Goal: Task Accomplishment & Management: Complete application form

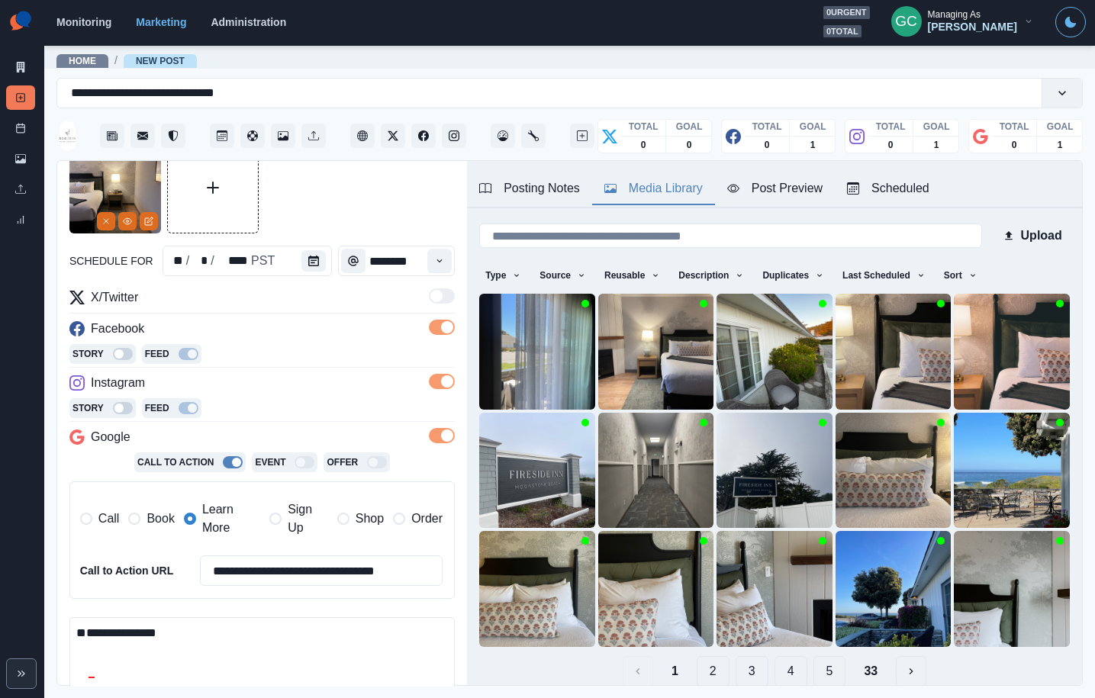
scroll to position [120, 0]
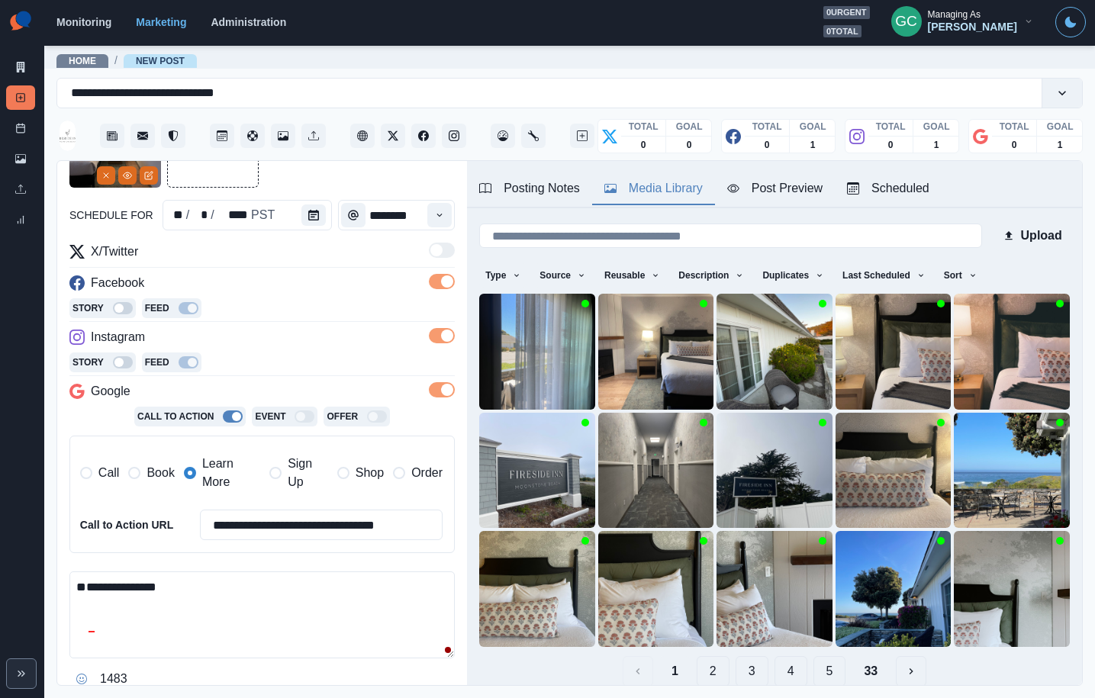
click at [269, 626] on textarea "**********" at bounding box center [261, 614] width 385 height 87
click at [285, 583] on textarea "**********" at bounding box center [261, 614] width 385 height 87
paste textarea "**********"
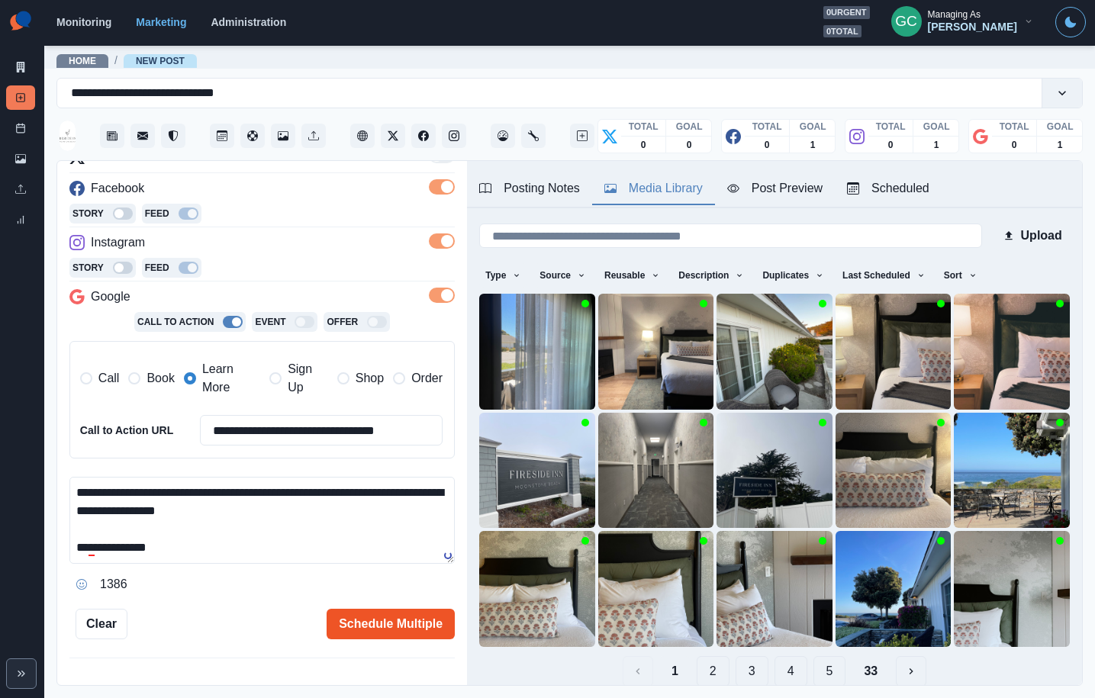
type textarea "**********"
click at [378, 620] on button "Schedule Multiple" at bounding box center [391, 624] width 128 height 31
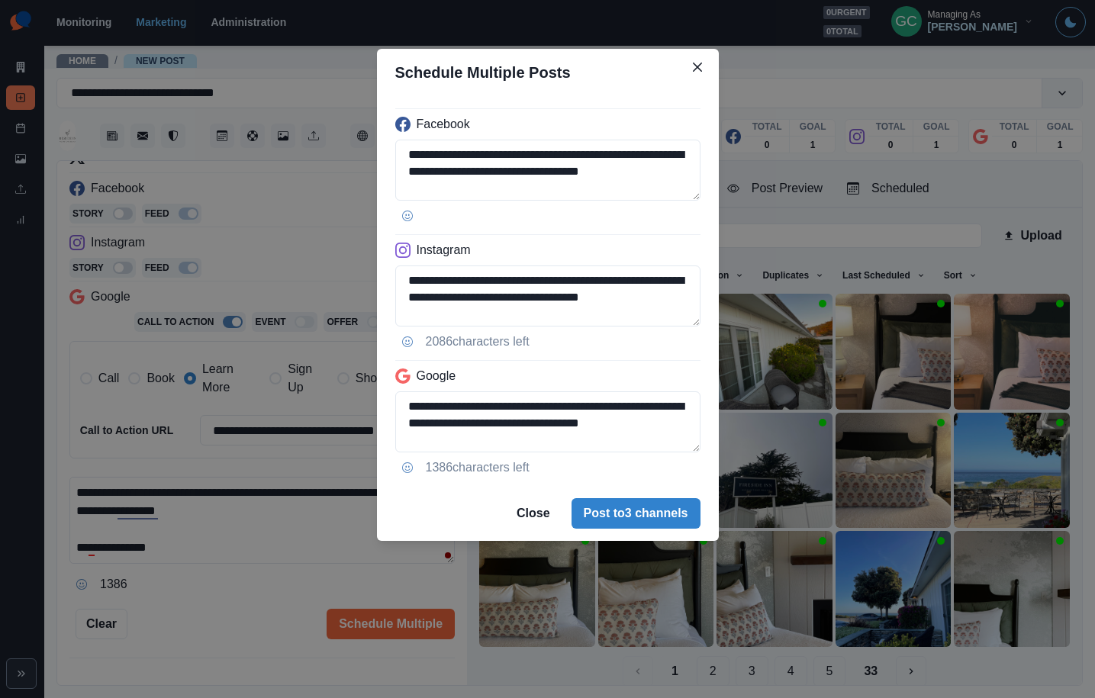
drag, startPoint x: 665, startPoint y: 511, endPoint x: 703, endPoint y: 507, distance: 38.4
click at [666, 511] on button "Post to 3 channels" at bounding box center [635, 513] width 129 height 31
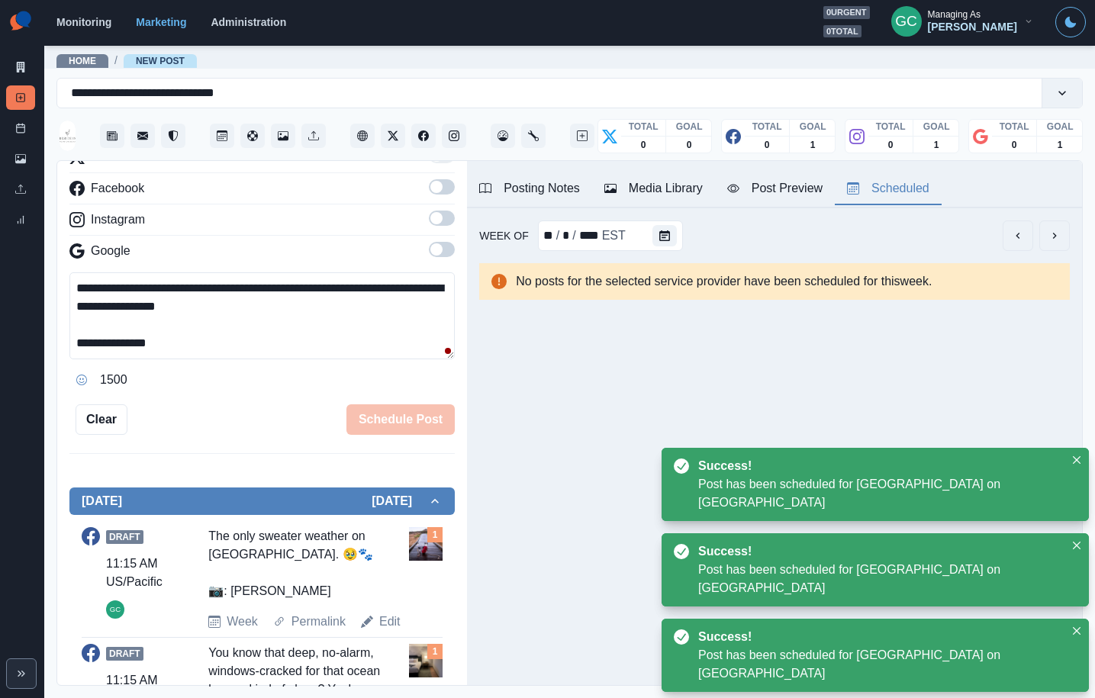
click at [904, 192] on div "Scheduled" at bounding box center [888, 188] width 82 height 18
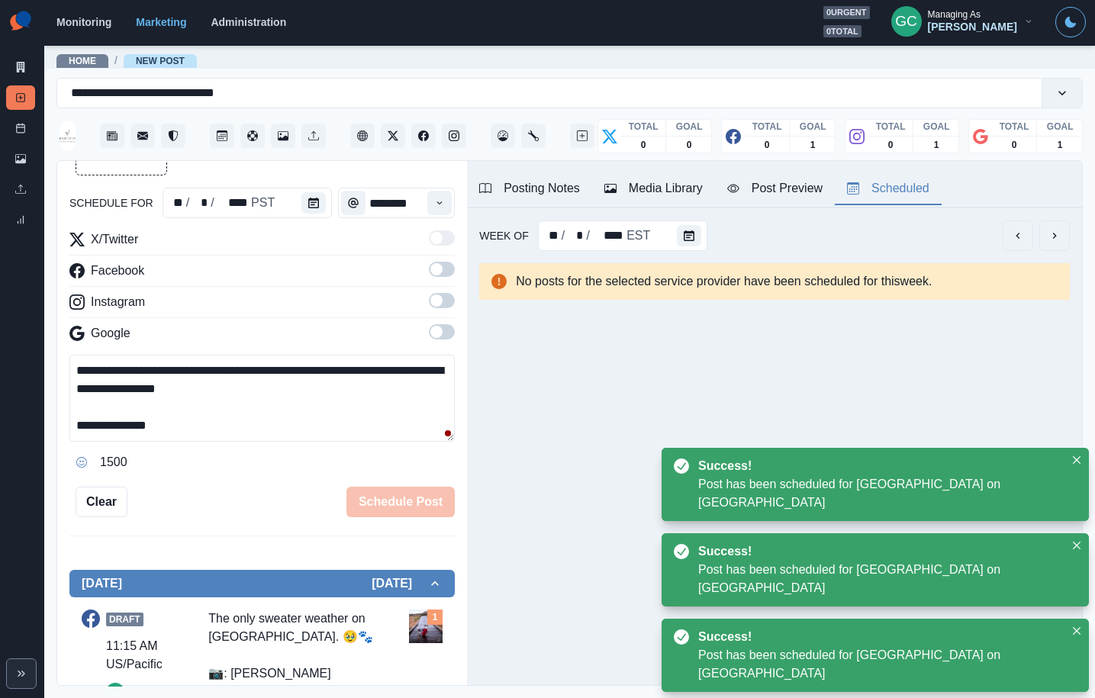
scroll to position [87, 0]
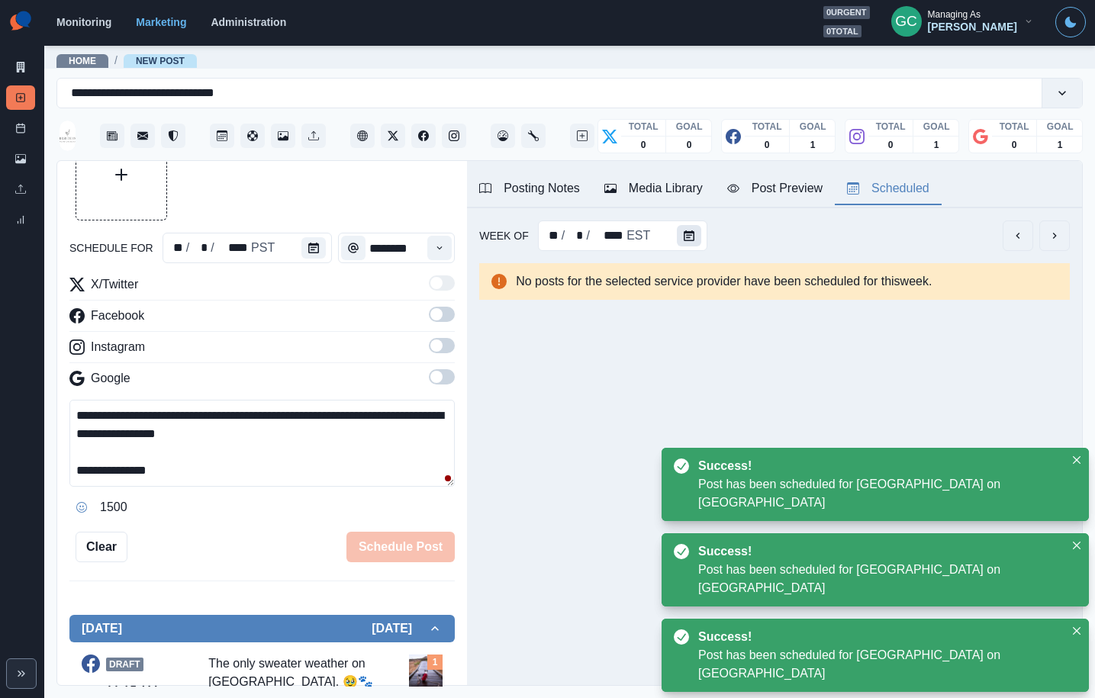
click at [686, 245] on button "Calendar" at bounding box center [689, 235] width 24 height 21
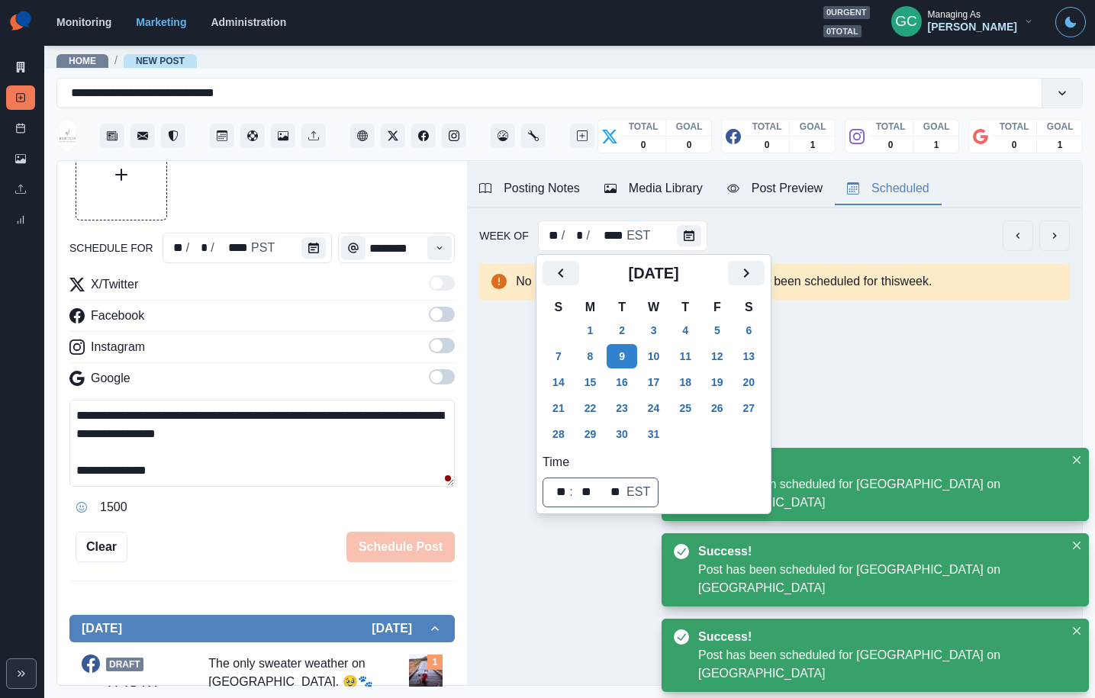
click at [676, 331] on td "4" at bounding box center [685, 330] width 32 height 26
click at [700, 332] on button "4" at bounding box center [685, 330] width 31 height 24
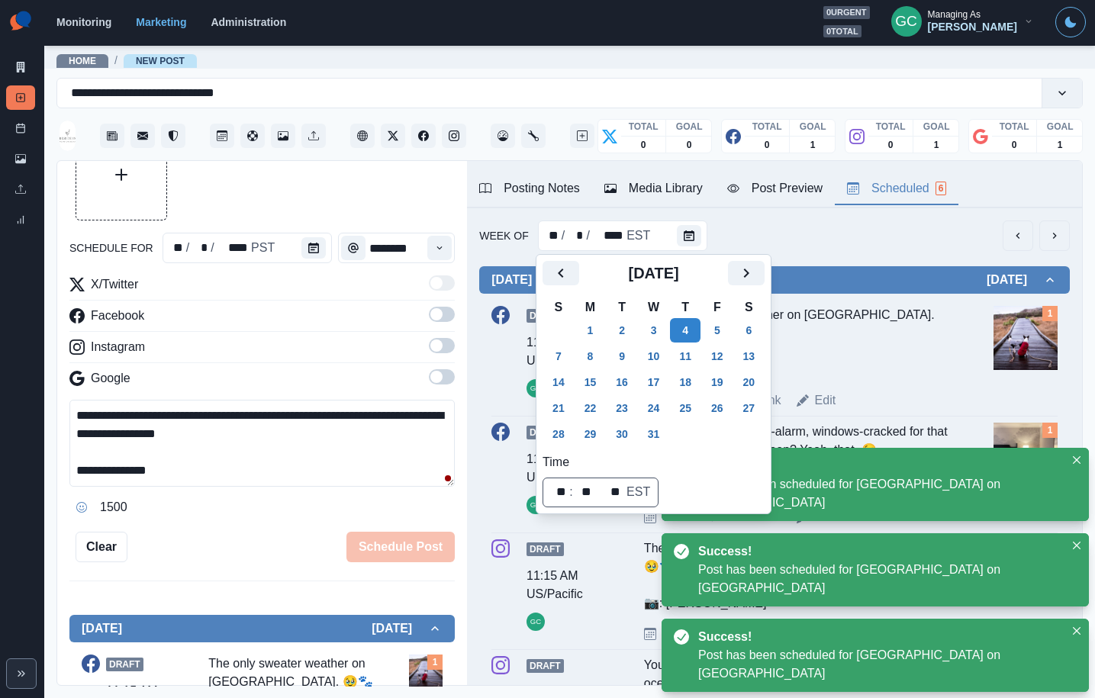
click at [838, 230] on div "Week Of ** / * / **** EST" at bounding box center [774, 235] width 590 height 31
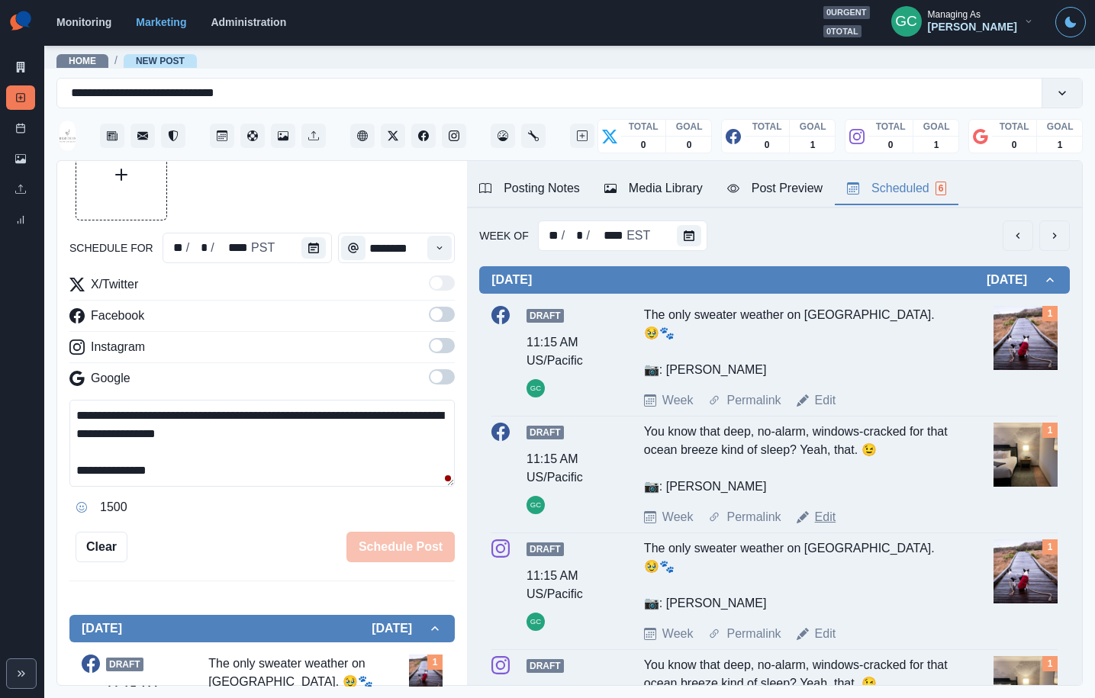
click at [823, 508] on link "Edit" at bounding box center [825, 517] width 21 height 18
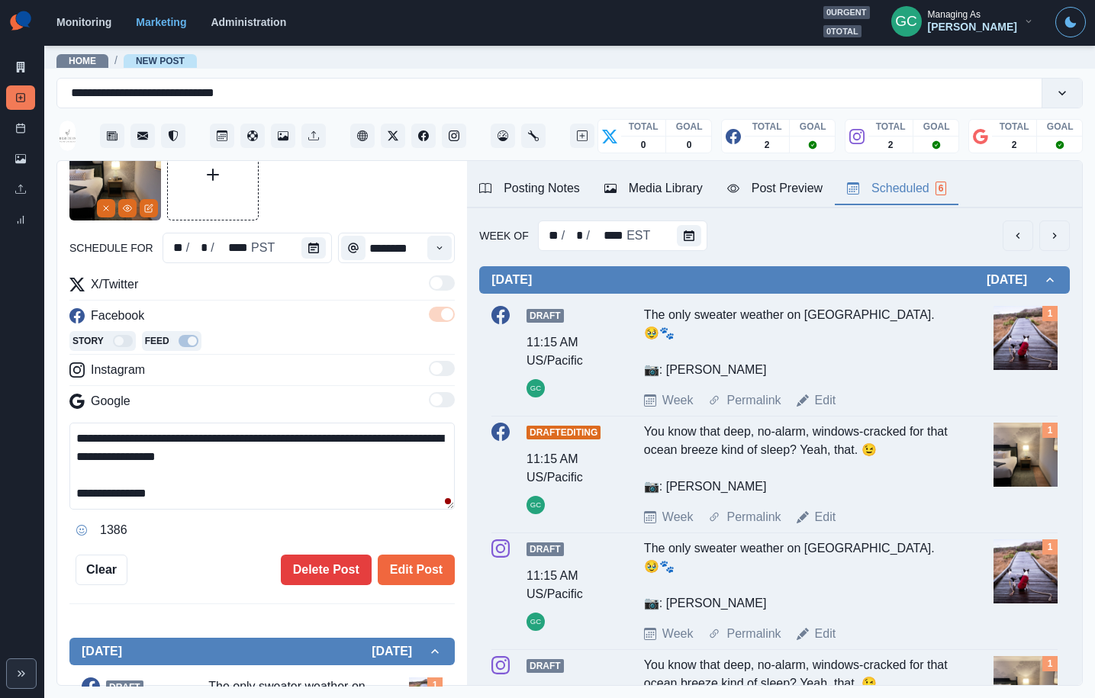
scroll to position [87, 0]
click at [310, 254] on button "Calendar" at bounding box center [313, 247] width 24 height 21
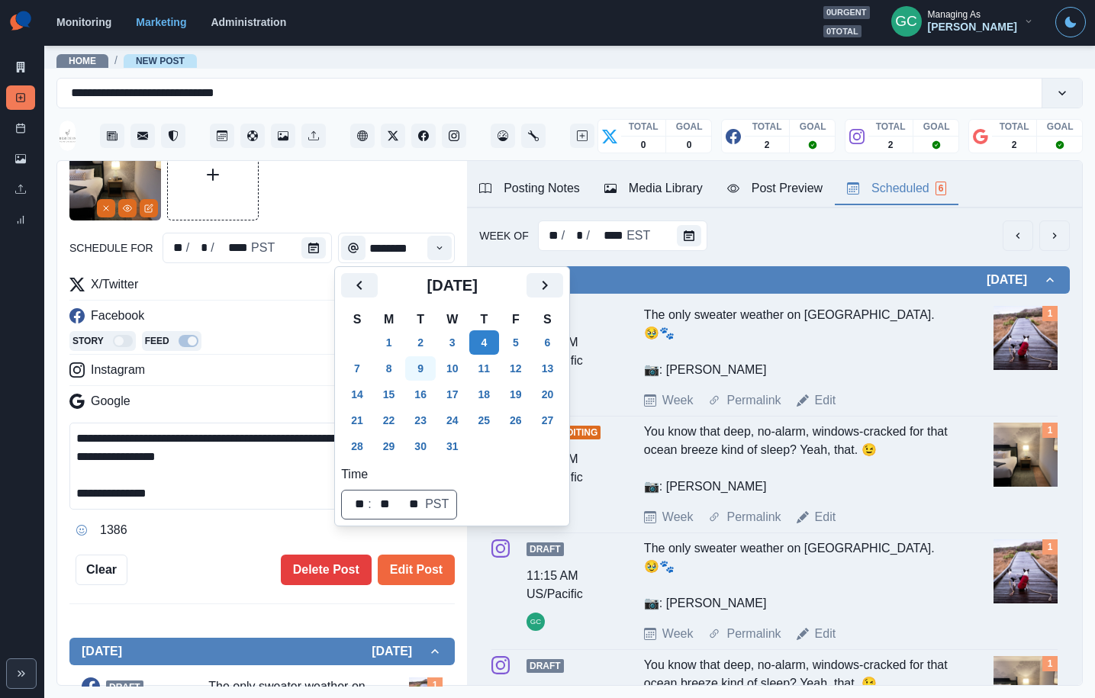
click at [420, 369] on button "9" at bounding box center [420, 368] width 31 height 24
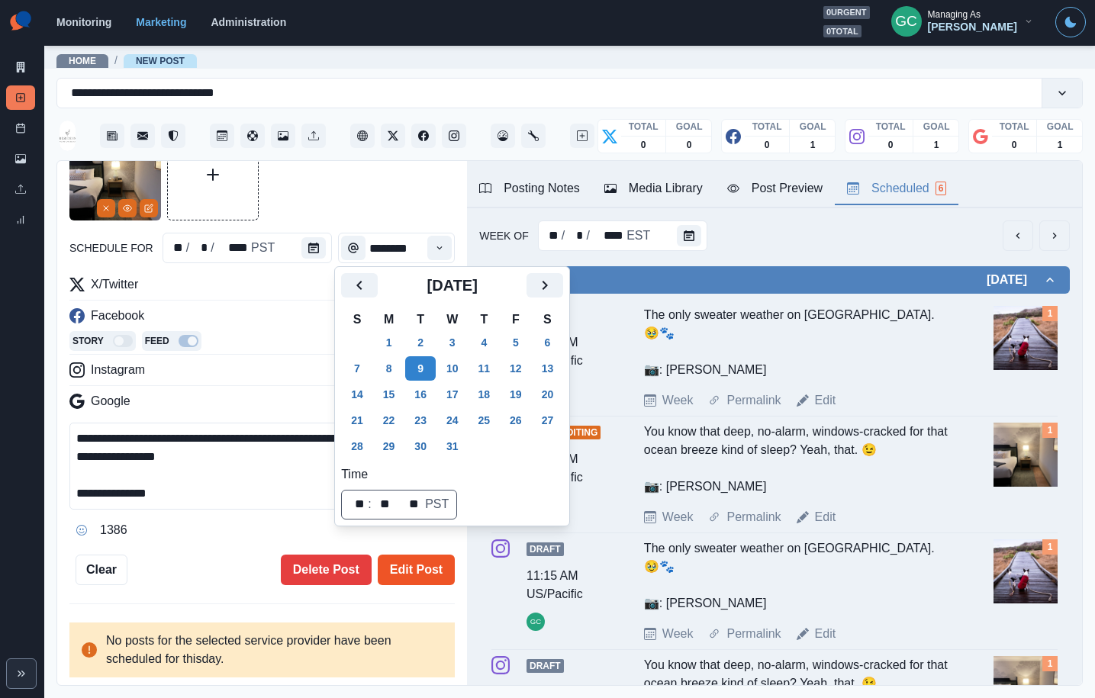
click at [411, 568] on button "Edit Post" at bounding box center [416, 570] width 77 height 31
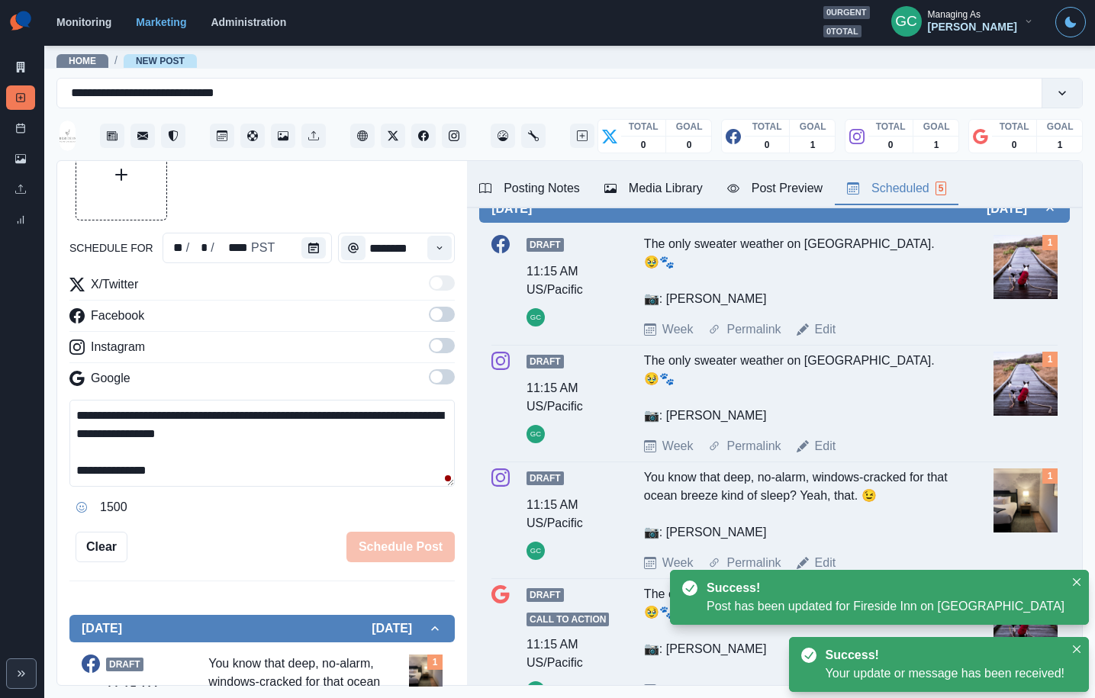
scroll to position [88, 0]
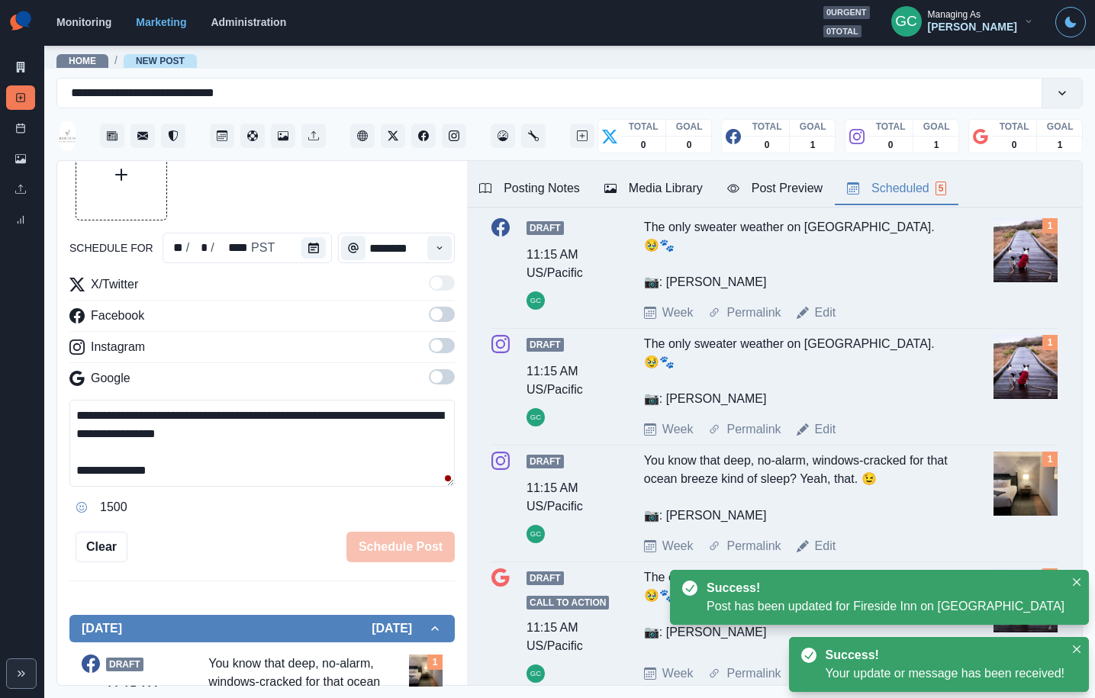
drag, startPoint x: 832, startPoint y: 524, endPoint x: 621, endPoint y: 356, distance: 269.3
click at [832, 537] on link "Edit" at bounding box center [825, 546] width 21 height 18
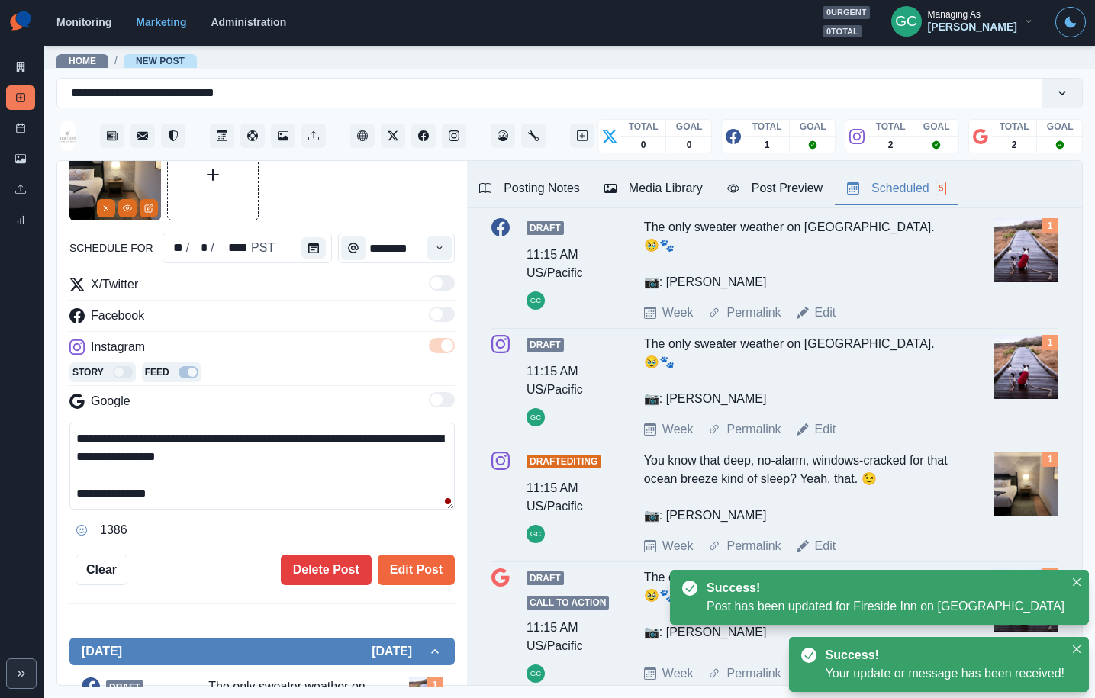
click at [301, 243] on button "Calendar" at bounding box center [313, 247] width 24 height 21
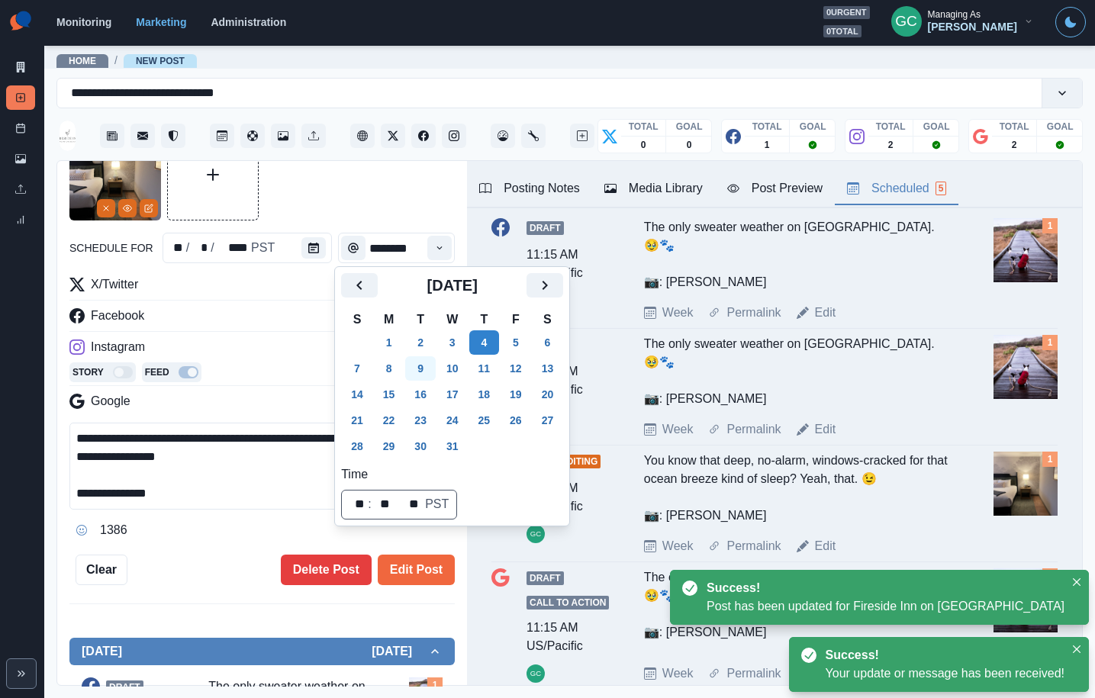
click at [425, 374] on button "9" at bounding box center [420, 368] width 31 height 24
click at [433, 574] on button "Edit Post" at bounding box center [416, 570] width 77 height 31
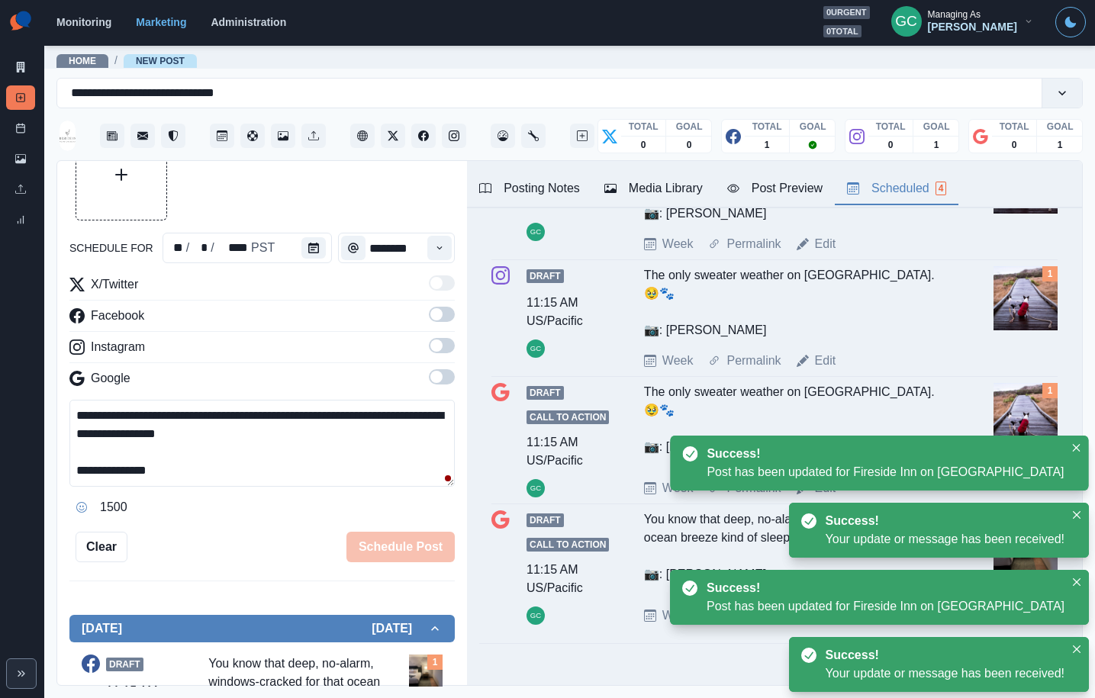
scroll to position [166, 0]
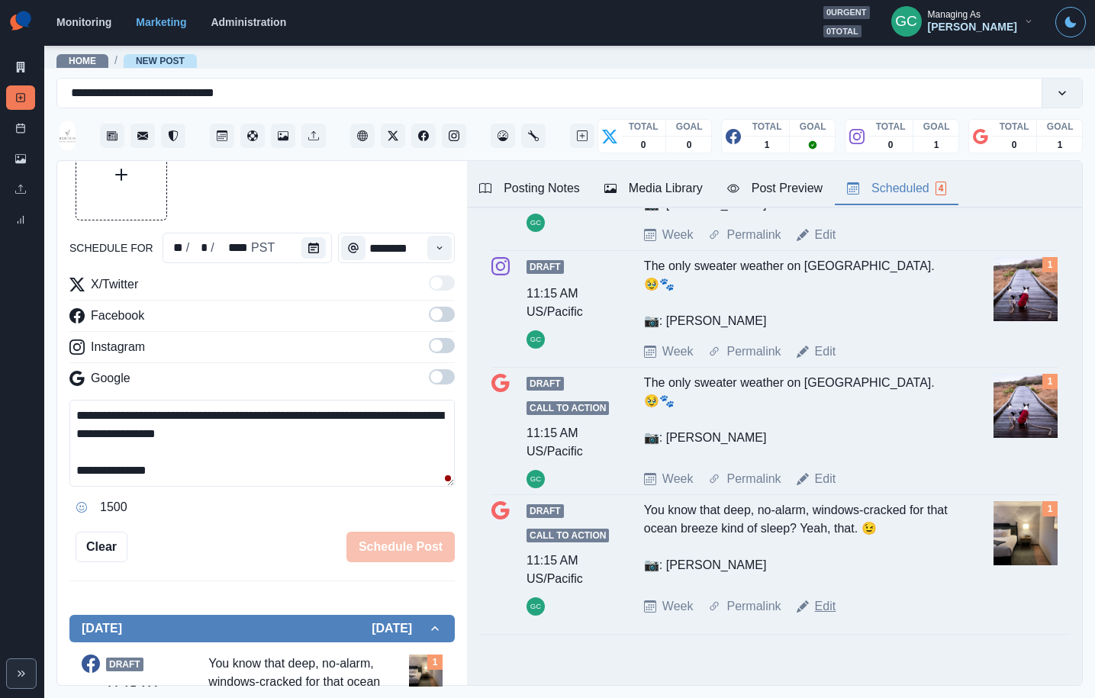
click at [825, 597] on link "Edit" at bounding box center [825, 606] width 21 height 18
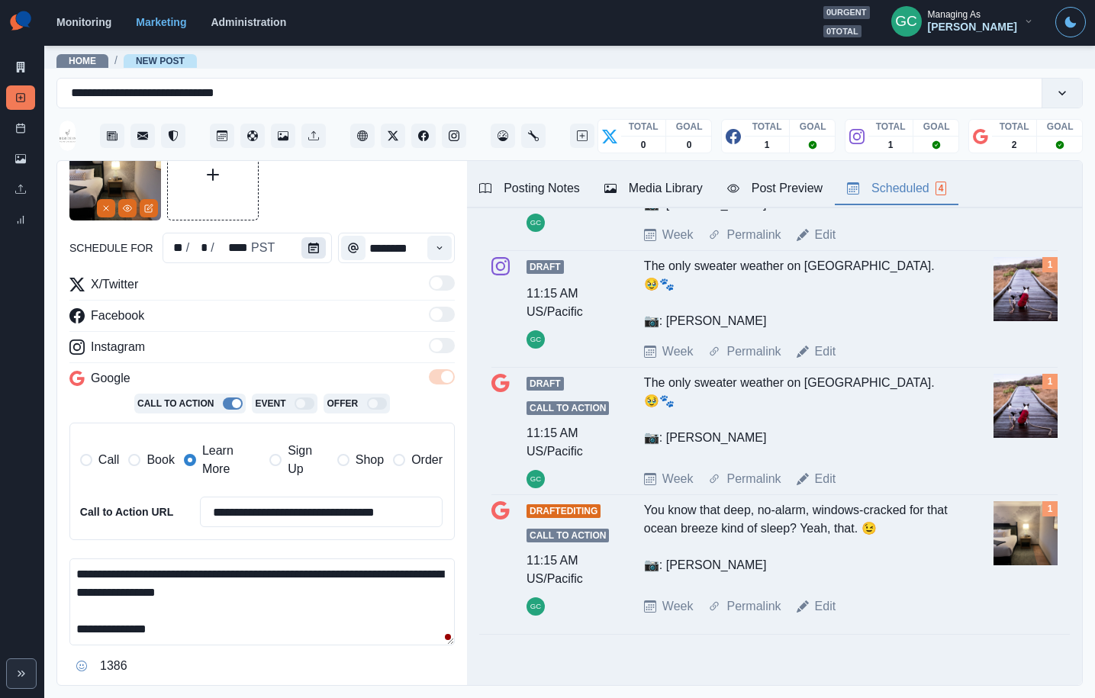
click at [308, 252] on icon "Calendar" at bounding box center [313, 248] width 11 height 11
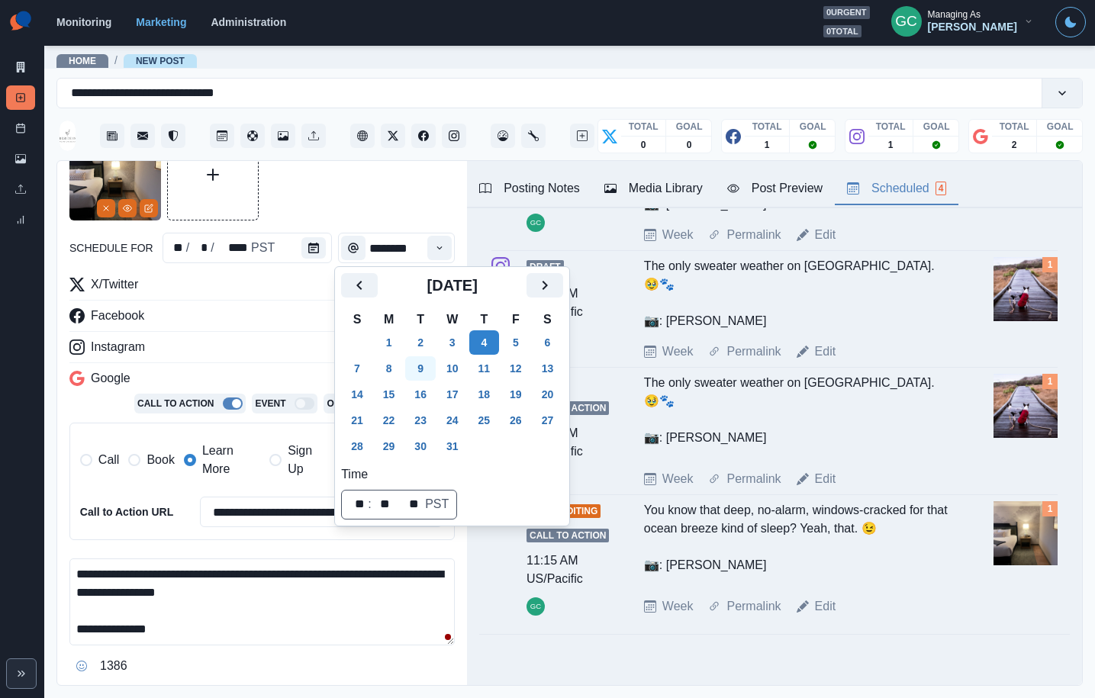
click at [421, 371] on button "9" at bounding box center [420, 368] width 31 height 24
click at [197, 320] on div "Facebook" at bounding box center [261, 319] width 385 height 24
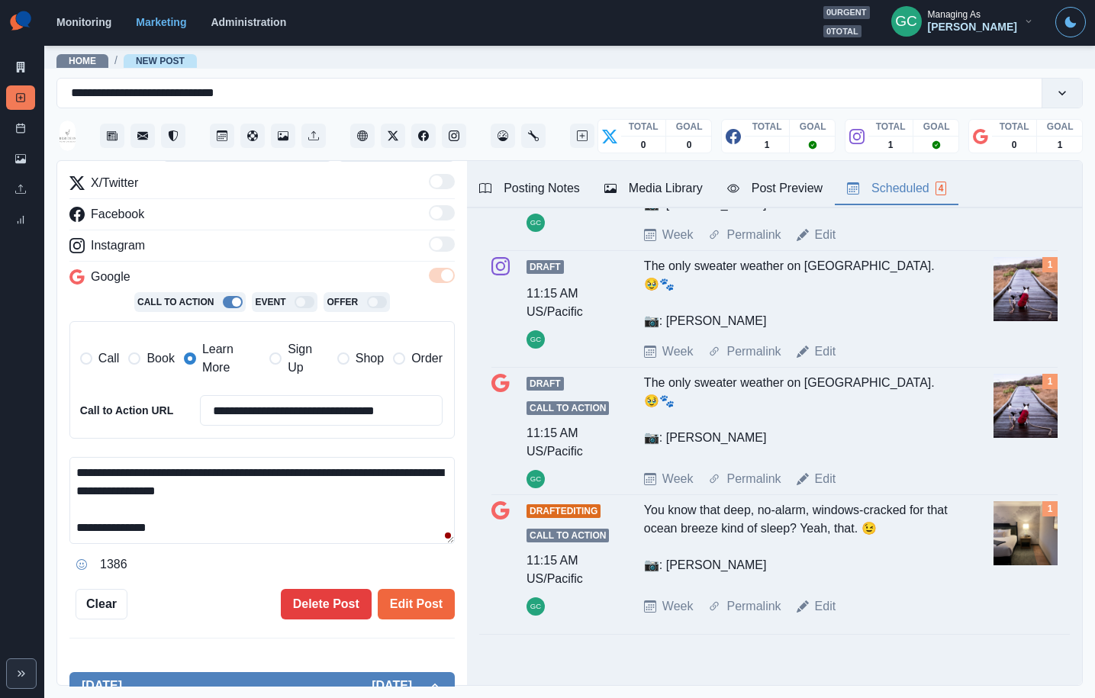
scroll to position [196, 0]
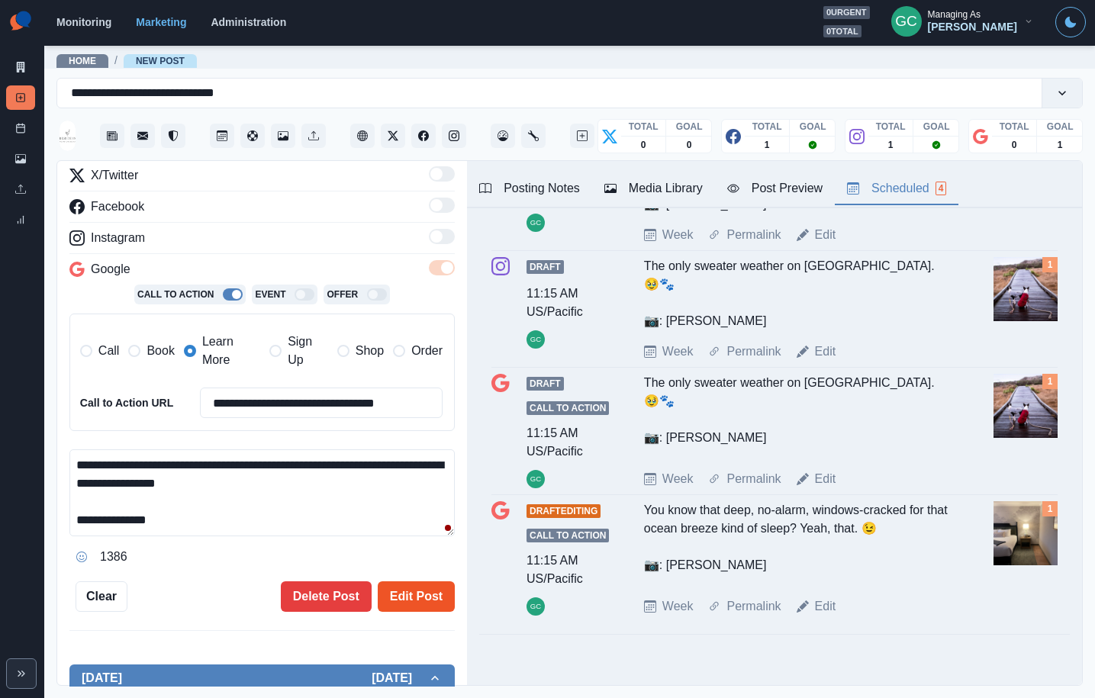
drag, startPoint x: 413, startPoint y: 593, endPoint x: 414, endPoint y: 602, distance: 9.3
click at [412, 594] on button "Edit Post" at bounding box center [416, 596] width 77 height 31
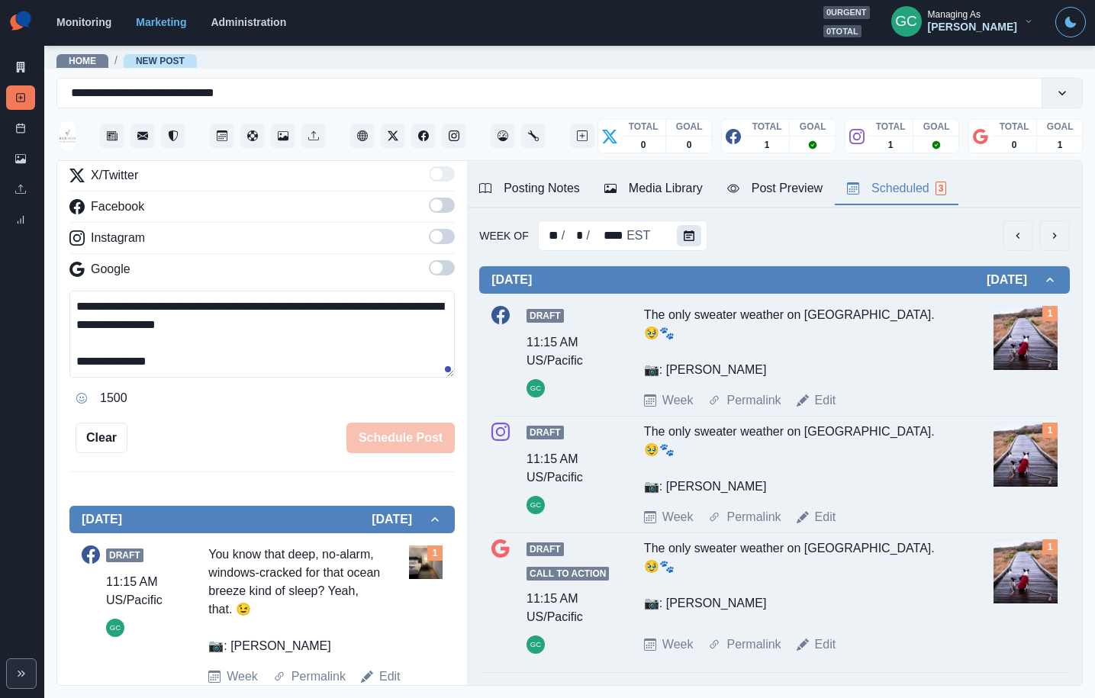
click at [687, 230] on icon "Calendar" at bounding box center [689, 235] width 11 height 11
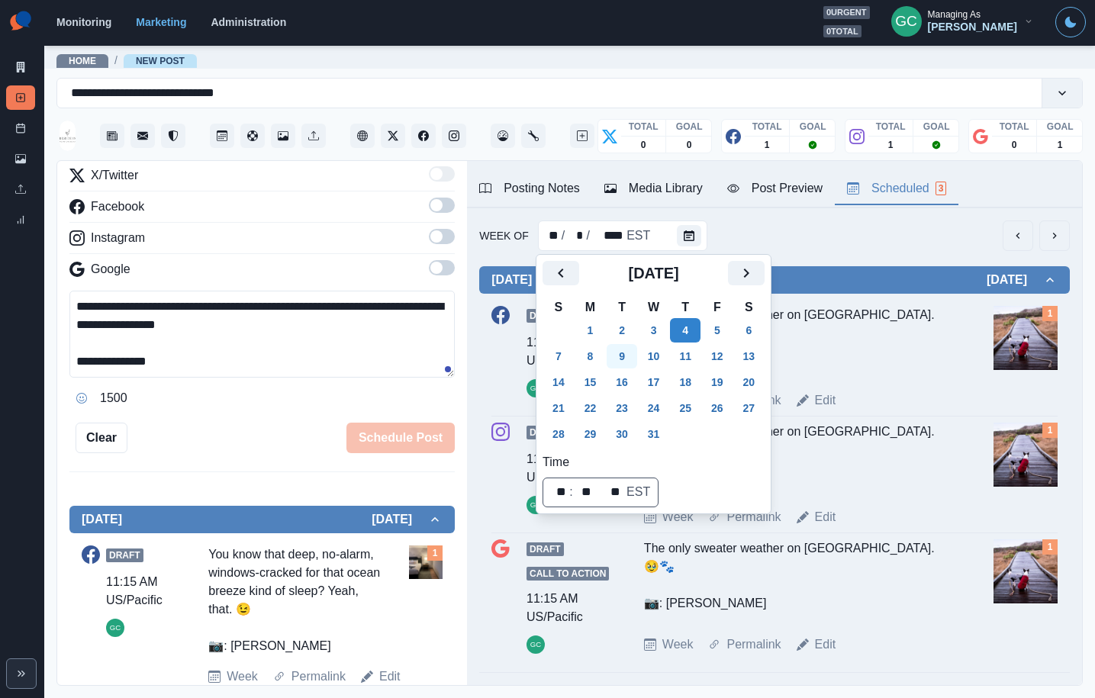
click at [637, 362] on button "9" at bounding box center [621, 356] width 31 height 24
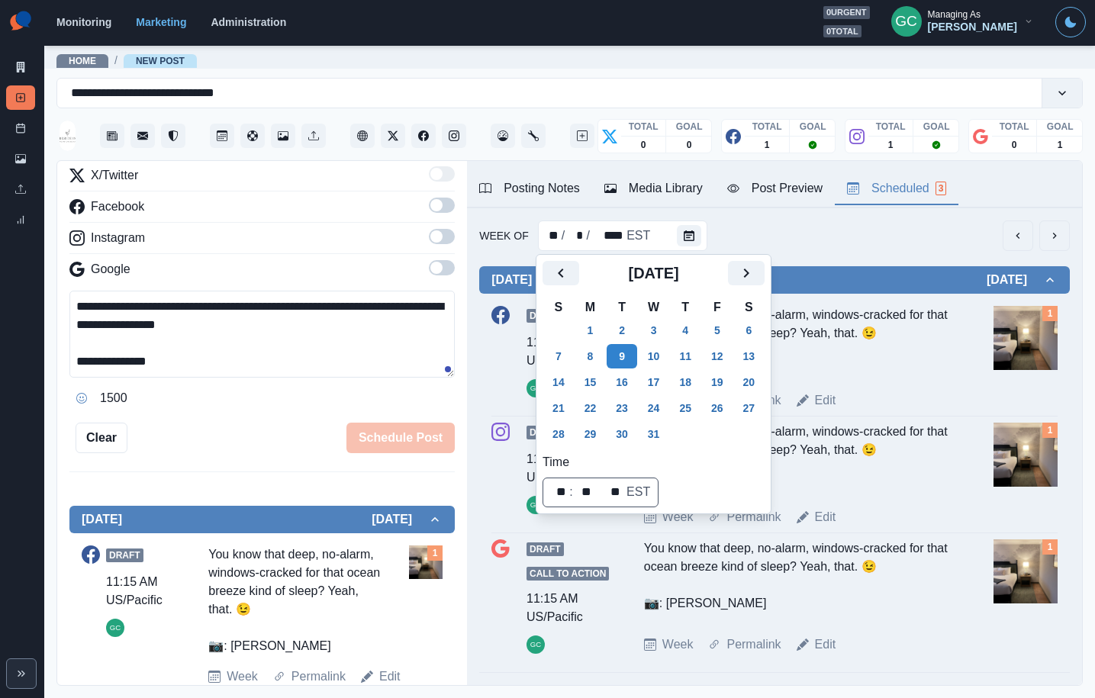
click at [934, 388] on div "Draft 11:15 AM US/Pacific GC You know that deep, no-alarm, windows-cracked for …" at bounding box center [774, 358] width 566 height 104
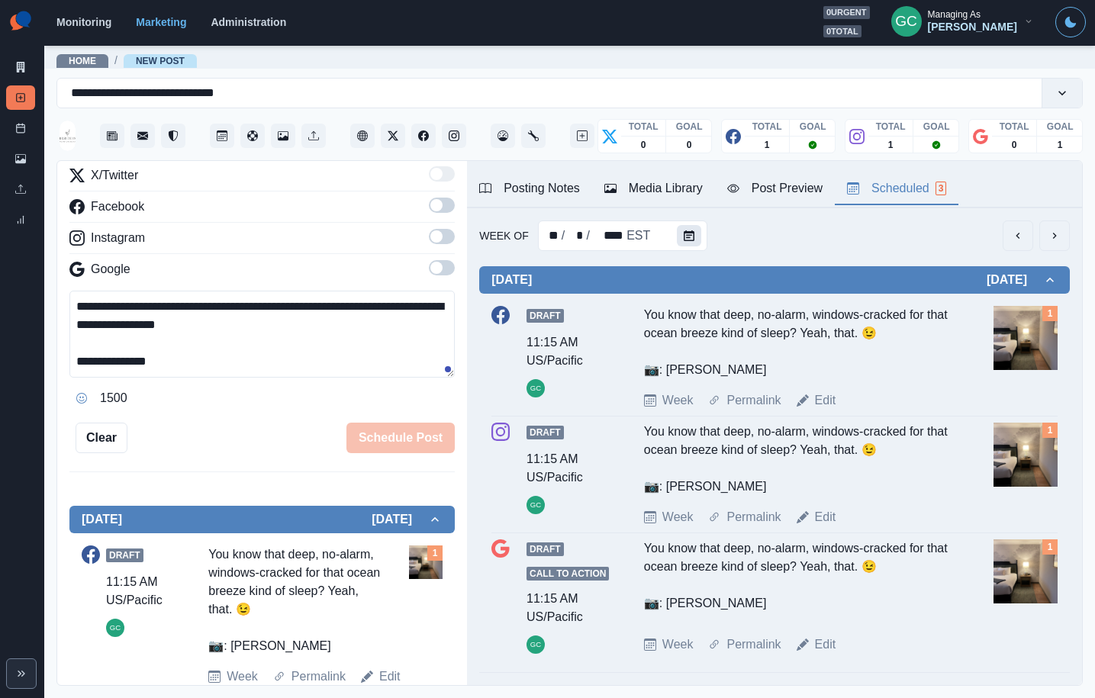
click at [684, 232] on icon "Calendar" at bounding box center [689, 235] width 11 height 11
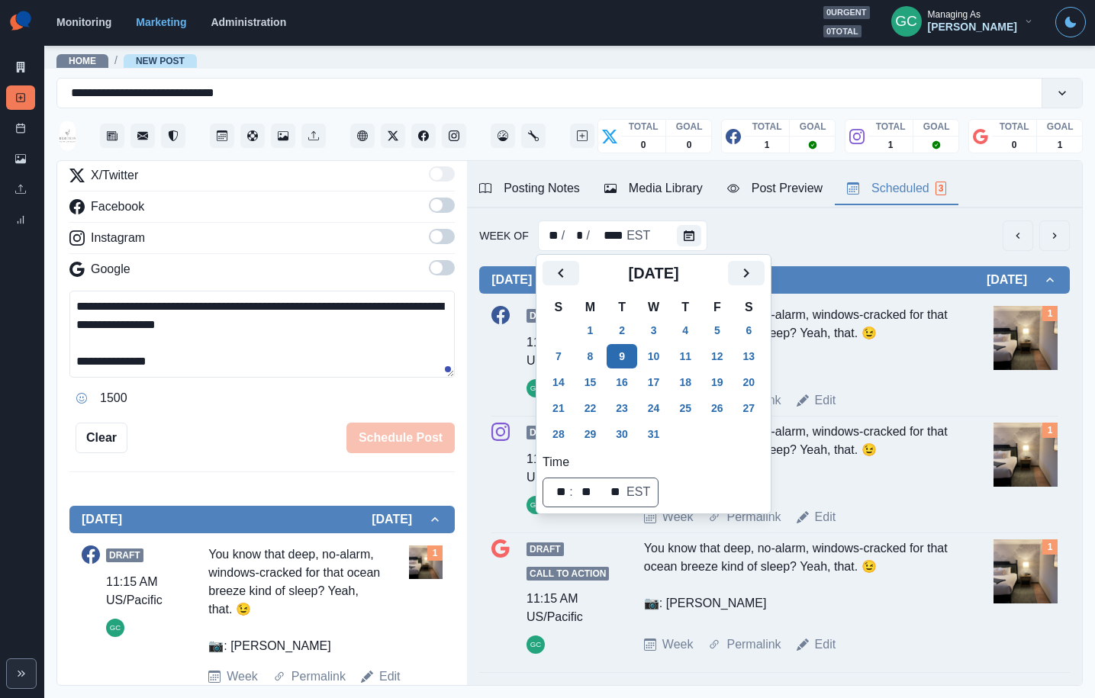
click at [655, 331] on button "3" at bounding box center [654, 330] width 31 height 24
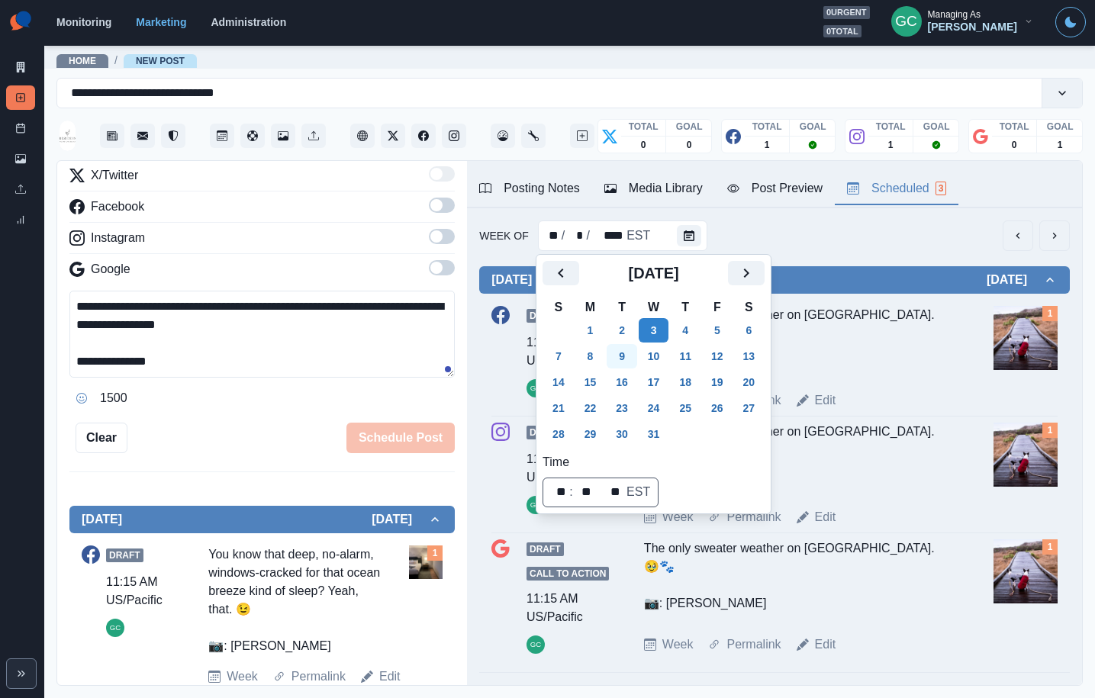
click at [629, 349] on button "9" at bounding box center [621, 356] width 31 height 24
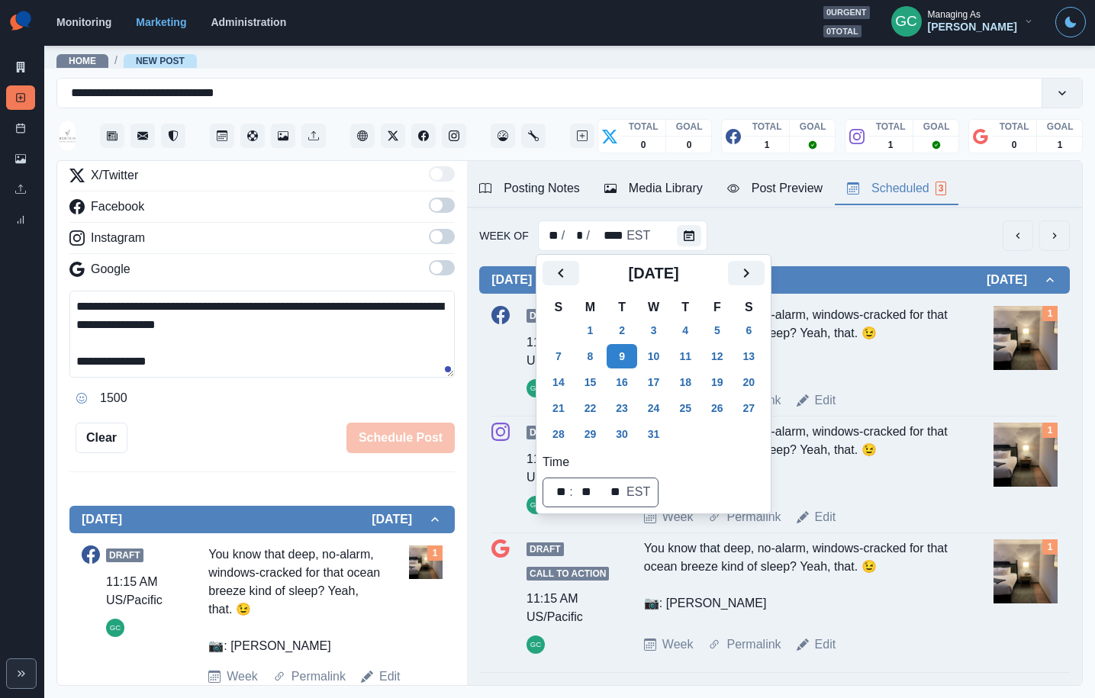
click at [1021, 342] on img at bounding box center [1025, 338] width 64 height 64
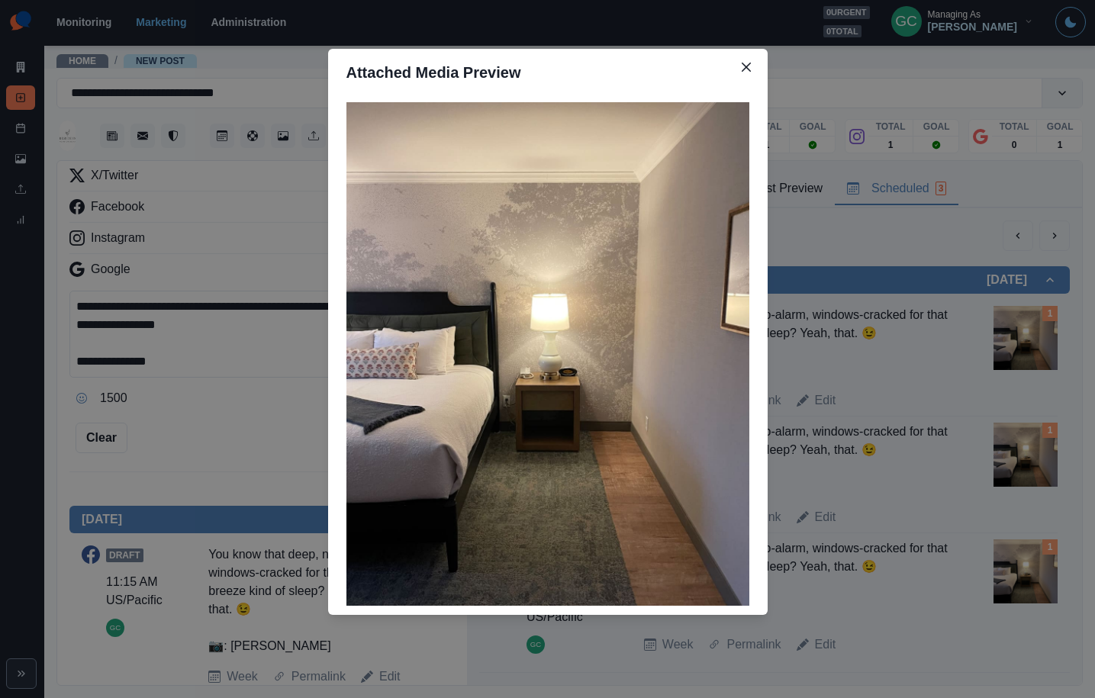
click at [931, 368] on div "Attached Media Preview" at bounding box center [547, 349] width 1095 height 698
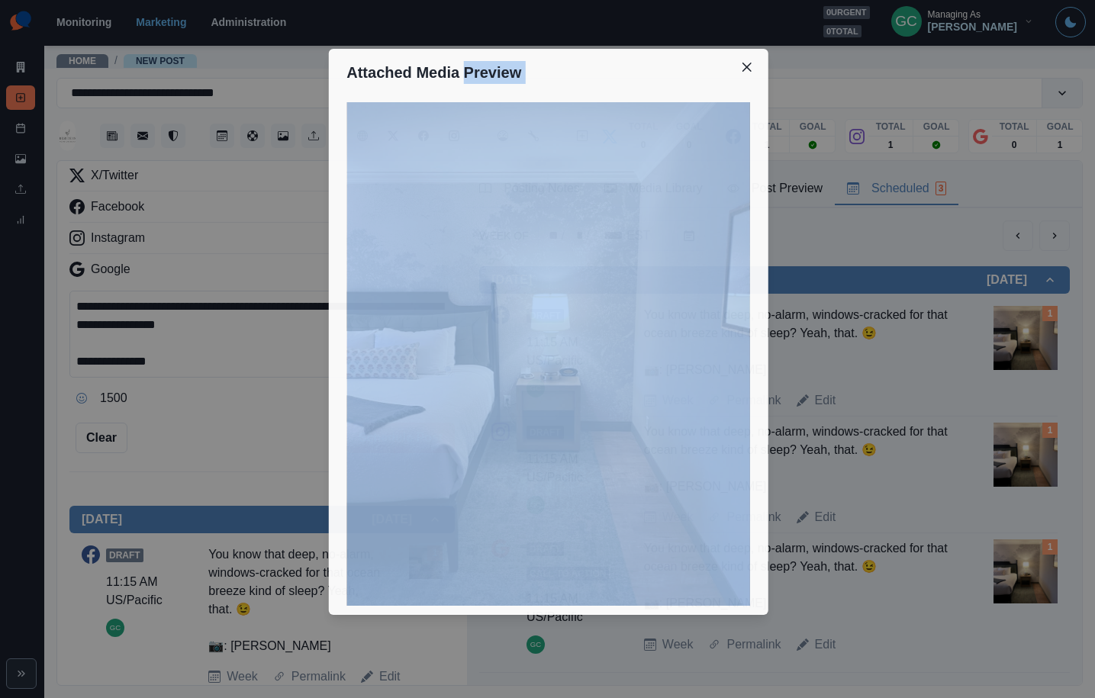
click at [931, 368] on div "Attached Media Preview" at bounding box center [547, 349] width 1095 height 698
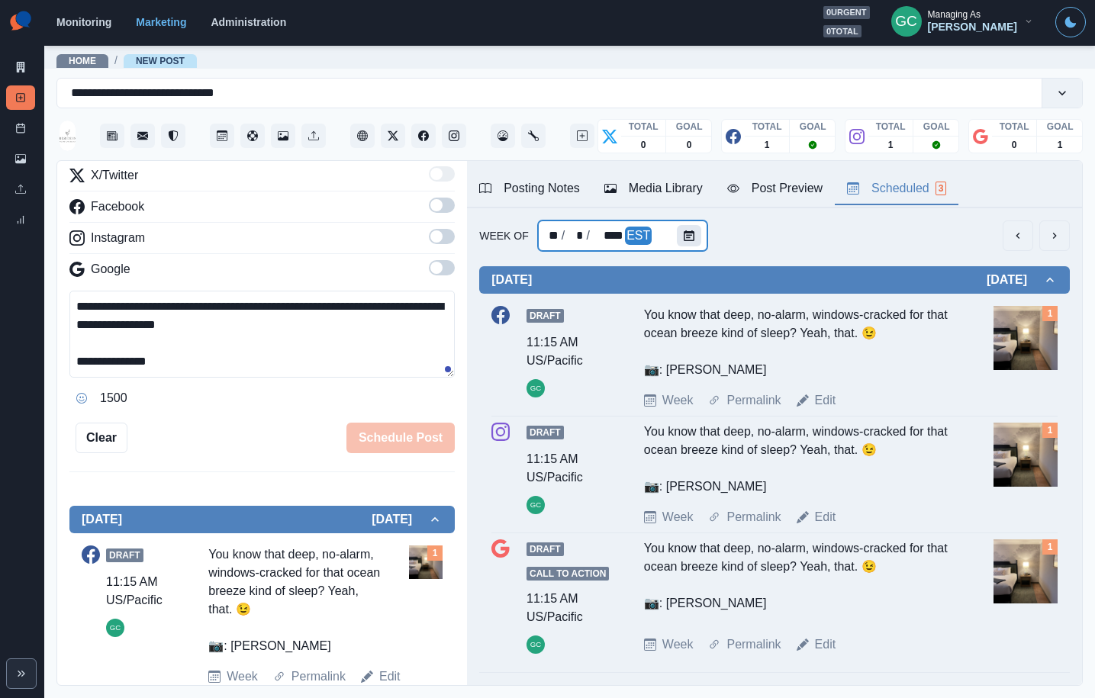
click at [662, 226] on div "** / * / **** EST" at bounding box center [623, 235] width 170 height 31
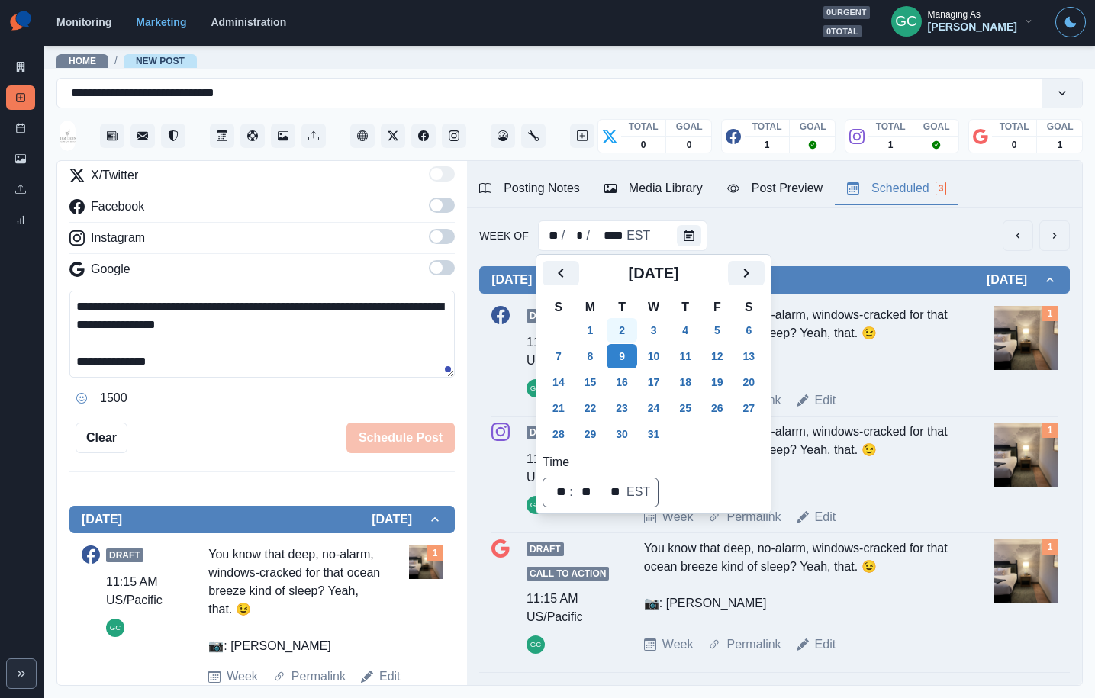
click at [633, 325] on button "2" at bounding box center [621, 330] width 31 height 24
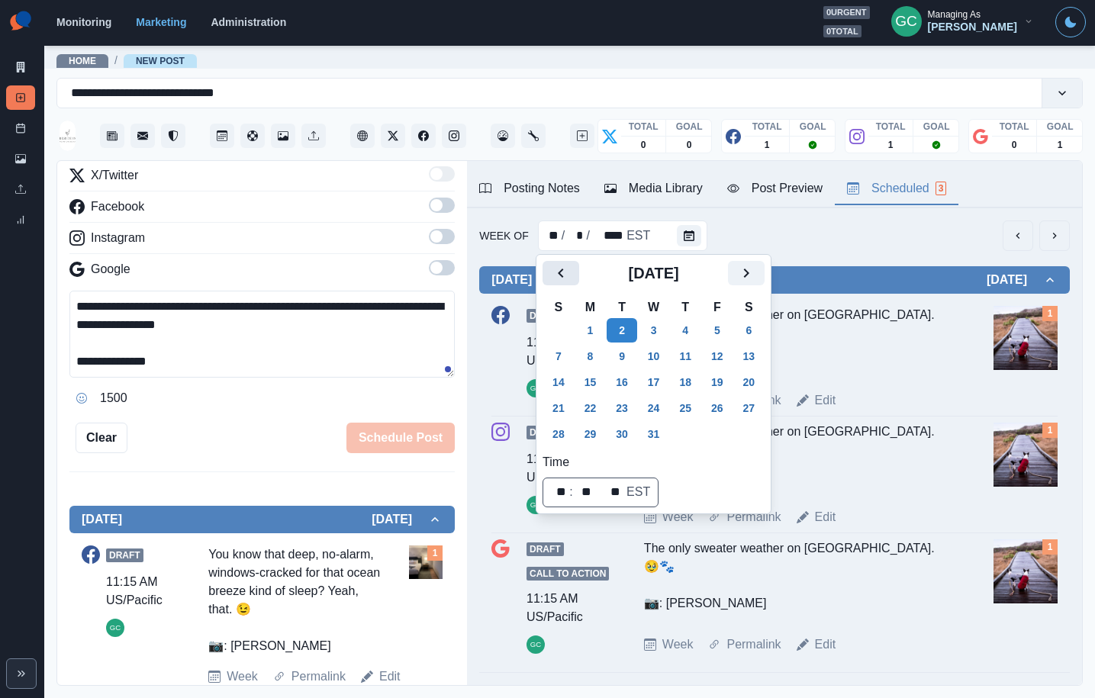
click at [562, 277] on icon "Previous" at bounding box center [560, 273] width 5 height 9
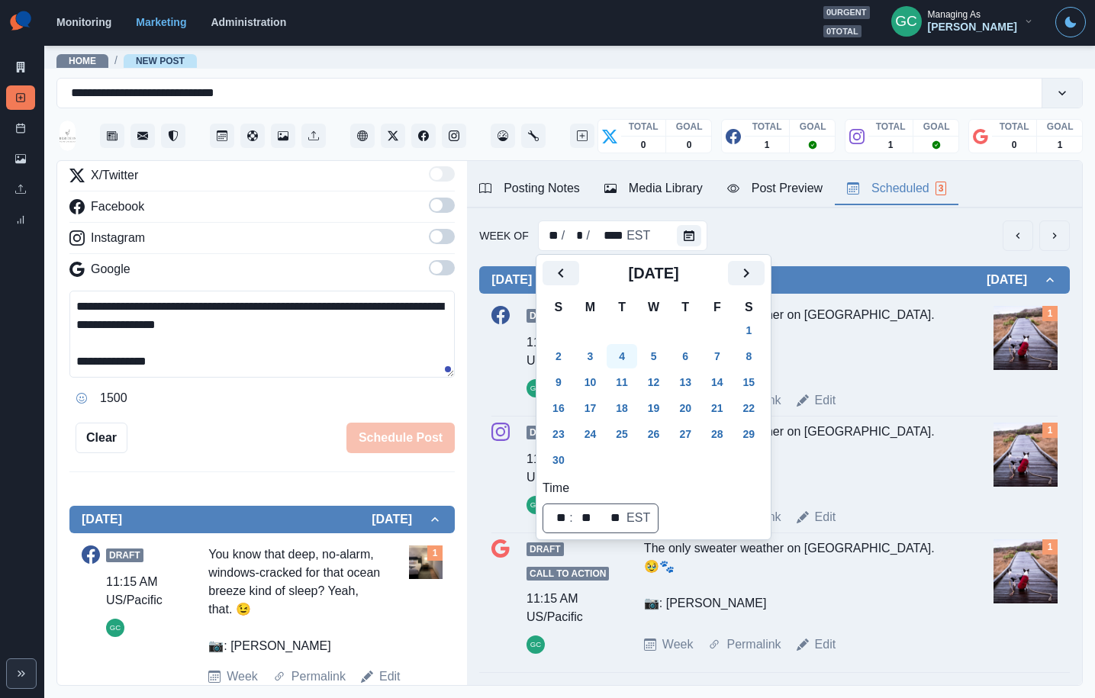
click at [637, 349] on button "4" at bounding box center [621, 356] width 31 height 24
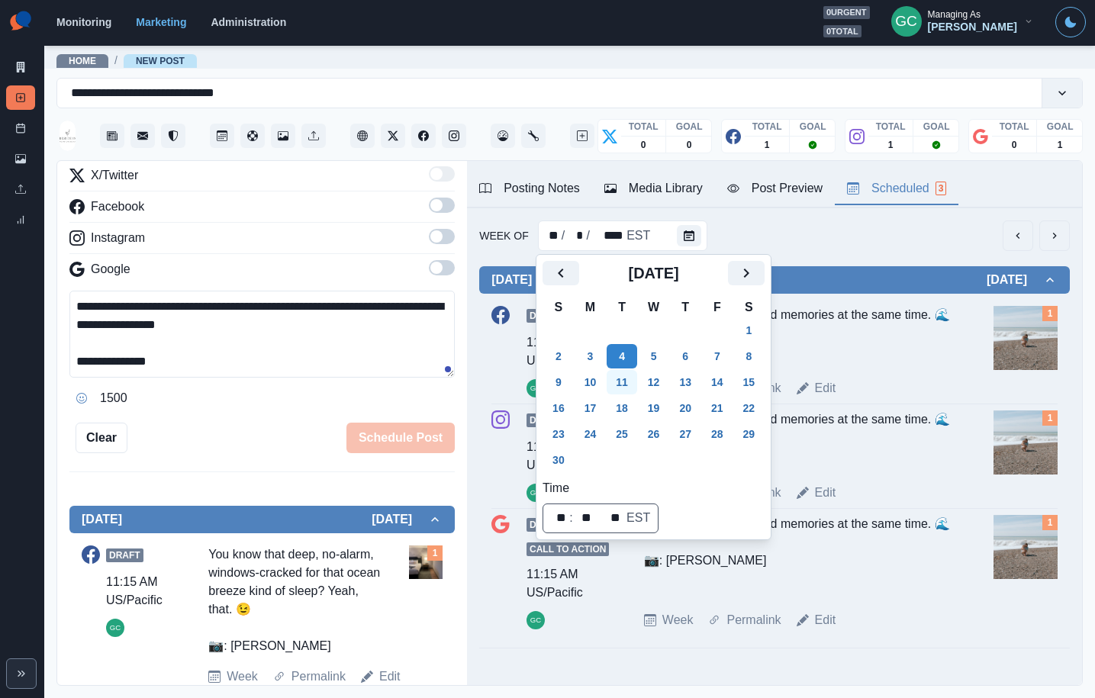
click at [633, 379] on button "11" at bounding box center [621, 382] width 31 height 24
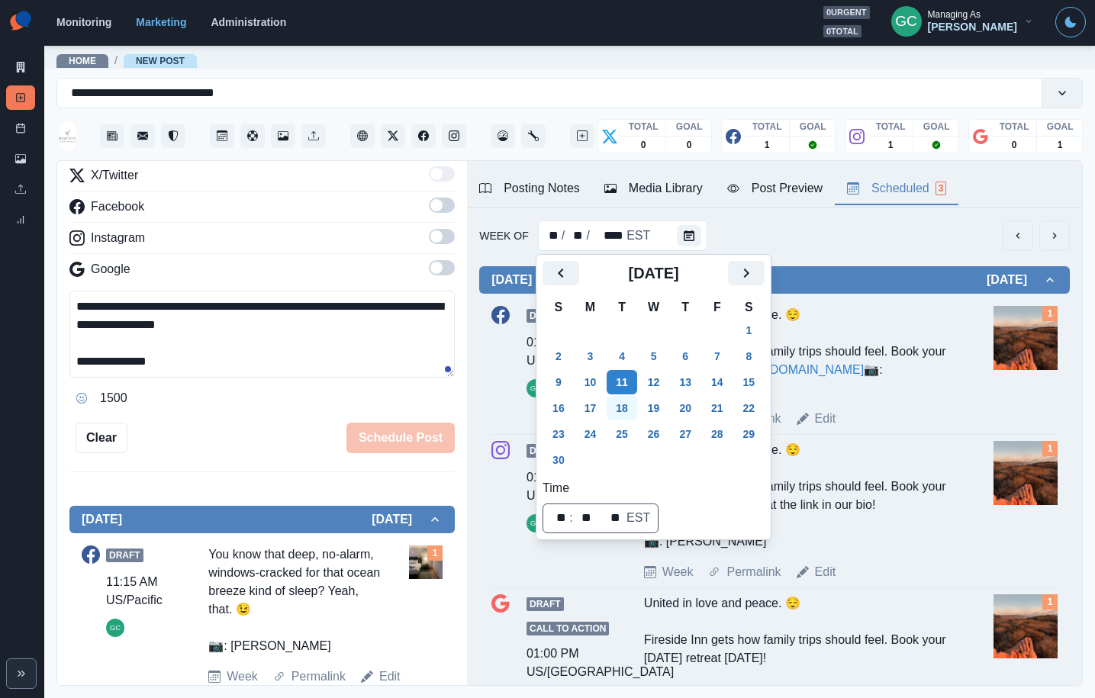
click at [633, 400] on button "18" at bounding box center [621, 408] width 31 height 24
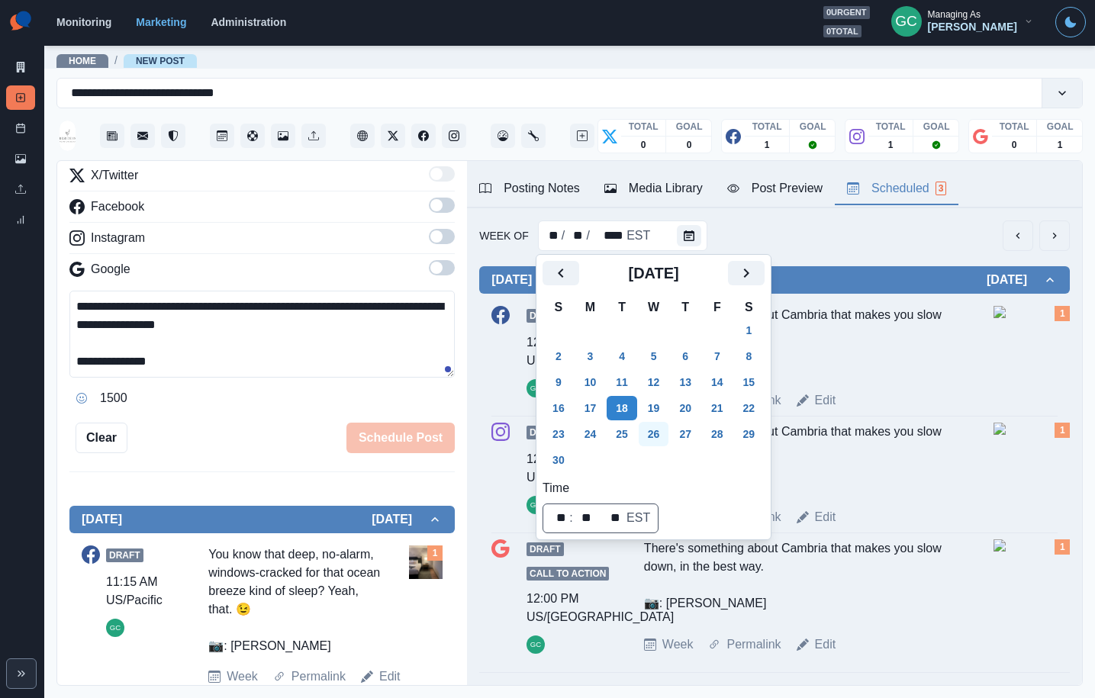
click at [634, 424] on button "25" at bounding box center [621, 434] width 31 height 24
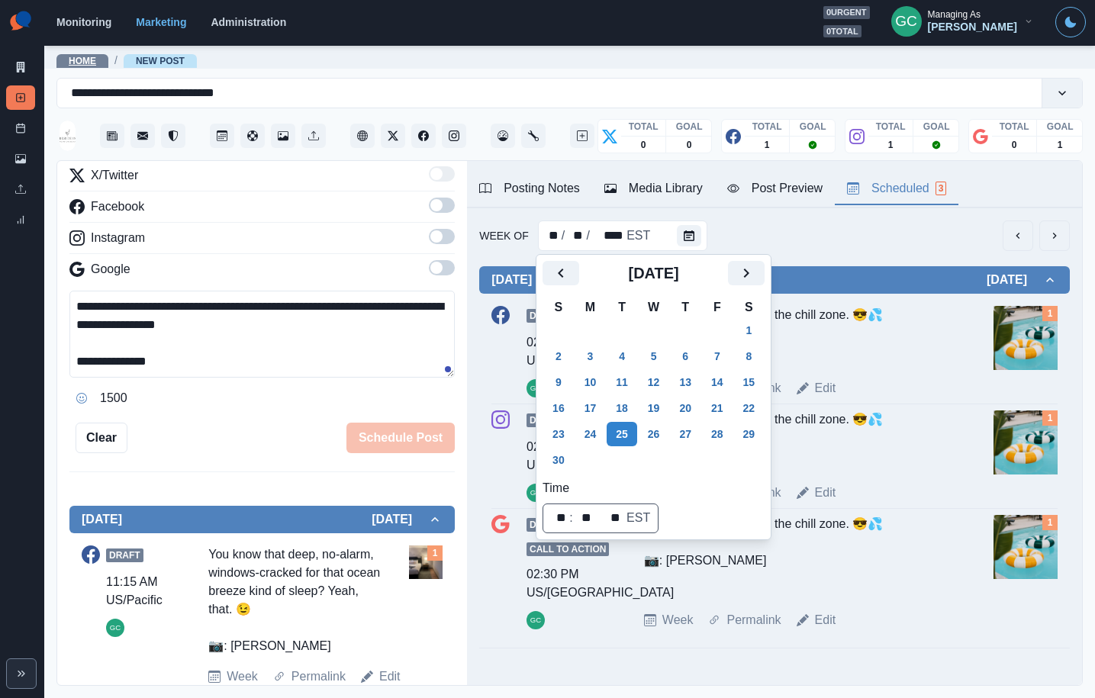
click at [78, 63] on link "Home" at bounding box center [82, 61] width 27 height 11
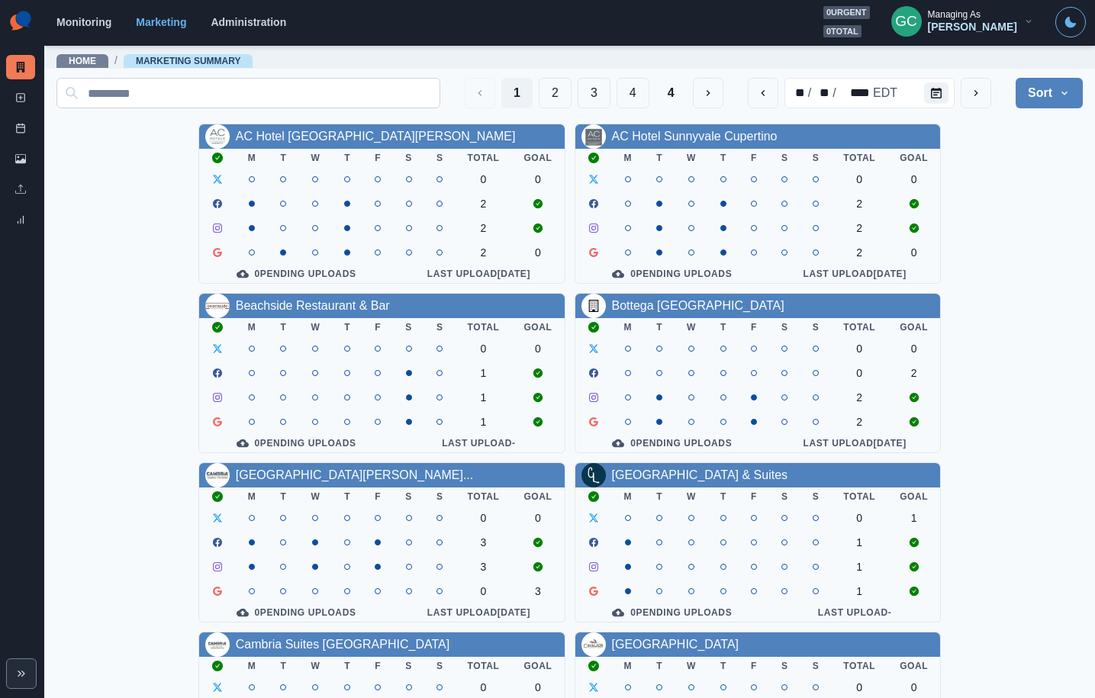
click at [155, 91] on input at bounding box center [248, 93] width 384 height 31
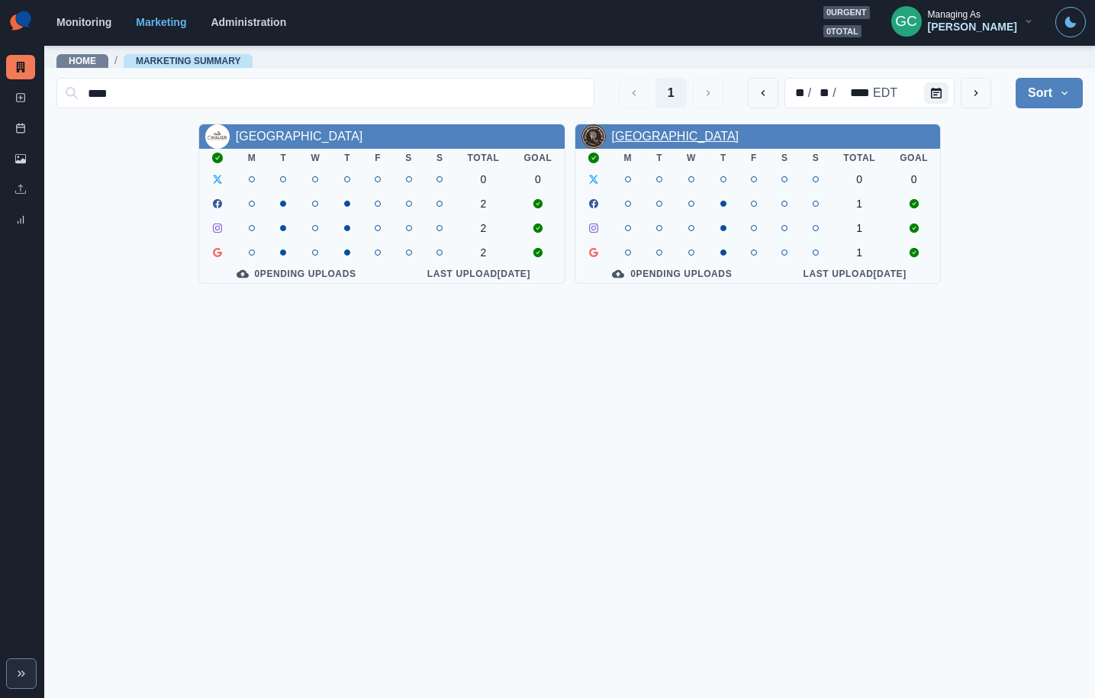
type input "****"
click at [641, 134] on link "[GEOGRAPHIC_DATA]" at bounding box center [675, 136] width 127 height 13
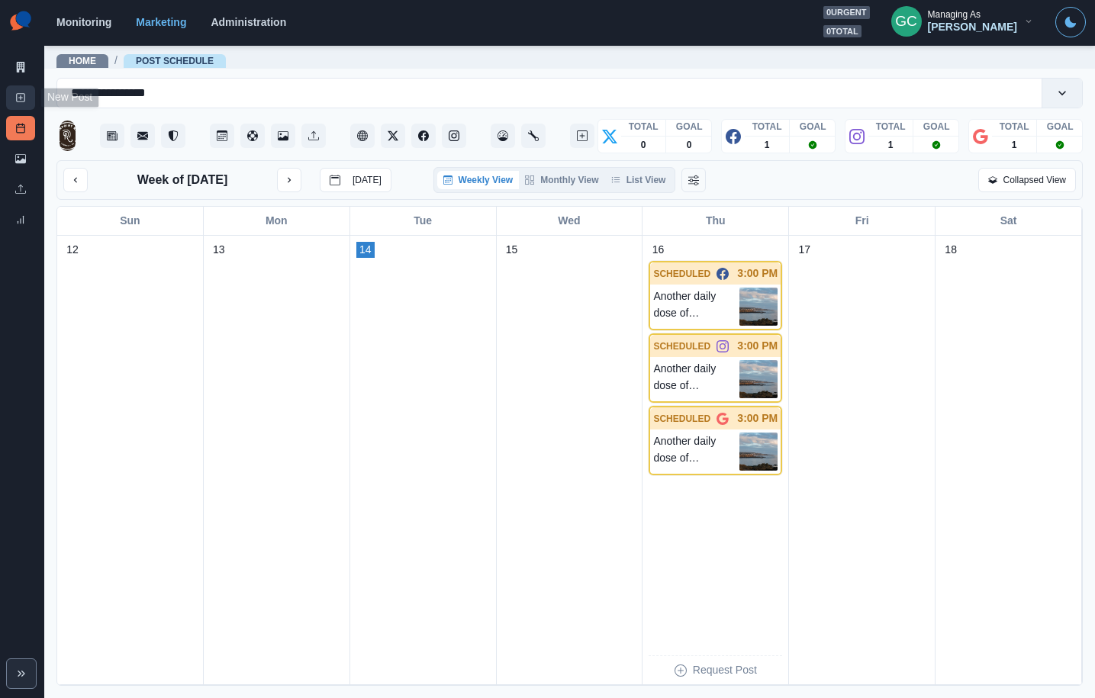
click at [21, 98] on line at bounding box center [21, 98] width 0 height 4
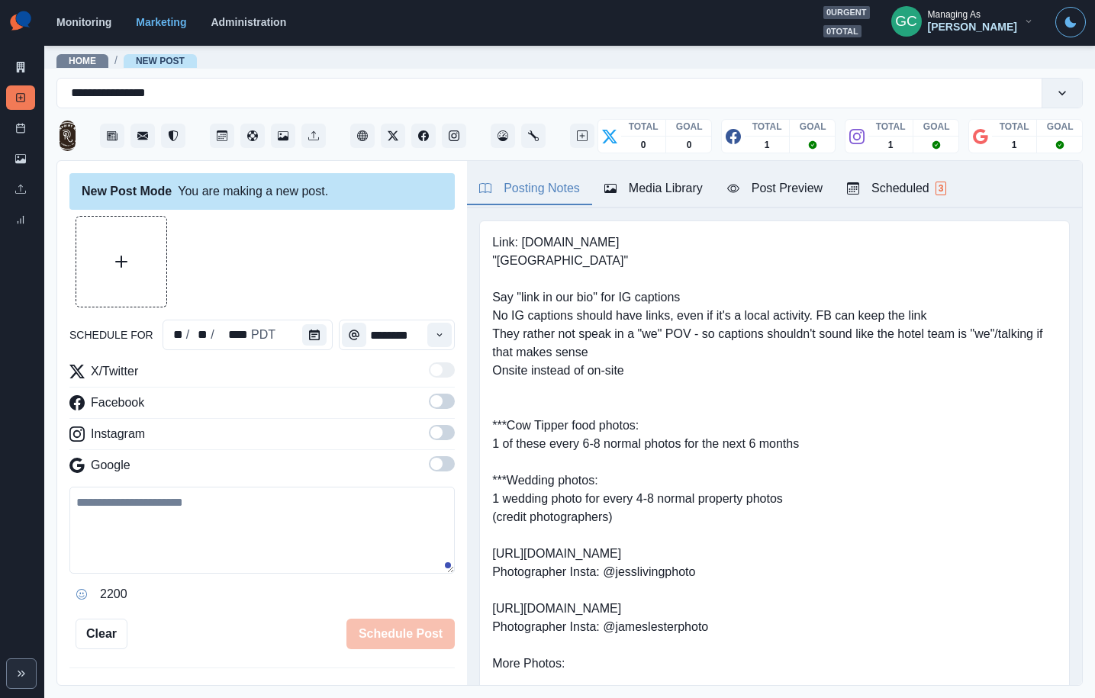
drag, startPoint x: 434, startPoint y: 463, endPoint x: 441, endPoint y: 447, distance: 17.4
click at [434, 463] on span at bounding box center [436, 464] width 12 height 12
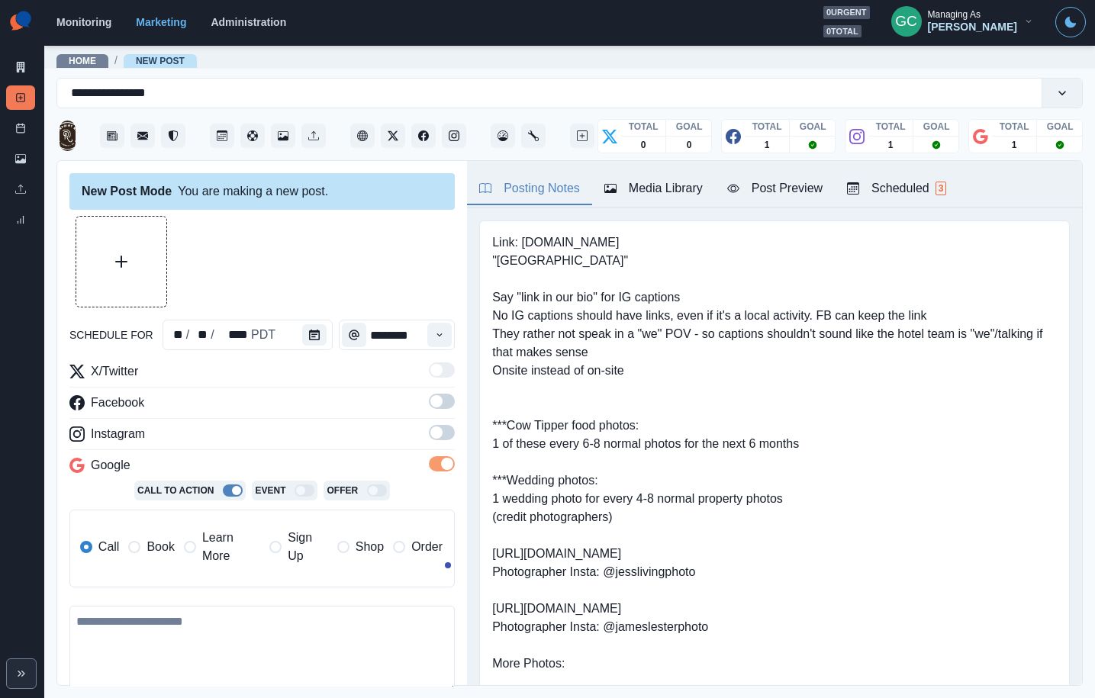
click at [442, 441] on label at bounding box center [442, 437] width 26 height 24
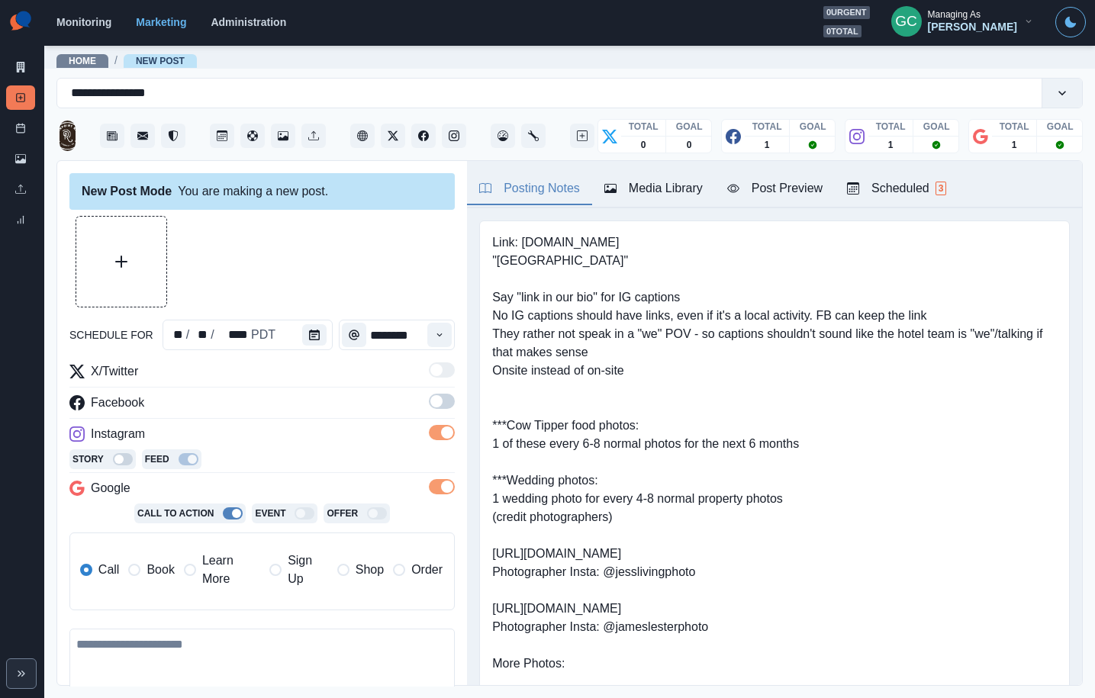
click at [436, 400] on span at bounding box center [436, 401] width 12 height 12
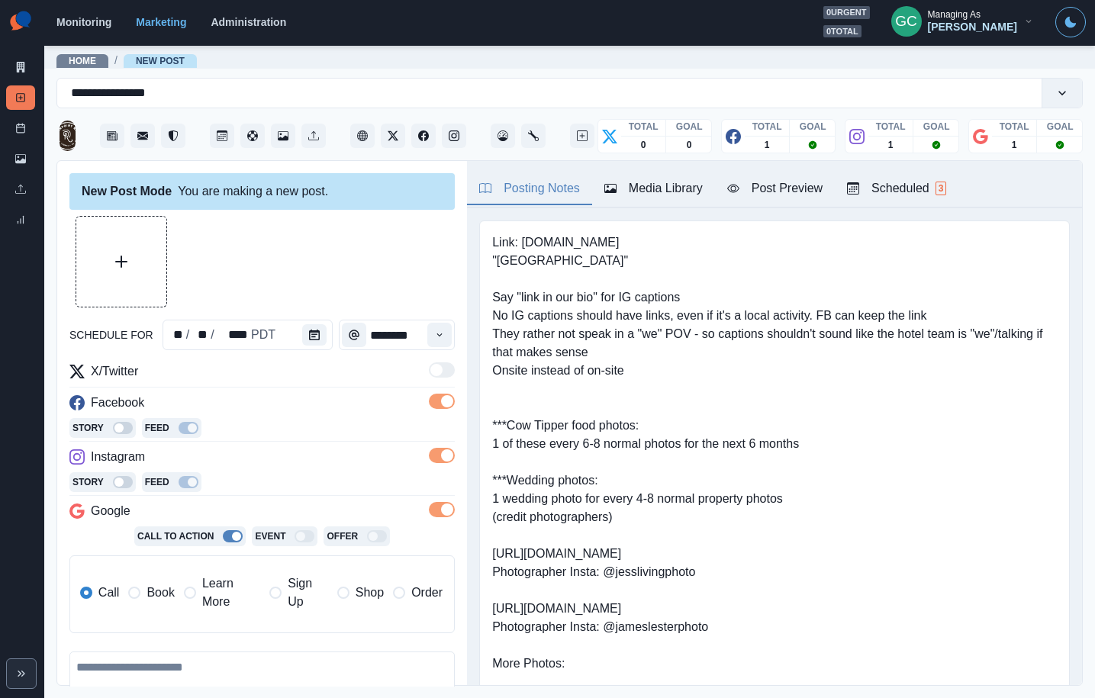
drag, startPoint x: 210, startPoint y: 591, endPoint x: 263, endPoint y: 468, distance: 134.6
click at [210, 592] on span "Learn More" at bounding box center [231, 592] width 58 height 37
click at [273, 456] on div "Instagram" at bounding box center [261, 460] width 385 height 24
drag, startPoint x: 922, startPoint y: 159, endPoint x: 919, endPoint y: 185, distance: 26.0
click at [922, 160] on div "**********" at bounding box center [569, 379] width 1026 height 614
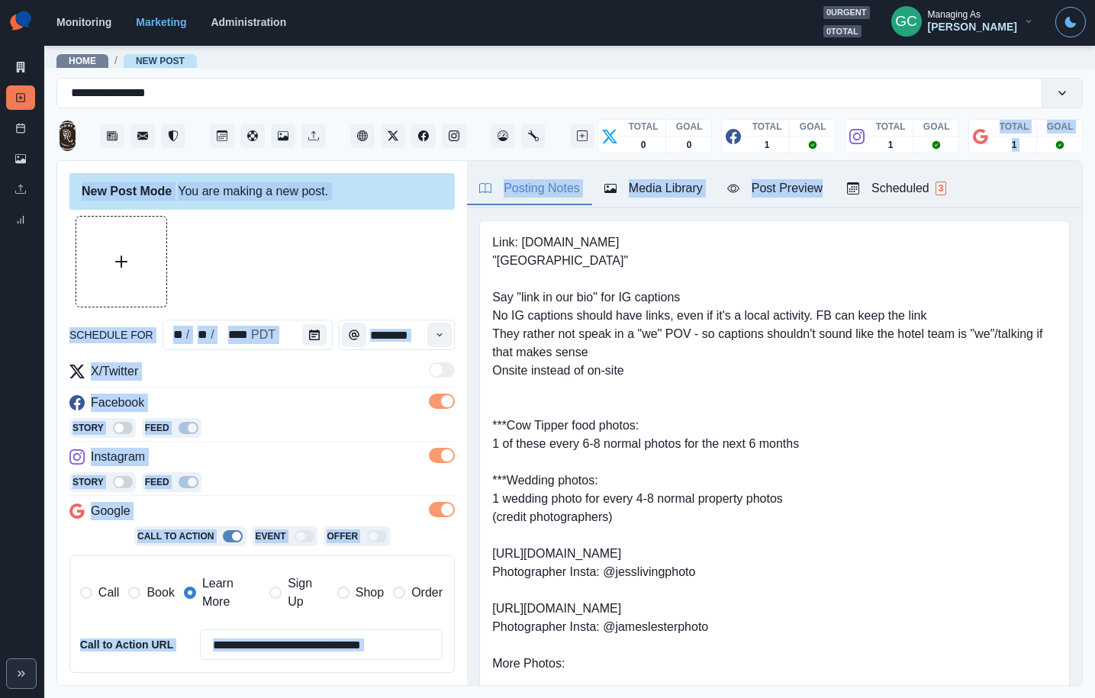
click at [919, 189] on div "Scheduled 3" at bounding box center [896, 188] width 99 height 18
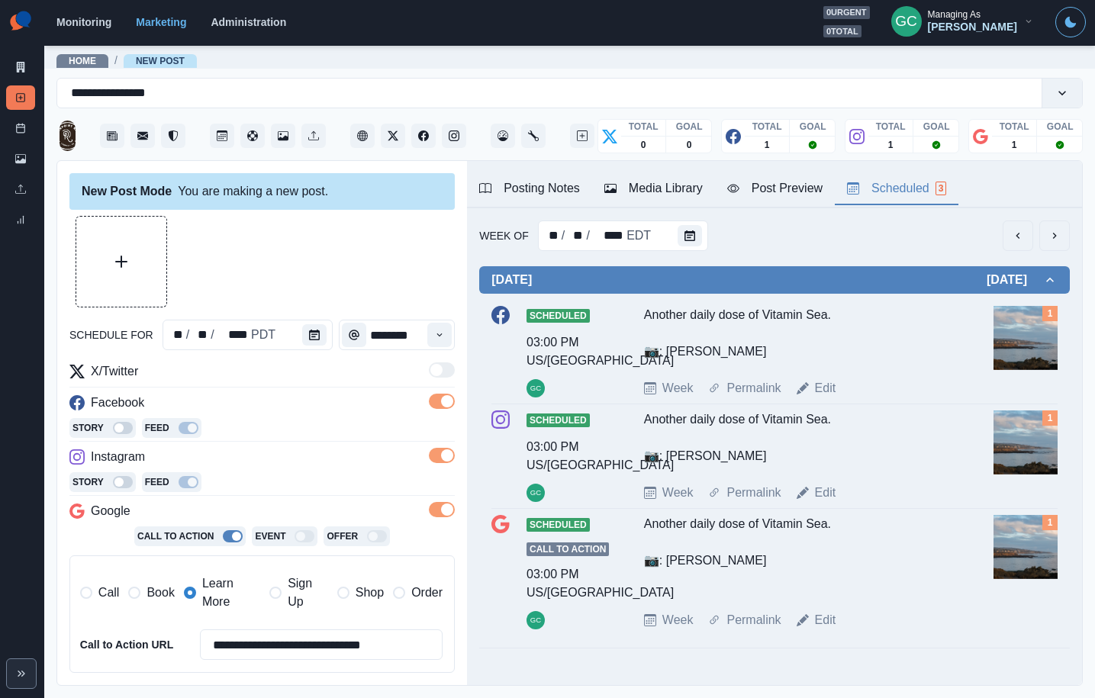
click at [759, 231] on div "Week Of ** / ** / **** EDT" at bounding box center [774, 235] width 590 height 31
click at [688, 230] on icon "Calendar" at bounding box center [689, 235] width 11 height 11
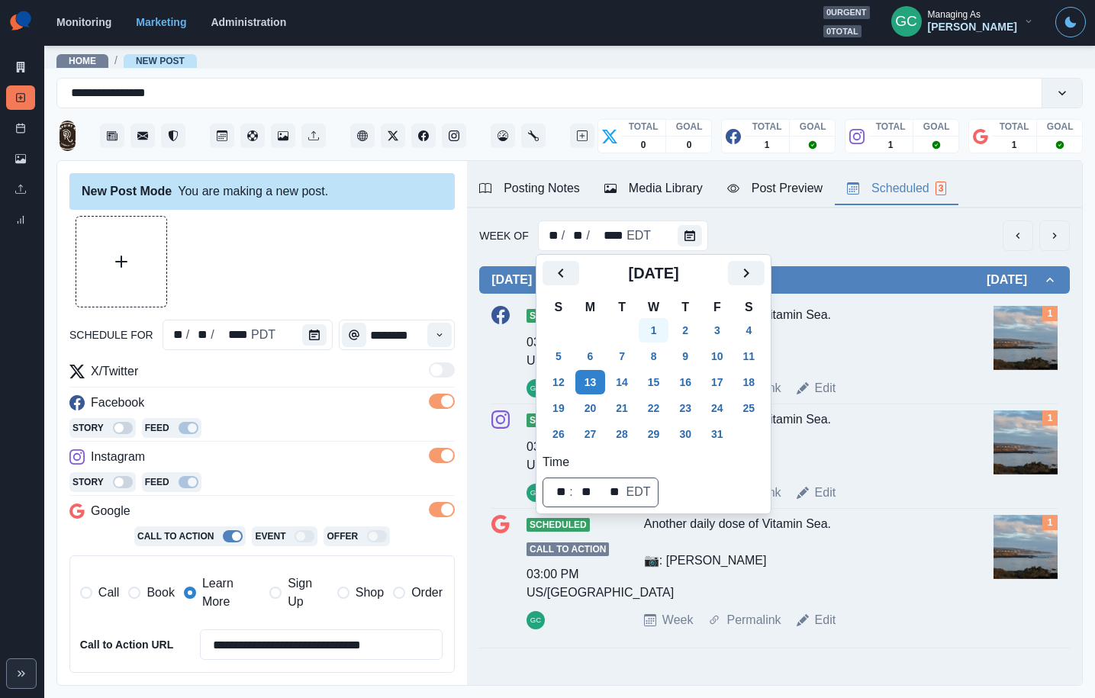
click at [659, 331] on button "1" at bounding box center [654, 330] width 31 height 24
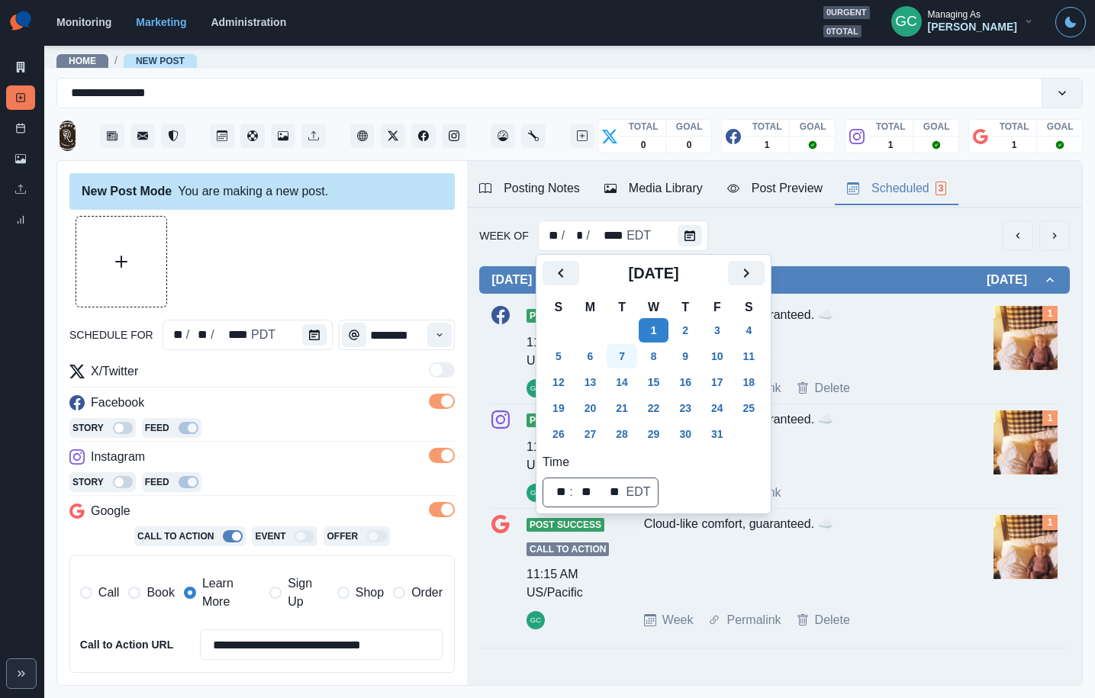
click at [635, 349] on button "7" at bounding box center [621, 356] width 31 height 24
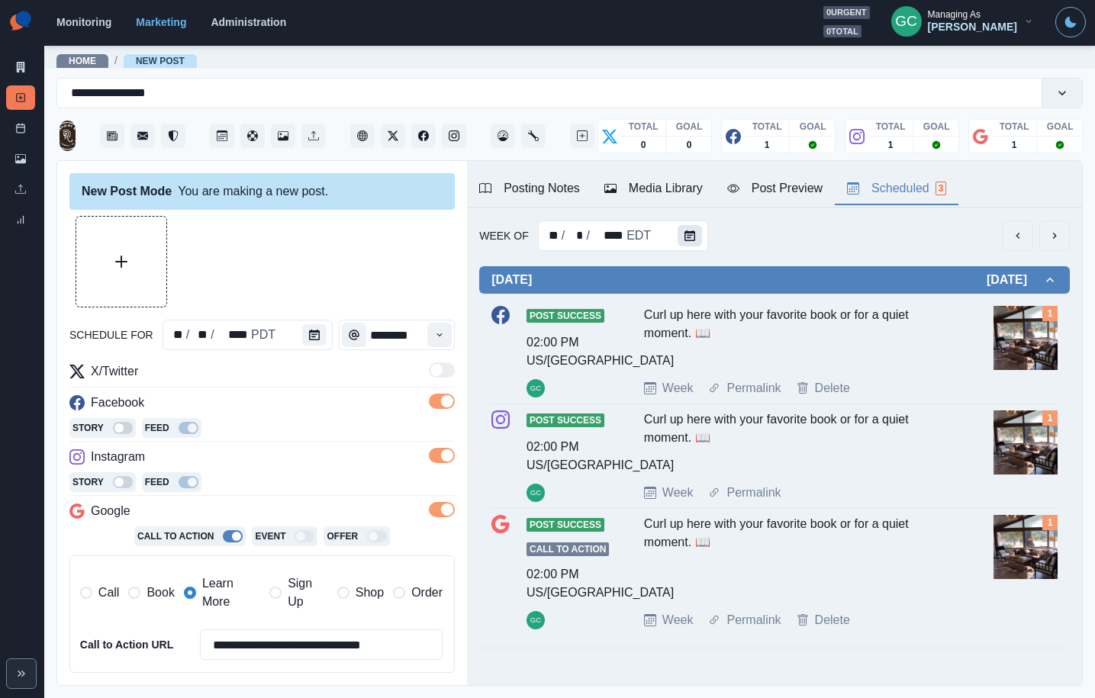
click at [678, 239] on button "Calendar" at bounding box center [689, 235] width 24 height 21
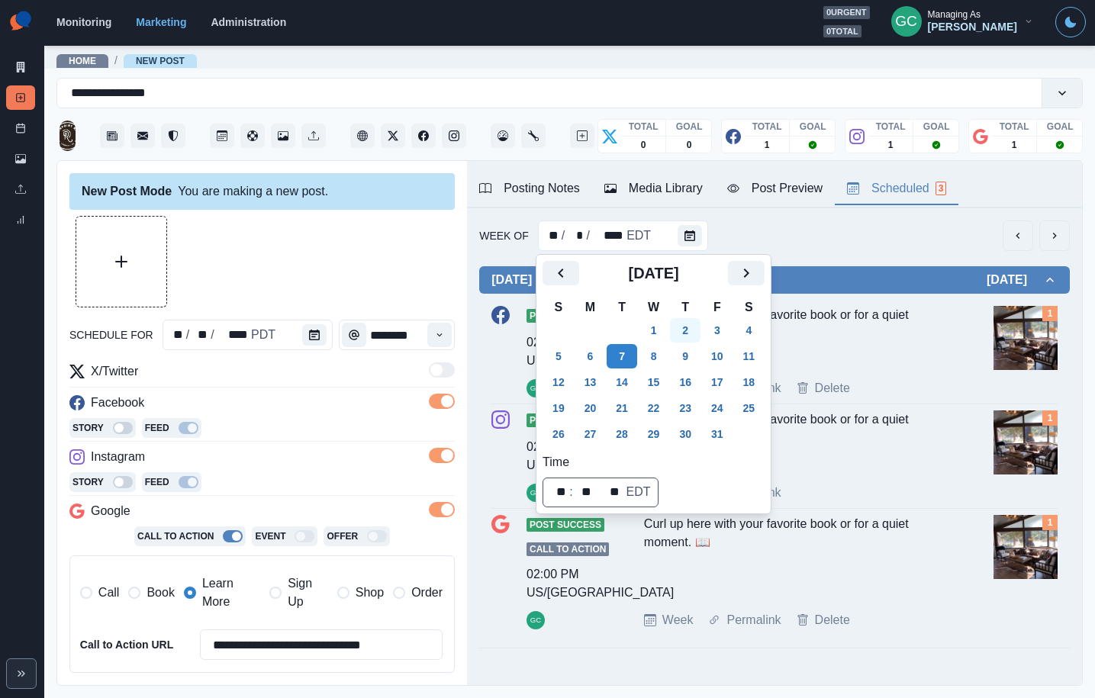
click at [696, 337] on button "2" at bounding box center [685, 330] width 31 height 24
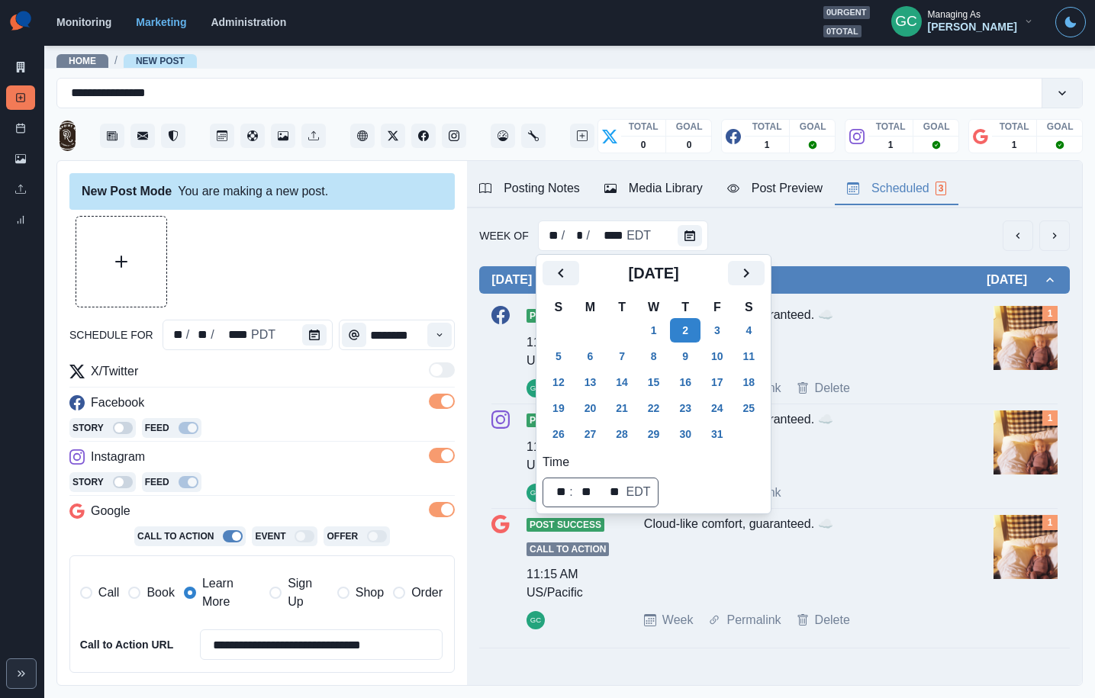
click at [975, 356] on div "Post Success 11:15 AM US/Pacific GC Cloud-like comfort, guaranteed. ☁️ Week Per…" at bounding box center [774, 352] width 566 height 92
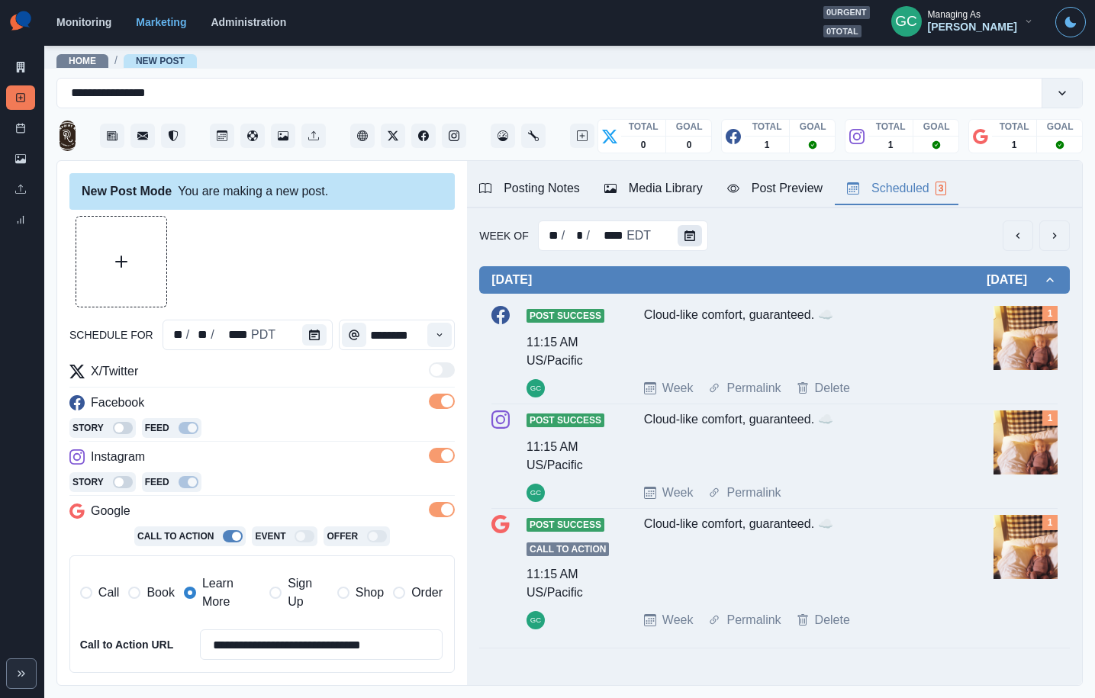
click at [688, 234] on icon "Calendar" at bounding box center [689, 235] width 11 height 11
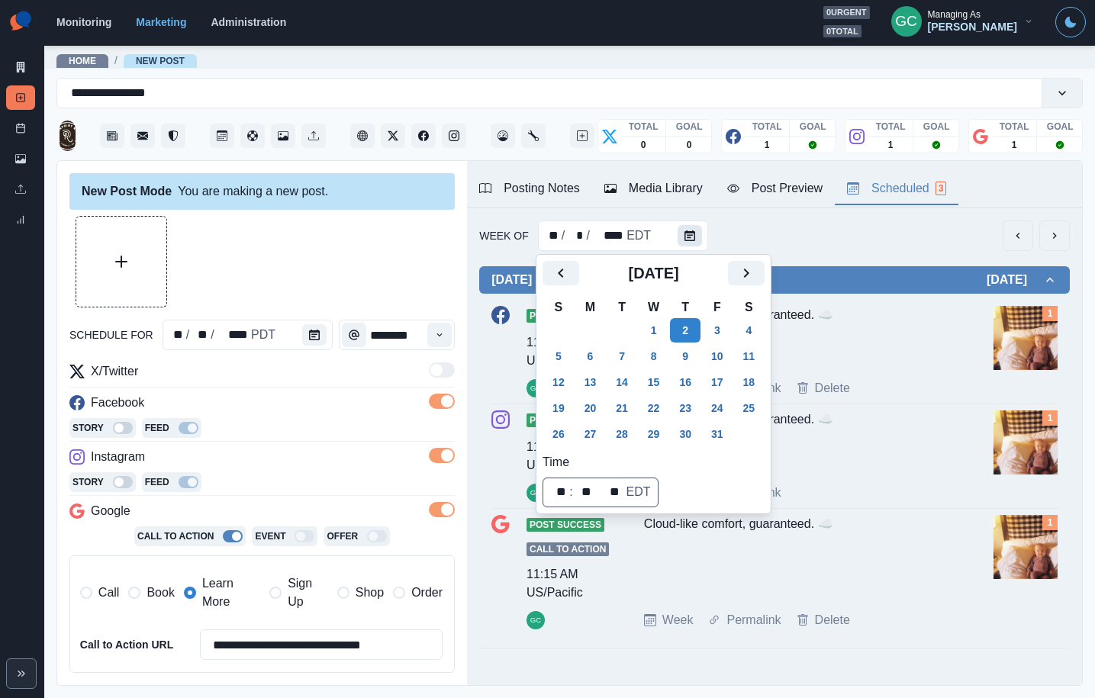
scroll to position [1, 0]
click at [591, 349] on button "6" at bounding box center [590, 356] width 31 height 24
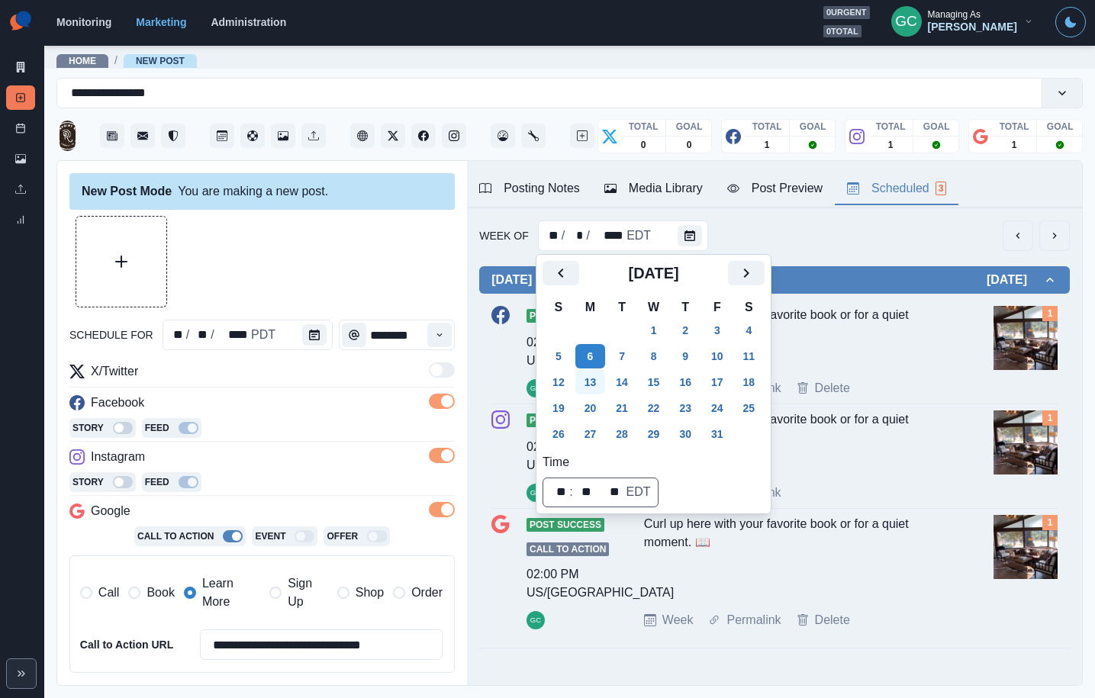
click at [597, 385] on button "13" at bounding box center [590, 382] width 31 height 24
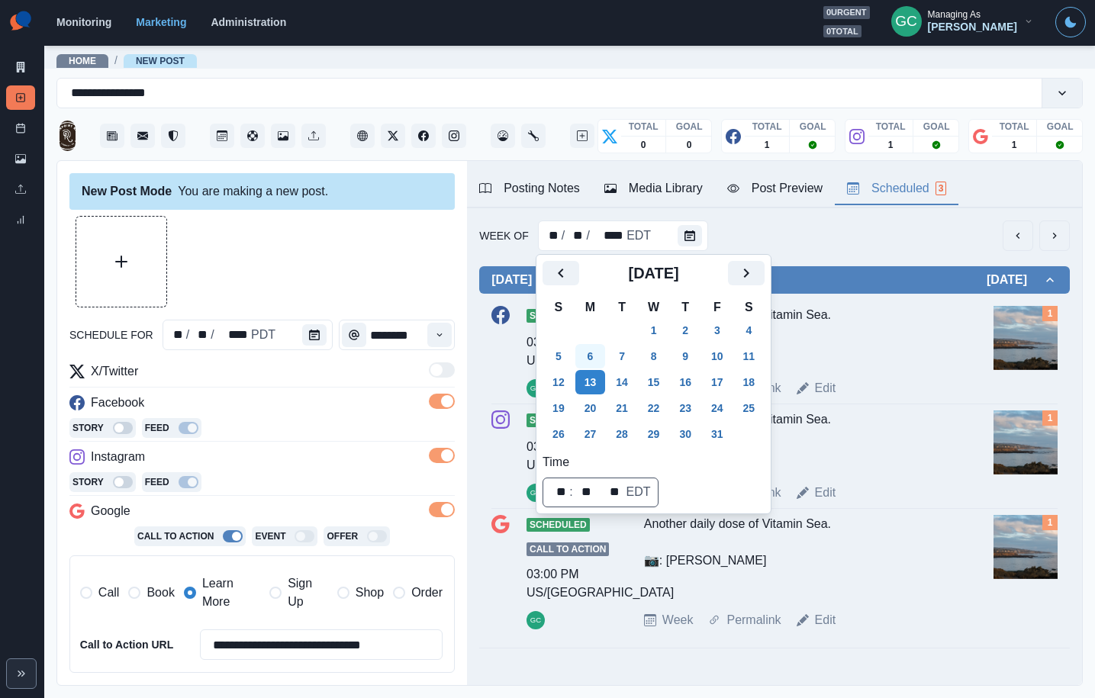
click at [594, 355] on button "6" at bounding box center [590, 356] width 31 height 24
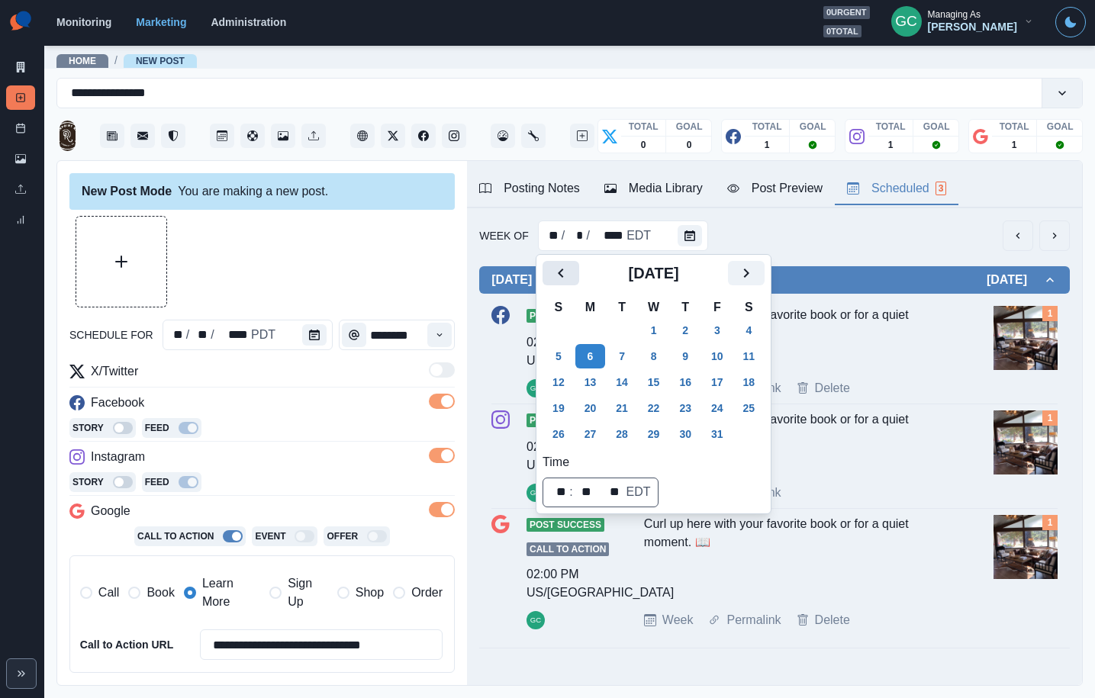
click at [565, 275] on icon "Previous" at bounding box center [561, 273] width 18 height 18
click at [590, 414] on button "22" at bounding box center [590, 408] width 31 height 24
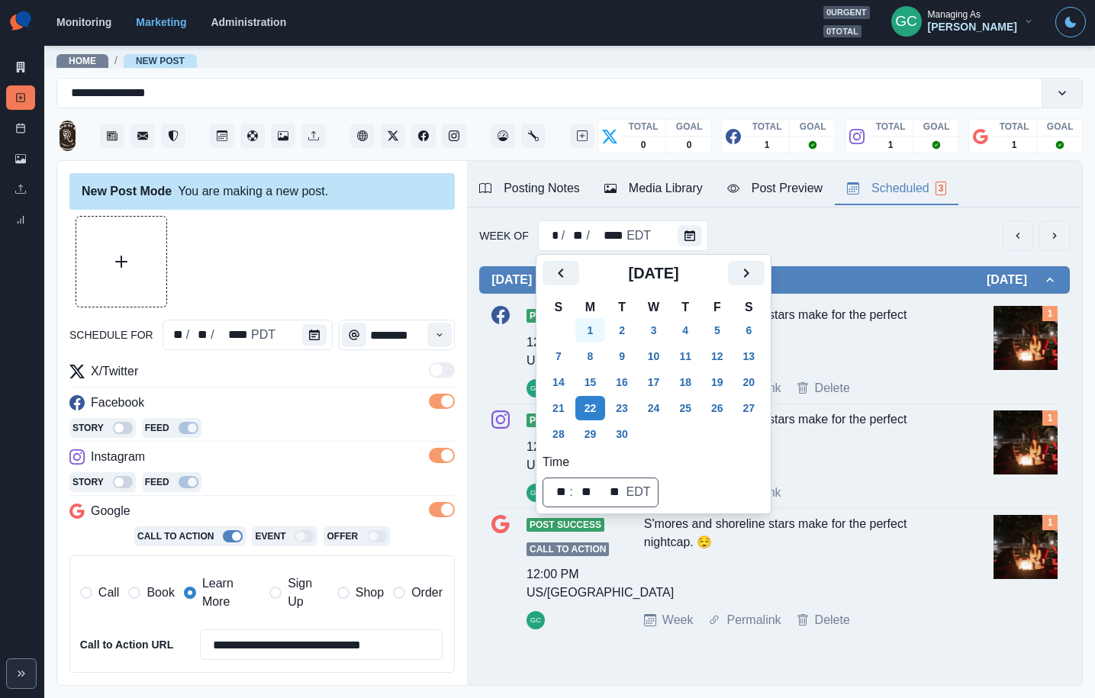
click at [594, 328] on button "1" at bounding box center [590, 330] width 31 height 24
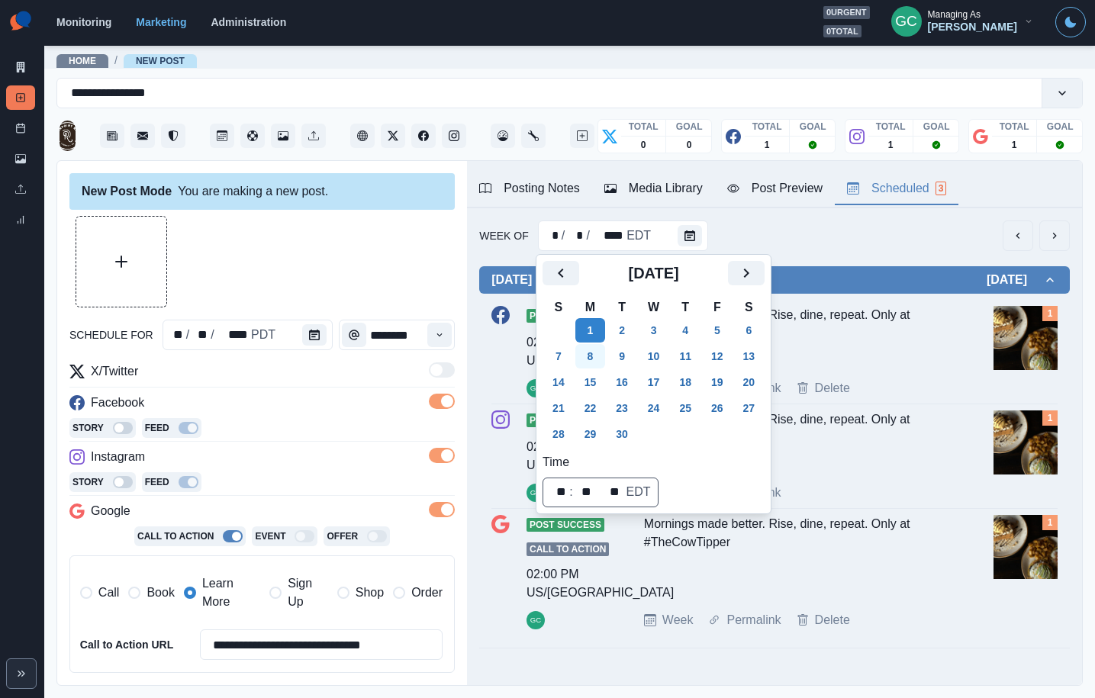
click at [588, 345] on button "8" at bounding box center [590, 356] width 31 height 24
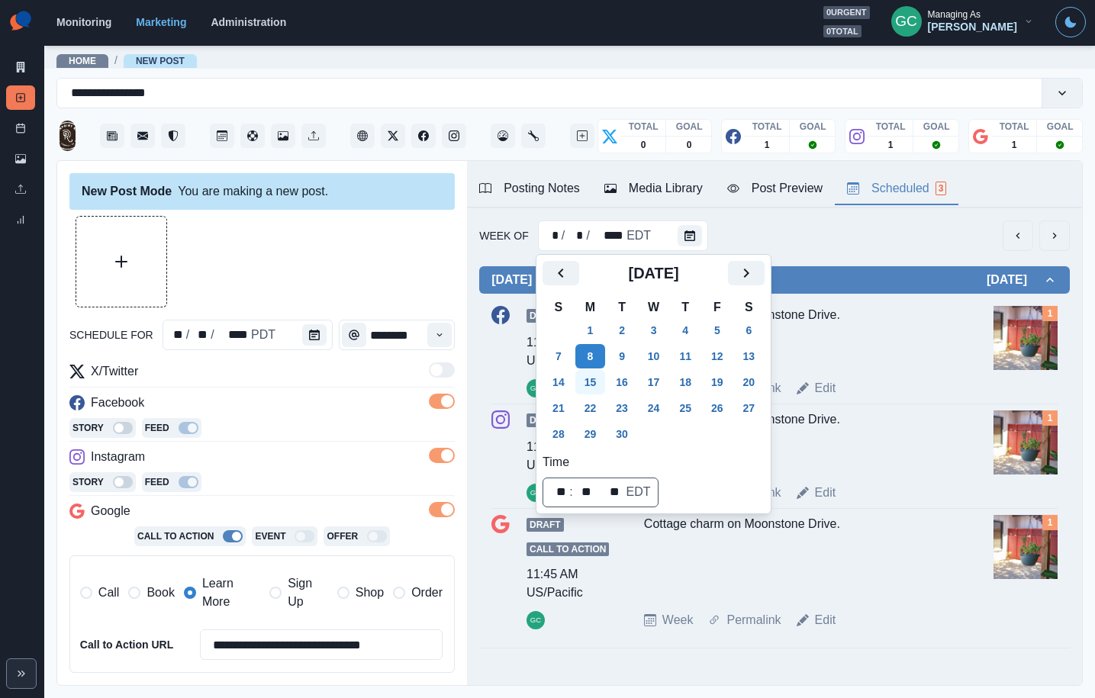
click at [601, 379] on button "15" at bounding box center [590, 382] width 31 height 24
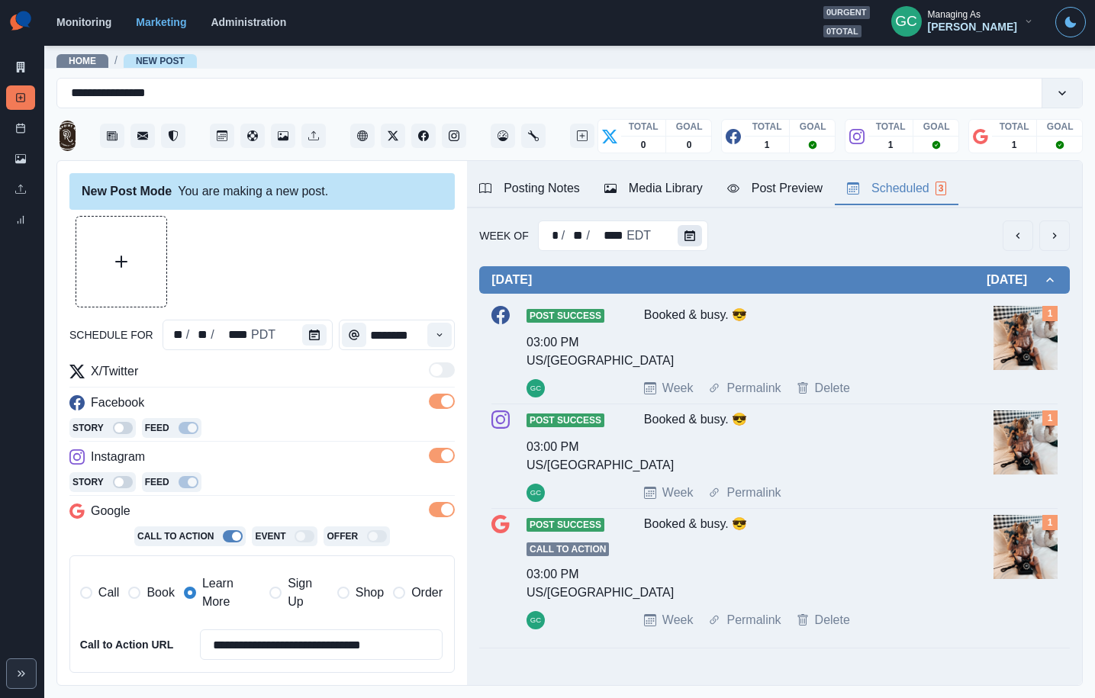
click at [690, 237] on icon "Calendar" at bounding box center [689, 235] width 11 height 11
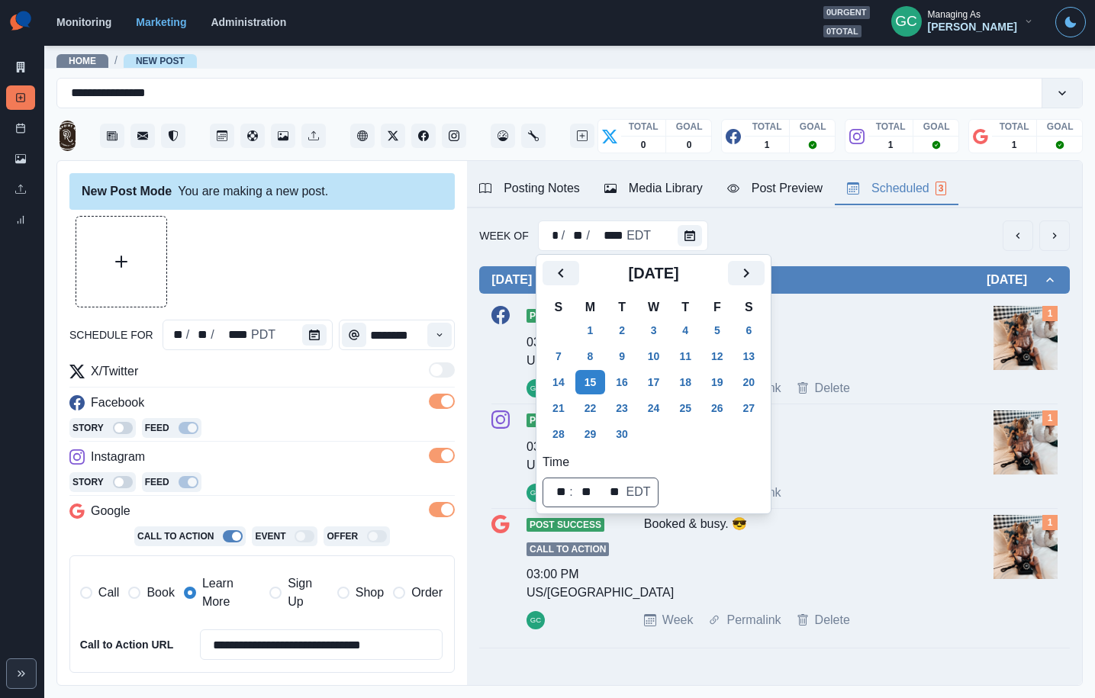
click at [864, 398] on div "Post Success 03:00 PM US/Pacific GC Booked & busy. 😎 Week Permalink Delete 1" at bounding box center [774, 352] width 566 height 105
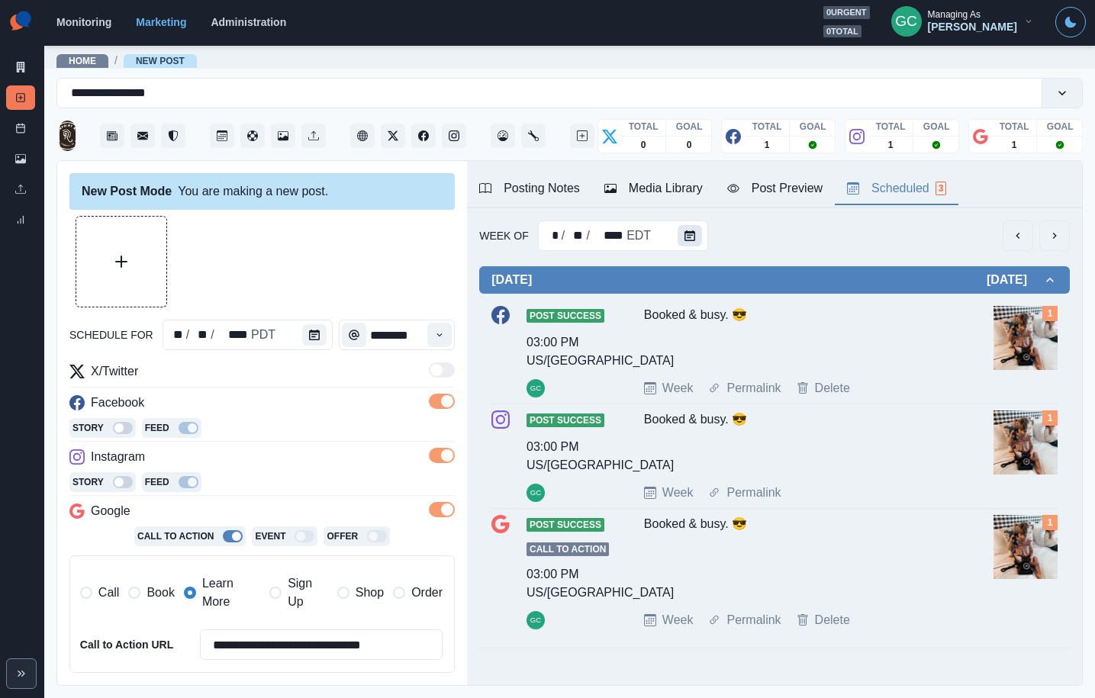
click at [687, 230] on button "Calendar" at bounding box center [689, 235] width 24 height 21
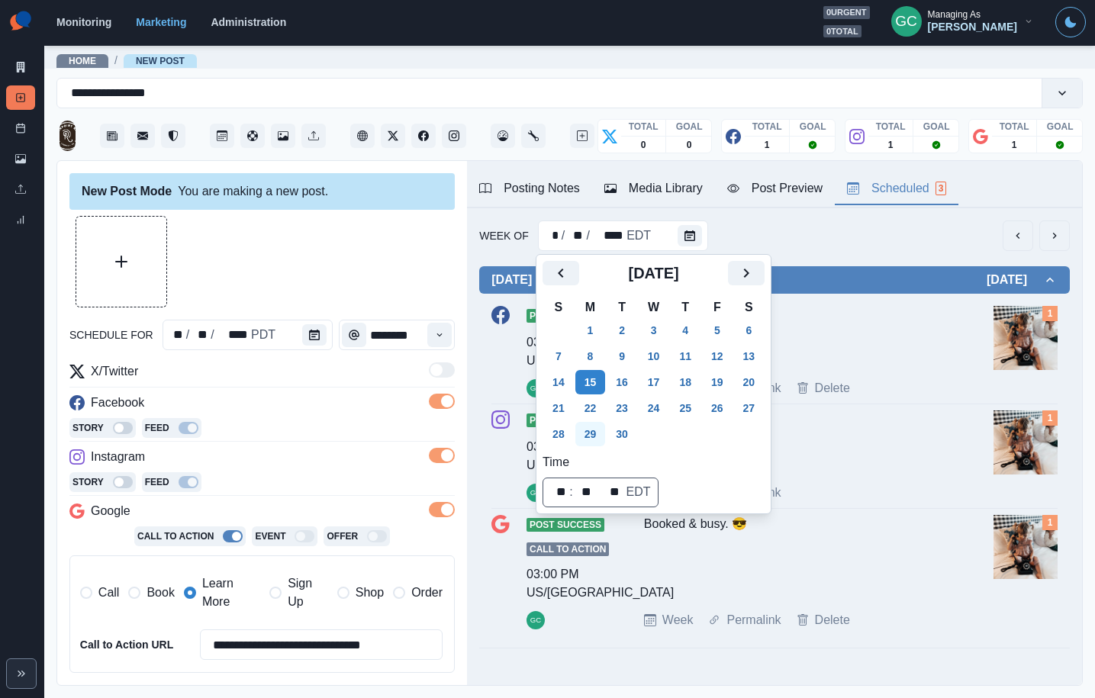
click at [603, 409] on button "22" at bounding box center [590, 408] width 31 height 24
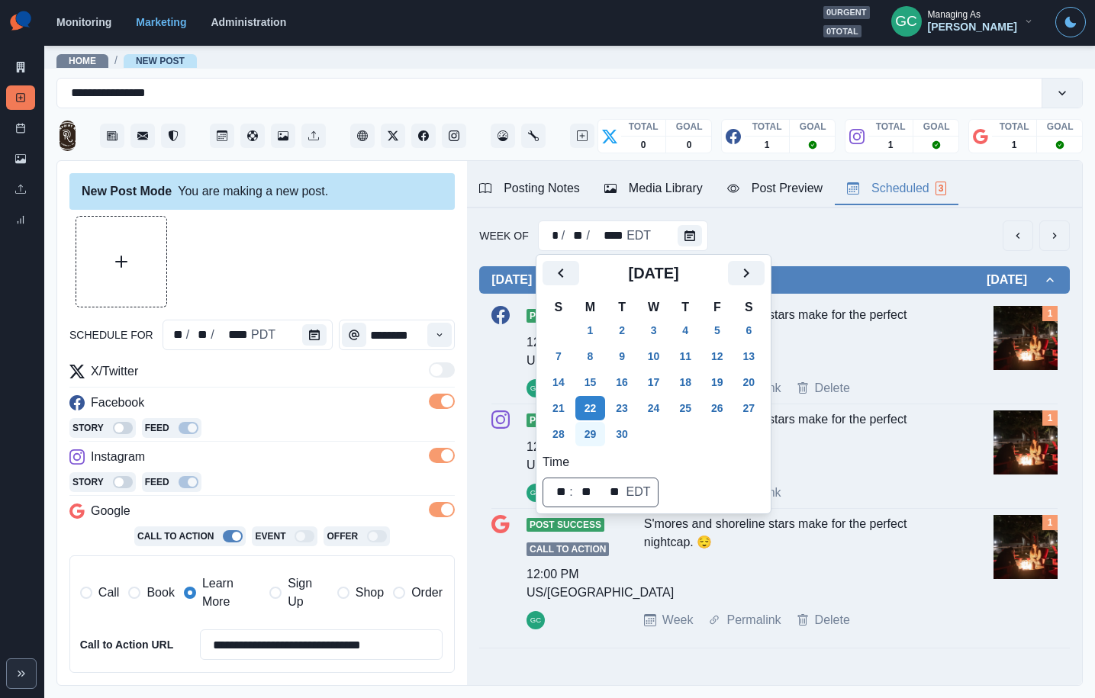
click at [592, 433] on button "29" at bounding box center [590, 434] width 31 height 24
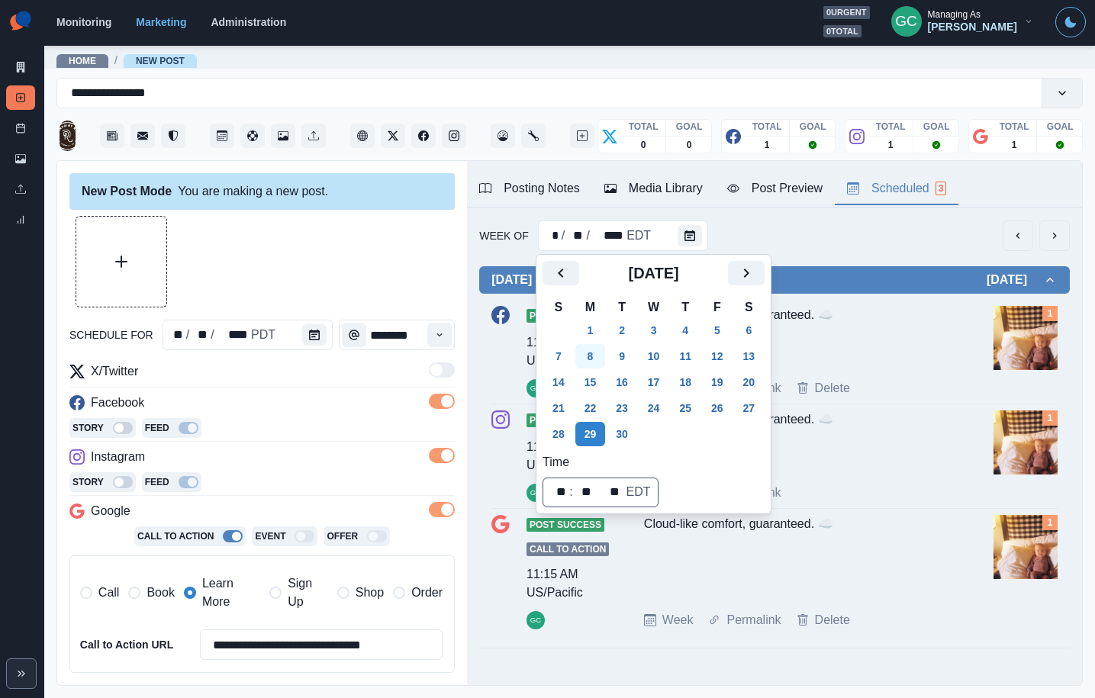
click at [598, 365] on button "8" at bounding box center [590, 356] width 31 height 24
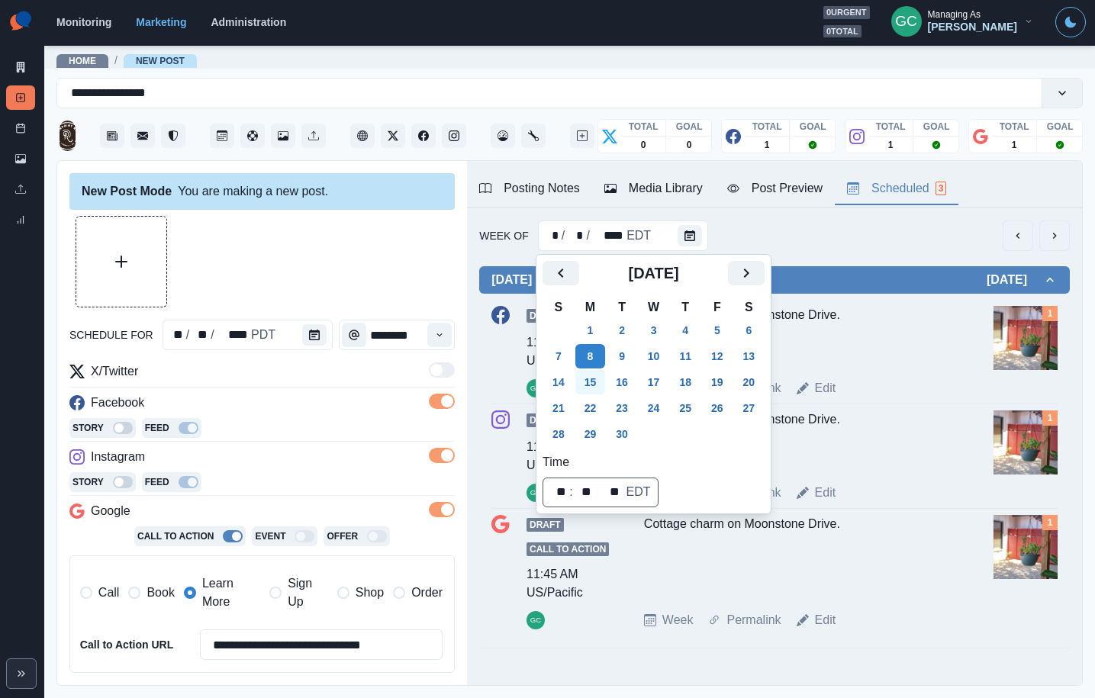
click at [596, 386] on button "15" at bounding box center [590, 382] width 31 height 24
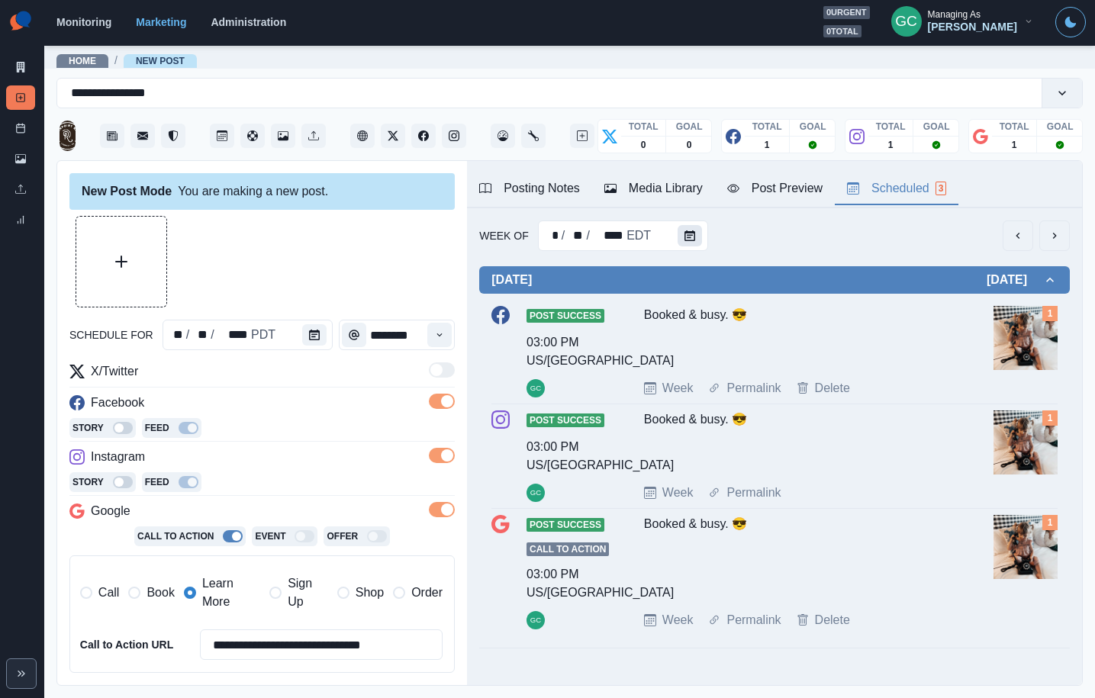
click at [690, 227] on button "Calendar" at bounding box center [689, 235] width 24 height 21
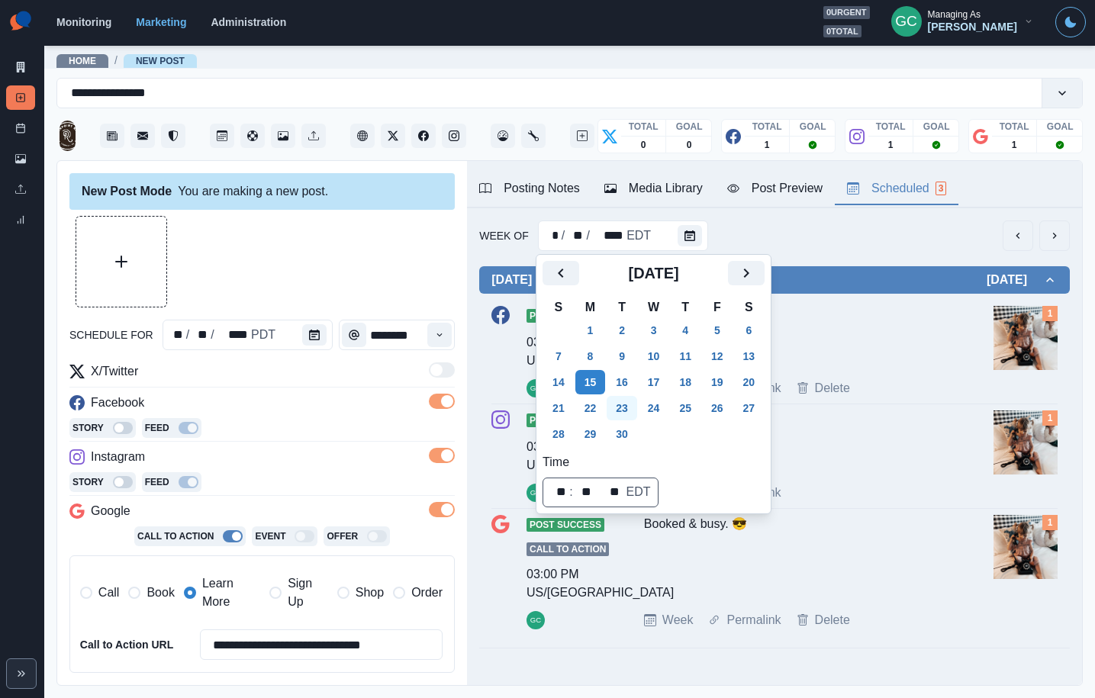
click at [625, 408] on button "23" at bounding box center [621, 408] width 31 height 24
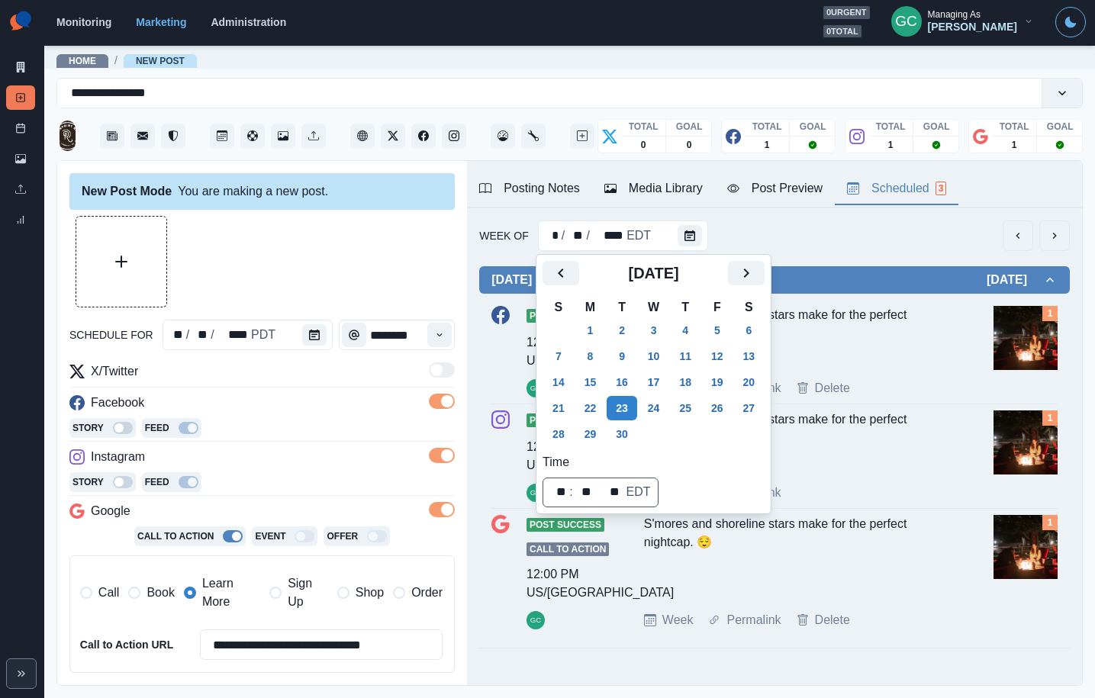
click at [1044, 328] on img at bounding box center [1025, 338] width 64 height 64
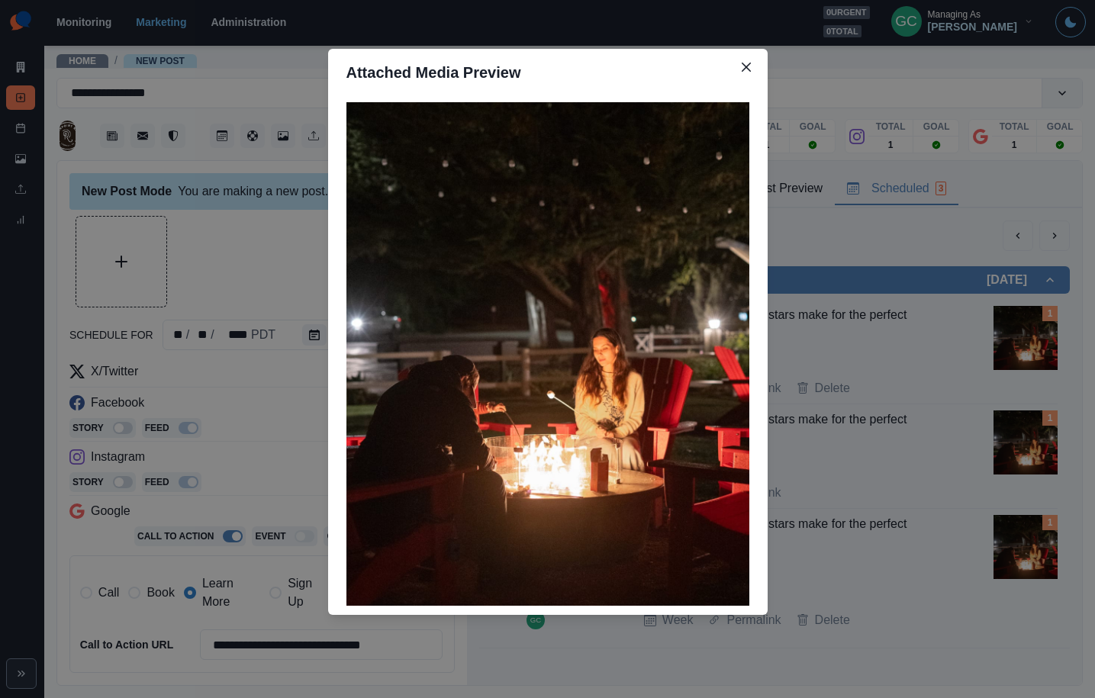
click at [793, 227] on div "Attached Media Preview" at bounding box center [547, 349] width 1095 height 698
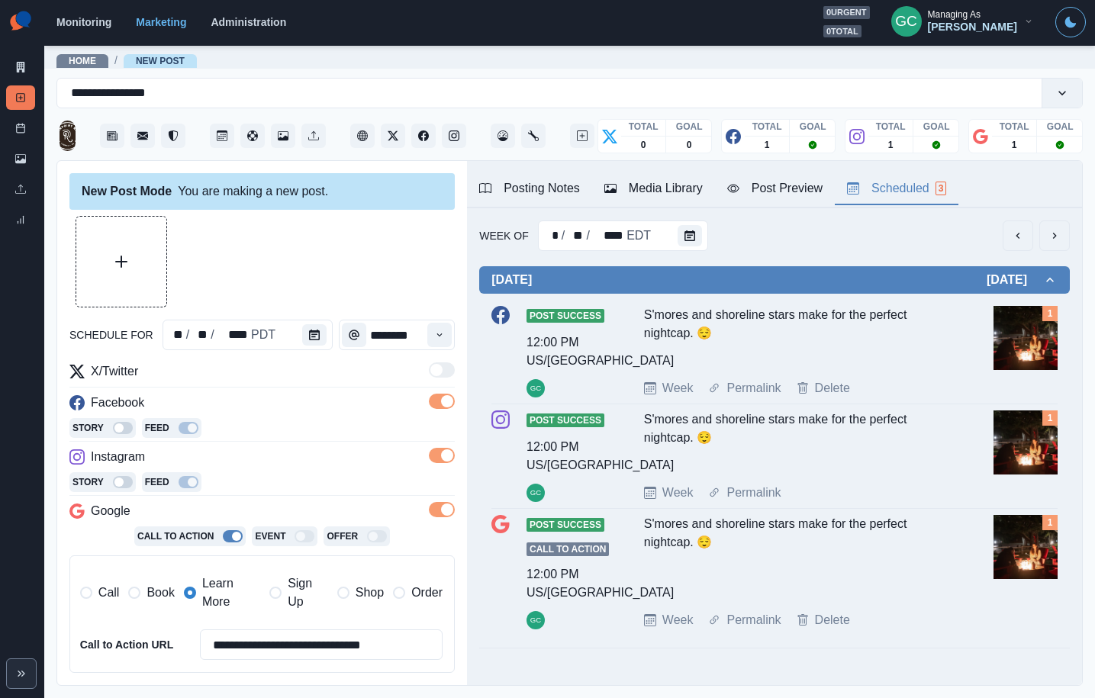
click at [709, 235] on div "Week Of * / ** / **** EDT" at bounding box center [774, 235] width 590 height 31
click at [691, 239] on icon "Calendar" at bounding box center [689, 235] width 11 height 11
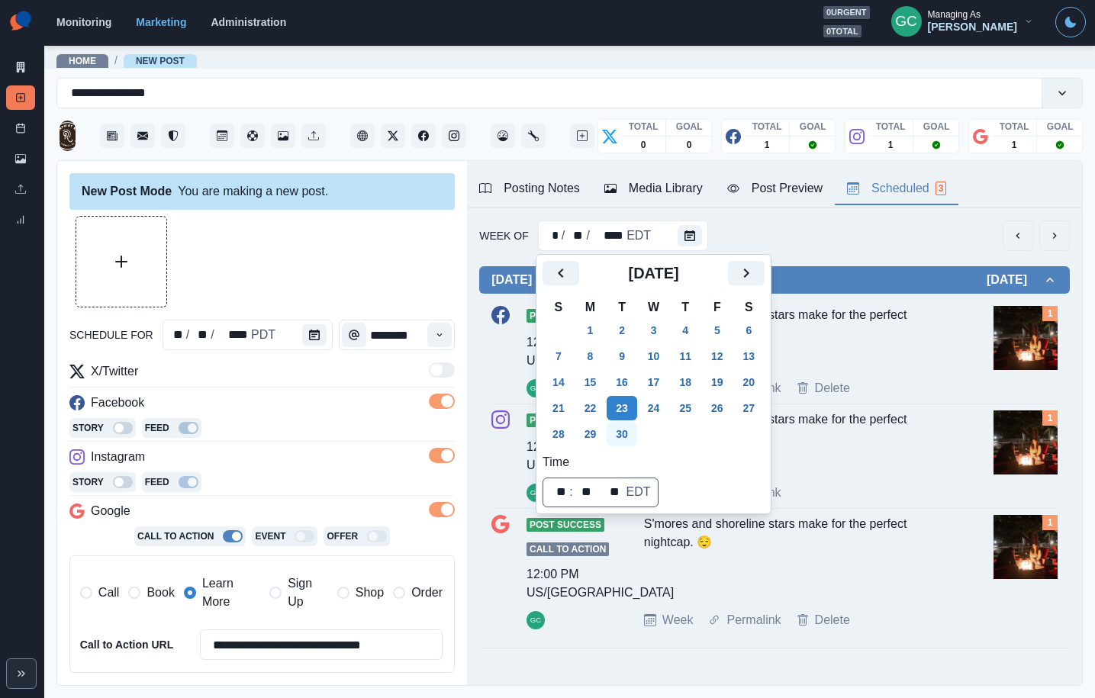
click at [600, 431] on button "29" at bounding box center [590, 434] width 31 height 24
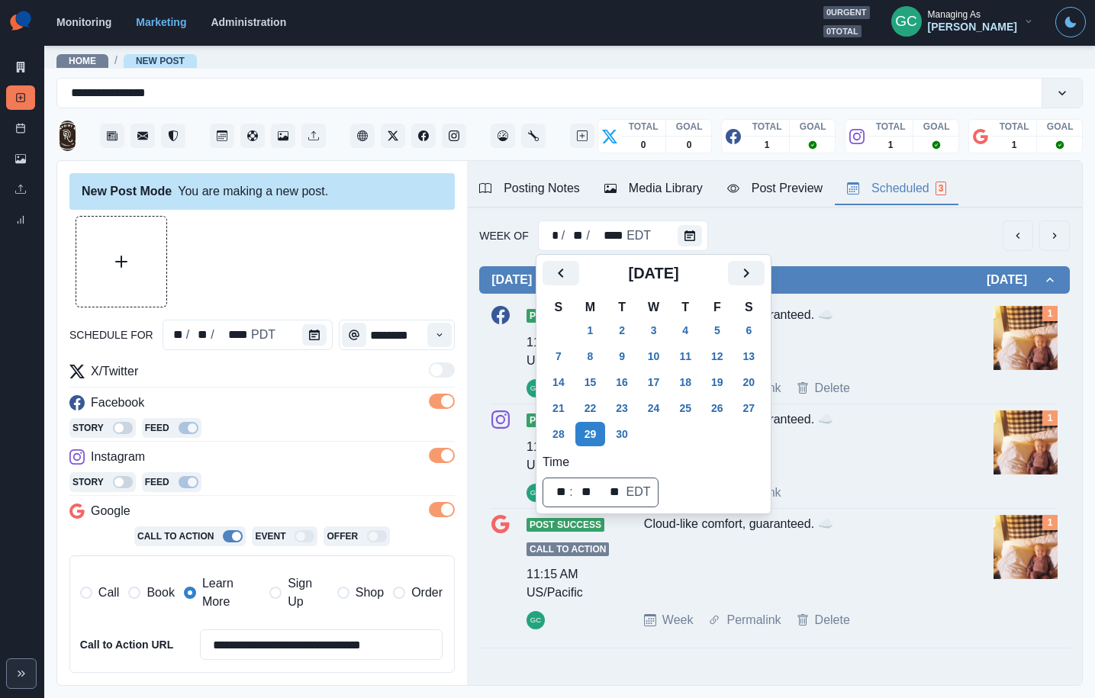
click at [1014, 349] on img at bounding box center [1025, 338] width 64 height 64
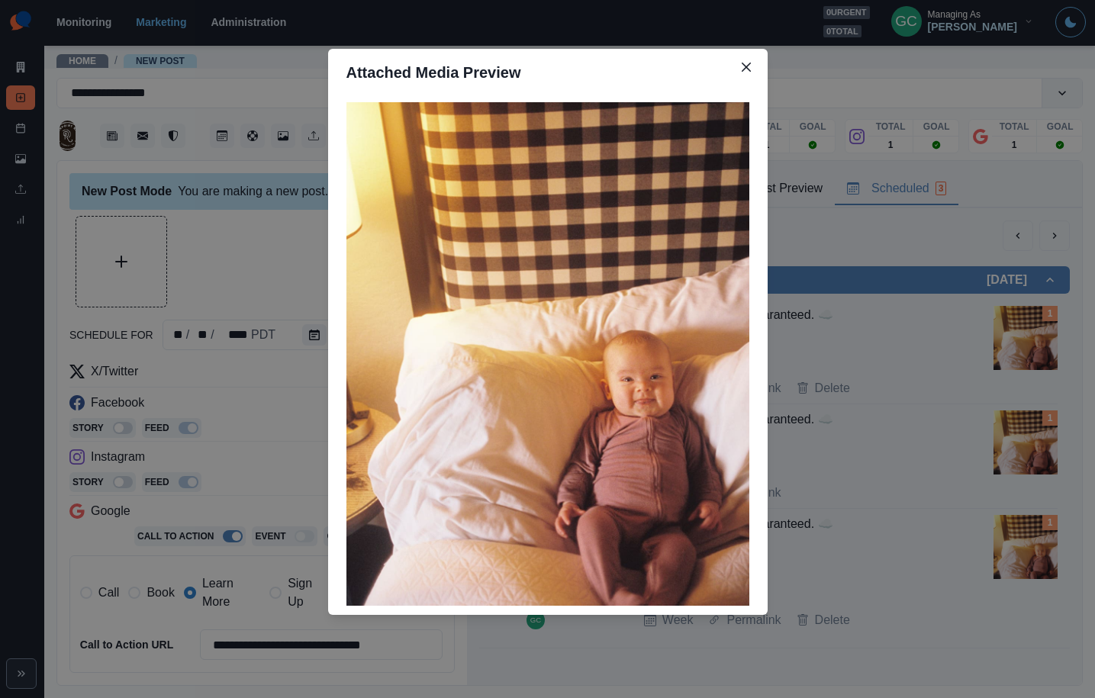
click at [848, 383] on div "Attached Media Preview" at bounding box center [547, 349] width 1095 height 698
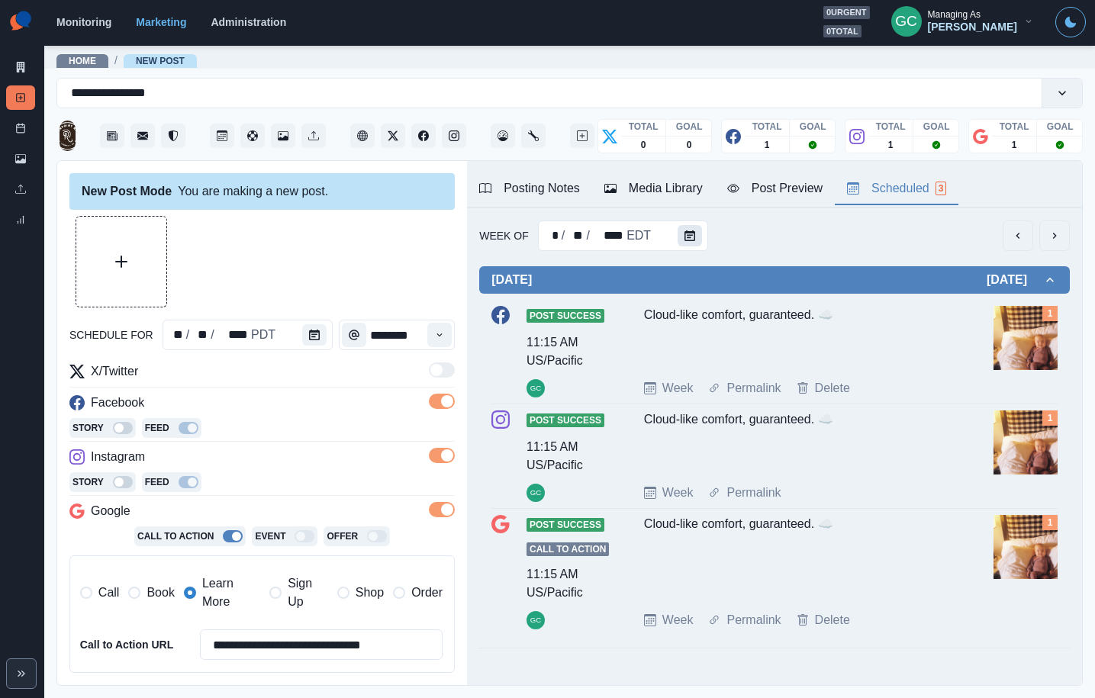
click at [684, 227] on button "Calendar" at bounding box center [689, 235] width 24 height 21
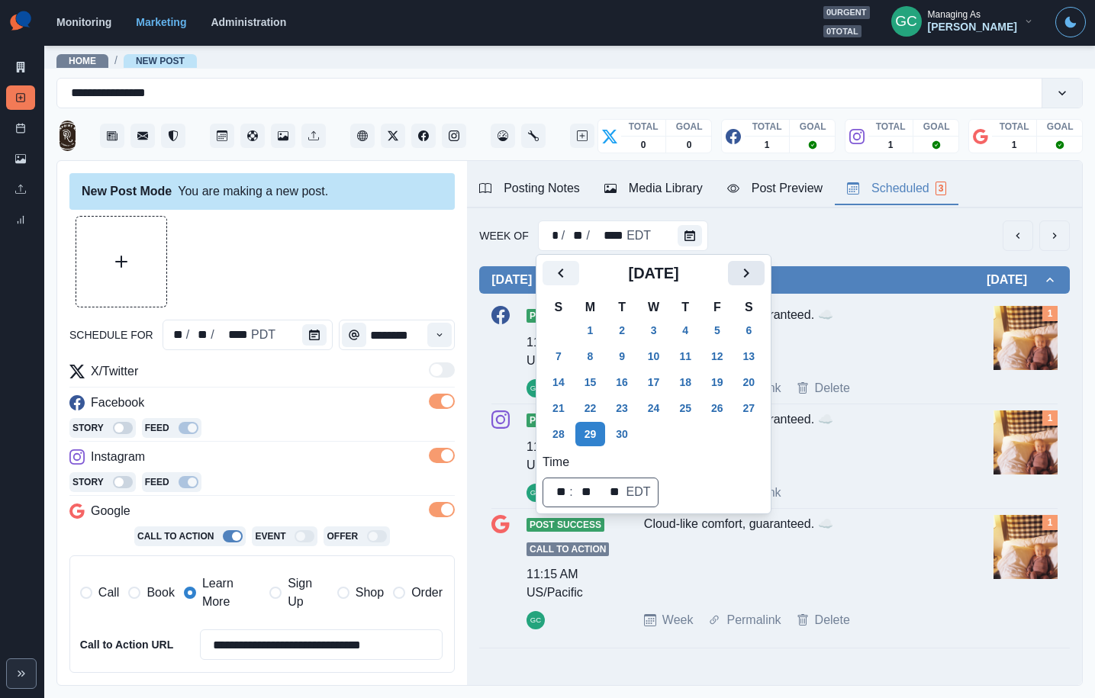
click at [755, 265] on icon "Next" at bounding box center [746, 273] width 18 height 18
click at [664, 333] on button "1" at bounding box center [654, 330] width 31 height 24
click at [658, 348] on button "8" at bounding box center [654, 356] width 31 height 24
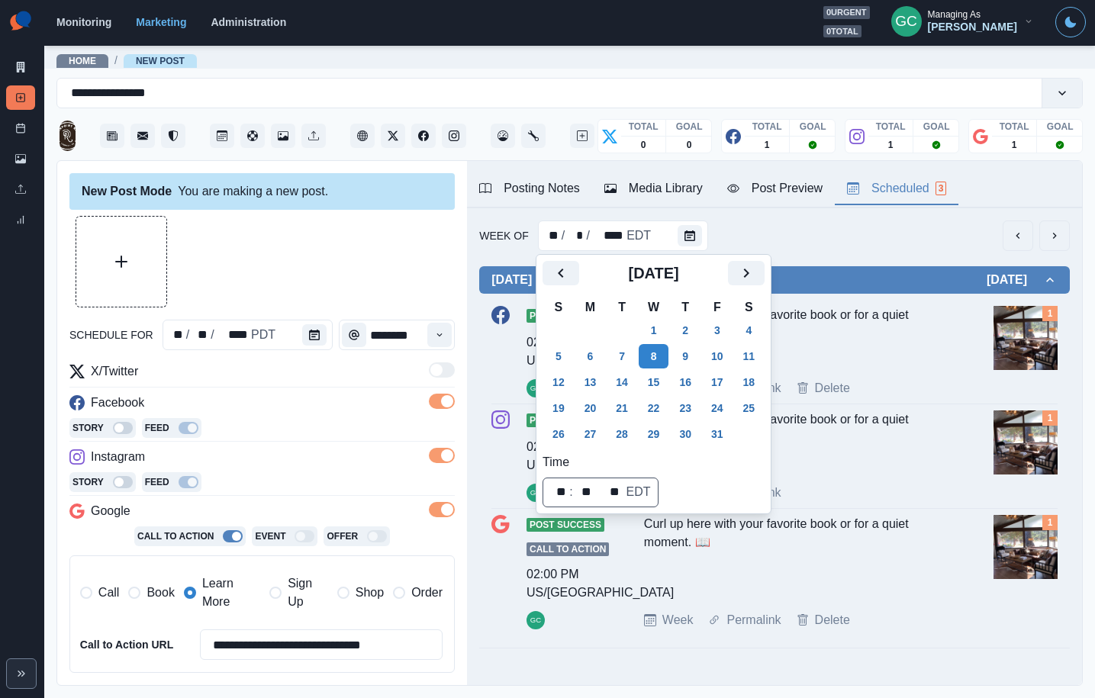
click at [1009, 343] on img at bounding box center [1025, 338] width 64 height 64
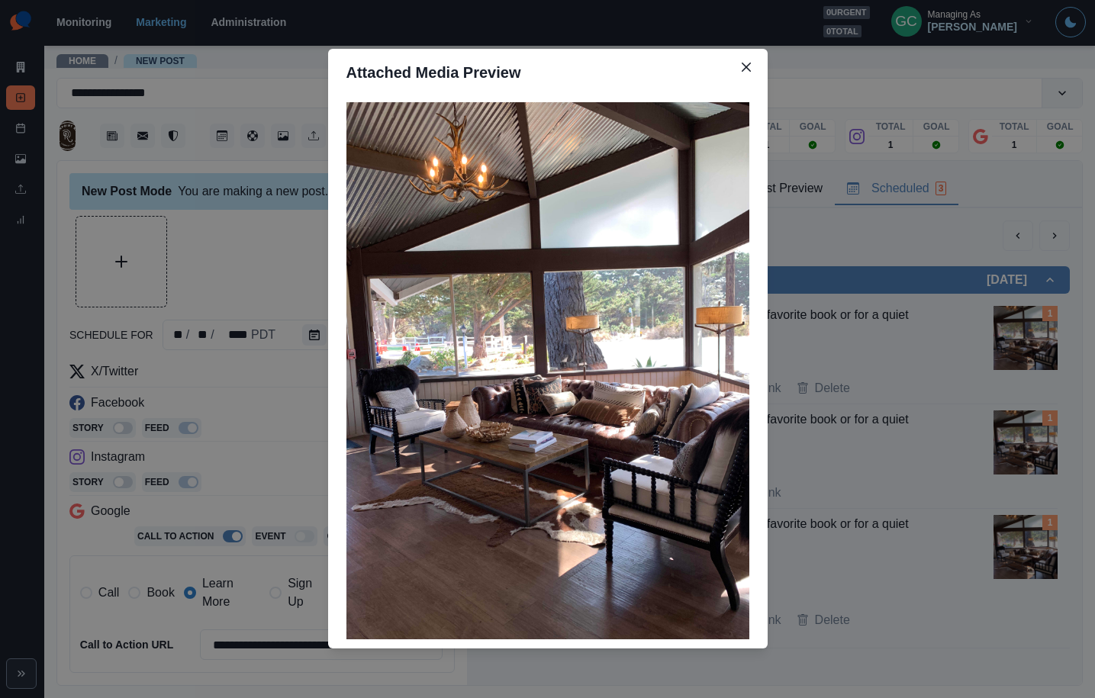
click at [777, 251] on div "Attached Media Preview" at bounding box center [547, 349] width 1095 height 698
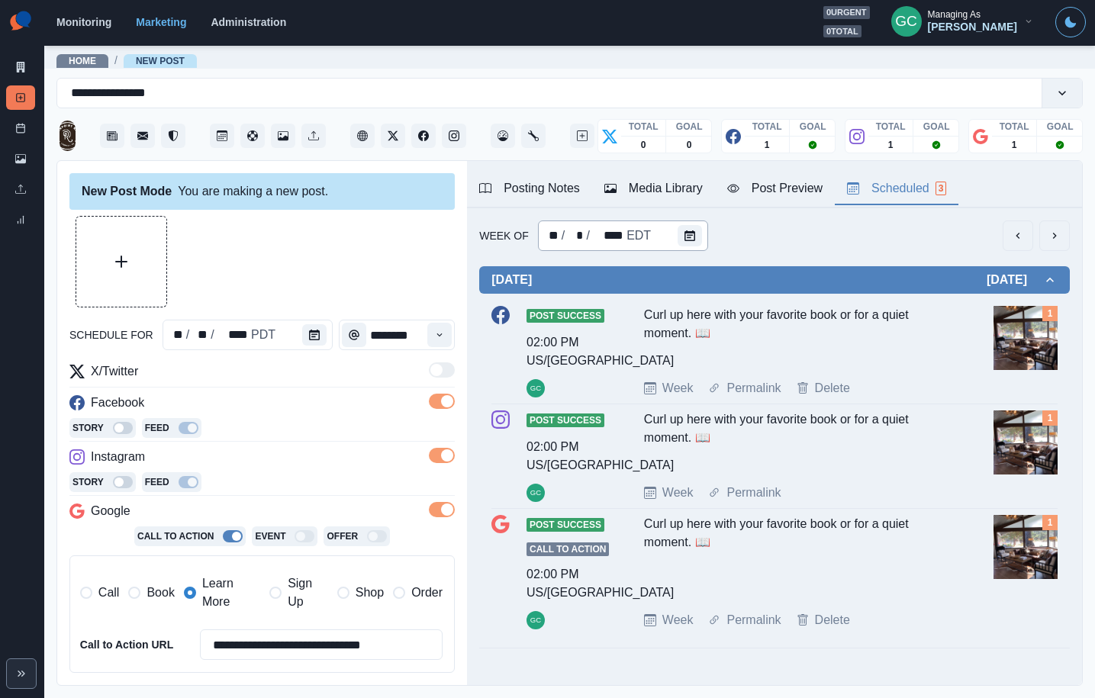
click at [684, 237] on icon "Calendar" at bounding box center [689, 235] width 11 height 11
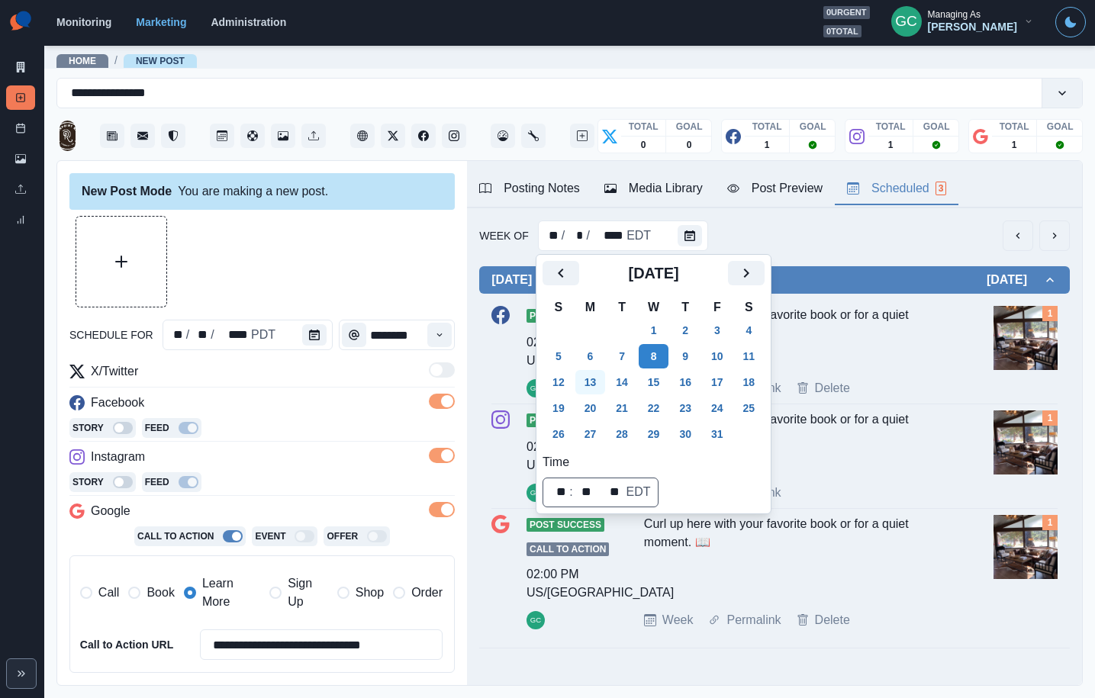
click at [594, 378] on button "13" at bounding box center [590, 382] width 31 height 24
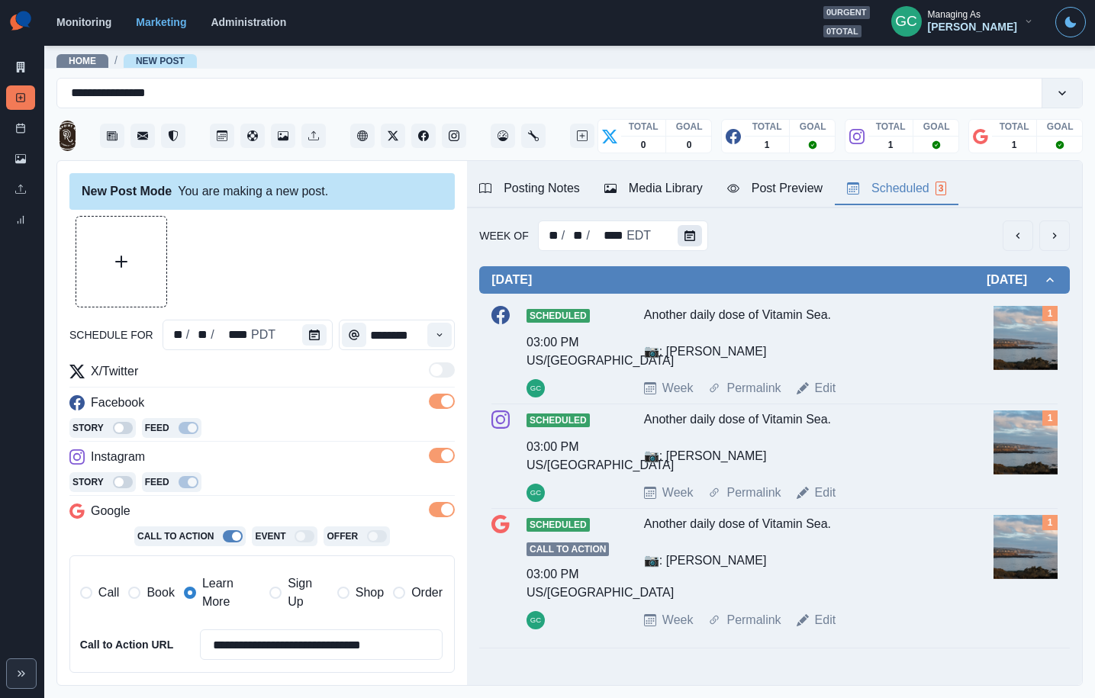
click at [684, 240] on icon "Calendar" at bounding box center [689, 235] width 11 height 11
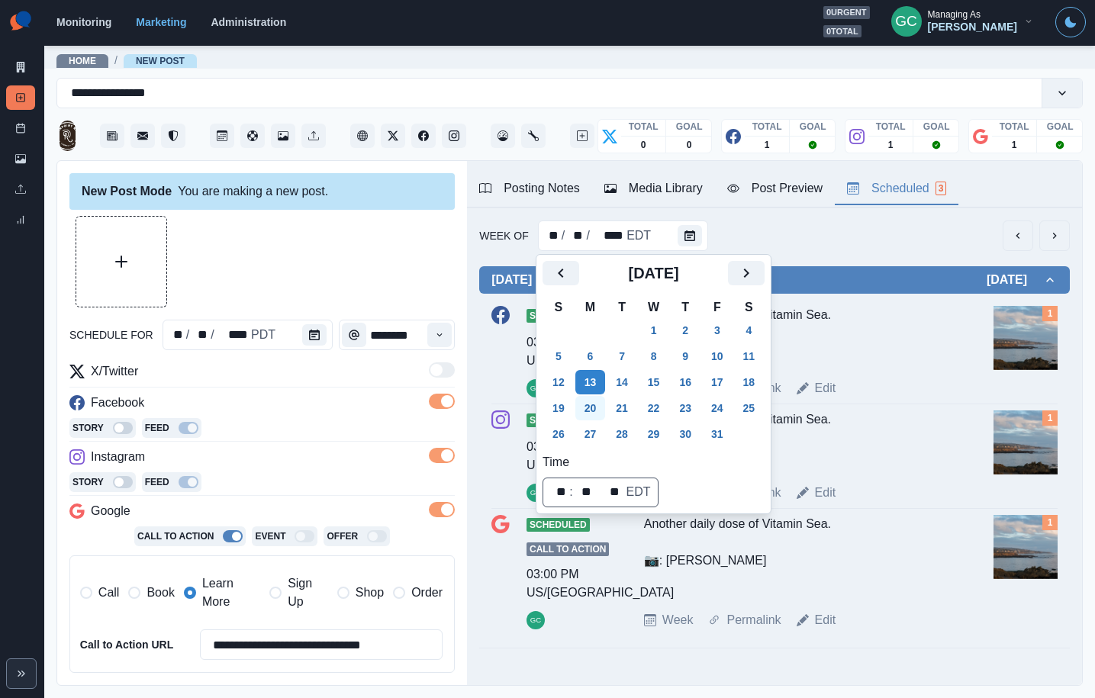
click at [597, 420] on button "20" at bounding box center [590, 408] width 31 height 24
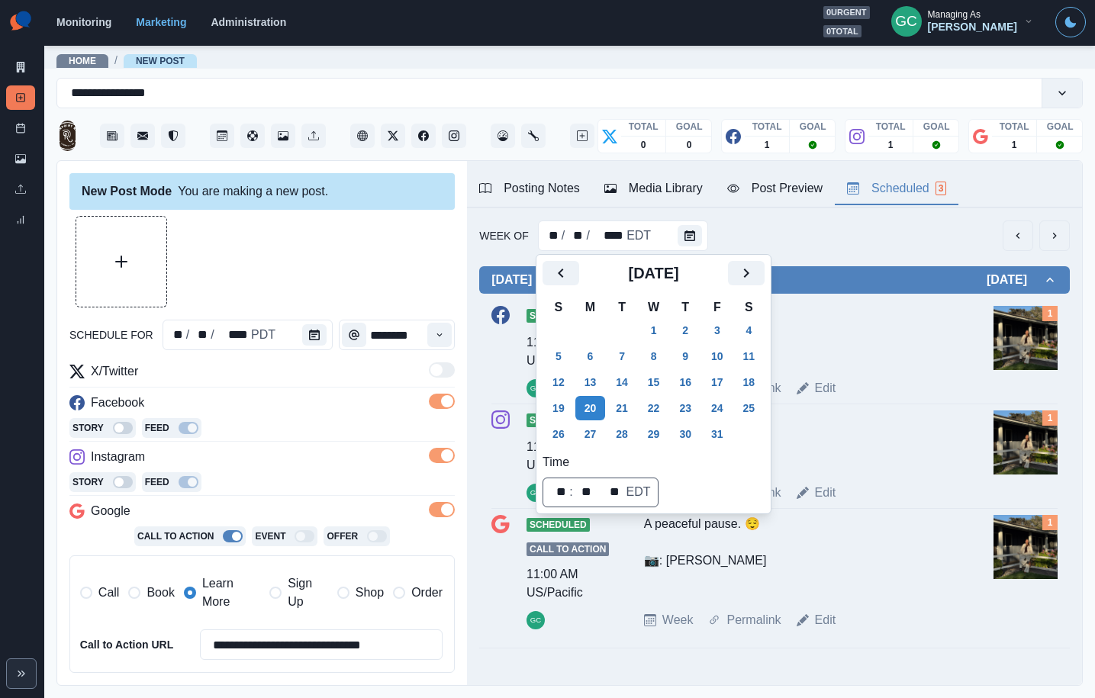
click at [1044, 340] on img at bounding box center [1025, 338] width 64 height 64
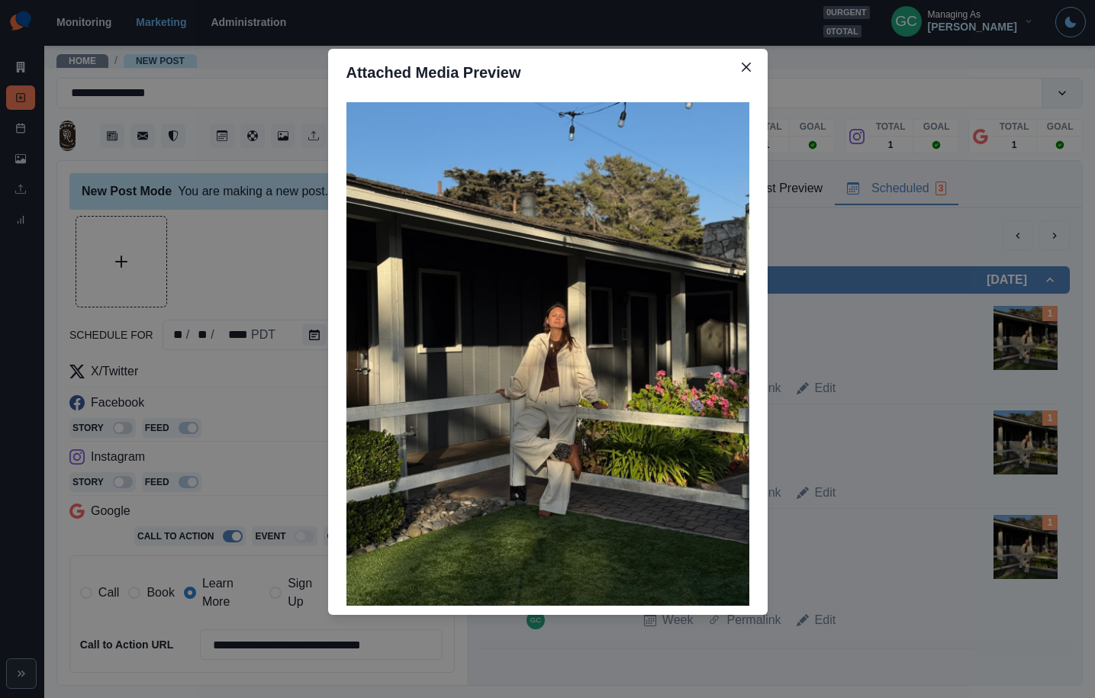
click at [809, 240] on div "Attached Media Preview" at bounding box center [547, 349] width 1095 height 698
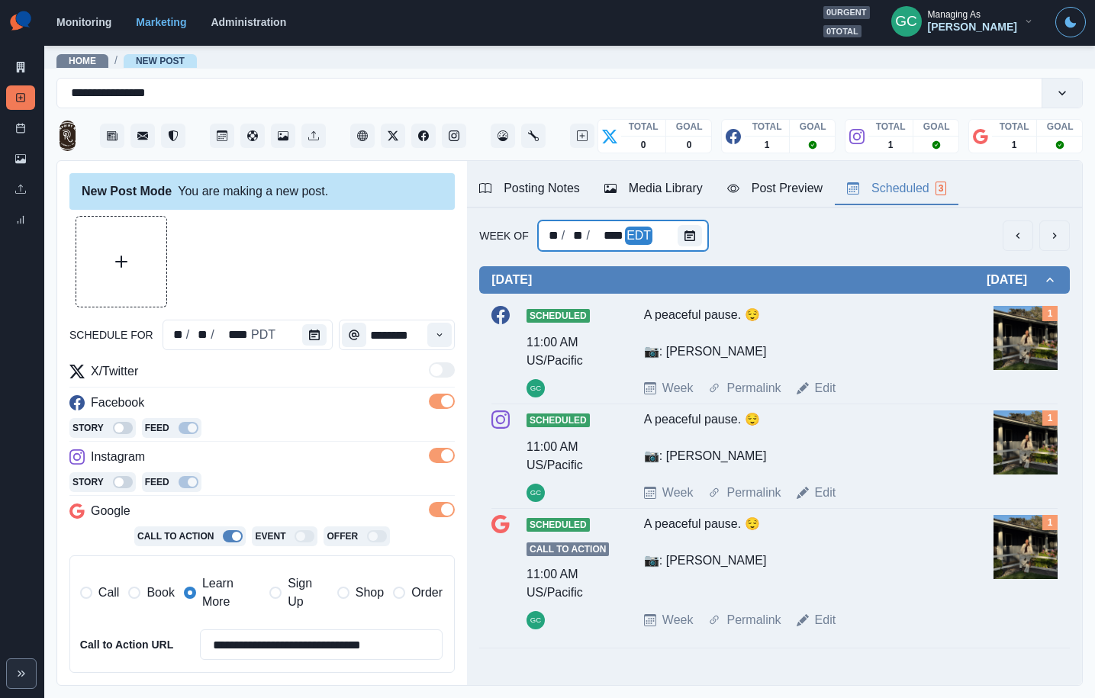
click at [669, 236] on div "** / ** / **** EDT" at bounding box center [623, 235] width 170 height 31
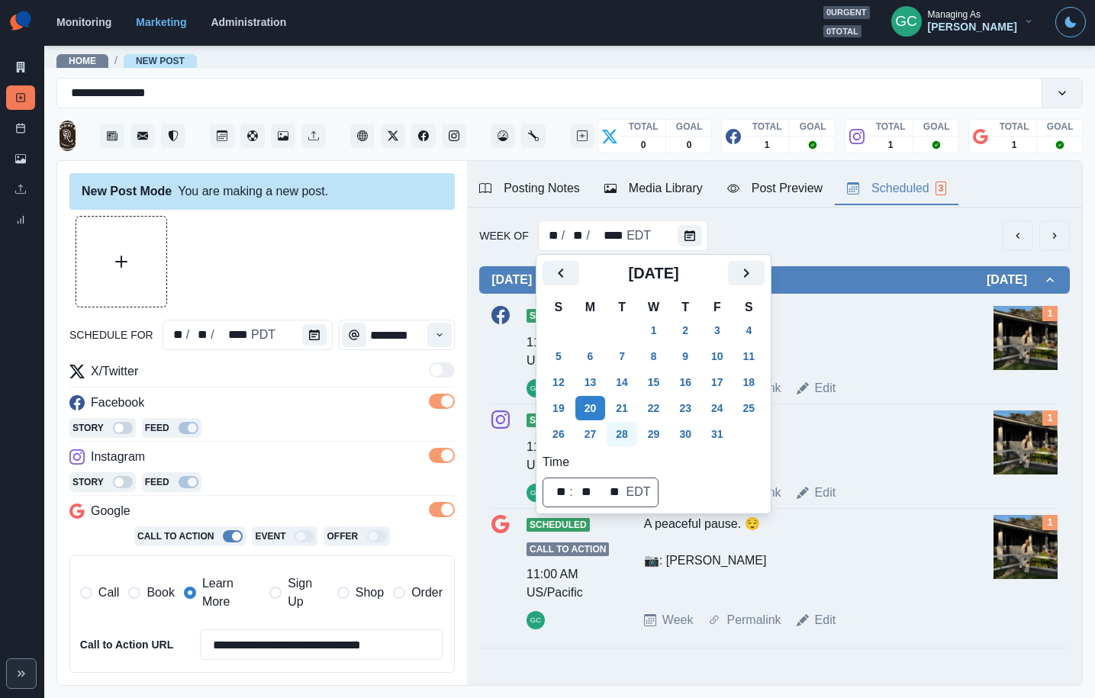
click at [632, 433] on button "28" at bounding box center [621, 434] width 31 height 24
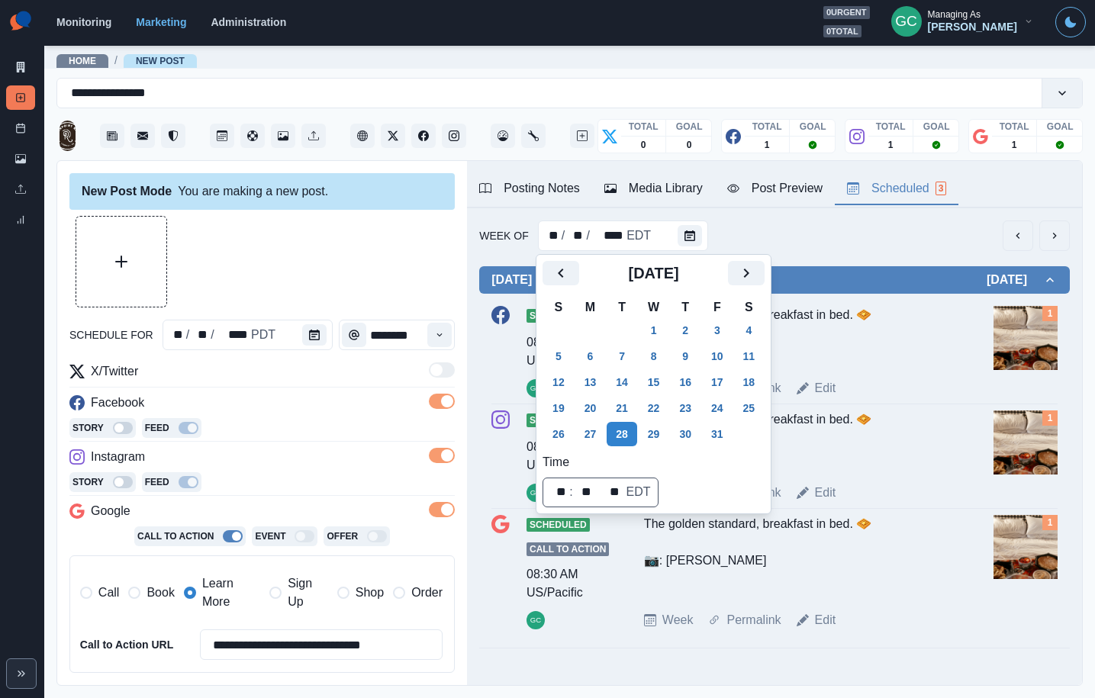
click at [922, 364] on div "The golden standard, breakfast in bed. 🧇 📷: [PERSON_NAME]" at bounding box center [798, 336] width 309 height 61
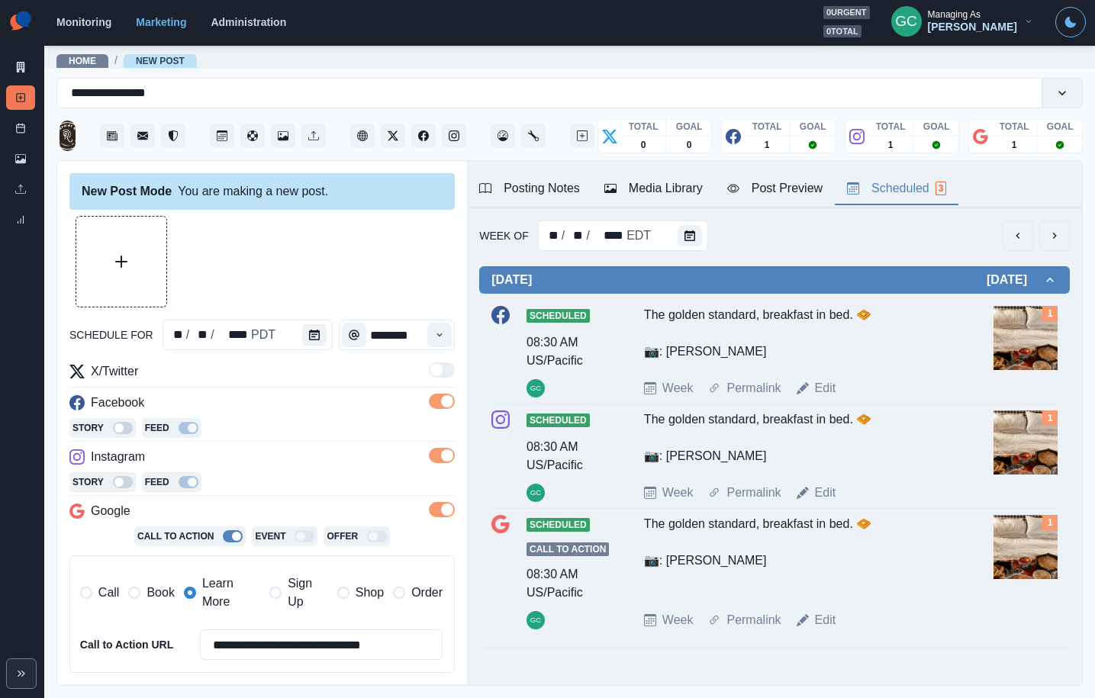
click at [1043, 334] on img at bounding box center [1025, 338] width 64 height 64
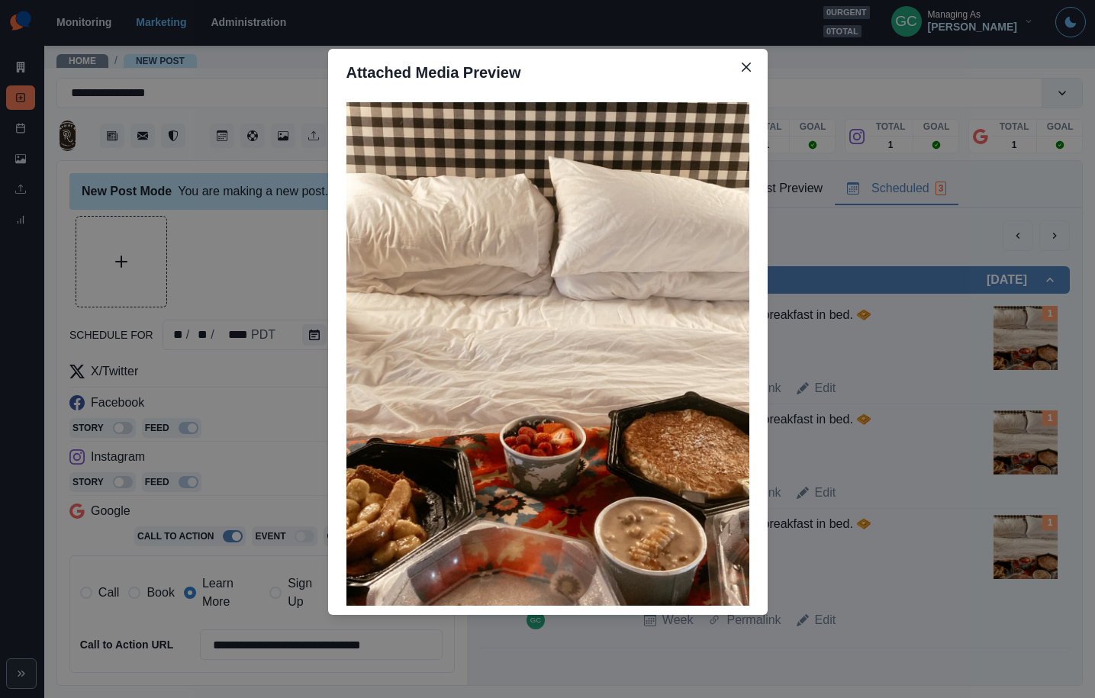
click at [890, 243] on div "Attached Media Preview" at bounding box center [547, 349] width 1095 height 698
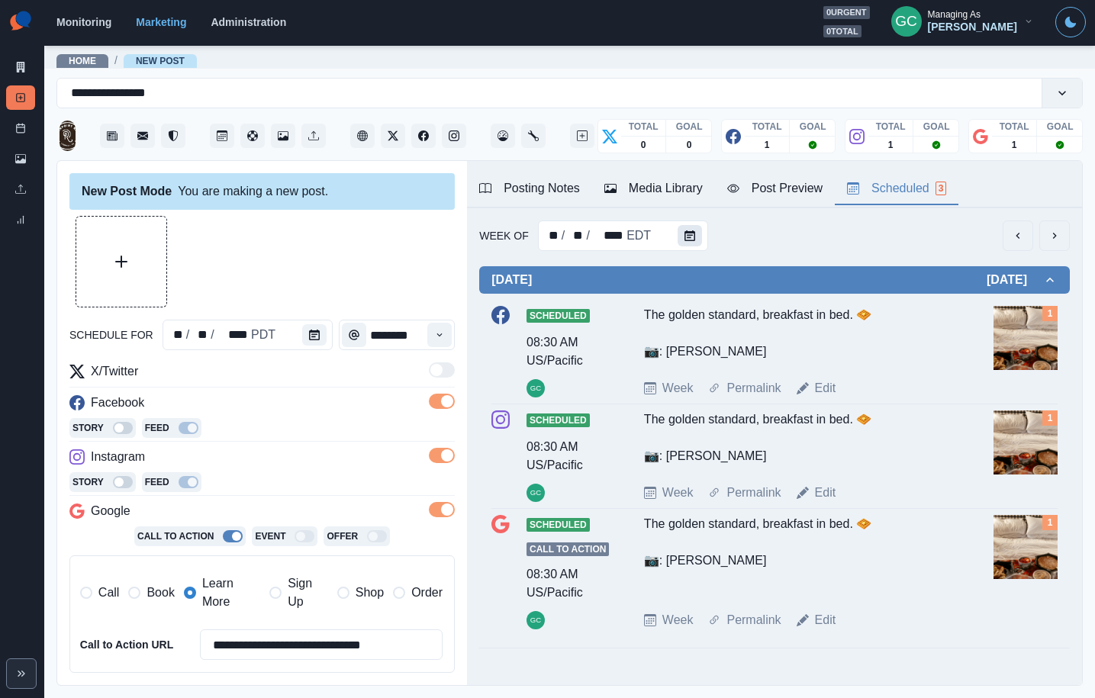
click at [693, 230] on button "Calendar" at bounding box center [689, 235] width 24 height 21
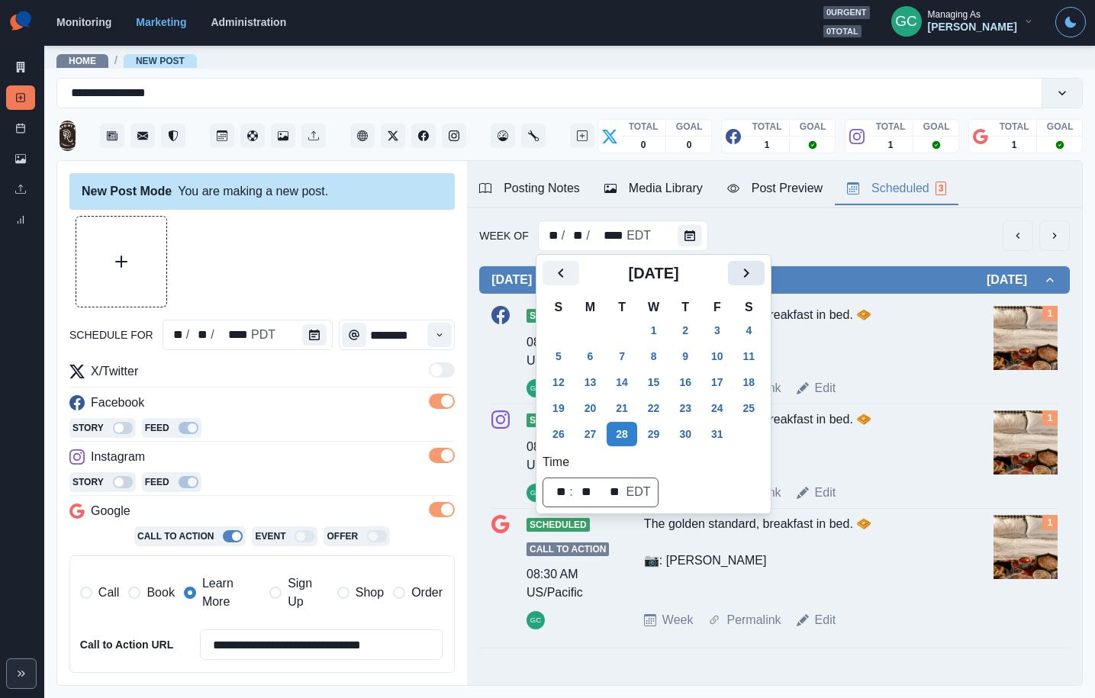
click at [755, 275] on icon "Next" at bounding box center [746, 273] width 18 height 18
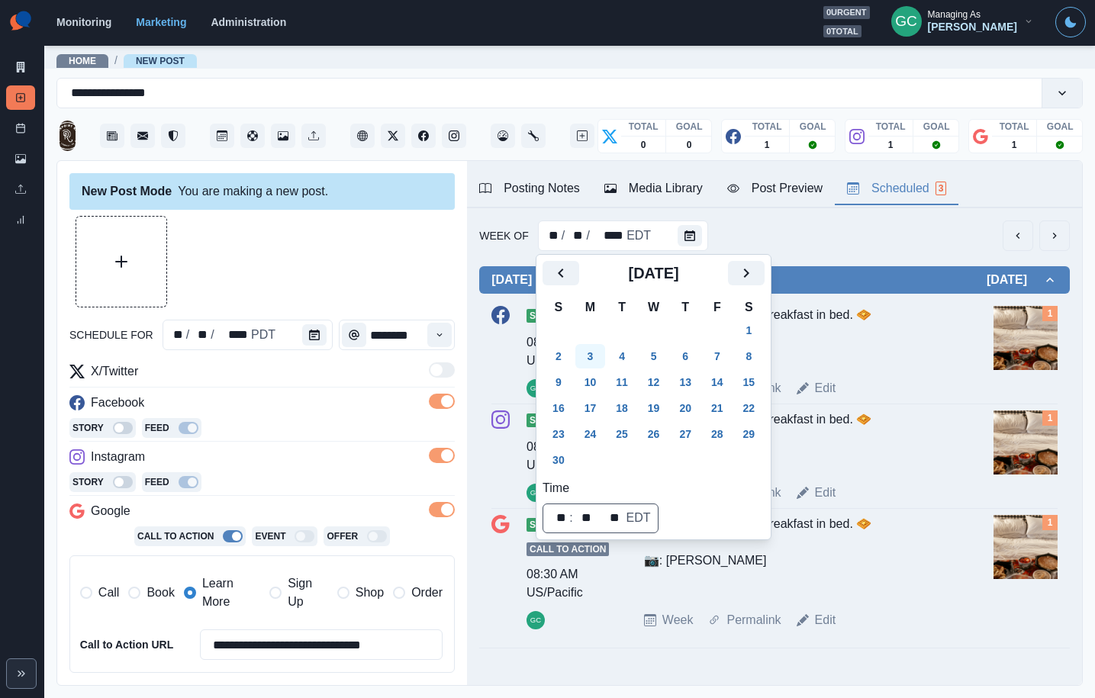
click at [585, 350] on button "3" at bounding box center [590, 356] width 31 height 24
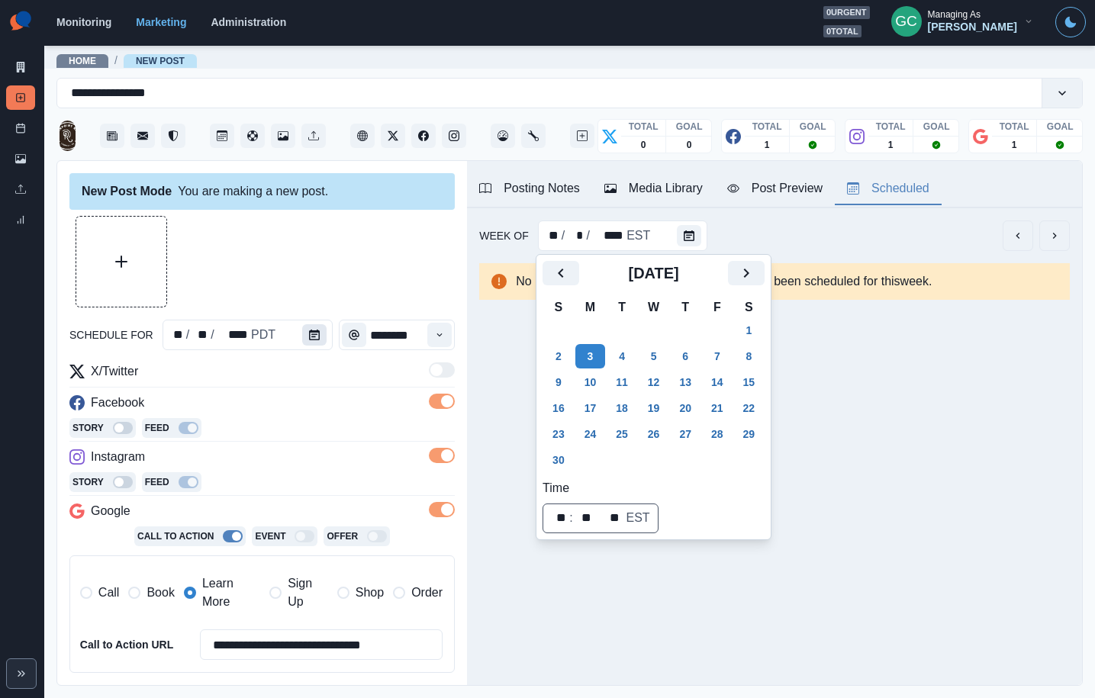
click at [309, 337] on icon "Calendar" at bounding box center [314, 335] width 11 height 11
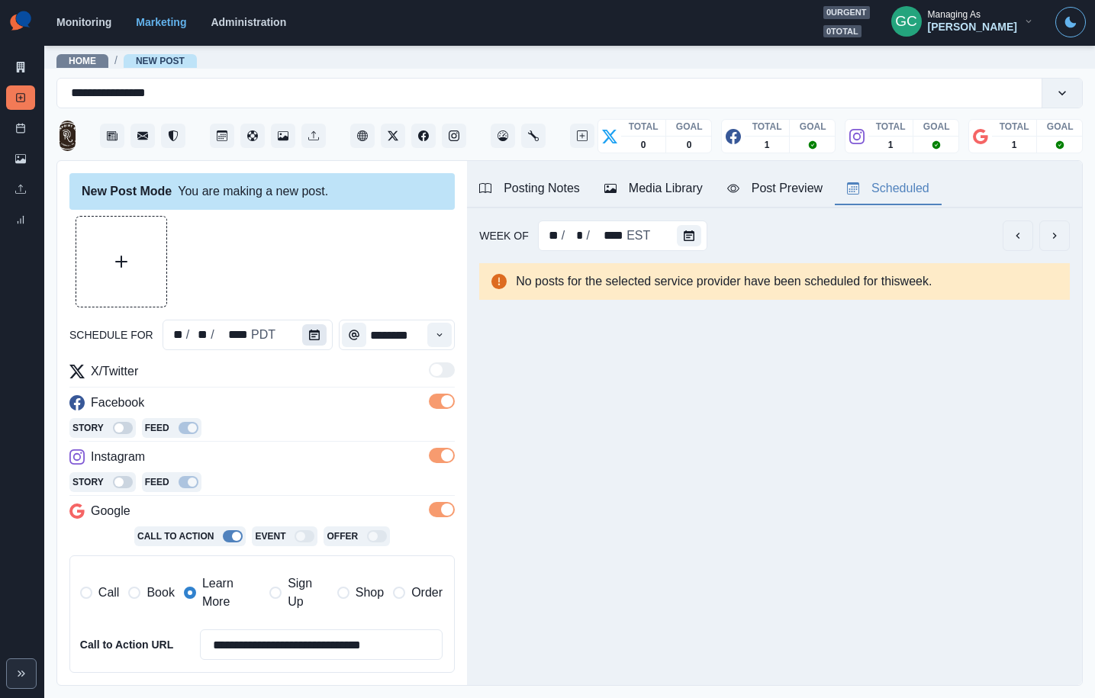
click at [312, 332] on icon "Calendar" at bounding box center [314, 335] width 11 height 11
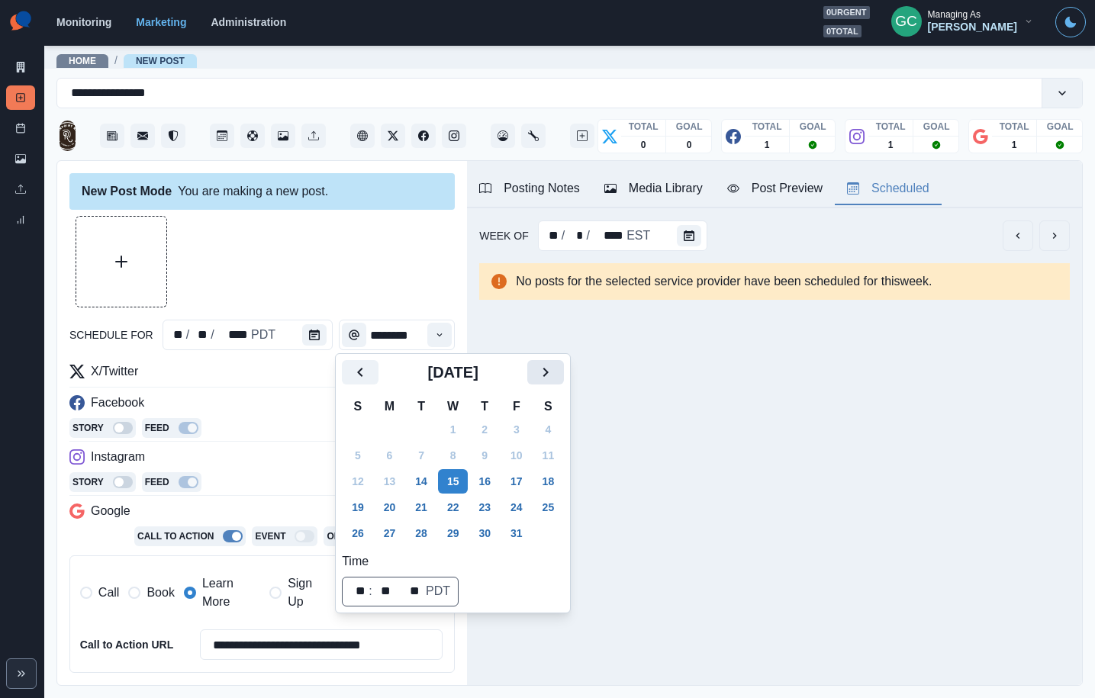
click at [555, 369] on icon "Next" at bounding box center [545, 372] width 18 height 18
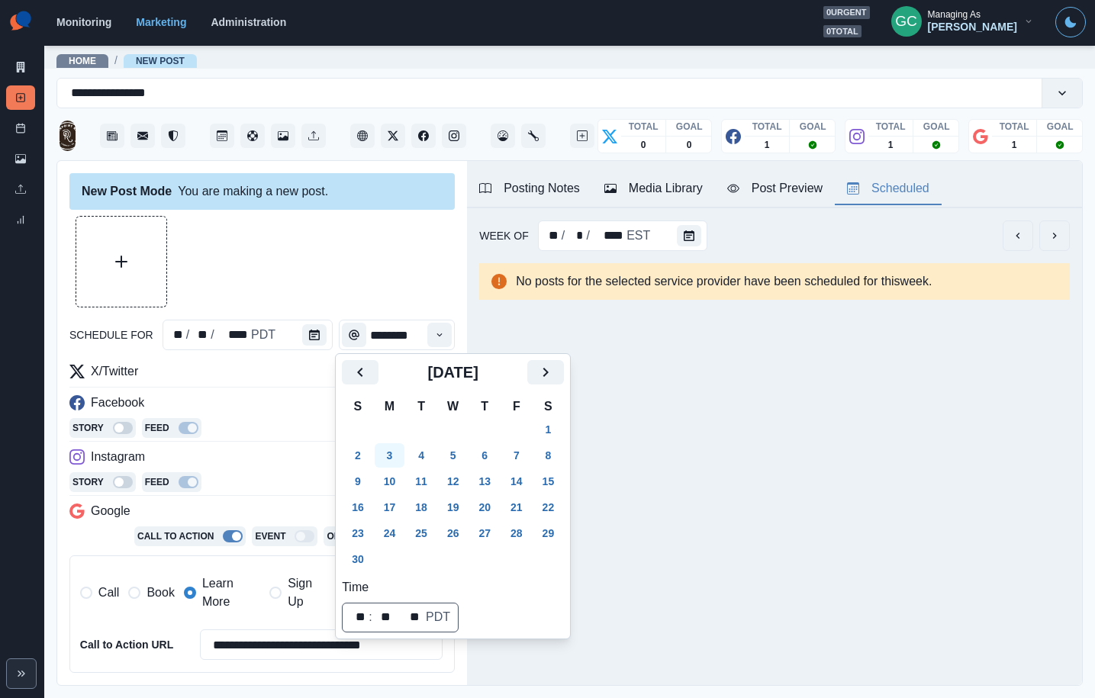
click at [384, 457] on button "3" at bounding box center [390, 455] width 31 height 24
click at [436, 330] on icon "Time" at bounding box center [439, 335] width 11 height 11
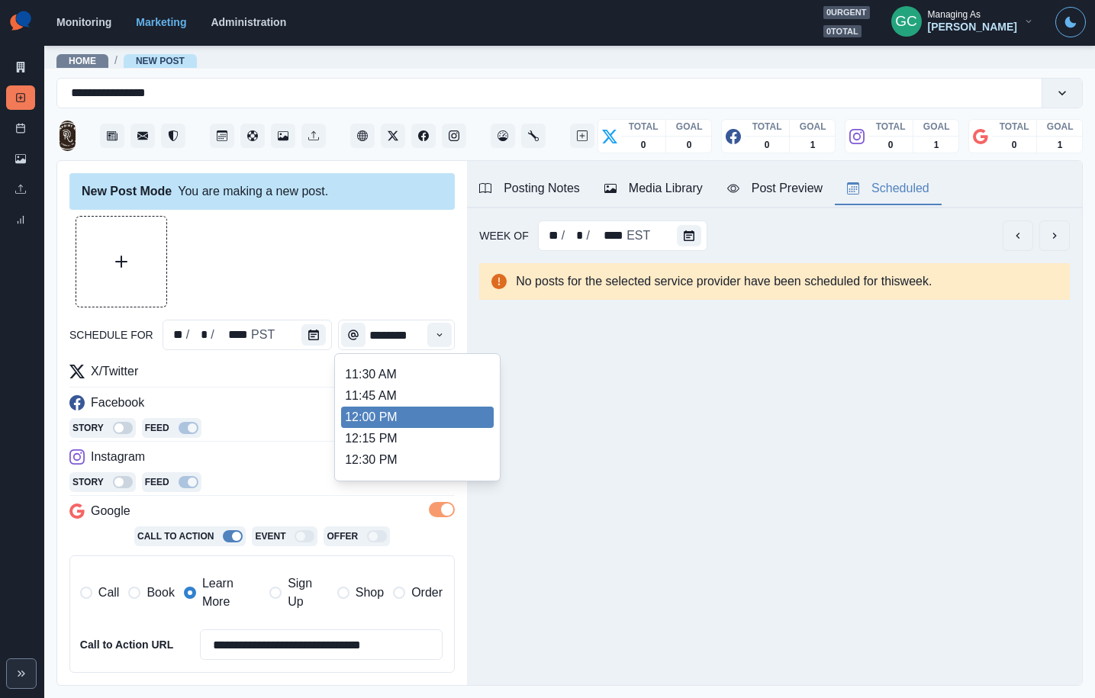
scroll to position [362, 0]
click at [415, 419] on li "12:45 PM" at bounding box center [417, 414] width 153 height 21
type input "********"
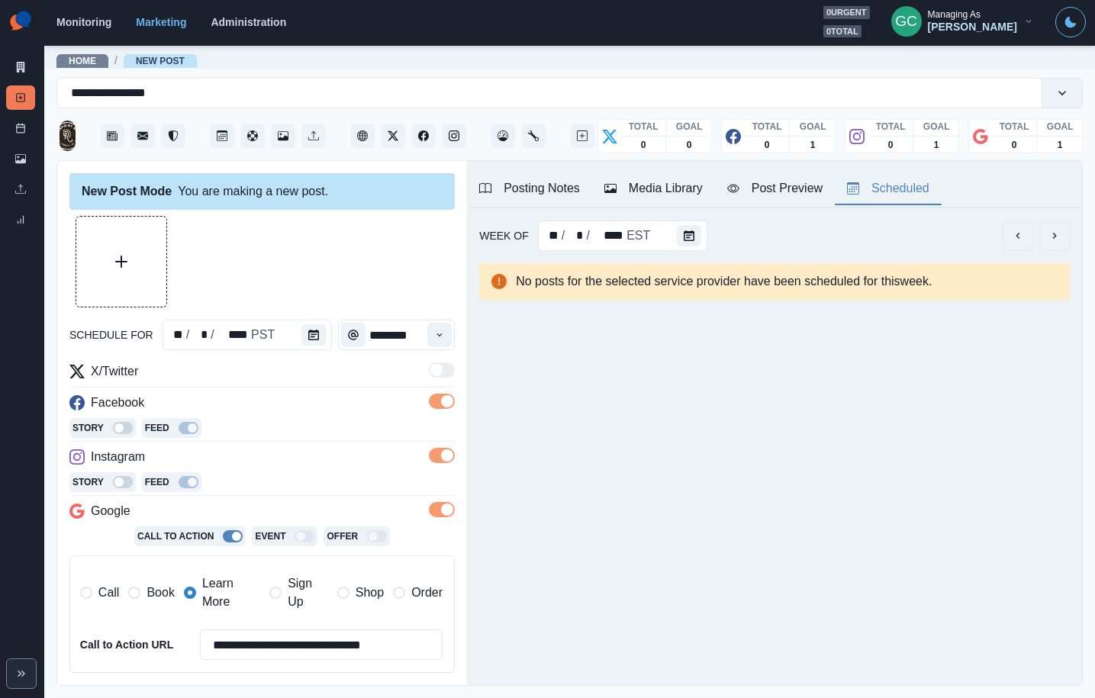
click at [320, 452] on div "Instagram" at bounding box center [261, 460] width 385 height 24
click at [639, 186] on div "Media Library" at bounding box center [653, 188] width 98 height 18
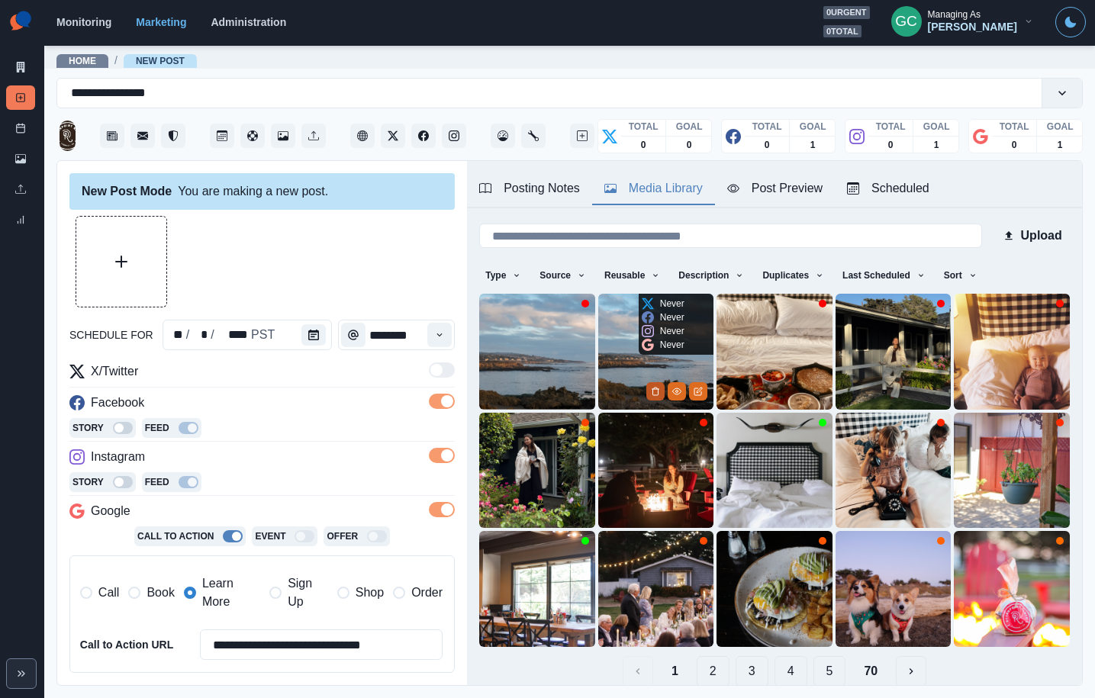
click at [658, 390] on icon "Delete Media" at bounding box center [655, 391] width 9 height 9
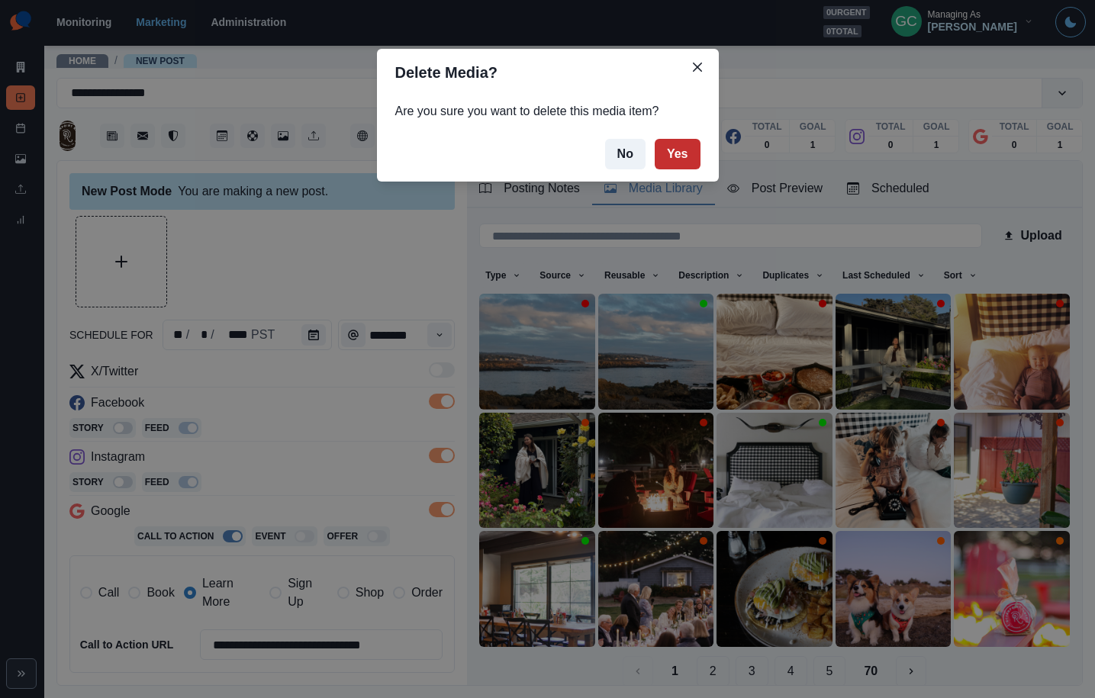
click at [677, 156] on button "Yes" at bounding box center [678, 154] width 46 height 31
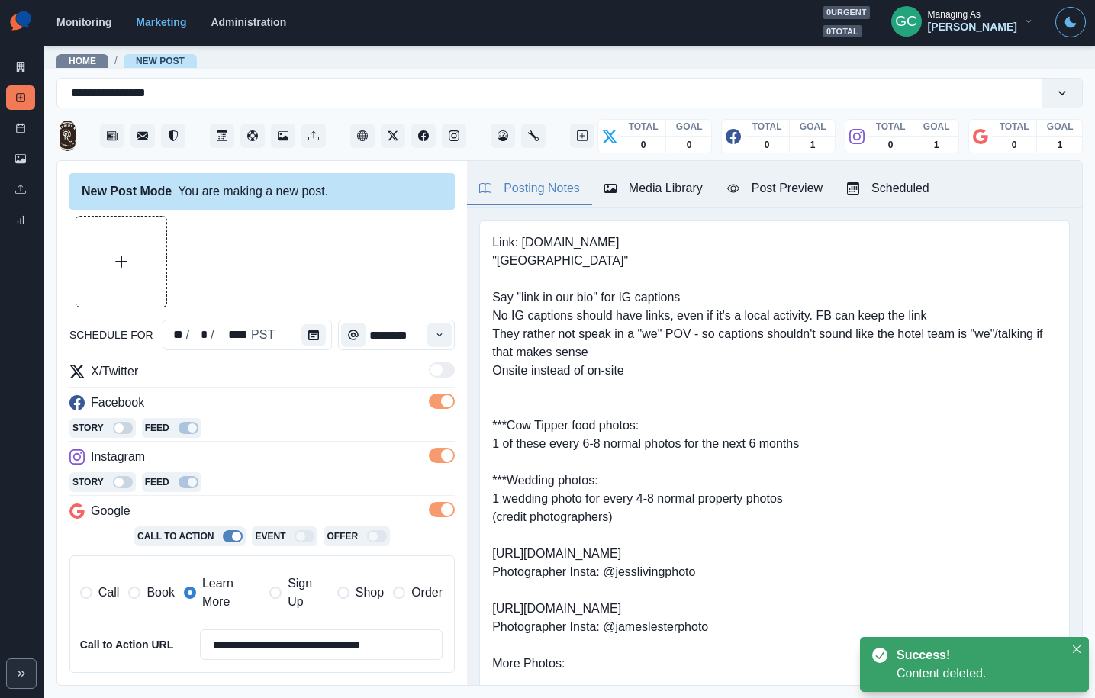
click at [537, 194] on div "Posting Notes" at bounding box center [529, 188] width 101 height 18
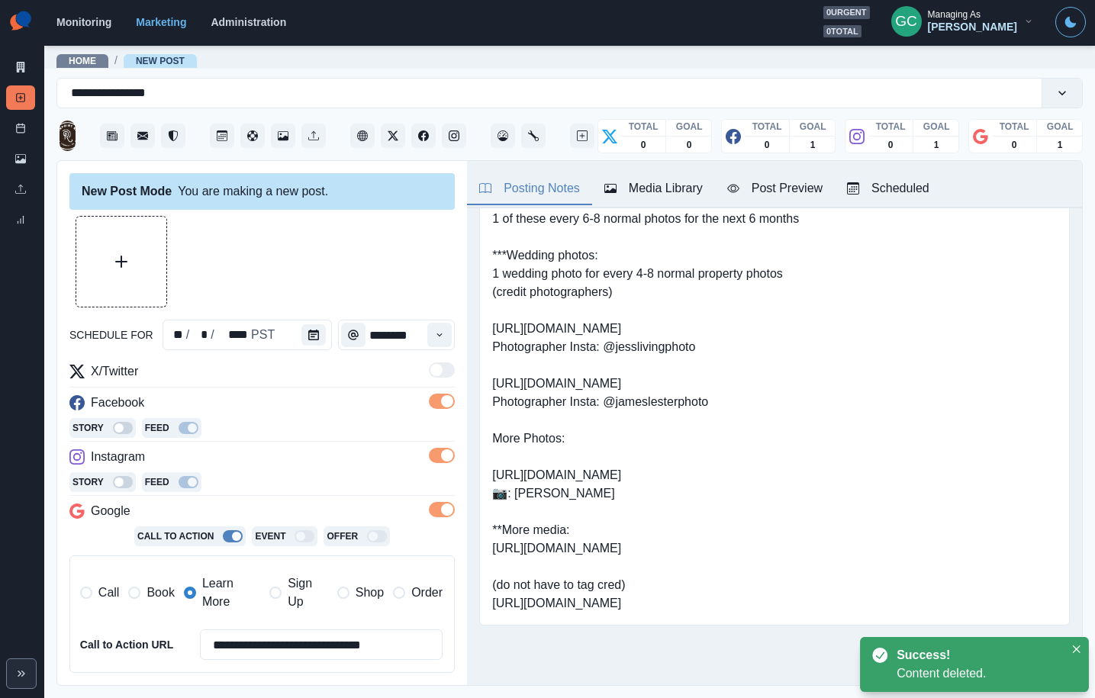
scroll to position [262, 0]
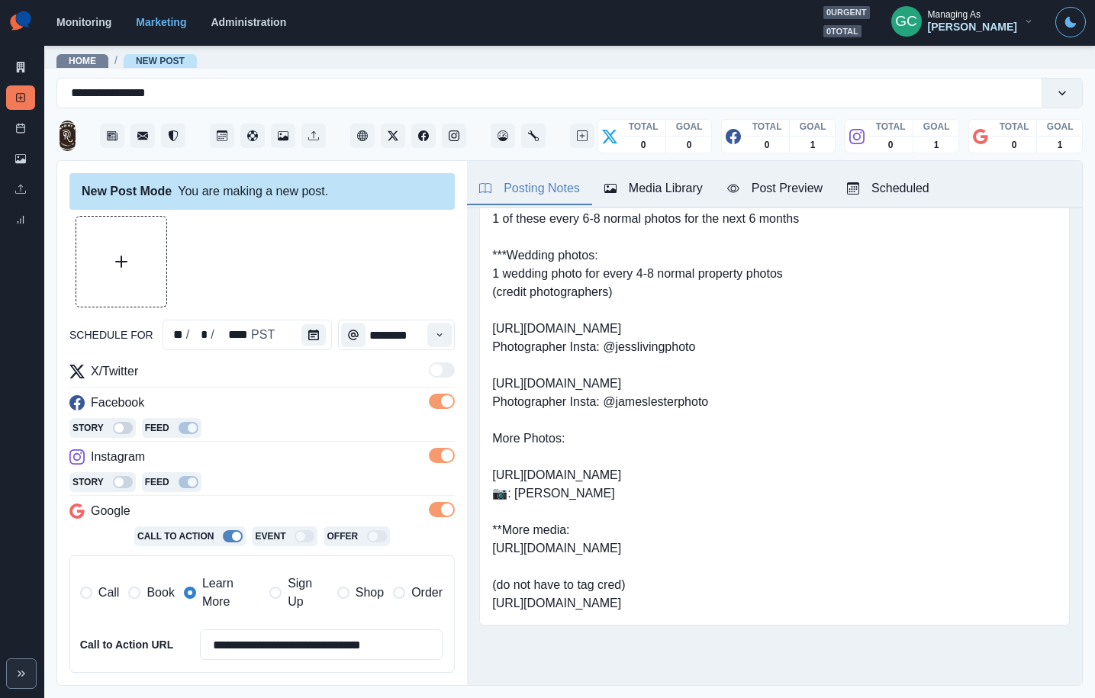
drag, startPoint x: 487, startPoint y: 514, endPoint x: 852, endPoint y: 527, distance: 365.7
click at [852, 527] on div "Link: [DOMAIN_NAME] "[GEOGRAPHIC_DATA]" Say "link in our bio" for IG captions N…" at bounding box center [774, 310] width 590 height 630
copy pre "ttps://[DOMAIN_NAME][URL]"
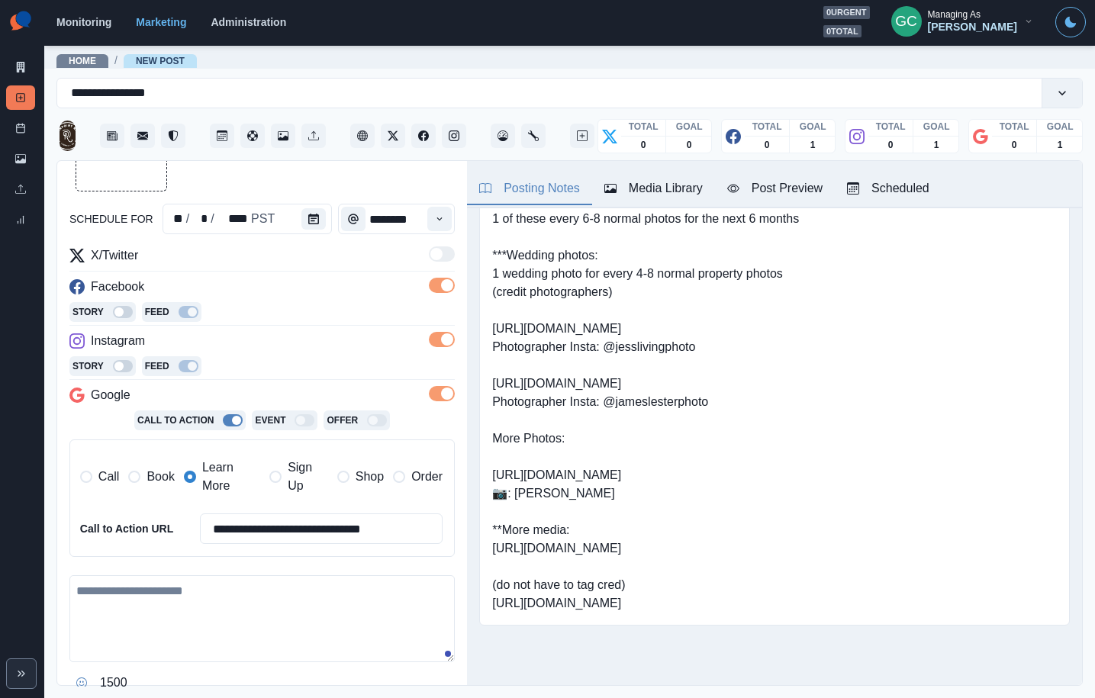
click at [212, 590] on textarea at bounding box center [261, 618] width 385 height 87
paste textarea "**********"
click at [404, 141] on button "Twitter" at bounding box center [393, 136] width 24 height 24
click at [426, 134] on icon "Facebook" at bounding box center [423, 135] width 11 height 11
click at [425, 134] on icon "Facebook" at bounding box center [423, 135] width 11 height 11
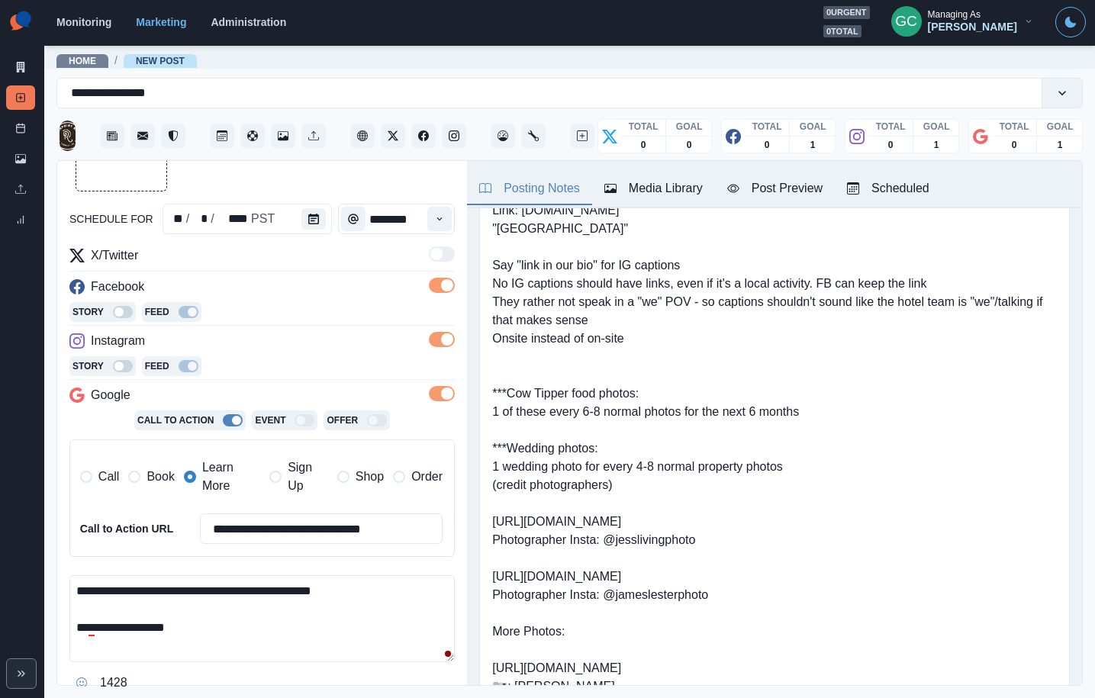
scroll to position [0, 0]
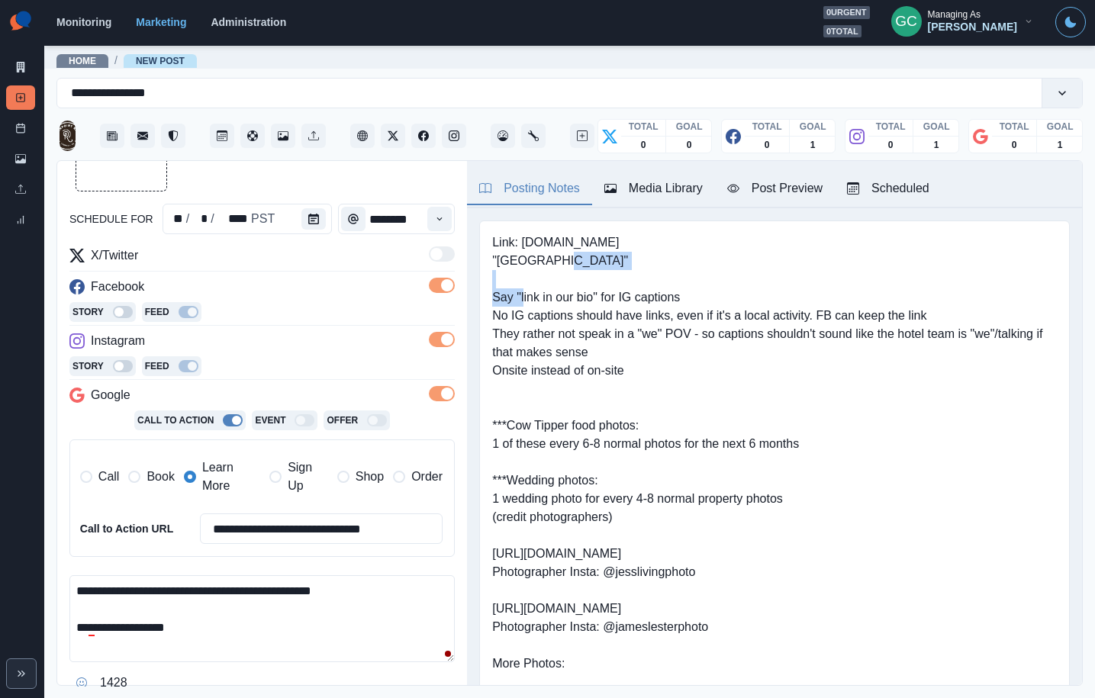
drag, startPoint x: 495, startPoint y: 257, endPoint x: 597, endPoint y: 262, distance: 102.4
click at [597, 262] on pre "Link: [DOMAIN_NAME] "[GEOGRAPHIC_DATA]" Say "link in our bio" for IG captions N…" at bounding box center [774, 535] width 565 height 604
copy pre "[GEOGRAPHIC_DATA]"
drag, startPoint x: 397, startPoint y: 597, endPoint x: 413, endPoint y: 598, distance: 16.1
click at [398, 598] on textarea "**********" at bounding box center [261, 618] width 385 height 87
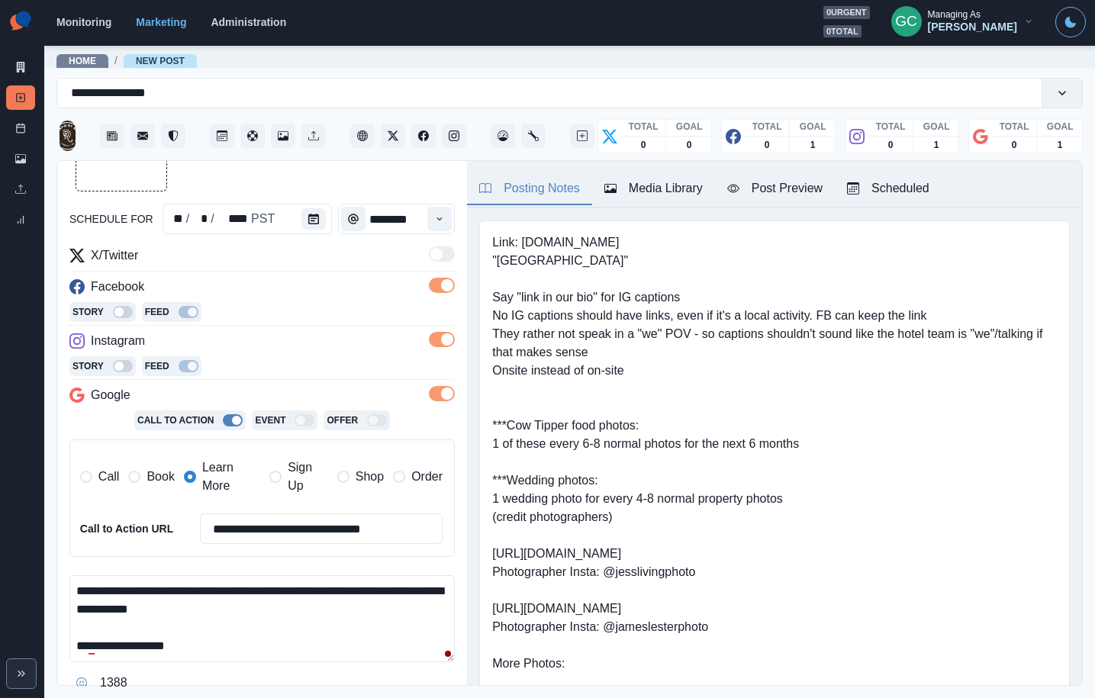
drag, startPoint x: 210, startPoint y: 607, endPoint x: 70, endPoint y: 606, distance: 139.6
click at [70, 606] on textarea "**********" at bounding box center [261, 618] width 385 height 87
paste textarea "**********"
drag, startPoint x: 523, startPoint y: 240, endPoint x: 827, endPoint y: 249, distance: 303.8
click at [826, 249] on pre "Link: [DOMAIN_NAME] "[GEOGRAPHIC_DATA]" Say "link in our bio" for IG captions N…" at bounding box center [774, 535] width 565 height 604
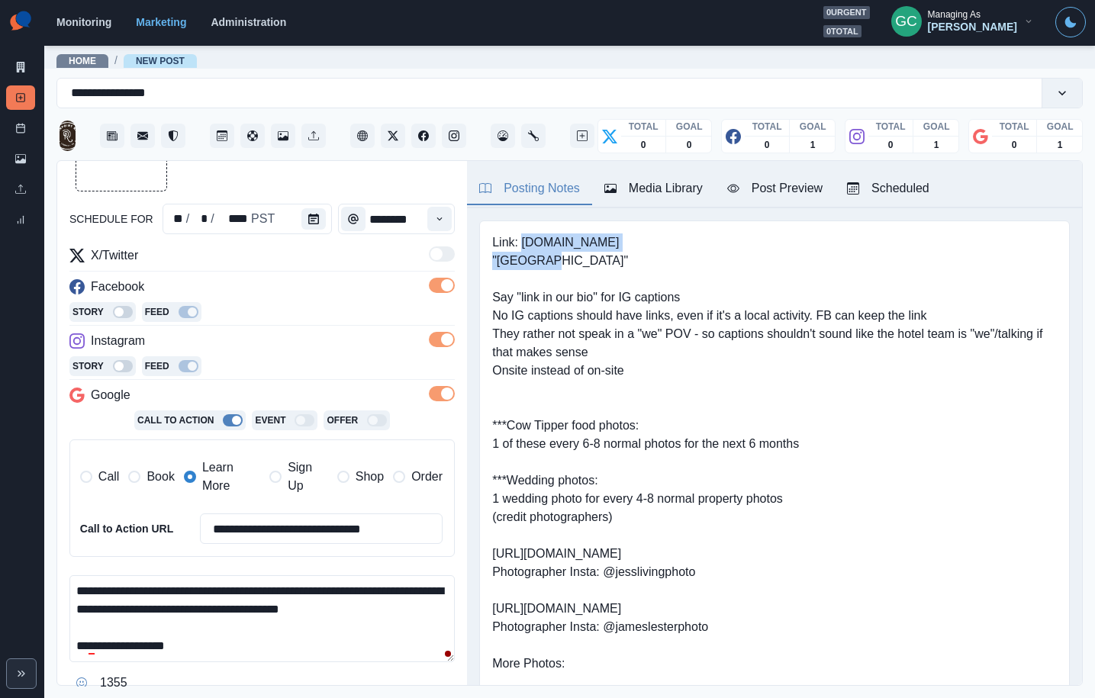
copy pre "[DOMAIN_NAME]"
click at [440, 611] on textarea "**********" at bounding box center [261, 618] width 385 height 87
paste textarea "**********"
type textarea "**********"
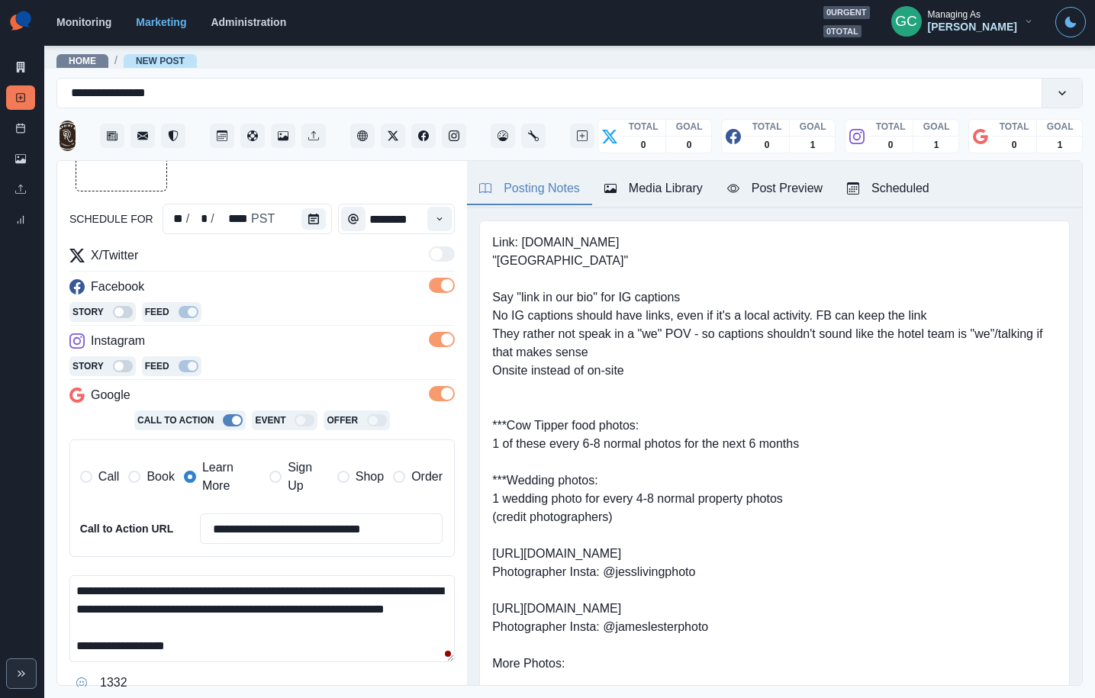
click at [694, 185] on div "Media Library" at bounding box center [653, 188] width 98 height 18
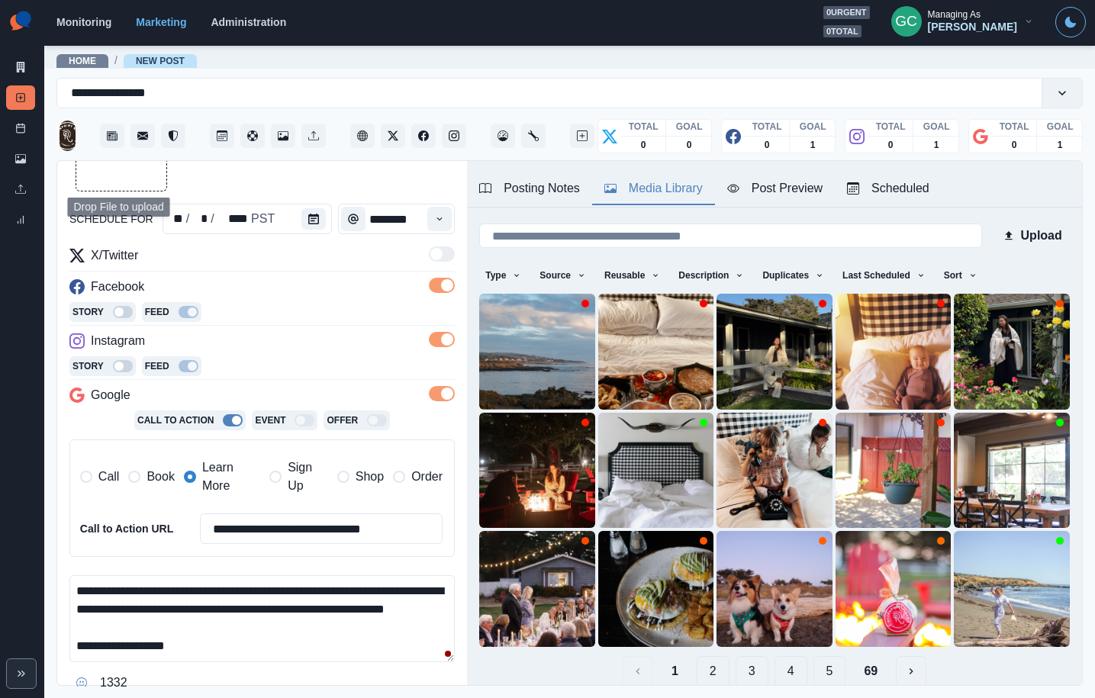
click at [129, 181] on button "Upload Media" at bounding box center [121, 146] width 90 height 90
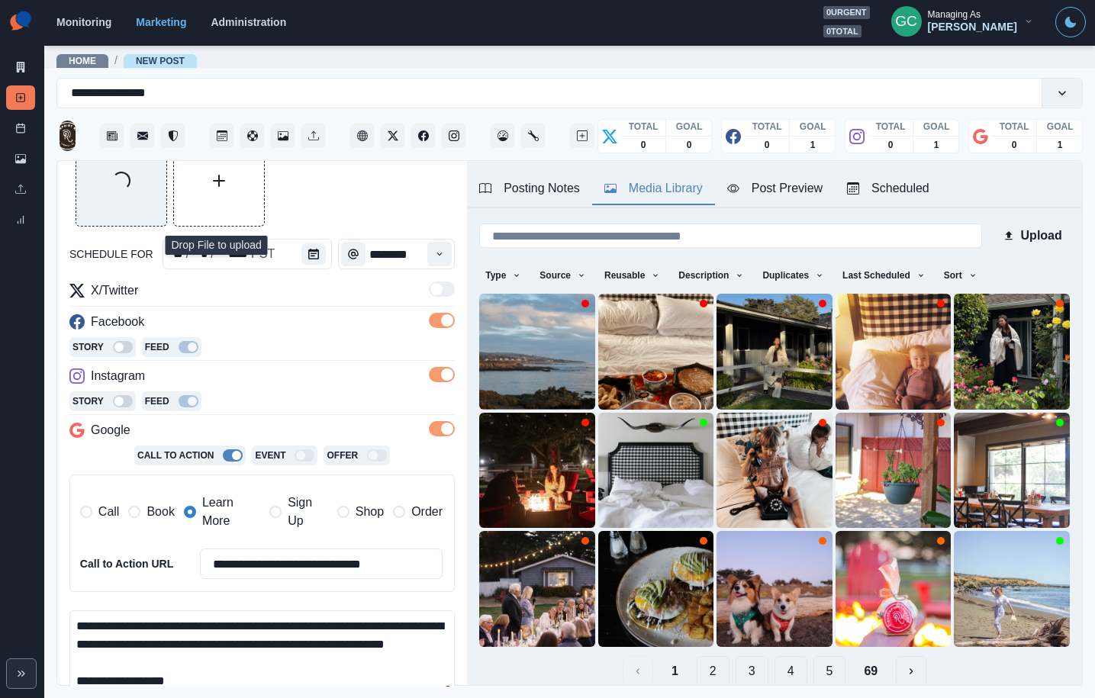
scroll to position [78, 0]
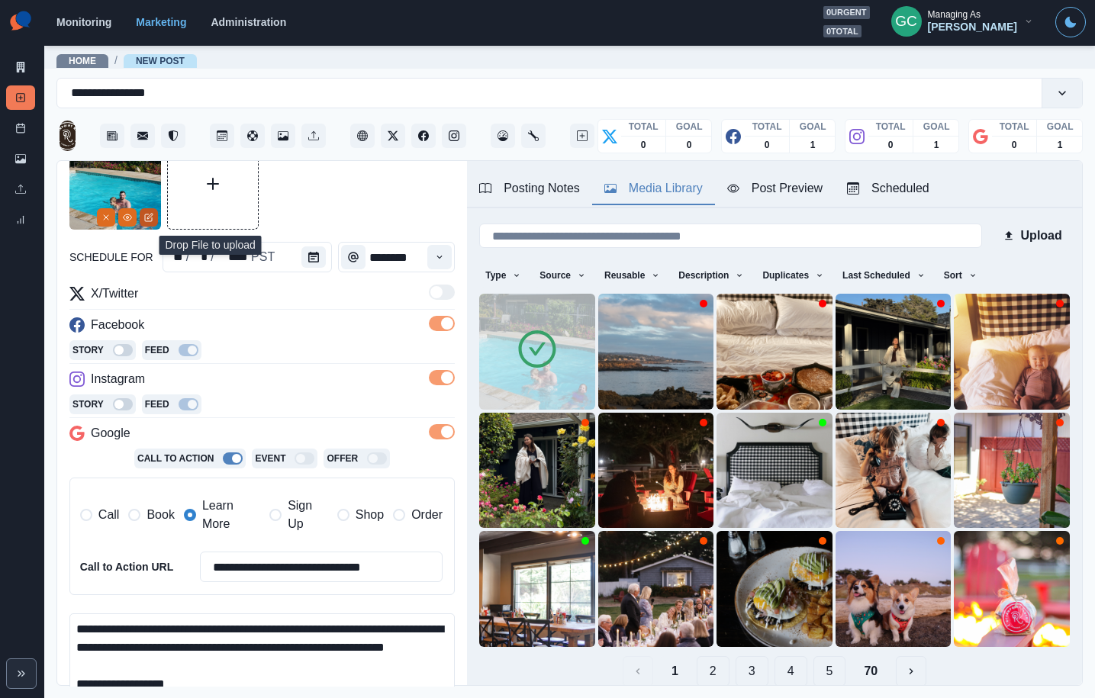
click at [153, 220] on icon "Edit Media" at bounding box center [148, 217] width 9 height 9
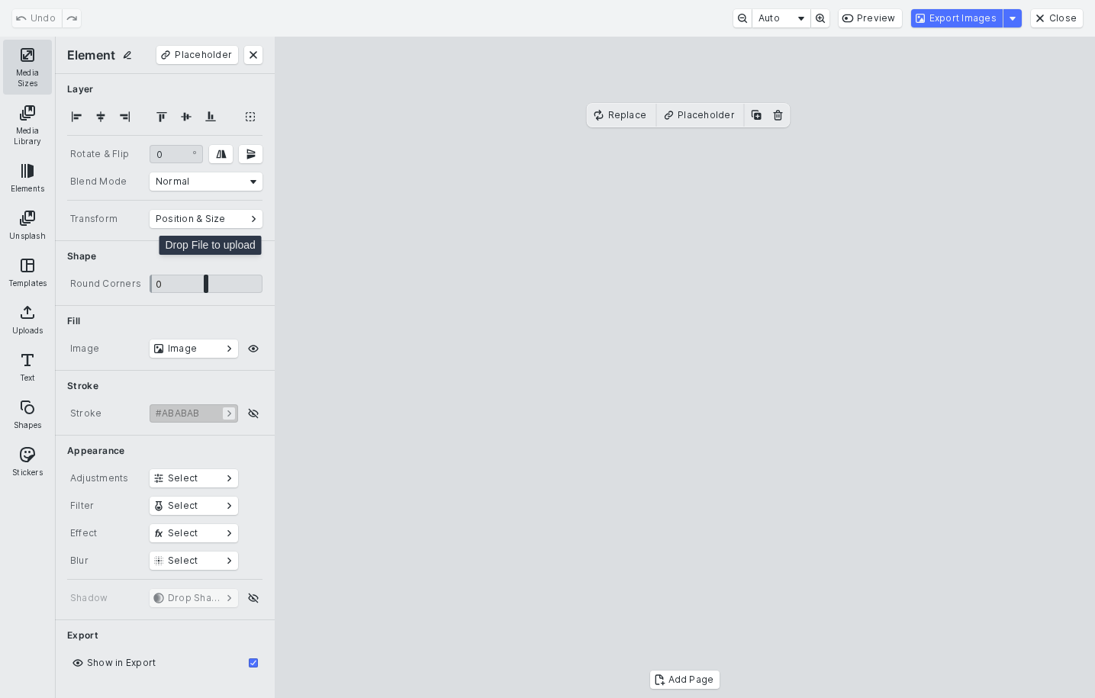
click at [26, 63] on button "Media Sizes" at bounding box center [27, 67] width 49 height 55
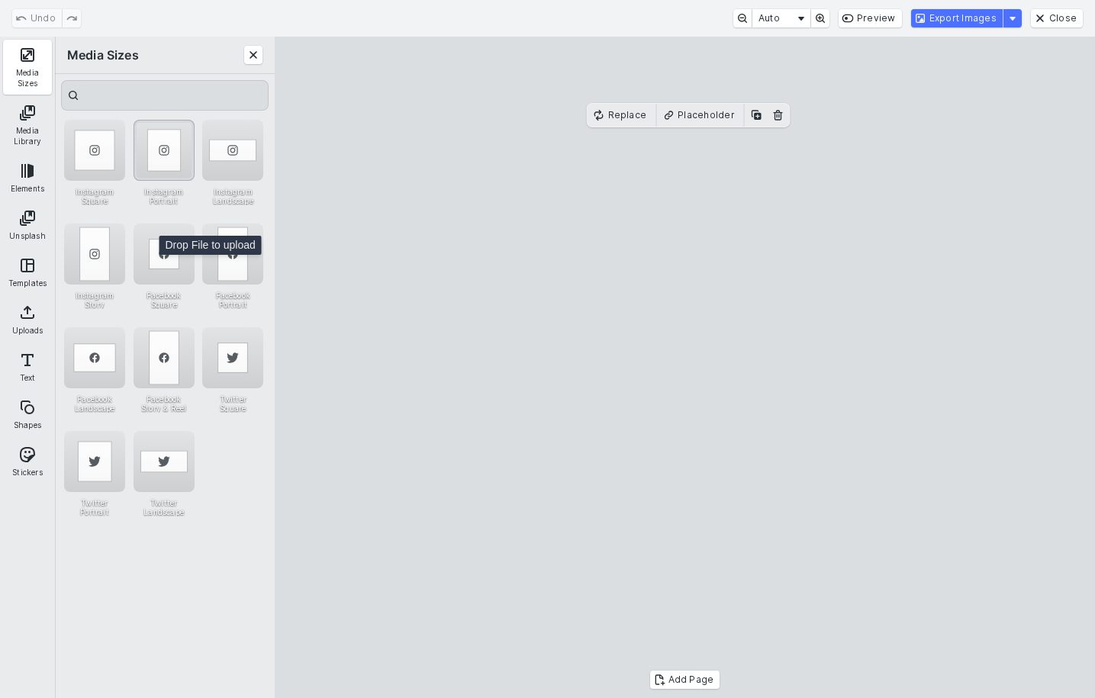
click at [160, 164] on div "Instagram Portrait" at bounding box center [164, 150] width 61 height 61
click at [685, 368] on cesdk-canvas "Editor canvas" at bounding box center [685, 368] width 0 height 0
drag, startPoint x: 680, startPoint y: 629, endPoint x: 689, endPoint y: 648, distance: 20.1
click at [685, 368] on cesdk-canvas "Editor canvas" at bounding box center [685, 368] width 0 height 0
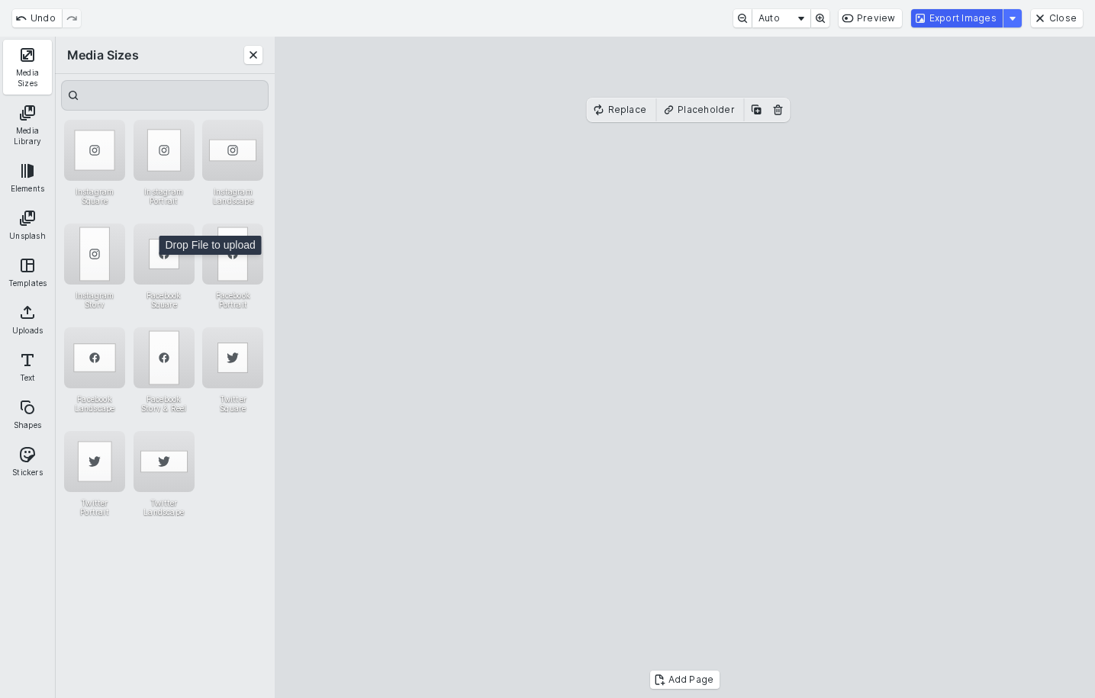
drag, startPoint x: 976, startPoint y: 26, endPoint x: 1078, endPoint y: 98, distance: 125.3
click at [976, 26] on button "Export Images" at bounding box center [957, 18] width 92 height 18
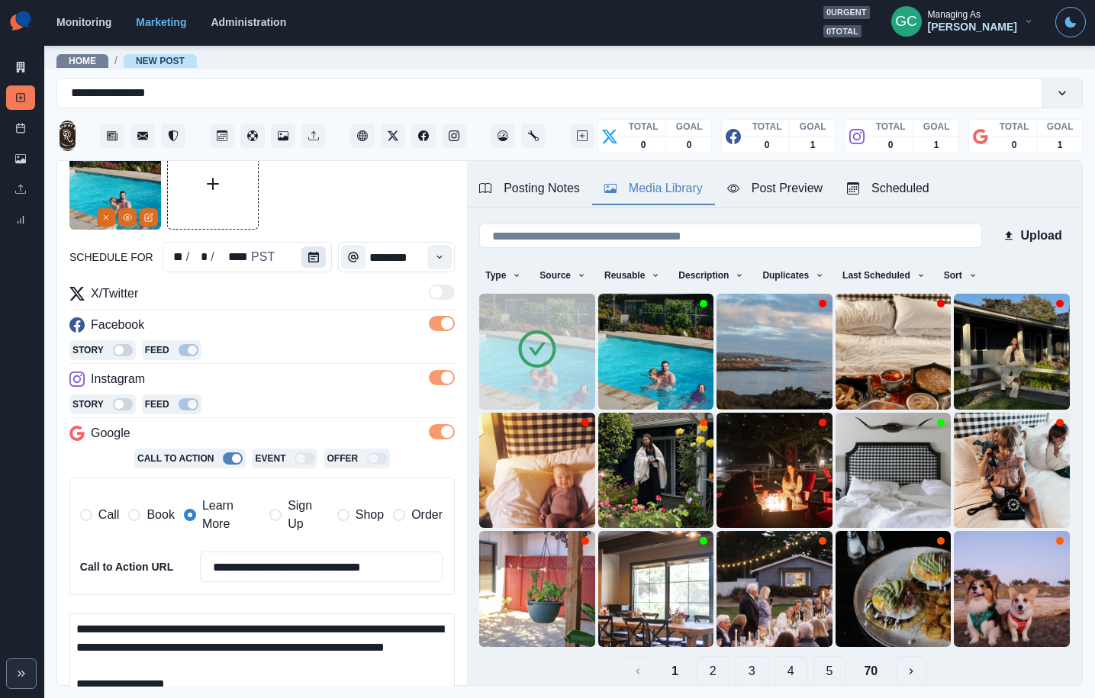
click at [308, 260] on icon "Calendar" at bounding box center [313, 257] width 11 height 11
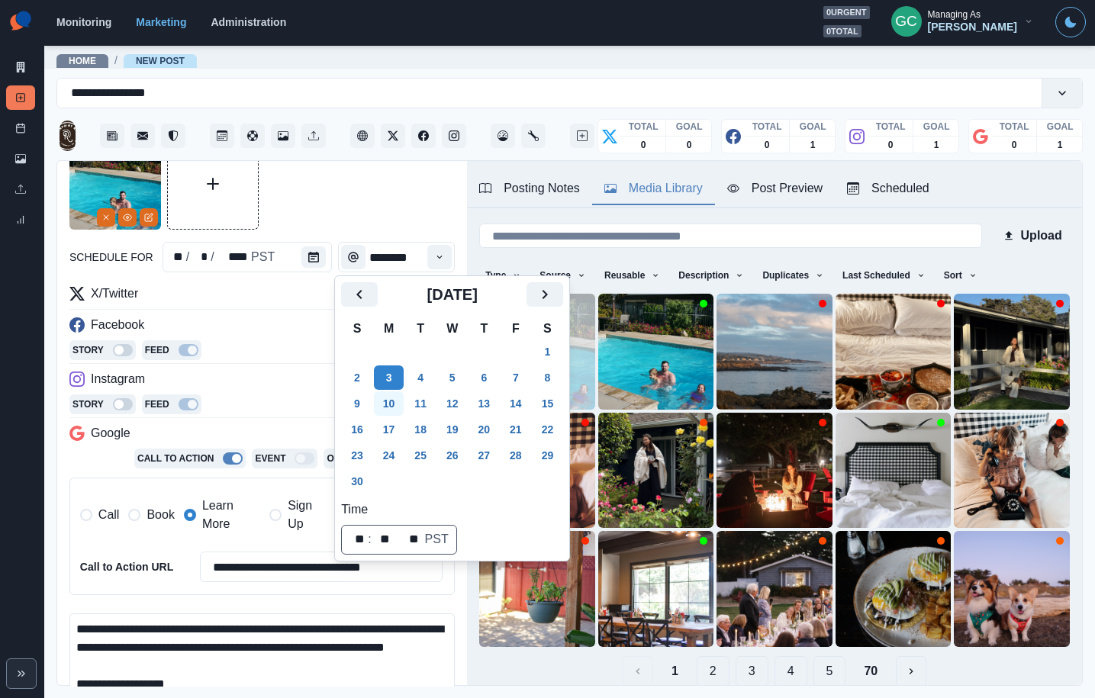
click at [396, 404] on button "10" at bounding box center [389, 403] width 31 height 24
click at [311, 341] on div "Story Feed" at bounding box center [261, 351] width 385 height 23
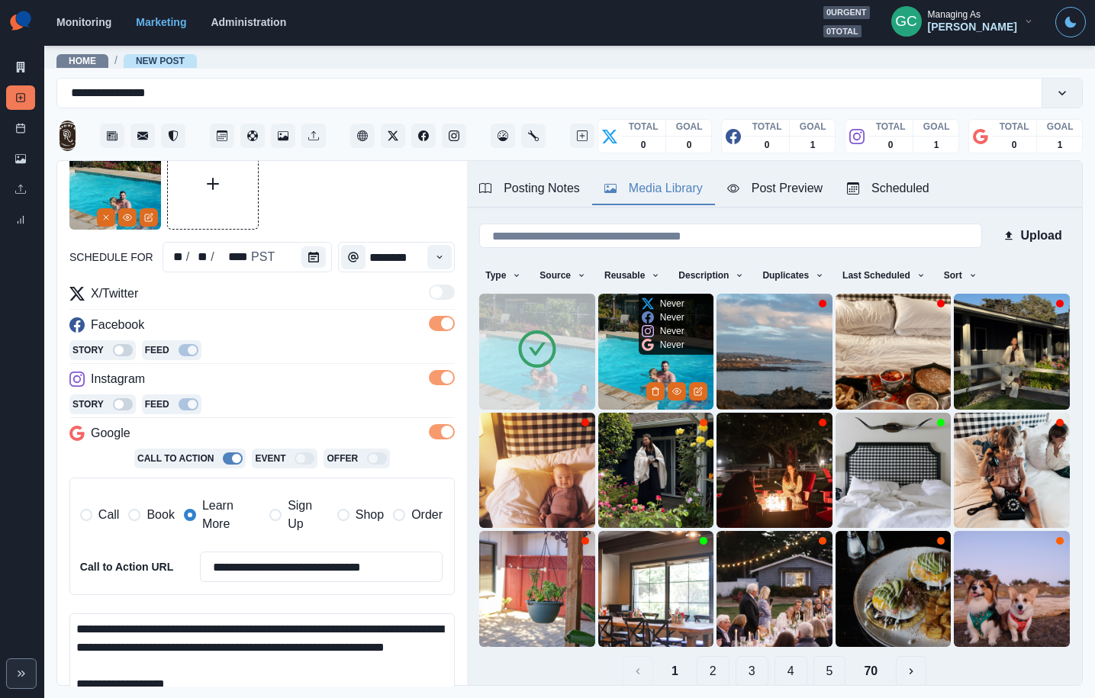
click at [652, 389] on icon "Delete Media" at bounding box center [655, 391] width 9 height 9
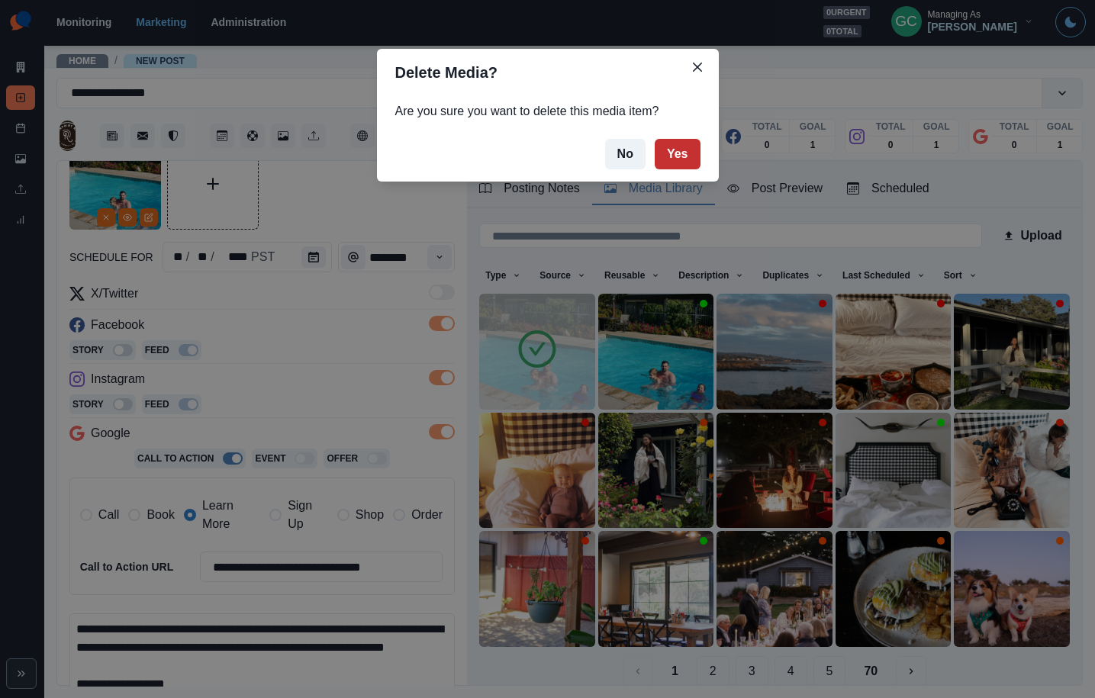
click at [677, 153] on button "Yes" at bounding box center [678, 154] width 46 height 31
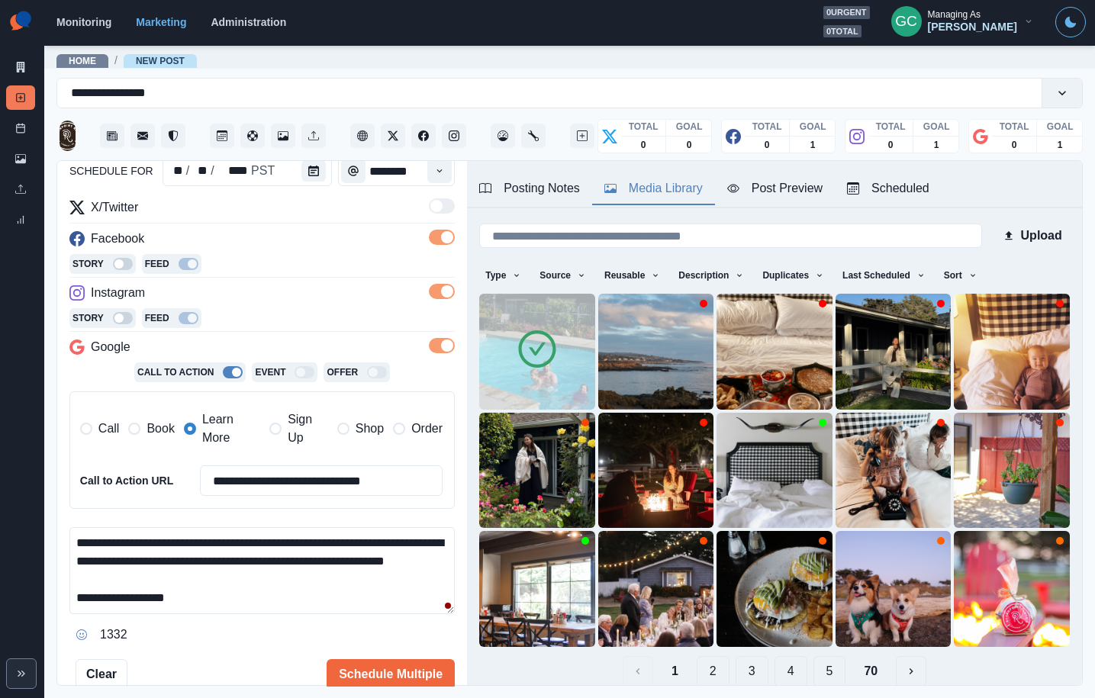
click at [430, 542] on textarea "**********" at bounding box center [261, 570] width 385 height 87
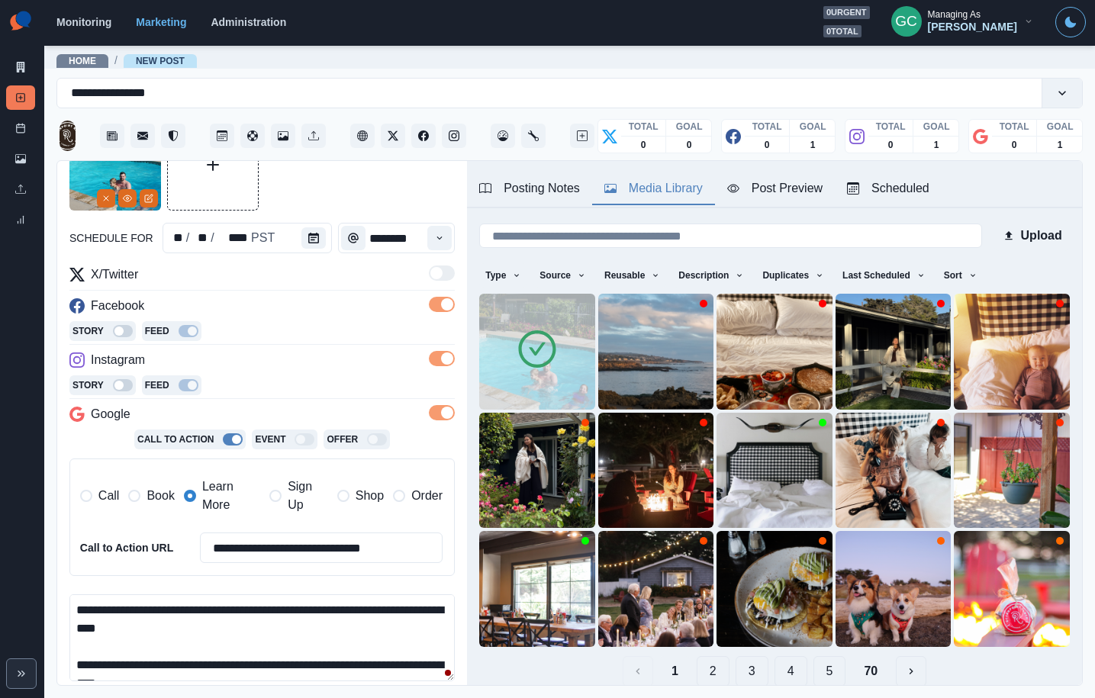
click at [223, 632] on textarea "**********" at bounding box center [261, 637] width 385 height 87
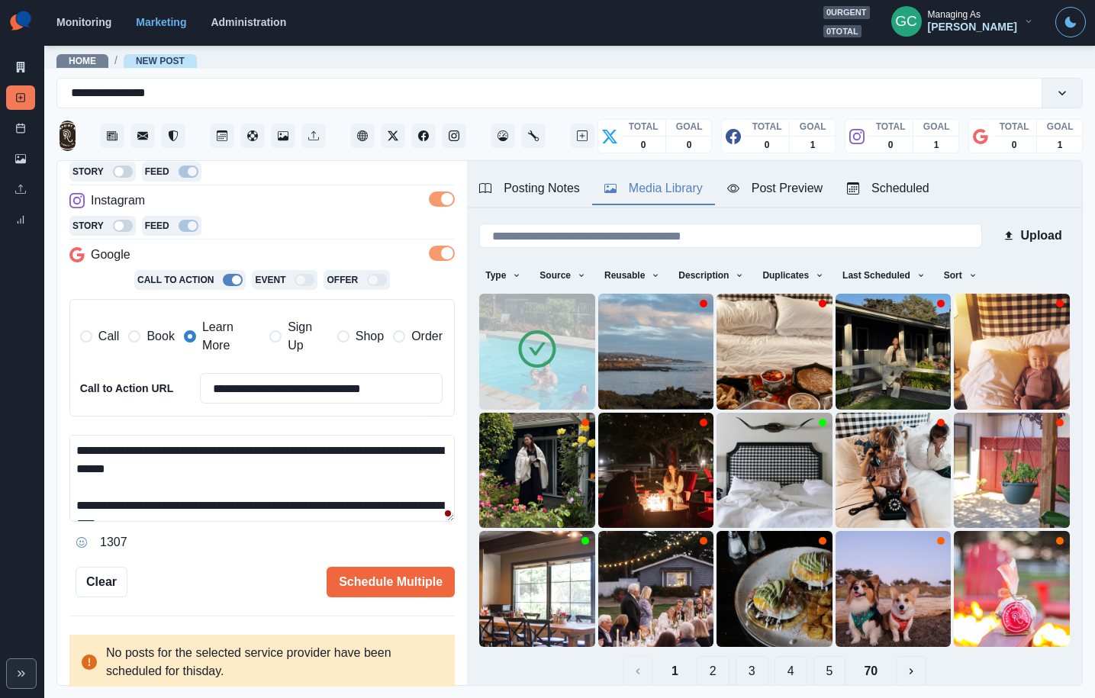
scroll to position [54, 0]
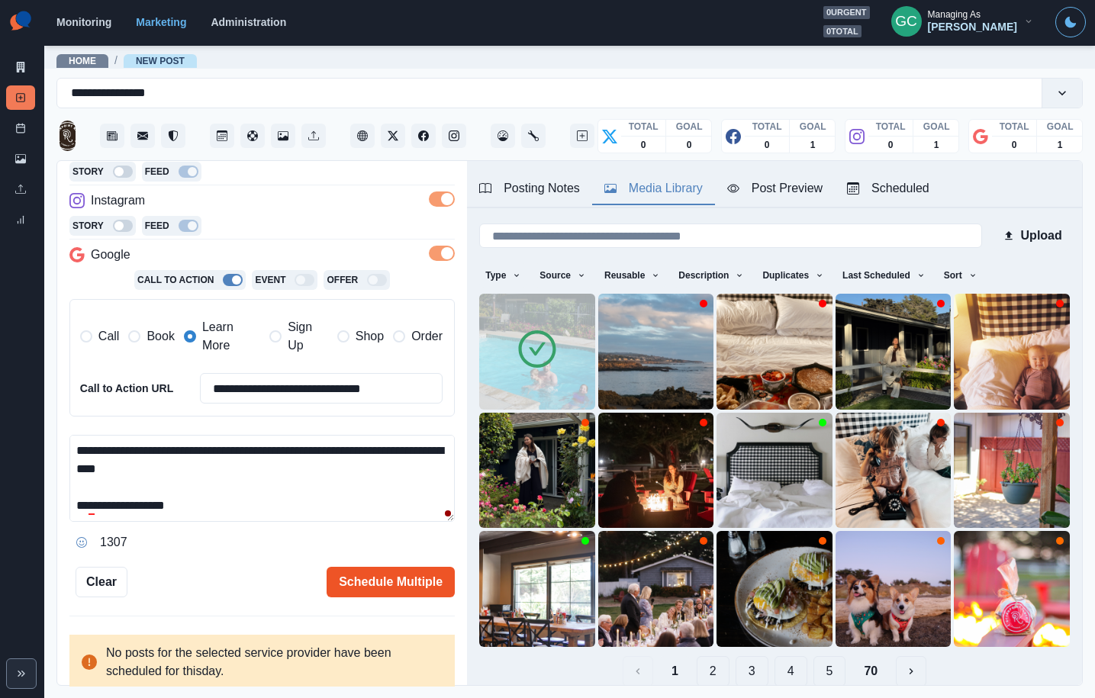
type textarea "**********"
click at [375, 583] on button "Schedule Multiple" at bounding box center [391, 582] width 128 height 31
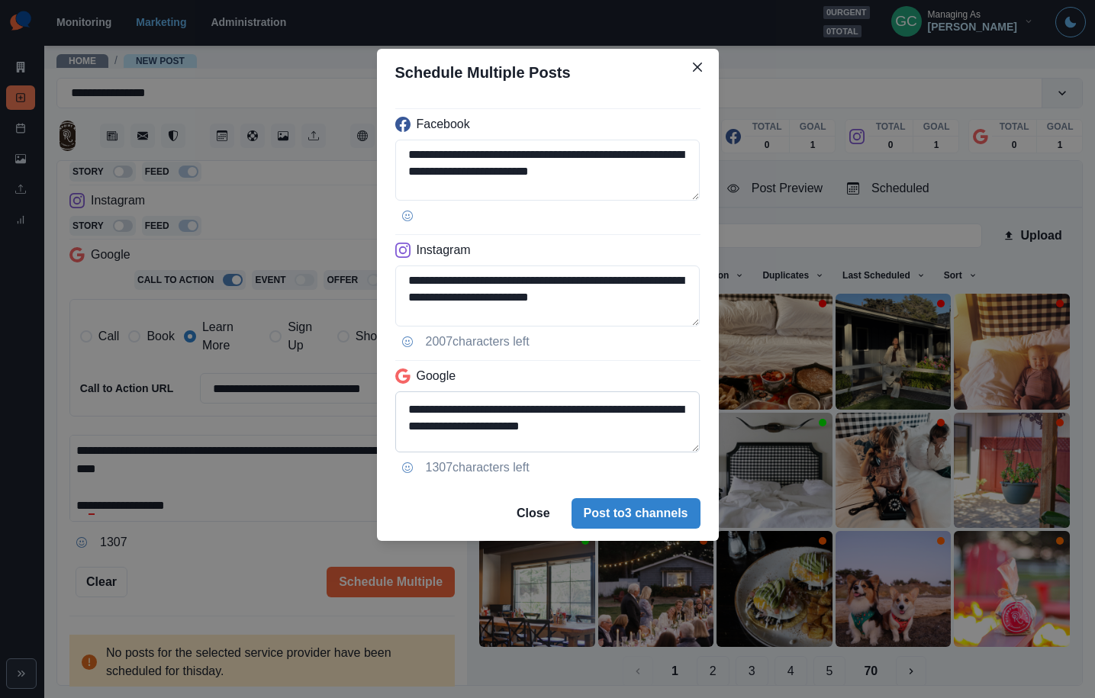
scroll to position [42, 0]
drag, startPoint x: 581, startPoint y: 436, endPoint x: 668, endPoint y: 437, distance: 86.2
click at [684, 433] on textarea "**********" at bounding box center [547, 421] width 305 height 61
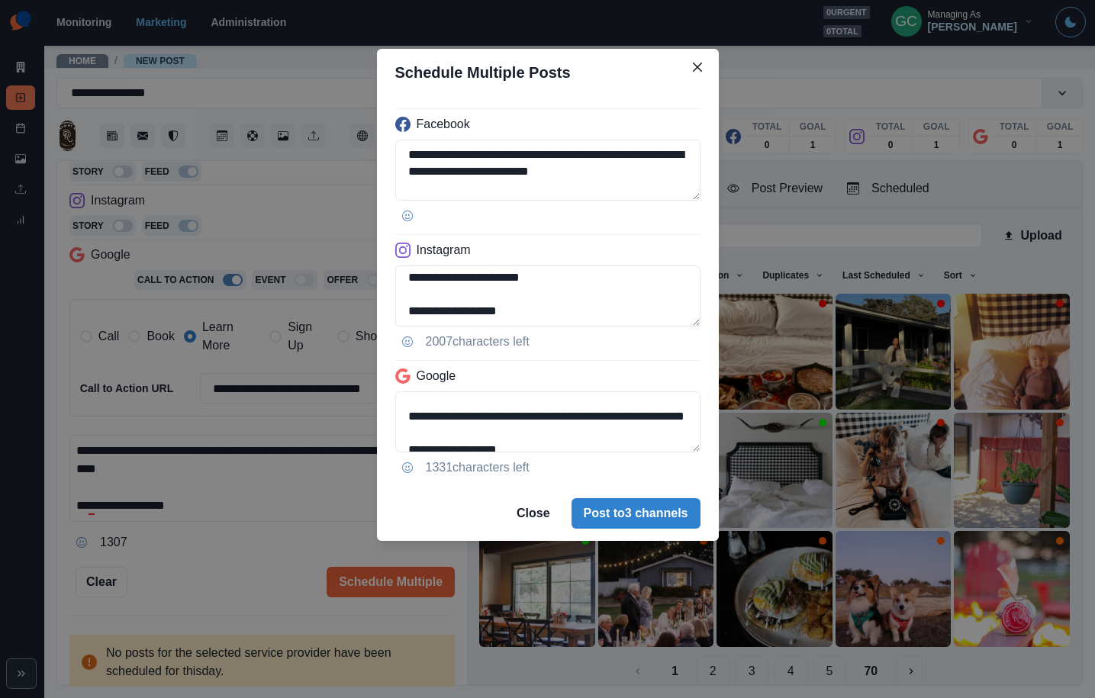
type textarea "**********"
drag, startPoint x: 143, startPoint y: 343, endPoint x: 151, endPoint y: 339, distance: 9.6
click at [143, 343] on div "**********" at bounding box center [547, 349] width 1095 height 698
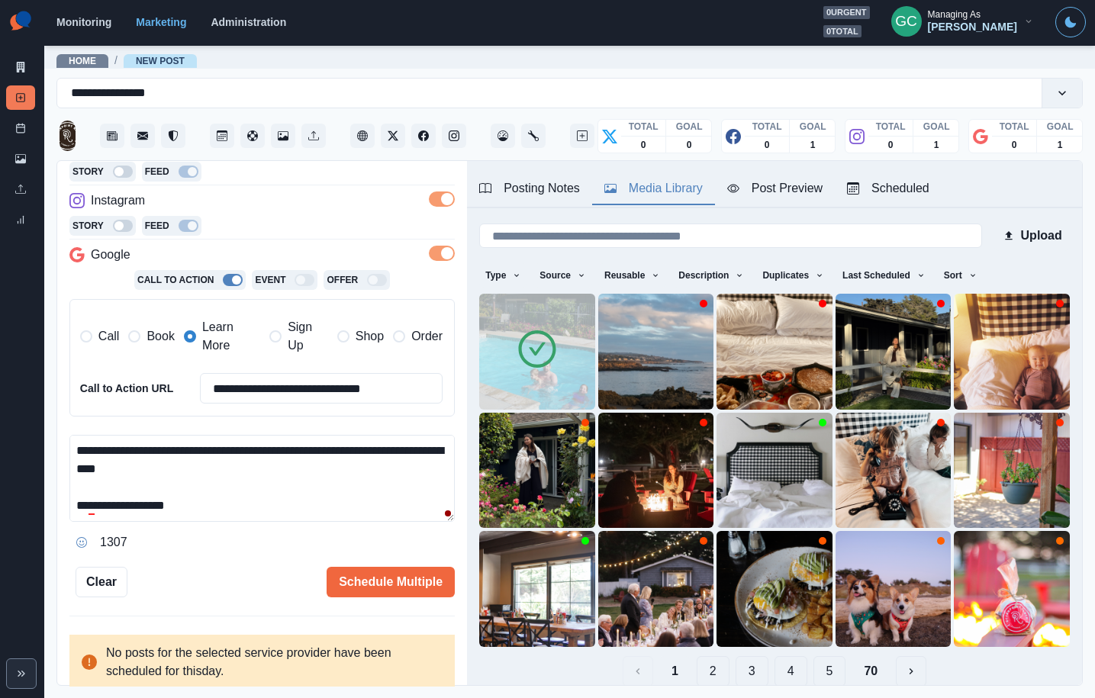
click at [151, 338] on span "Book" at bounding box center [159, 336] width 27 height 18
click at [394, 583] on button "Schedule Multiple" at bounding box center [391, 582] width 128 height 31
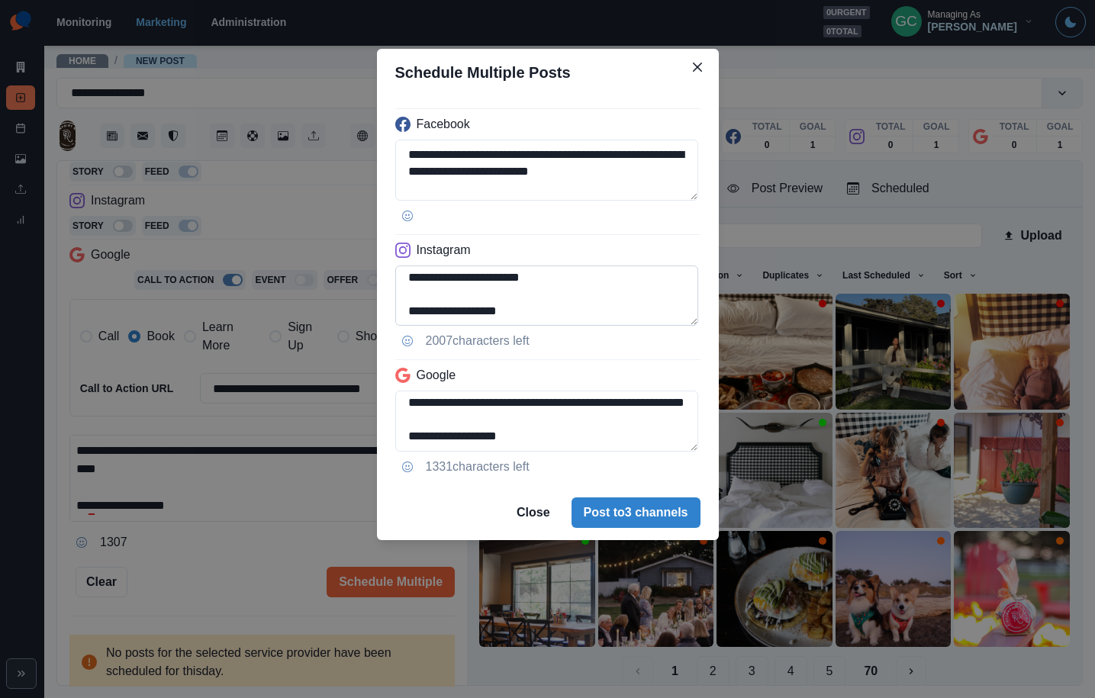
drag, startPoint x: 504, startPoint y: 284, endPoint x: 671, endPoint y: 278, distance: 167.2
click at [671, 278] on textarea "**********" at bounding box center [547, 295] width 304 height 61
type textarea "**********"
click at [643, 512] on button "Post to 3 channels" at bounding box center [635, 513] width 129 height 31
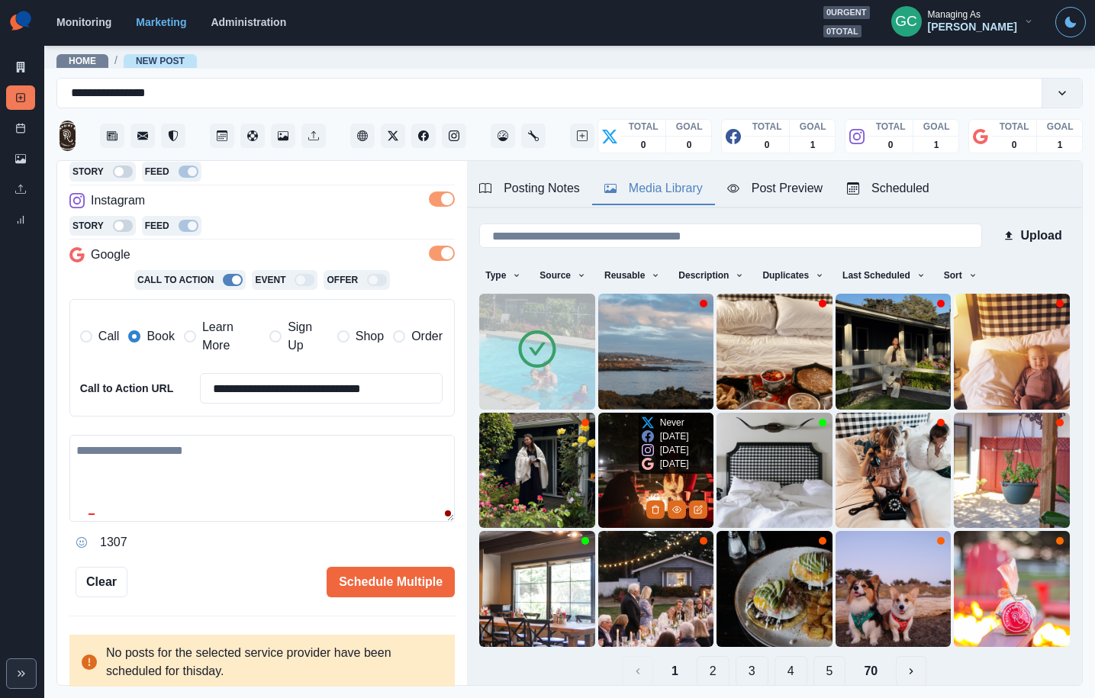
scroll to position [0, 0]
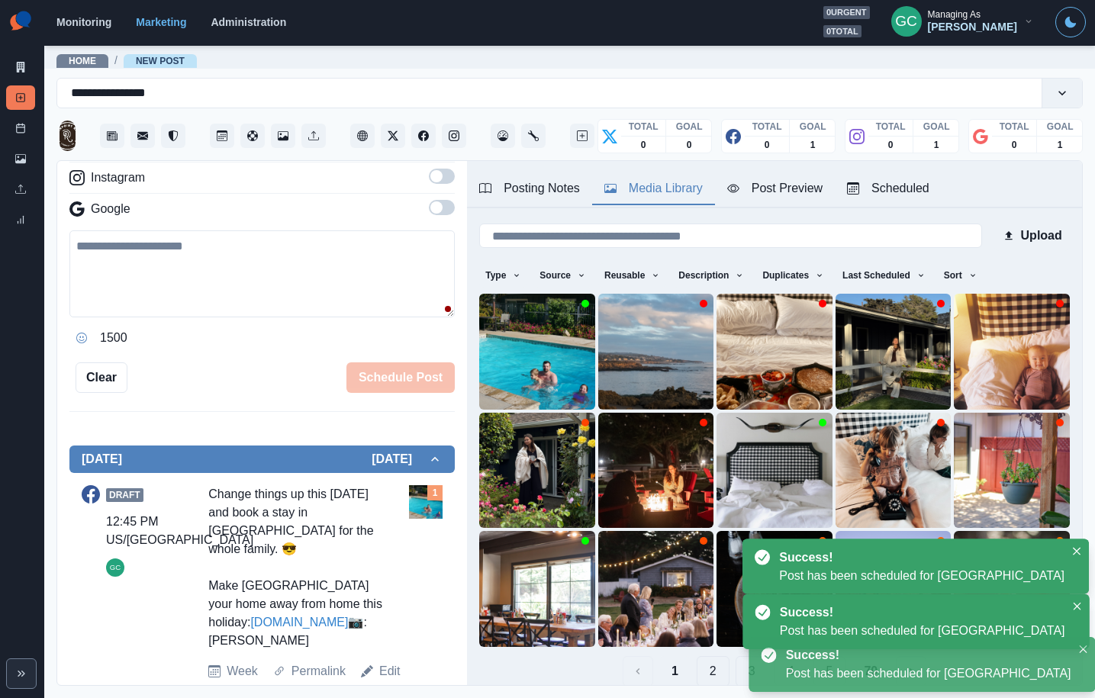
click at [892, 195] on div "Scheduled" at bounding box center [888, 188] width 82 height 18
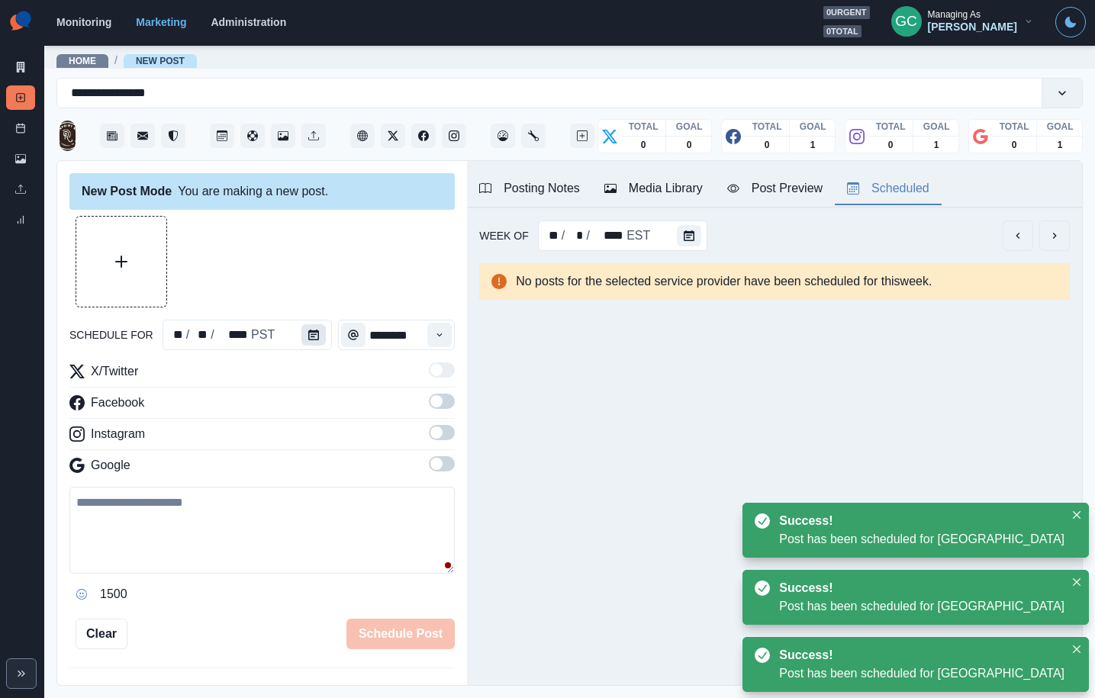
click at [312, 336] on icon "Calendar" at bounding box center [313, 335] width 11 height 11
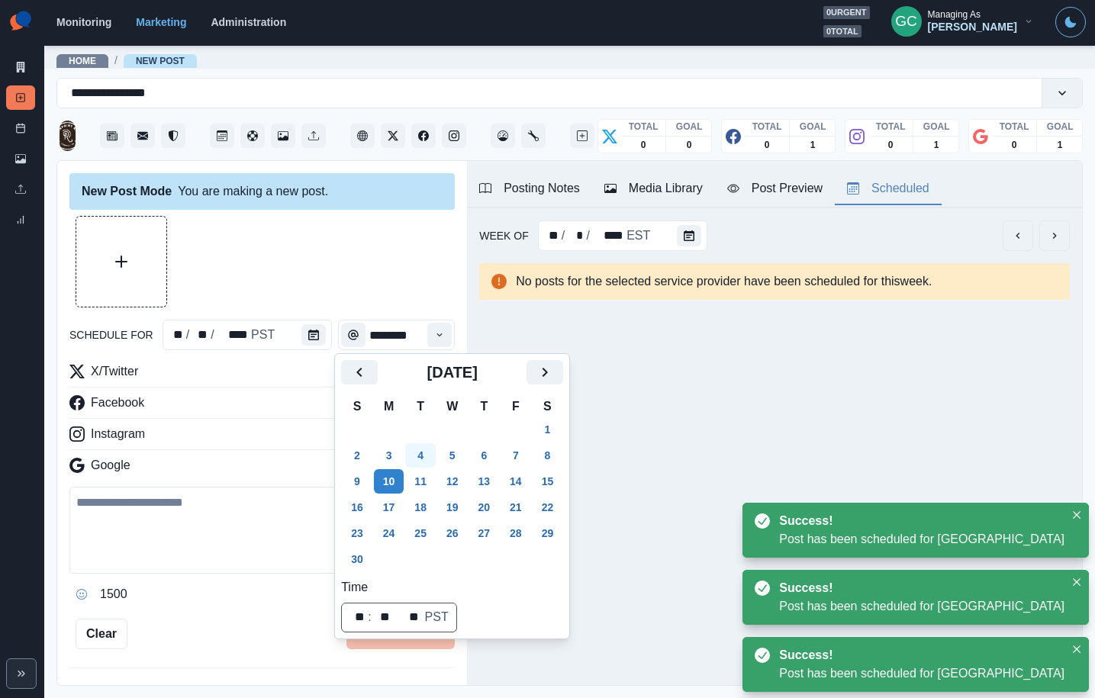
click at [421, 451] on button "4" at bounding box center [420, 455] width 31 height 24
click at [433, 328] on button "Time" at bounding box center [439, 335] width 24 height 24
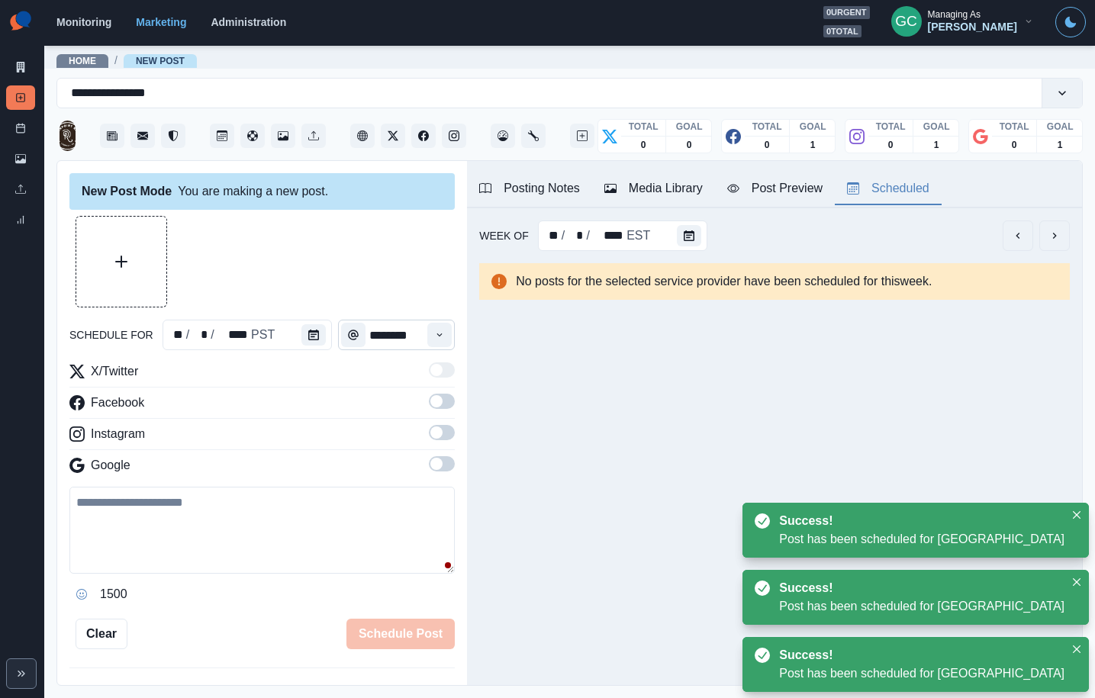
click at [432, 338] on button "Time" at bounding box center [439, 335] width 24 height 24
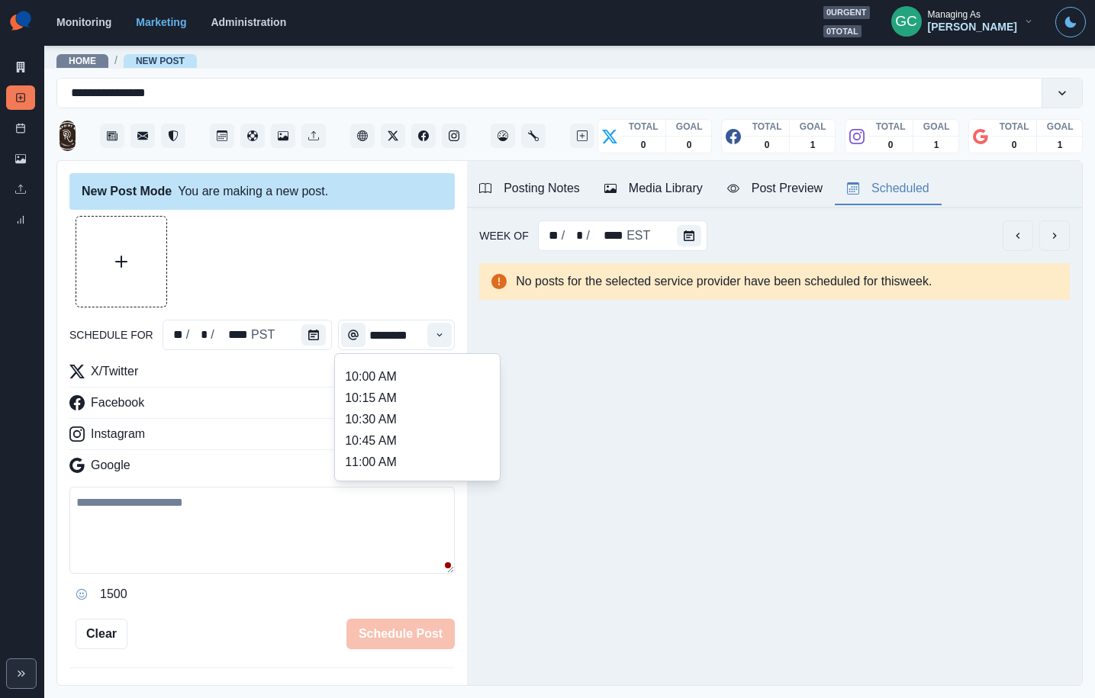
scroll to position [249, 0]
click at [435, 388] on li "11:00 AM" at bounding box center [417, 377] width 153 height 21
type input "********"
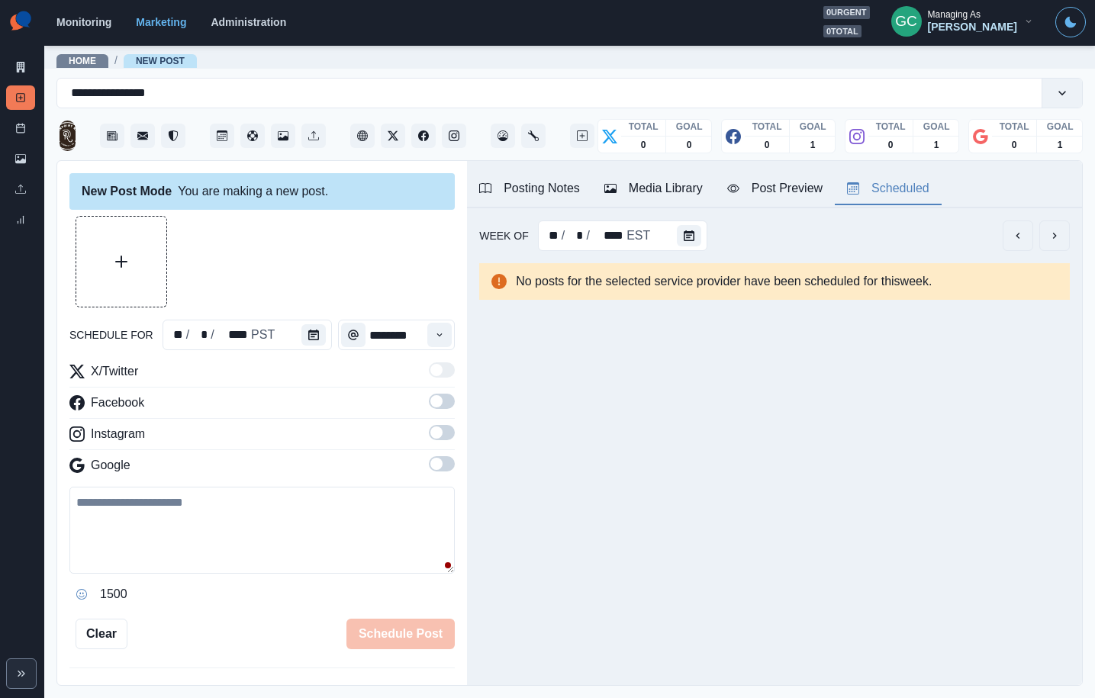
drag, startPoint x: 449, startPoint y: 461, endPoint x: 446, endPoint y: 450, distance: 11.1
click at [448, 465] on span at bounding box center [442, 463] width 26 height 15
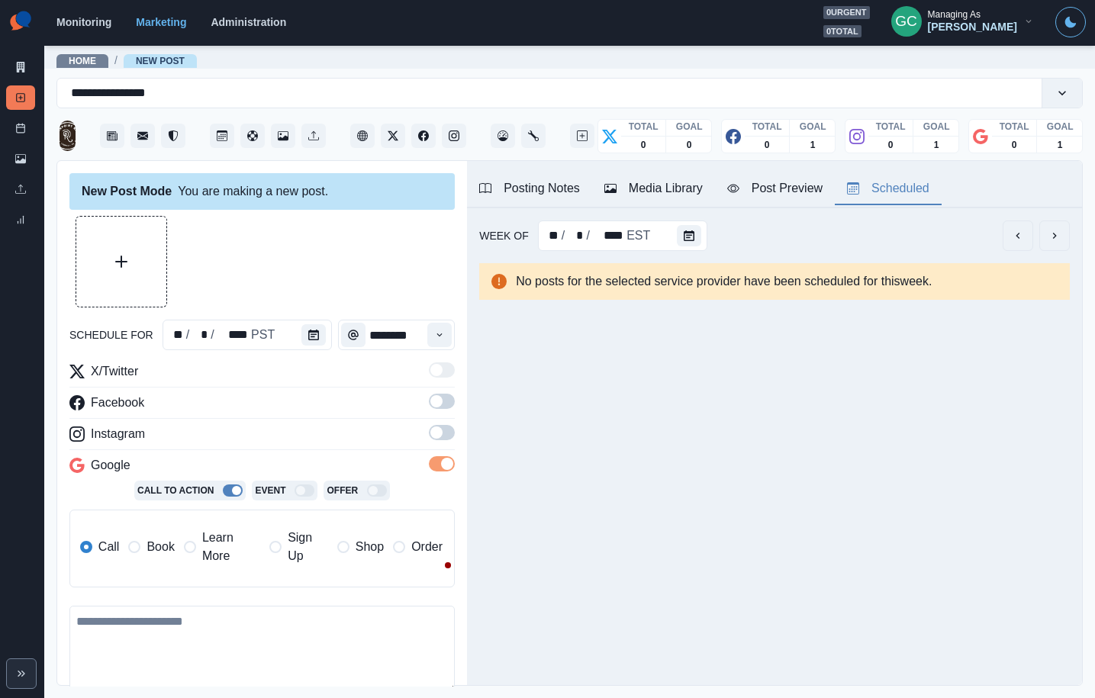
click at [445, 432] on span at bounding box center [442, 432] width 26 height 15
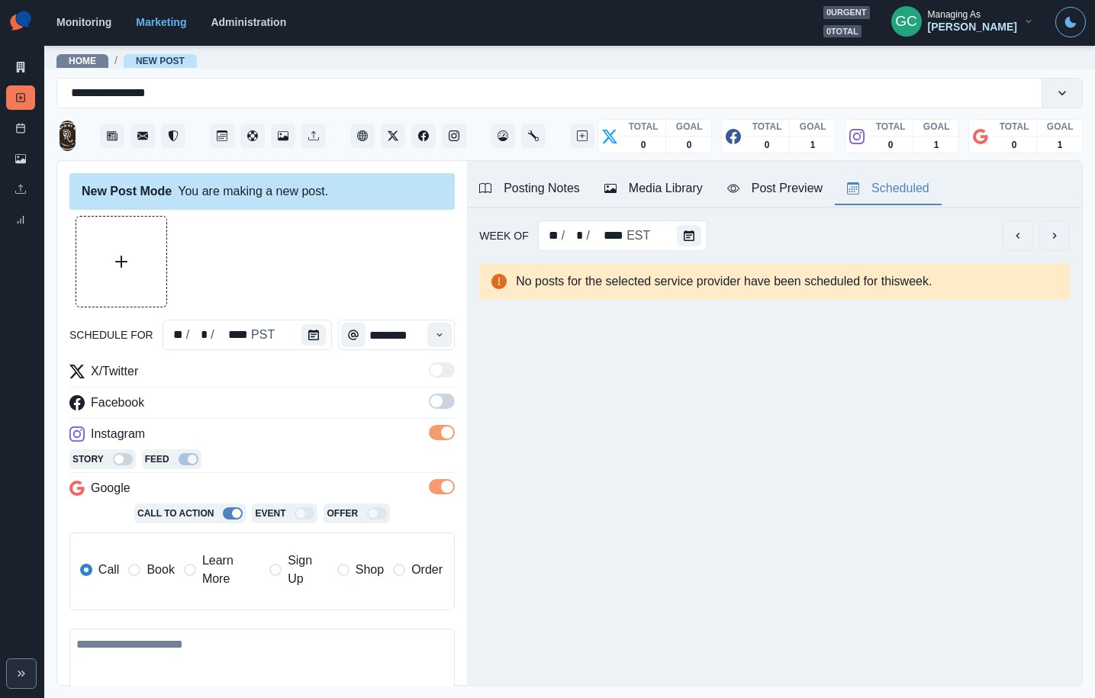
drag, startPoint x: 444, startPoint y: 410, endPoint x: 436, endPoint y: 391, distance: 20.1
click at [445, 408] on label at bounding box center [442, 406] width 26 height 24
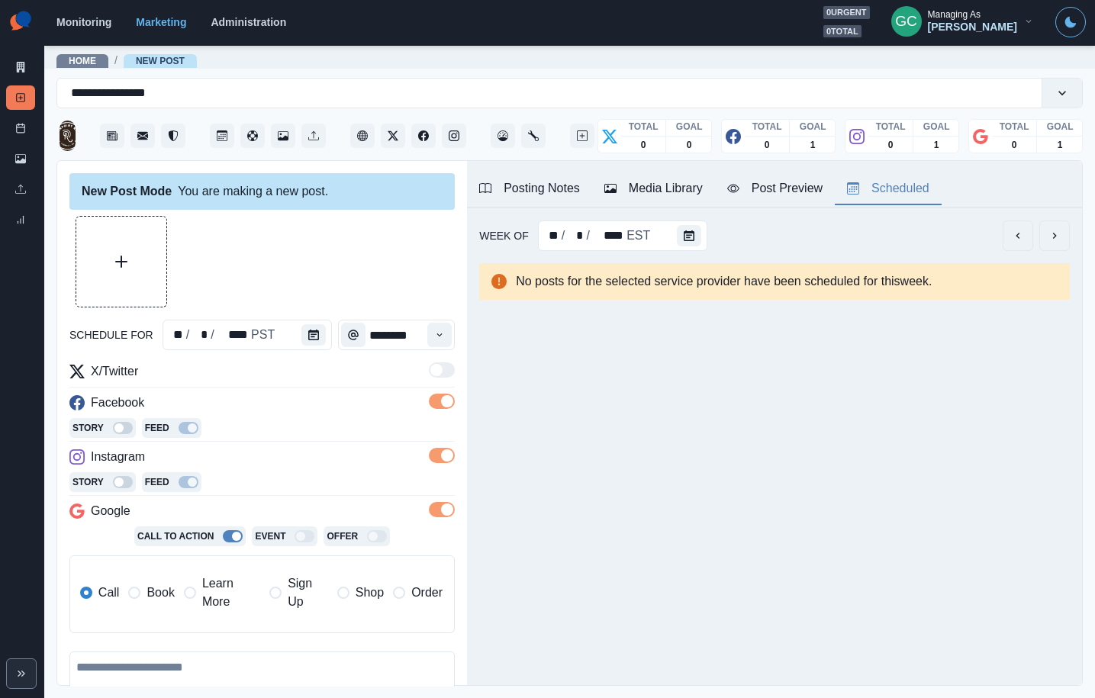
click at [204, 578] on span "Learn More" at bounding box center [231, 592] width 58 height 37
click at [268, 532] on p "Event" at bounding box center [270, 536] width 31 height 14
click at [672, 191] on div "Media Library" at bounding box center [653, 188] width 98 height 18
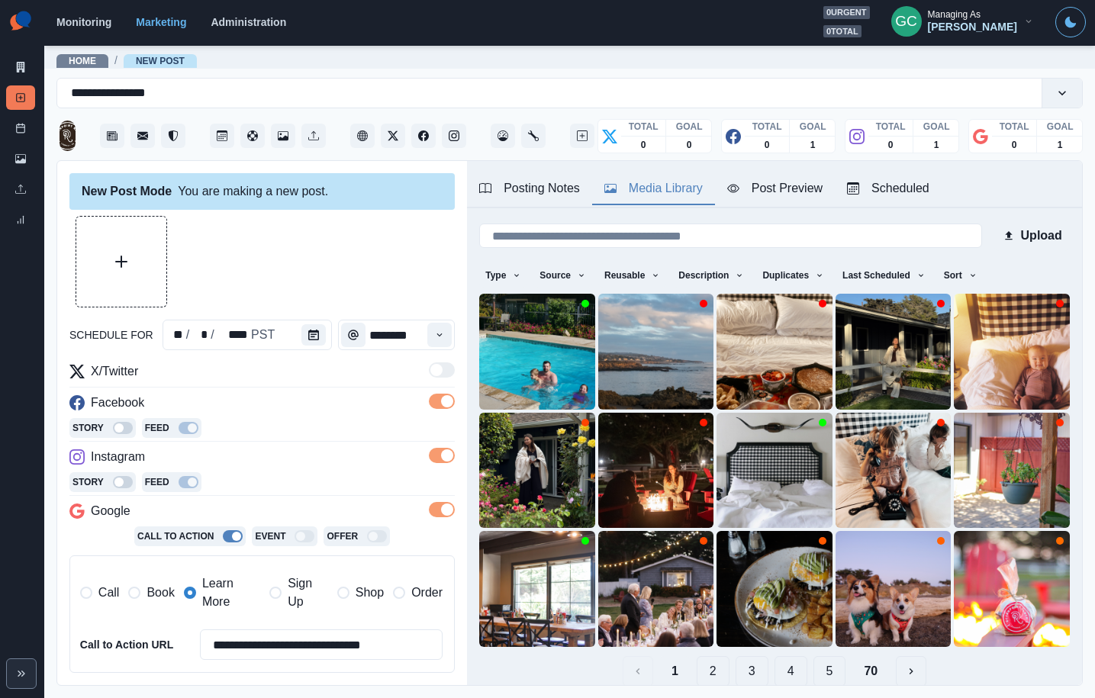
scroll to position [154, 0]
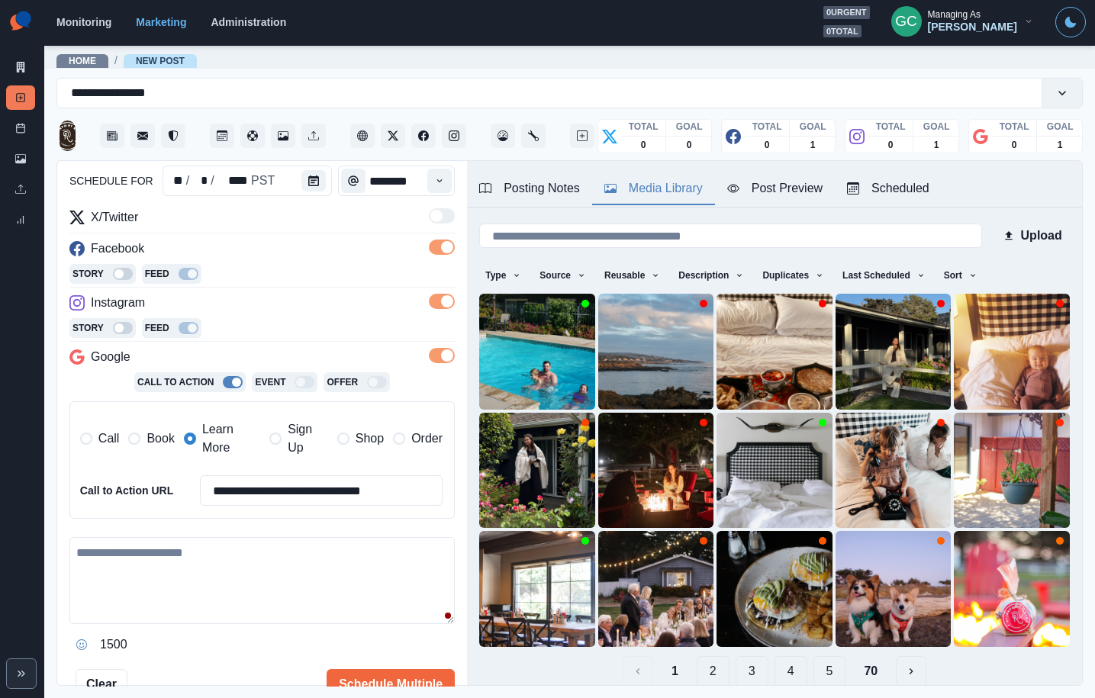
drag, startPoint x: 275, startPoint y: 611, endPoint x: 265, endPoint y: 609, distance: 10.9
click at [272, 610] on textarea at bounding box center [261, 580] width 385 height 87
paste textarea "**********"
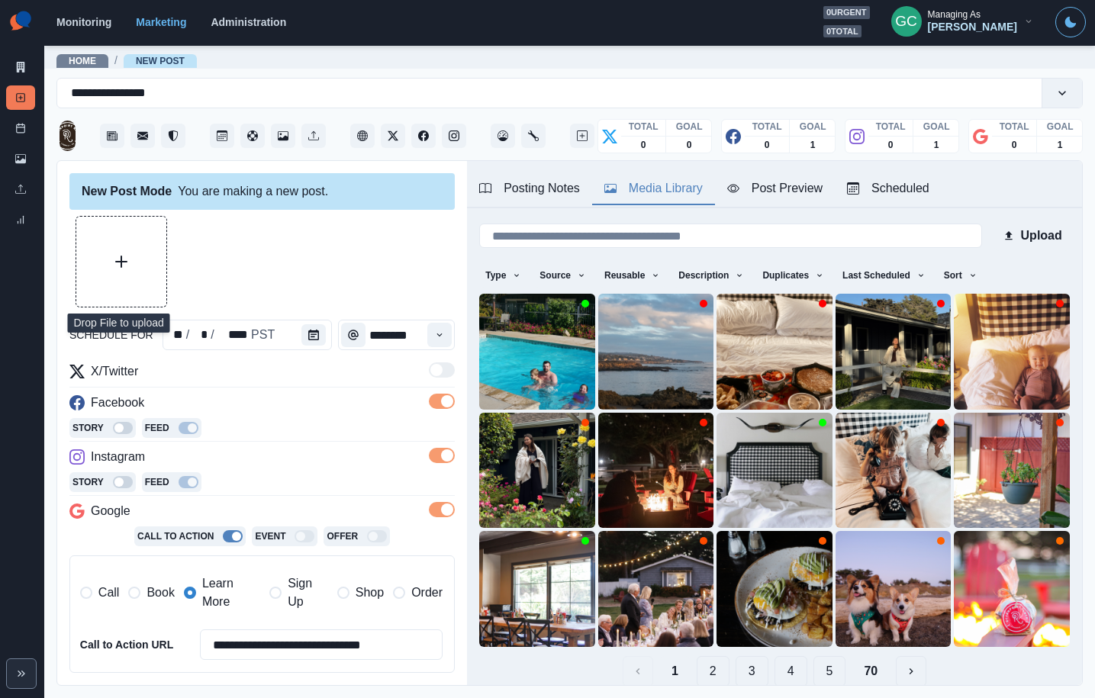
click at [126, 266] on icon "Upload Media" at bounding box center [121, 262] width 12 height 12
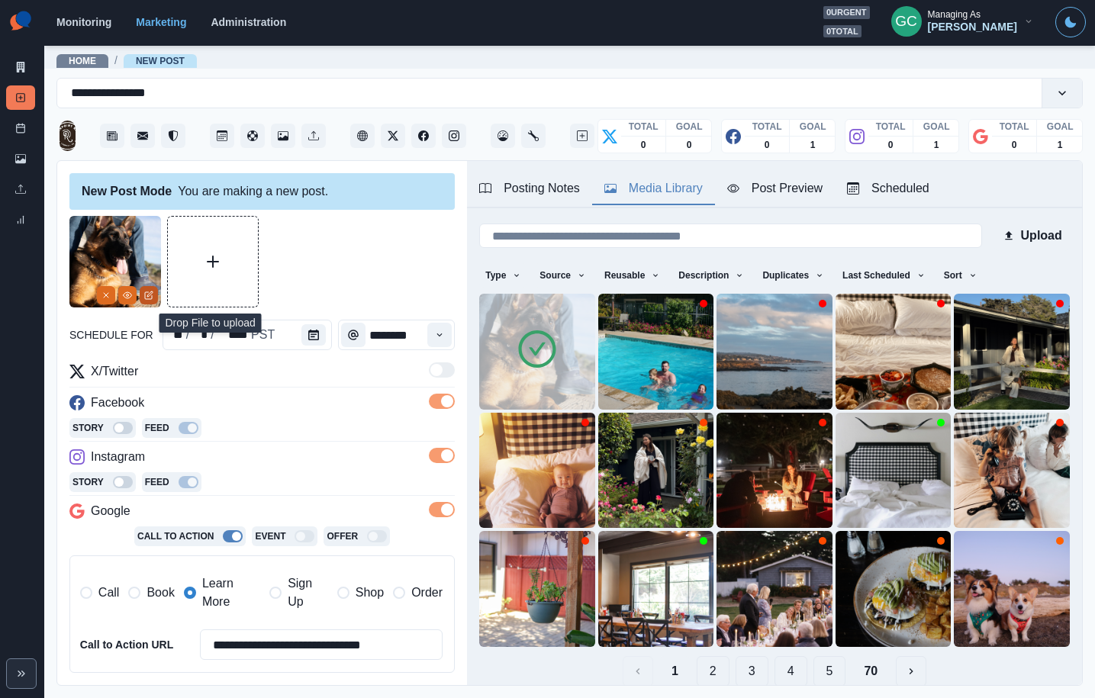
click at [149, 298] on icon "Edit Media" at bounding box center [148, 295] width 9 height 9
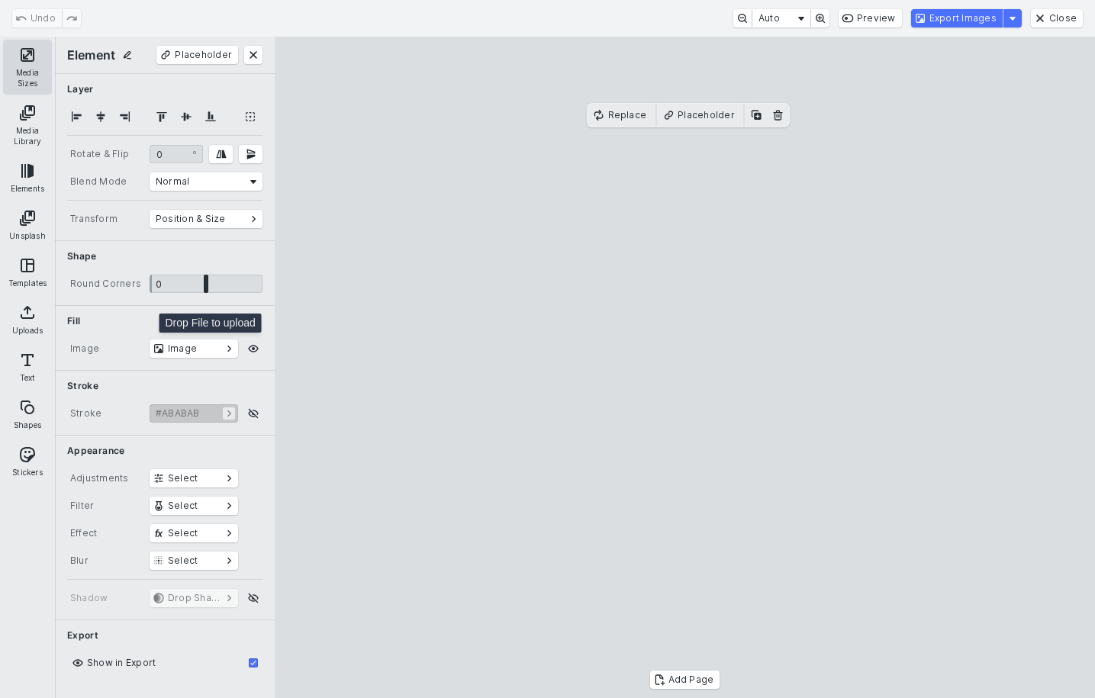
click at [27, 64] on button "Media Sizes" at bounding box center [27, 67] width 49 height 55
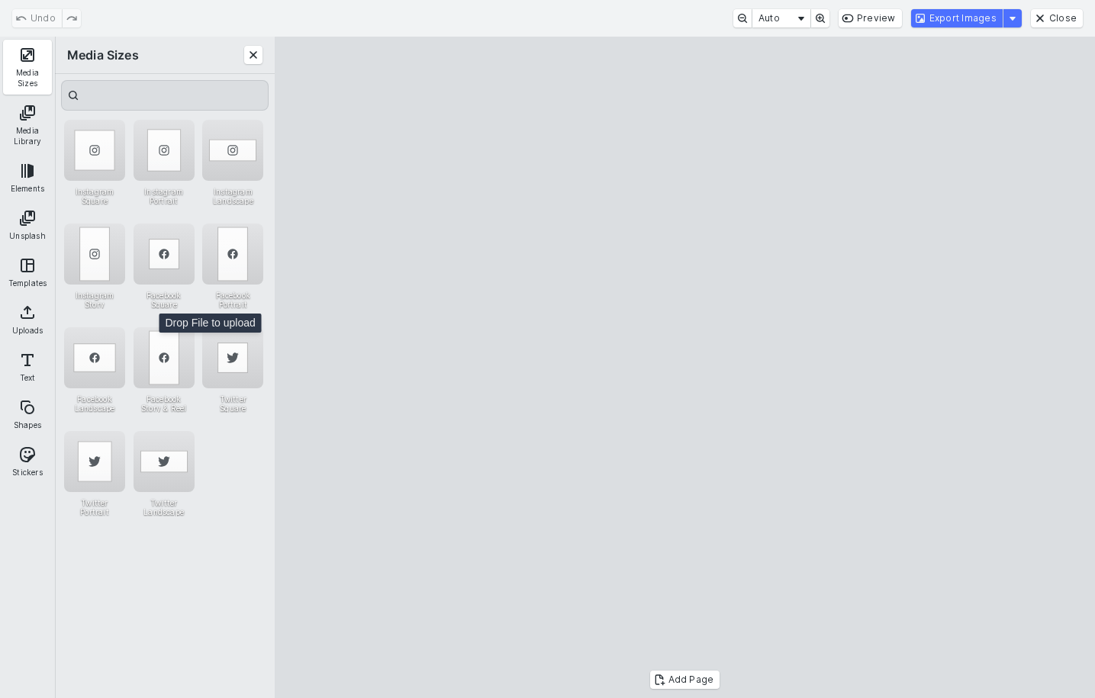
drag, startPoint x: 689, startPoint y: 346, endPoint x: 688, endPoint y: 356, distance: 9.2
click at [685, 368] on cesdk-canvas "Editor canvas" at bounding box center [685, 368] width 0 height 0
drag, startPoint x: 682, startPoint y: 149, endPoint x: 687, endPoint y: 130, distance: 19.6
click at [685, 368] on cesdk-canvas "Editor canvas" at bounding box center [685, 368] width 0 height 0
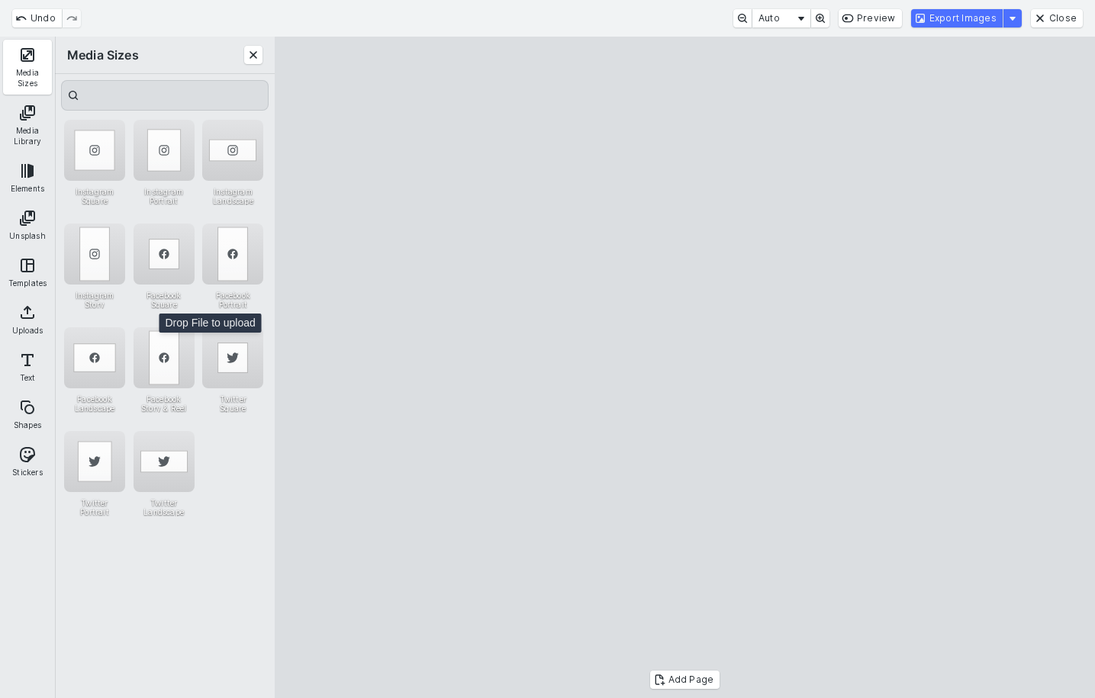
click at [685, 368] on cesdk-canvas "Editor canvas" at bounding box center [685, 368] width 0 height 0
click at [952, 21] on button "Export Images" at bounding box center [957, 18] width 92 height 18
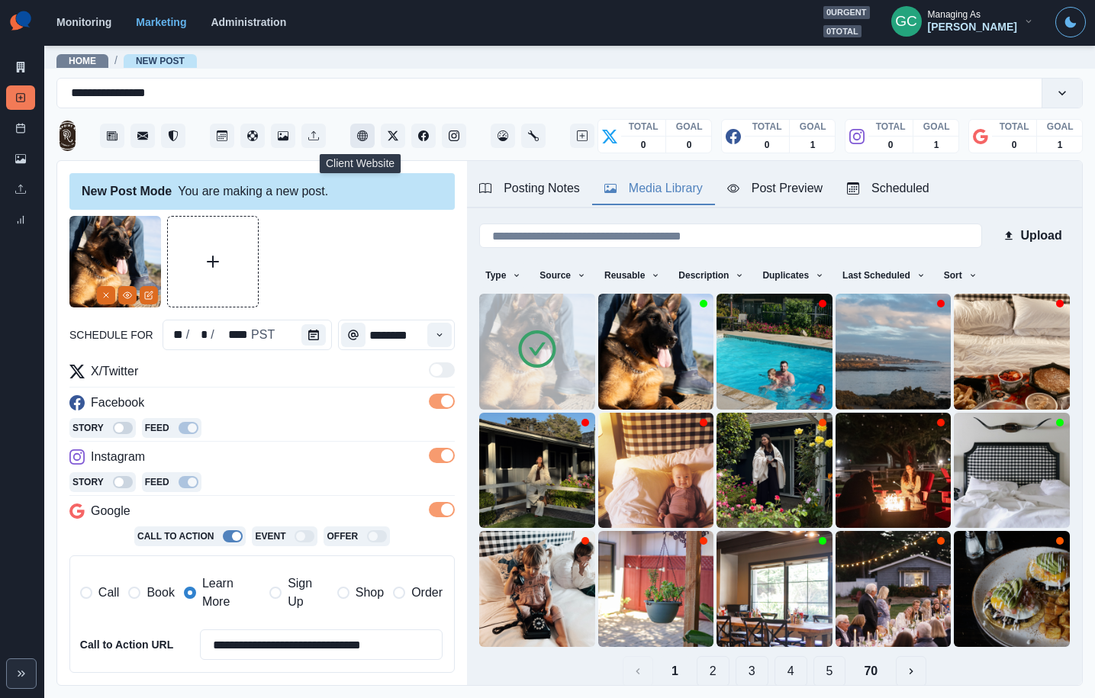
click at [359, 138] on icon "Client Website" at bounding box center [362, 135] width 11 height 11
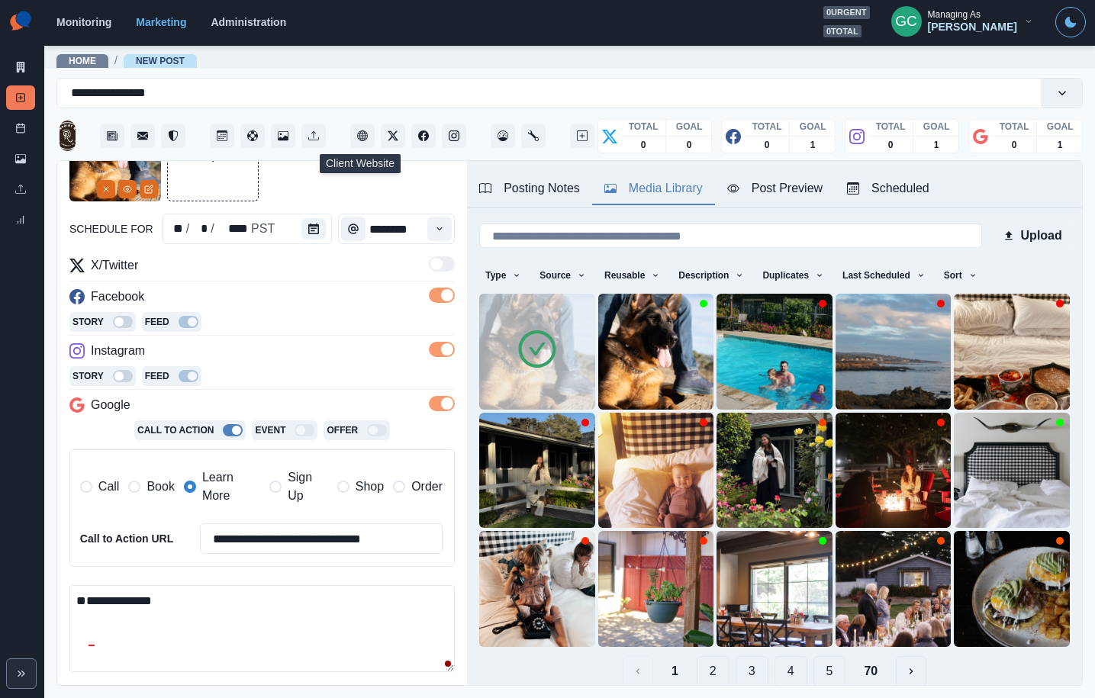
scroll to position [113, 0]
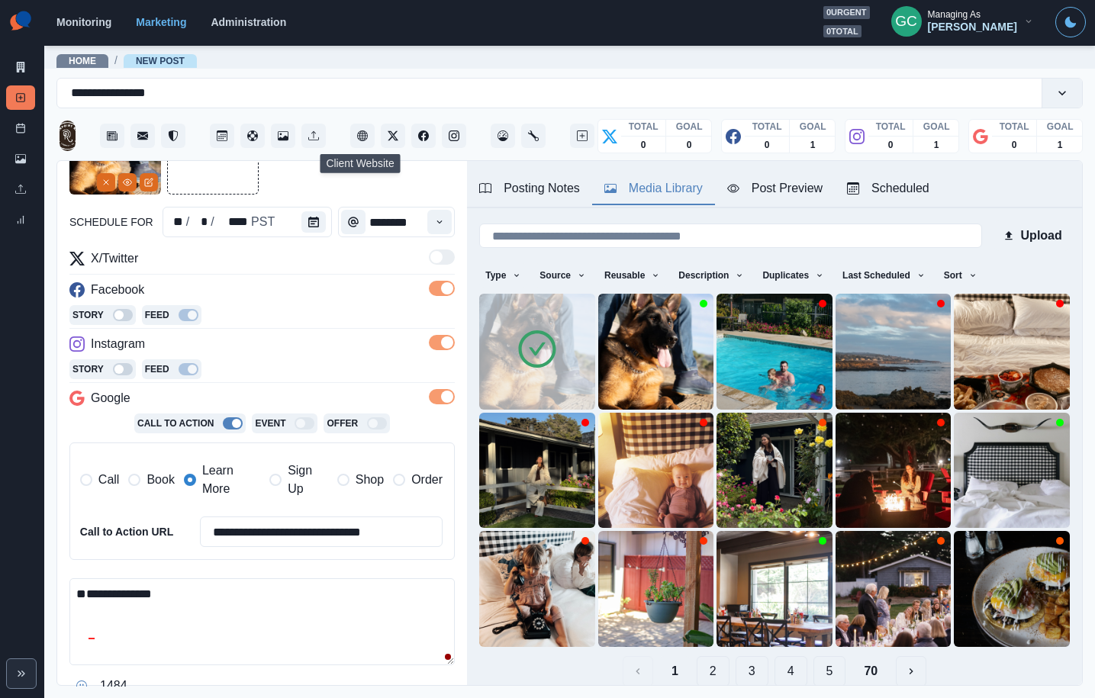
click at [190, 589] on textarea "**********" at bounding box center [261, 621] width 385 height 87
paste textarea "**********"
click at [362, 130] on icon "Client Website" at bounding box center [362, 135] width 11 height 11
click at [165, 592] on textarea "**********" at bounding box center [261, 621] width 385 height 87
paste textarea "**********"
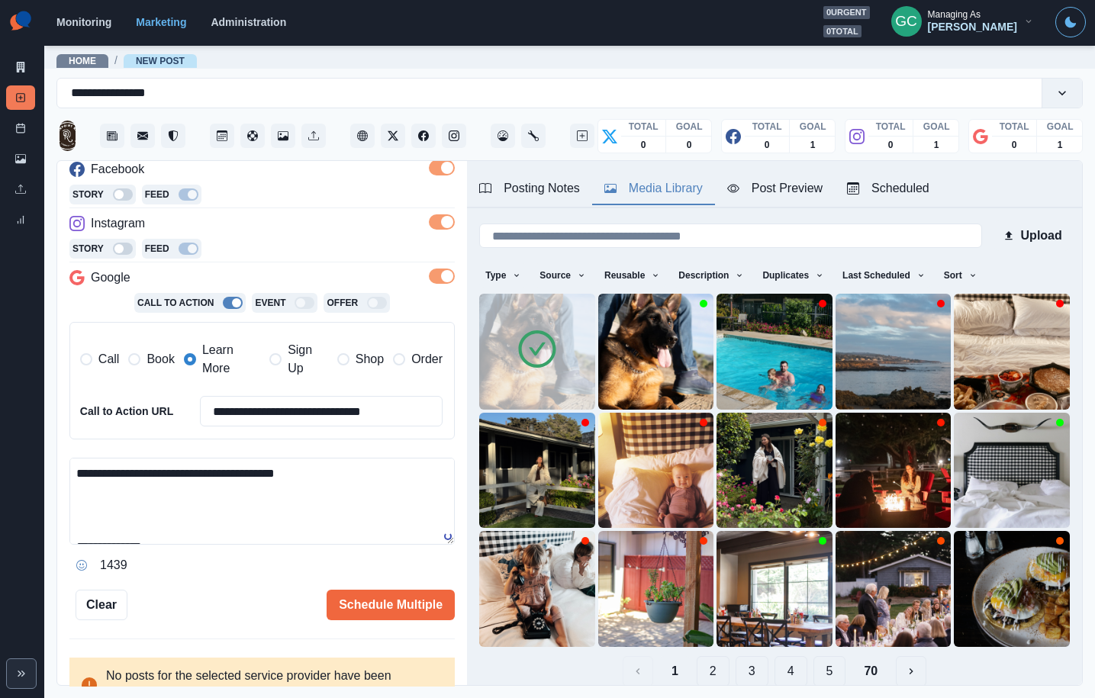
scroll to position [246, 0]
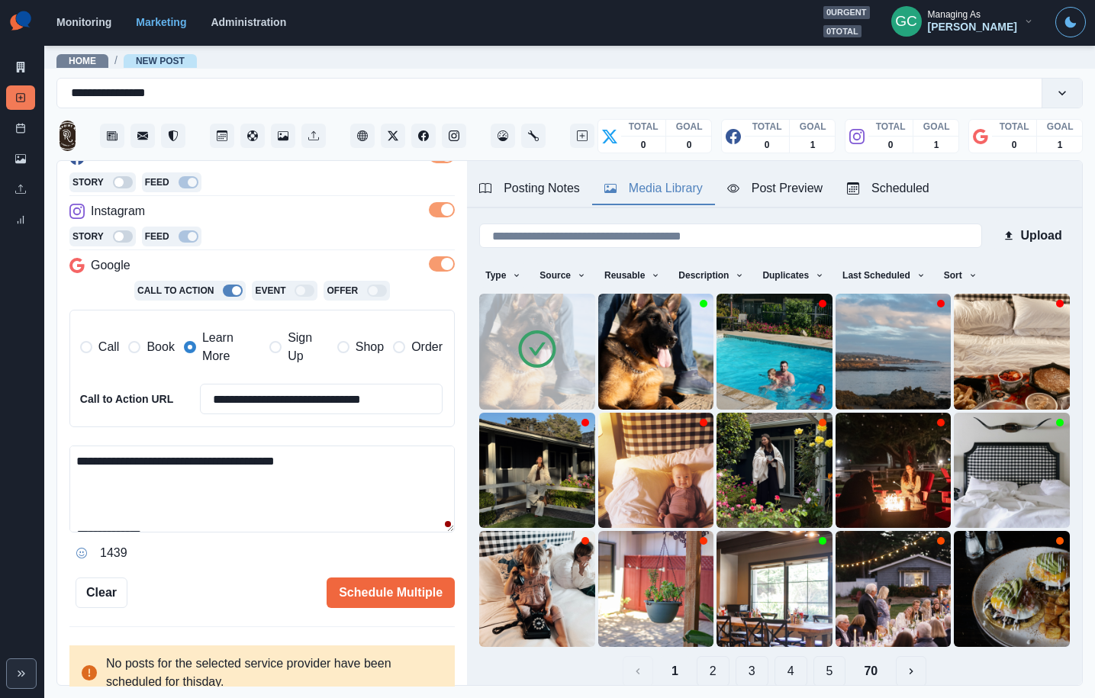
click at [348, 510] on textarea "**********" at bounding box center [261, 489] width 385 height 87
click at [169, 462] on textarea "**********" at bounding box center [261, 489] width 385 height 87
paste textarea "**********"
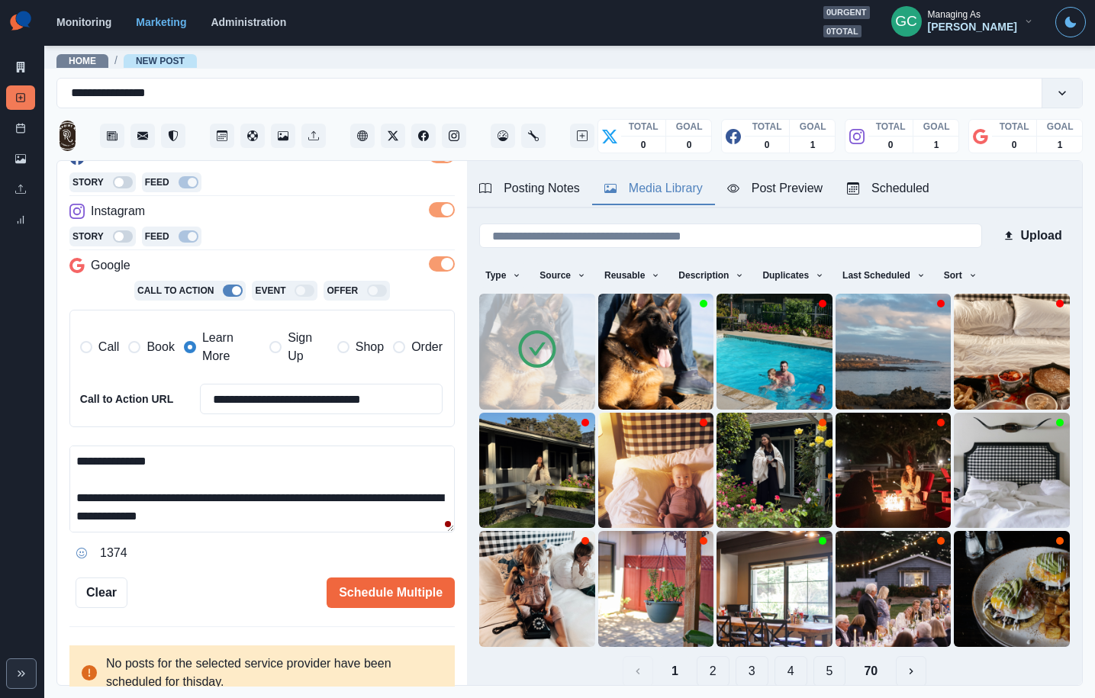
click at [265, 494] on textarea "**********" at bounding box center [261, 489] width 385 height 87
drag, startPoint x: 101, startPoint y: 516, endPoint x: 262, endPoint y: 494, distance: 162.5
click at [262, 494] on textarea "**********" at bounding box center [261, 489] width 385 height 87
type textarea "**********"
click at [427, 587] on button "Schedule Multiple" at bounding box center [391, 593] width 128 height 31
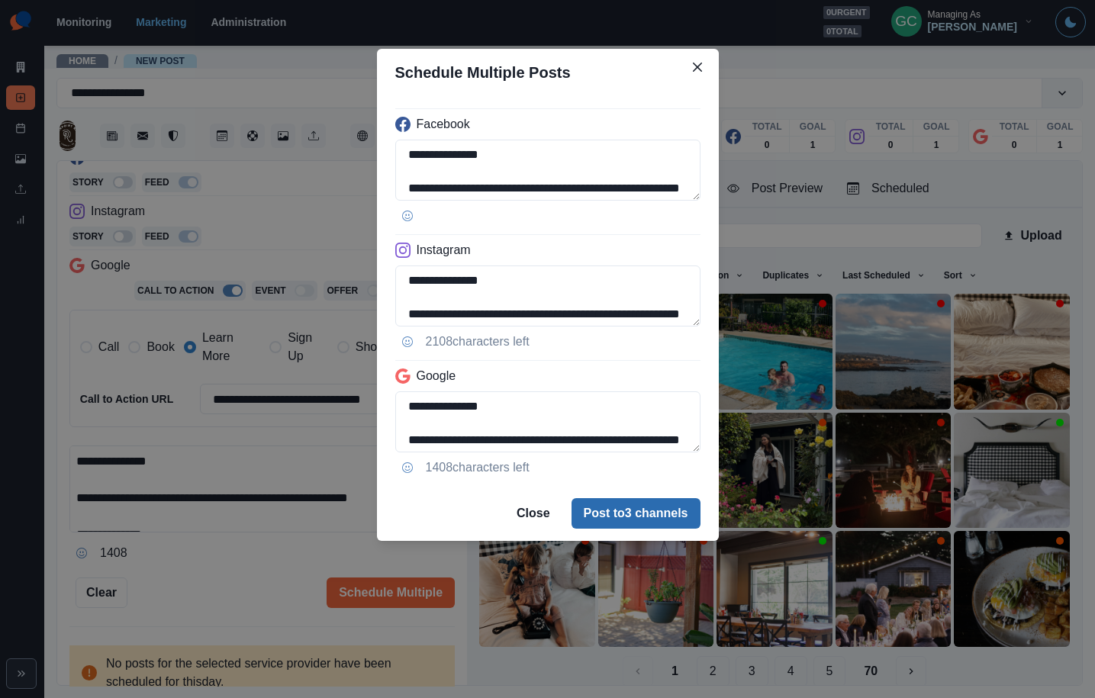
click at [632, 518] on button "Post to 3 channels" at bounding box center [635, 513] width 129 height 31
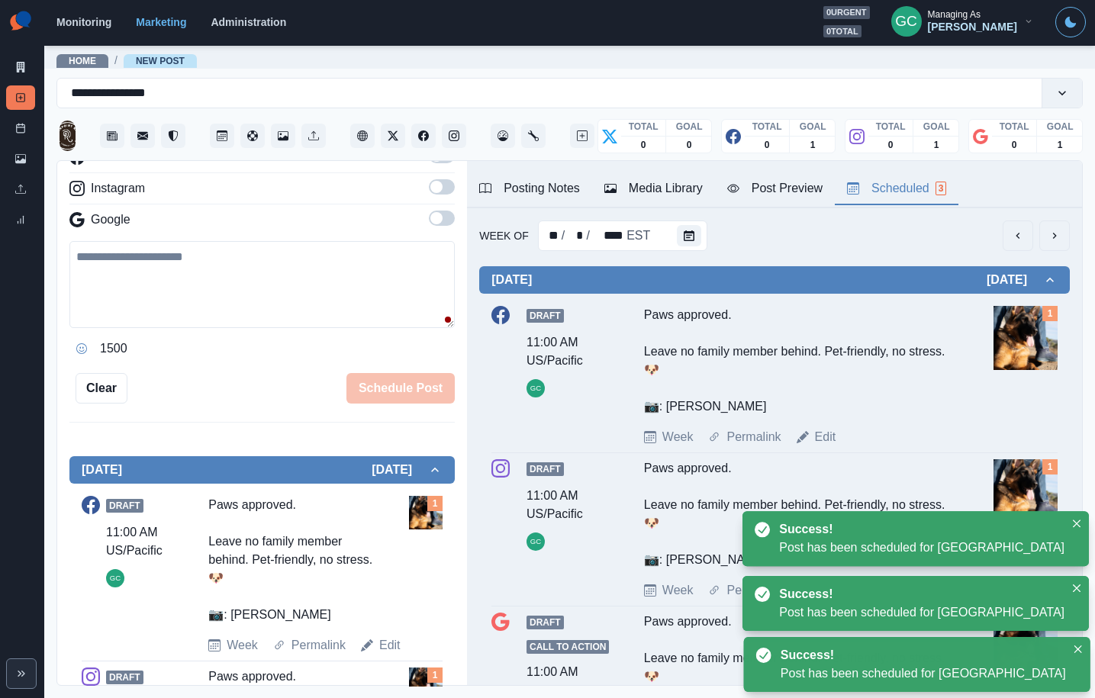
drag, startPoint x: 901, startPoint y: 190, endPoint x: 751, endPoint y: 312, distance: 193.6
click at [901, 190] on div "Scheduled 3" at bounding box center [896, 188] width 99 height 18
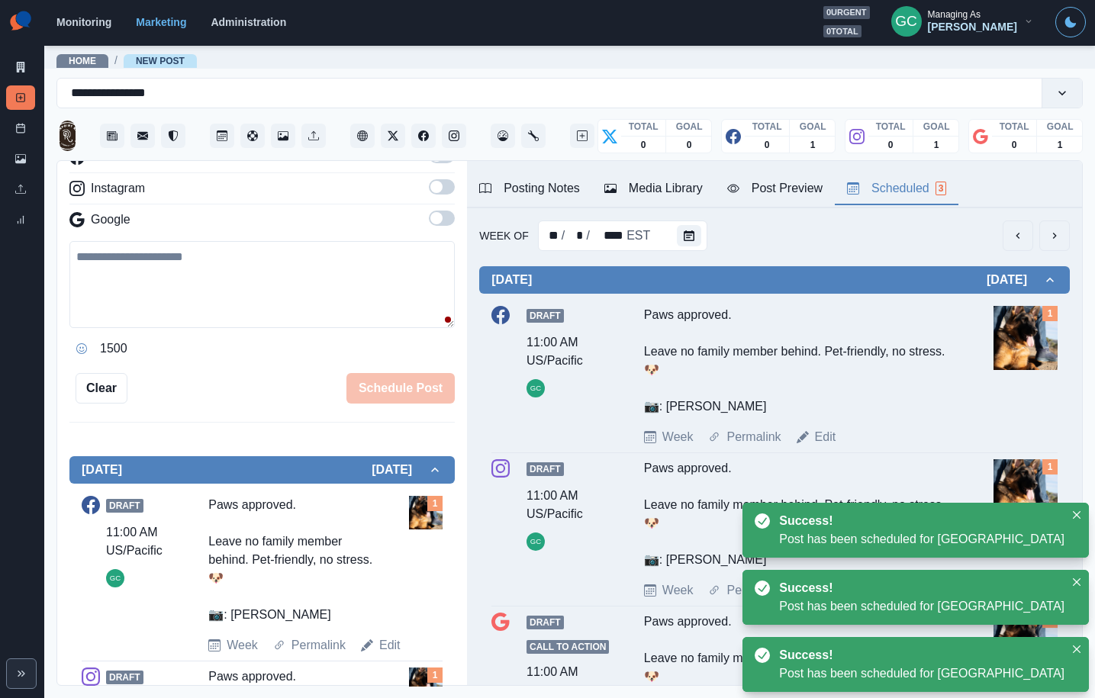
scroll to position [97, 0]
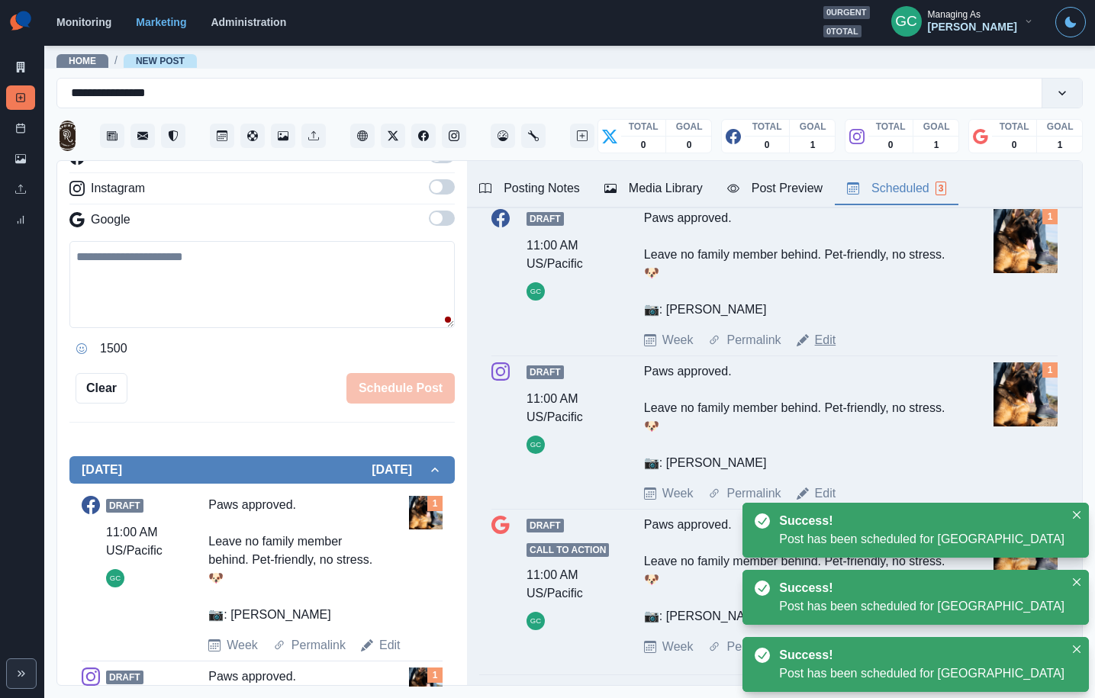
click at [827, 338] on link "Edit" at bounding box center [825, 340] width 21 height 18
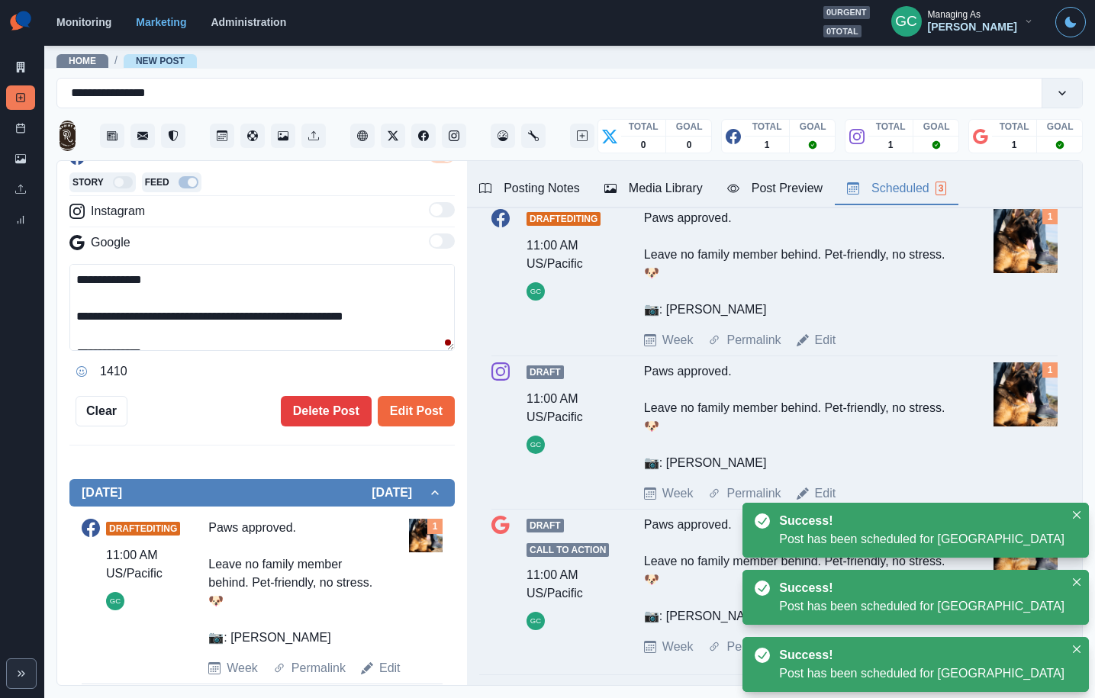
scroll to position [246, 0]
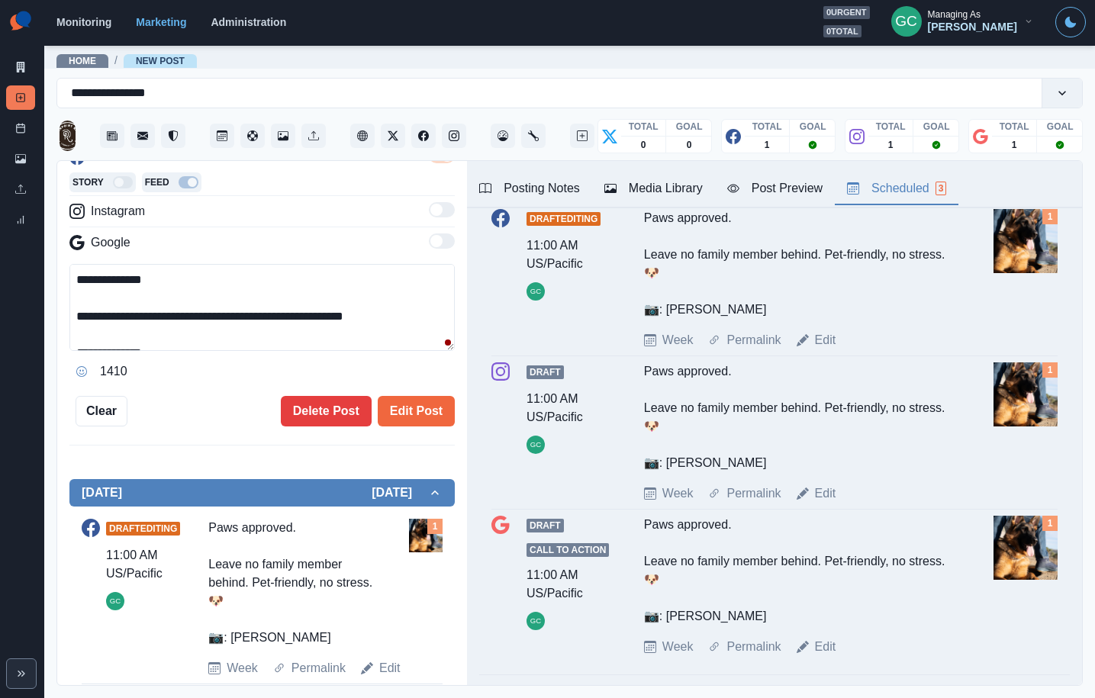
drag, startPoint x: 391, startPoint y: 318, endPoint x: 394, endPoint y: 327, distance: 9.9
click at [401, 315] on textarea "**********" at bounding box center [261, 307] width 385 height 87
click at [263, 275] on textarea "**********" at bounding box center [261, 307] width 385 height 87
paste textarea "**"
click at [161, 285] on textarea "**********" at bounding box center [261, 307] width 385 height 87
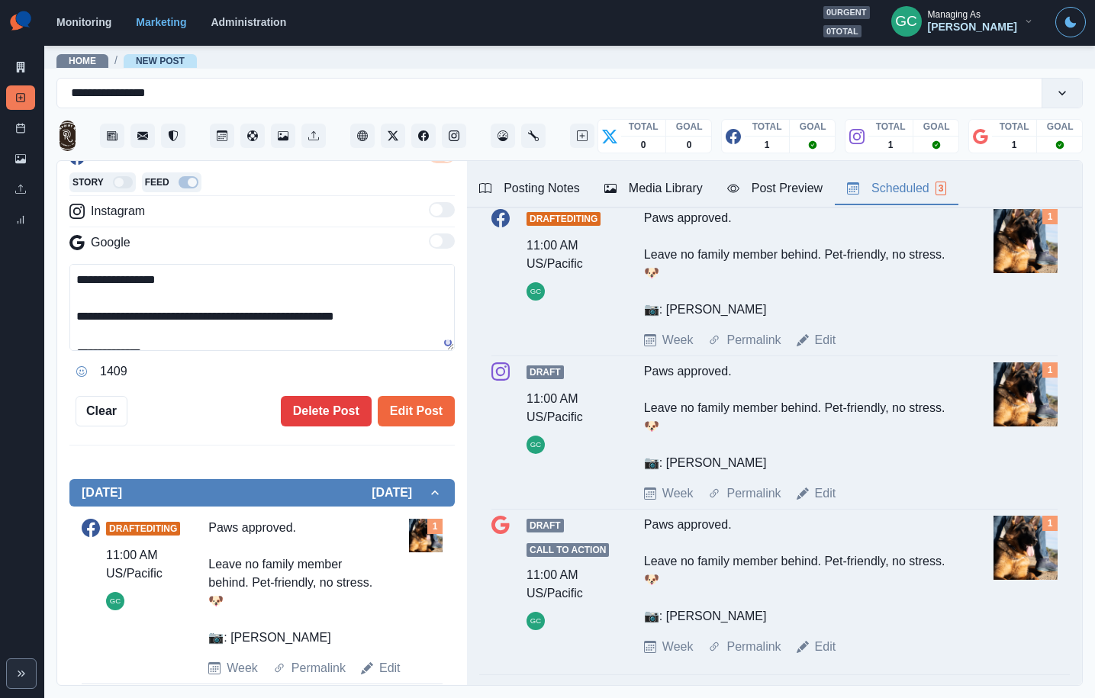
click at [0, 249] on div "**********" at bounding box center [547, 349] width 1095 height 698
type textarea "**********"
click at [445, 409] on button "Edit Post" at bounding box center [416, 411] width 77 height 31
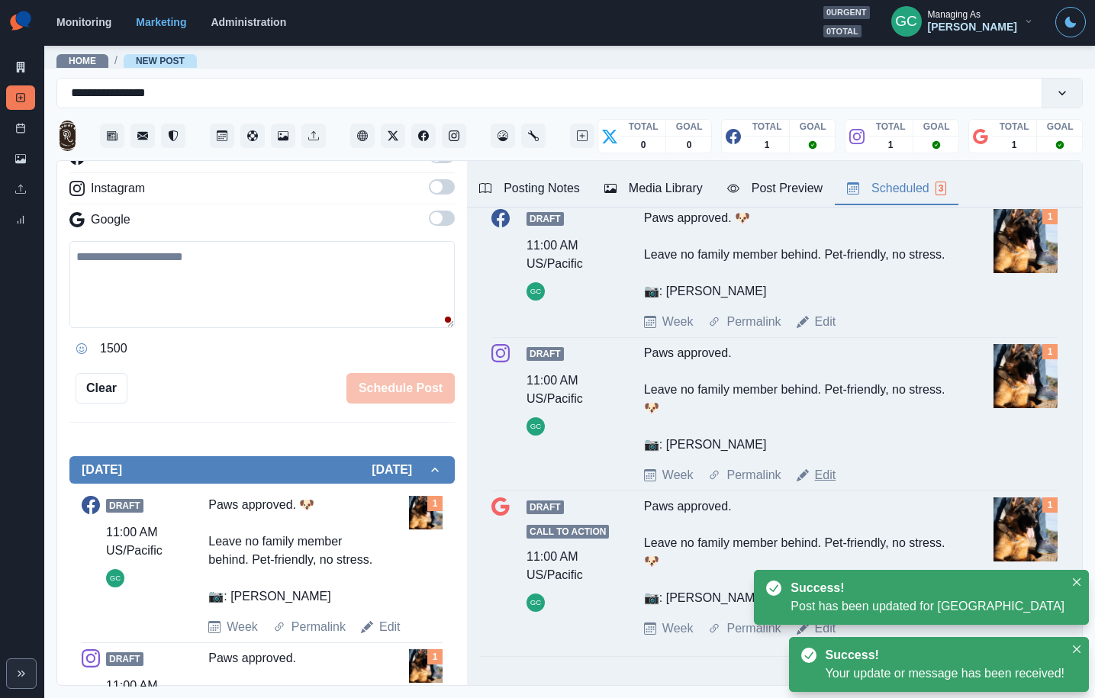
click at [830, 472] on link "Edit" at bounding box center [825, 475] width 21 height 18
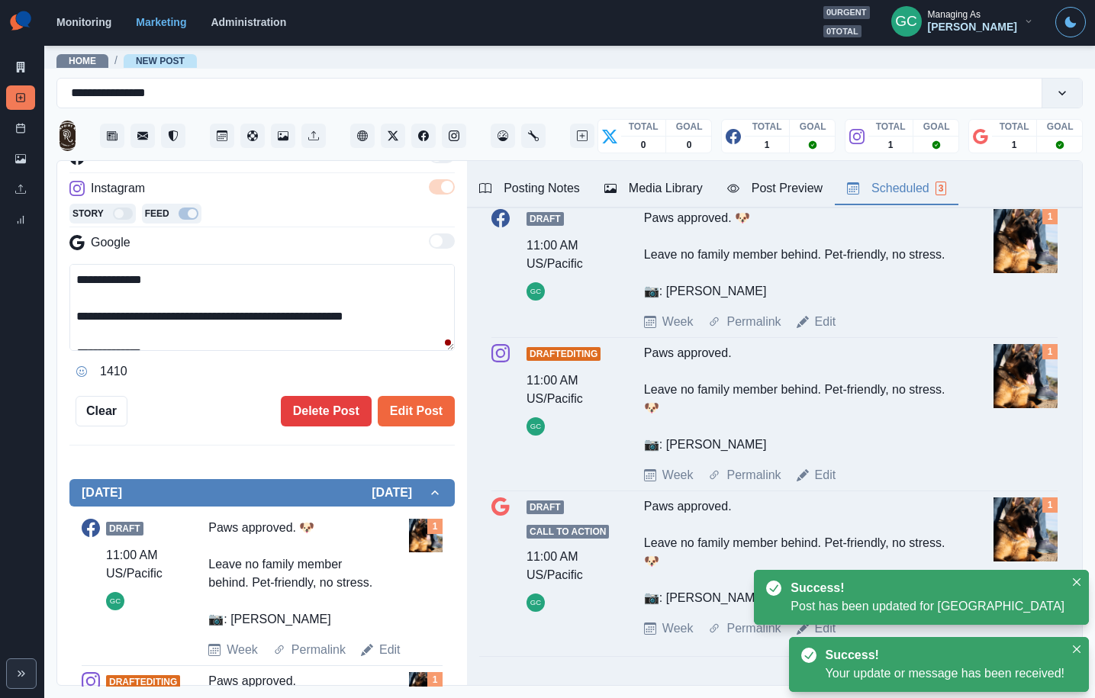
drag, startPoint x: 191, startPoint y: 276, endPoint x: 109, endPoint y: 291, distance: 83.8
click at [0, 244] on div "**********" at bounding box center [547, 349] width 1095 height 698
paste textarea "***"
type textarea "**********"
click at [438, 424] on button "Edit Post" at bounding box center [416, 411] width 77 height 31
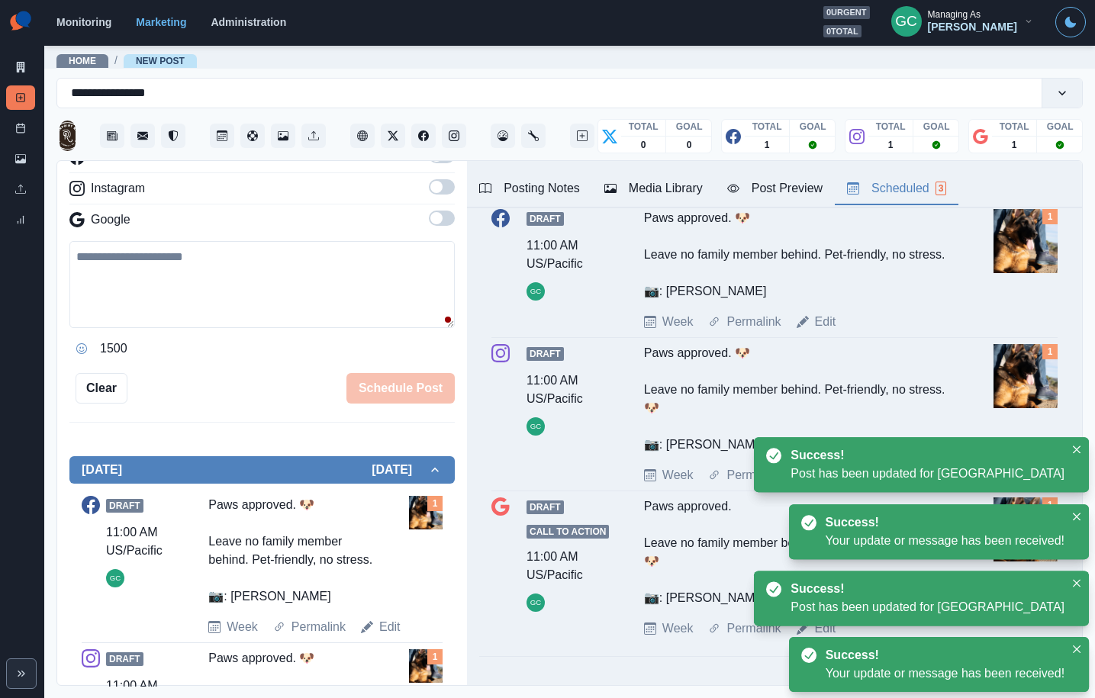
scroll to position [143, 0]
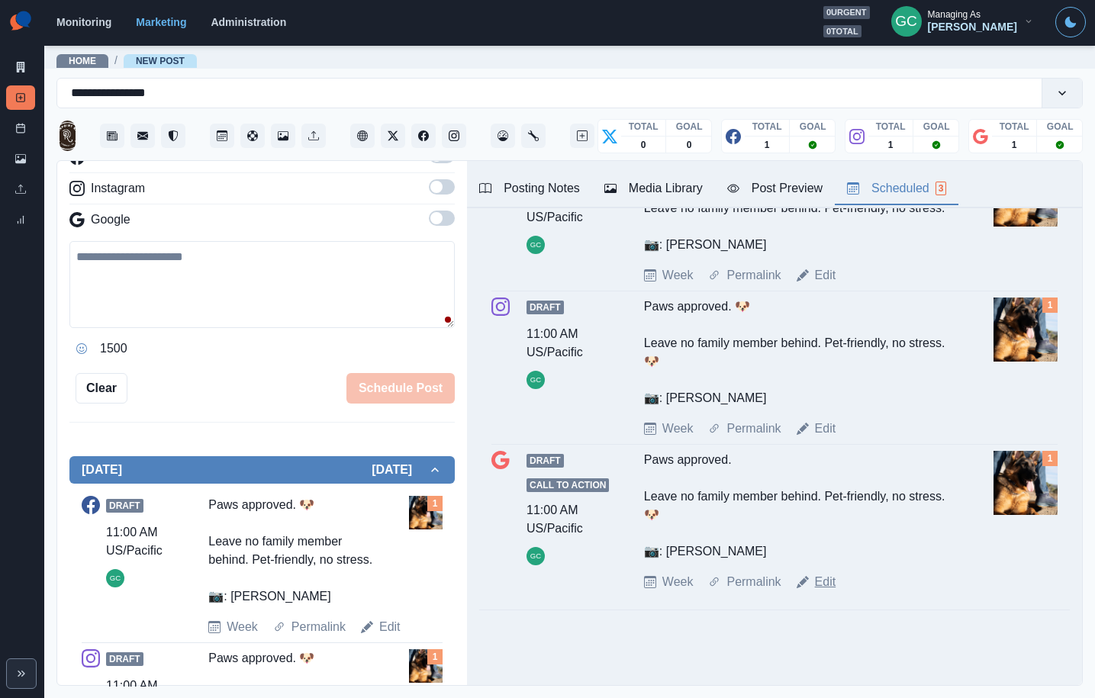
click at [828, 587] on link "Edit" at bounding box center [825, 582] width 21 height 18
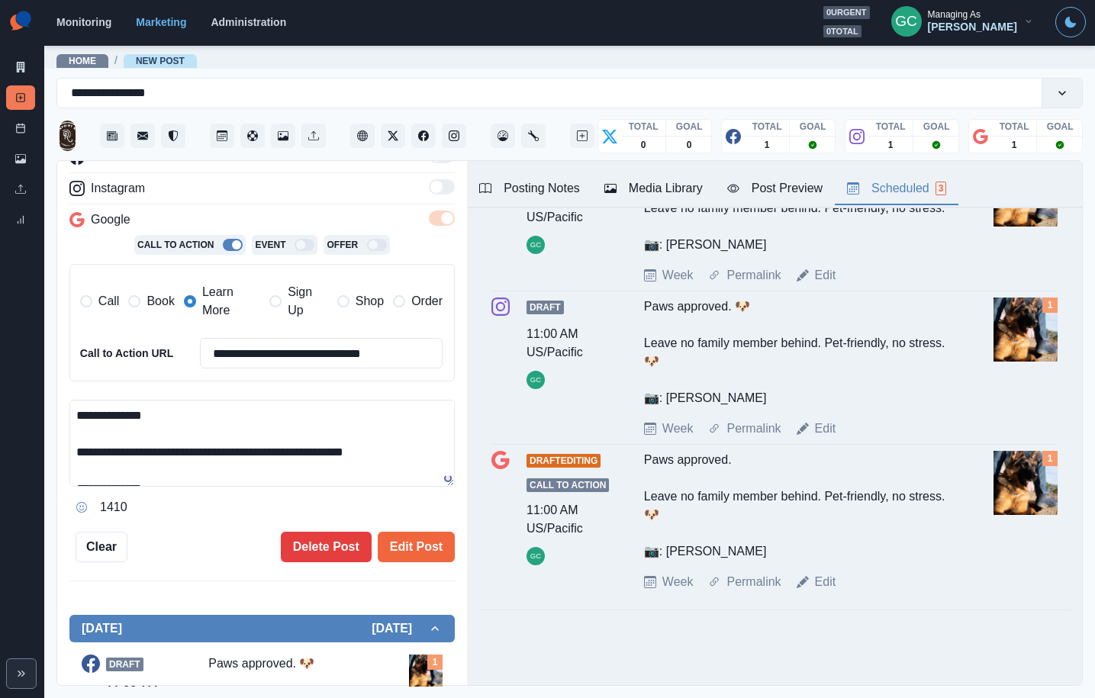
drag, startPoint x: 174, startPoint y: 421, endPoint x: 2, endPoint y: 362, distance: 181.7
click at [0, 361] on div "**********" at bounding box center [547, 349] width 1095 height 698
paste textarea "***"
type textarea "**********"
drag, startPoint x: 404, startPoint y: 552, endPoint x: 587, endPoint y: 526, distance: 185.7
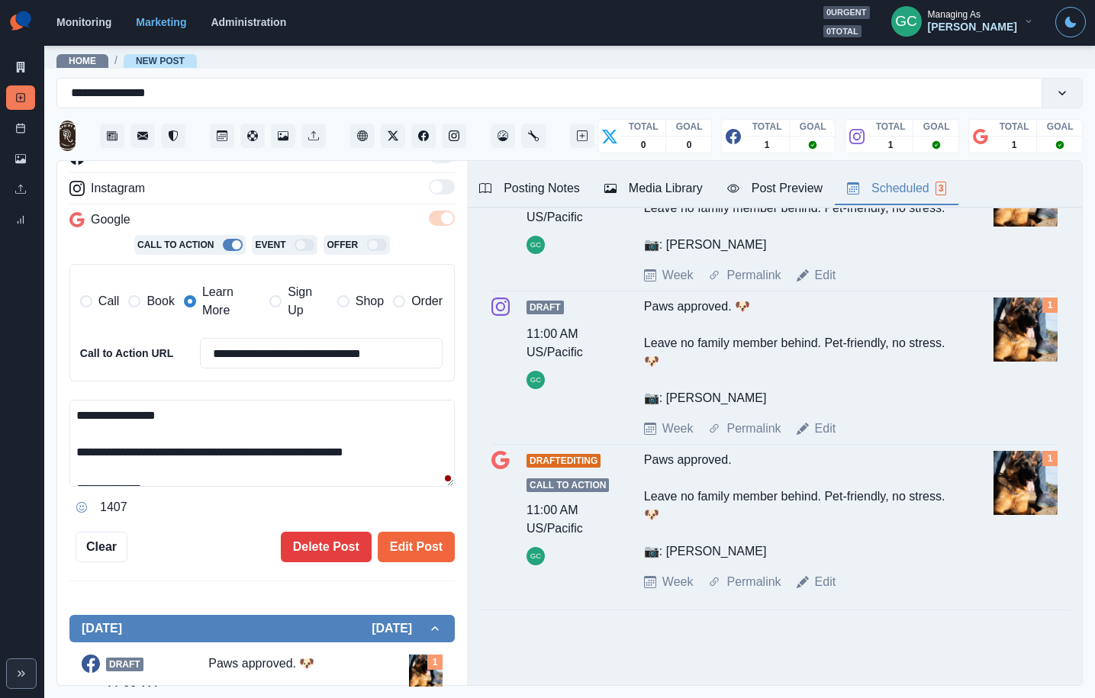
click at [404, 553] on button "Edit Post" at bounding box center [416, 547] width 77 height 31
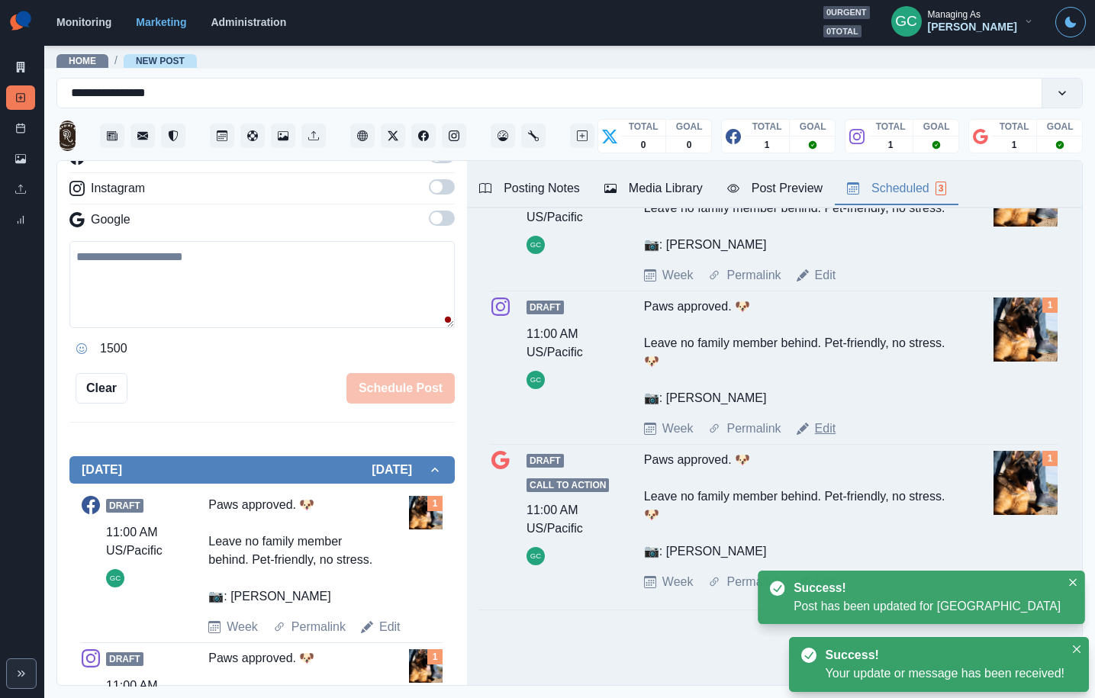
click at [825, 433] on link "Edit" at bounding box center [825, 429] width 21 height 18
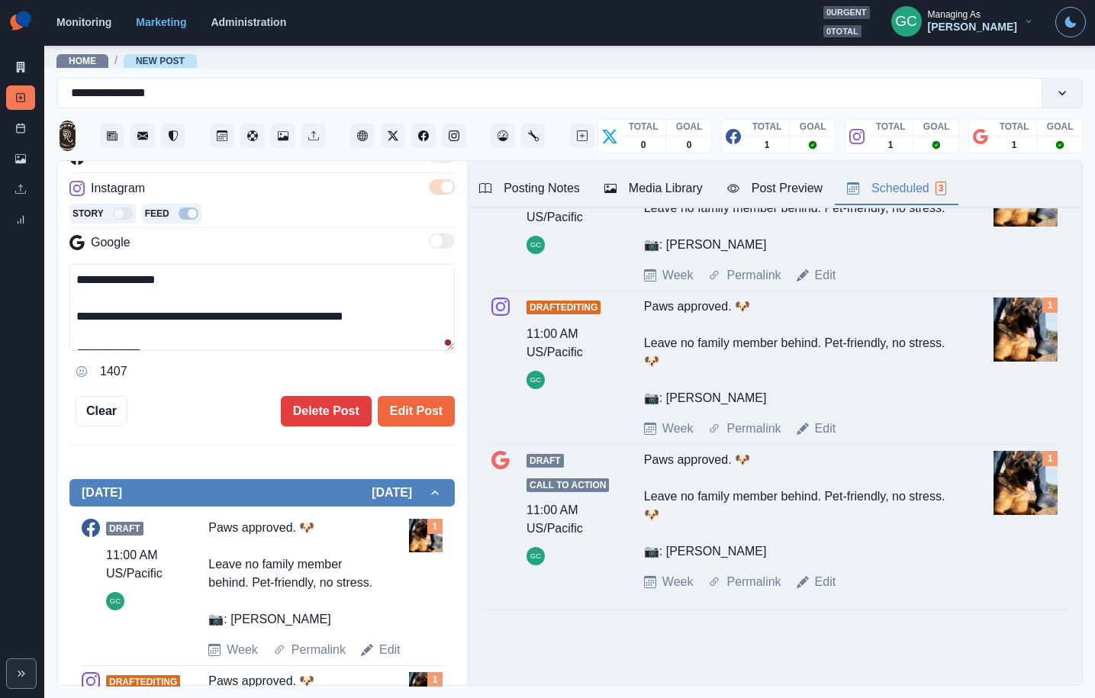
scroll to position [18, 0]
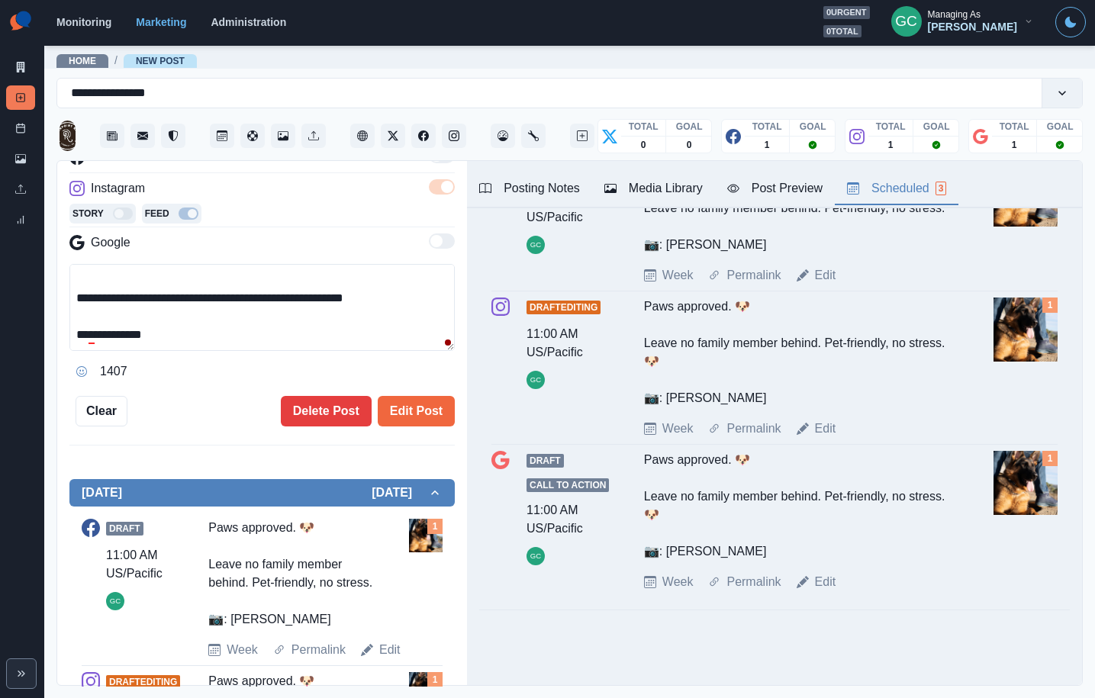
click at [416, 298] on textarea "**********" at bounding box center [261, 307] width 385 height 87
type textarea "**********"
drag, startPoint x: 428, startPoint y: 407, endPoint x: 465, endPoint y: 419, distance: 39.1
click at [428, 407] on button "Edit Post" at bounding box center [416, 411] width 77 height 31
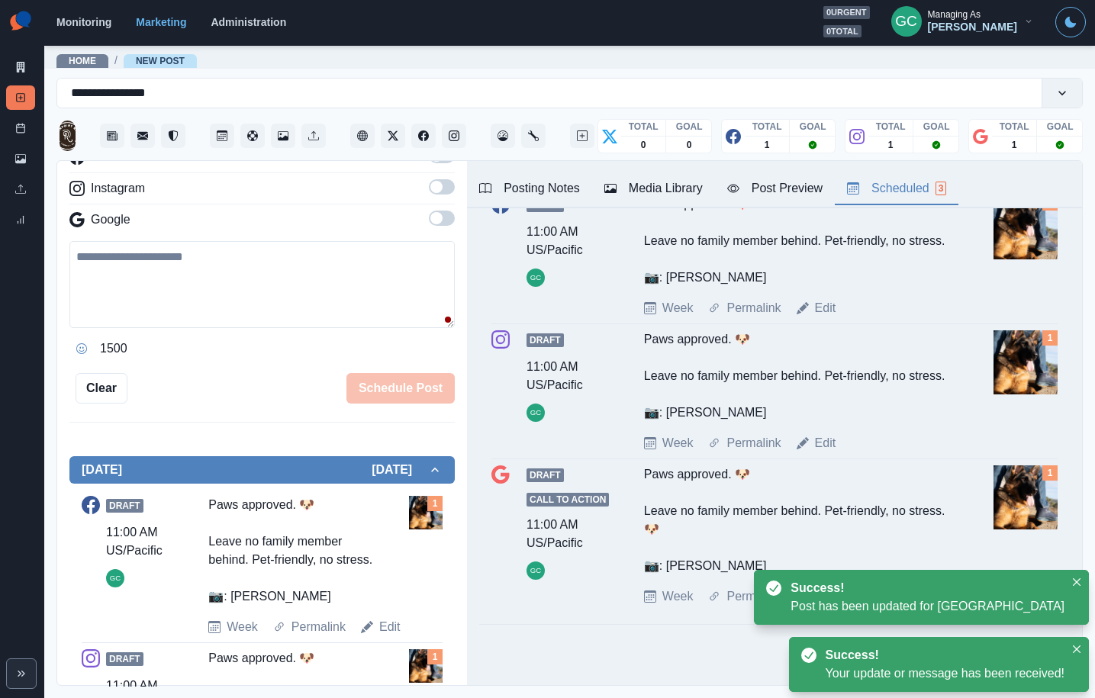
scroll to position [125, 0]
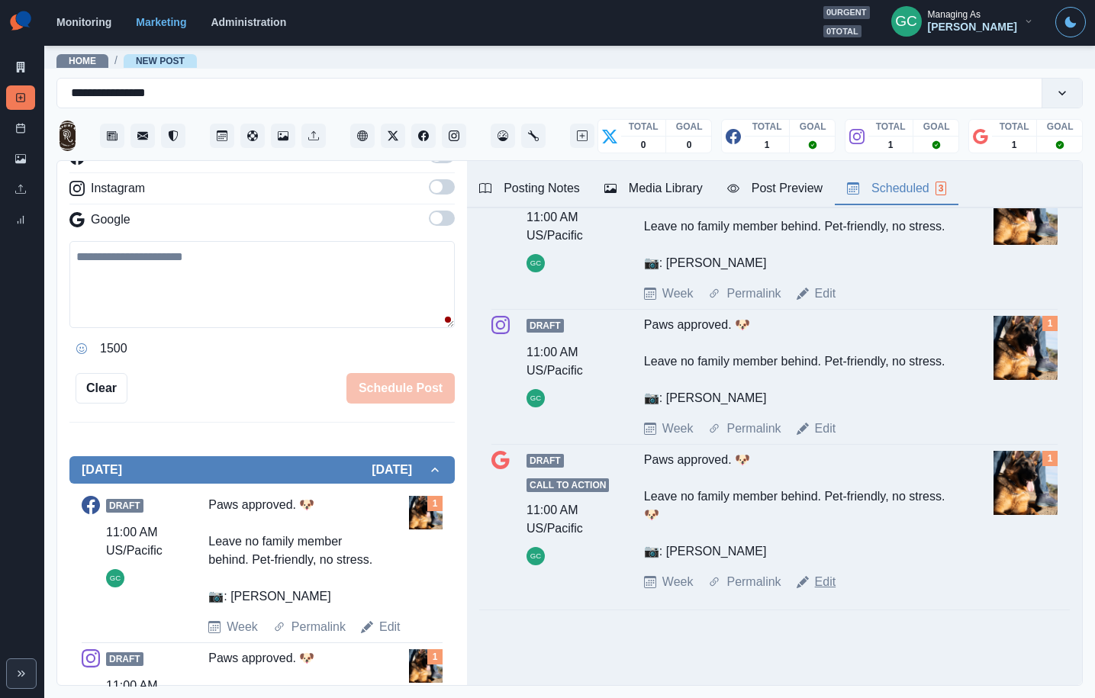
click at [824, 590] on link "Edit" at bounding box center [825, 582] width 21 height 18
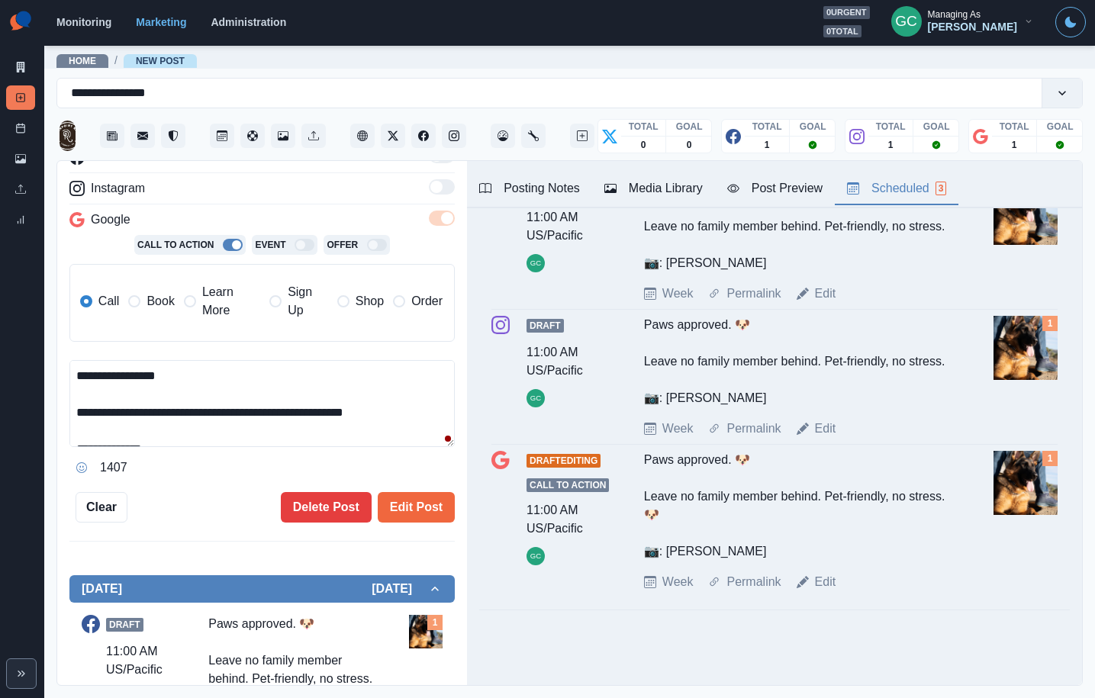
click at [413, 409] on textarea "**********" at bounding box center [261, 403] width 385 height 87
type textarea "**********"
click at [419, 512] on button "Edit Post" at bounding box center [416, 507] width 77 height 31
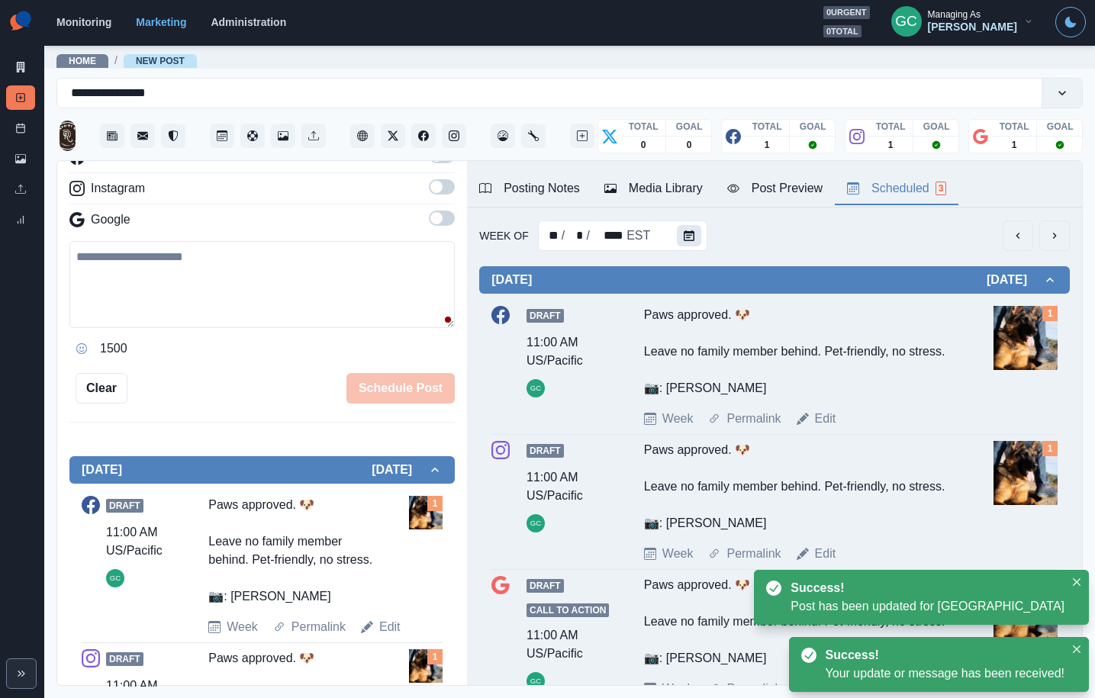
click at [684, 233] on icon "Calendar" at bounding box center [689, 235] width 11 height 11
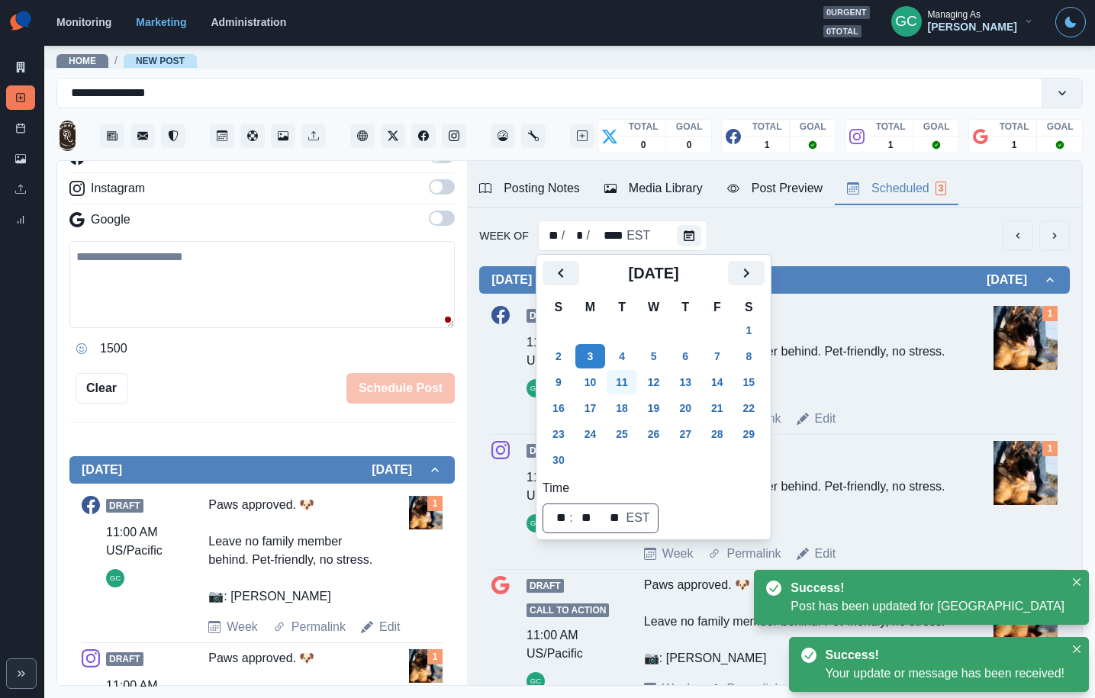
click at [630, 378] on button "11" at bounding box center [621, 382] width 31 height 24
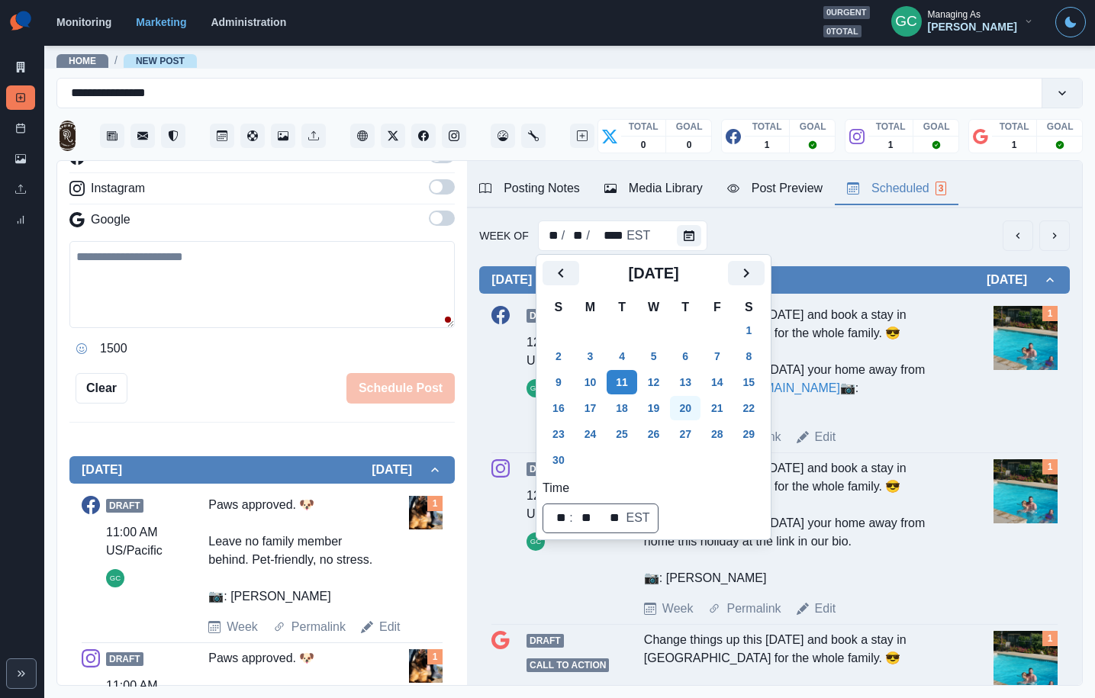
click at [689, 411] on button "20" at bounding box center [685, 408] width 31 height 24
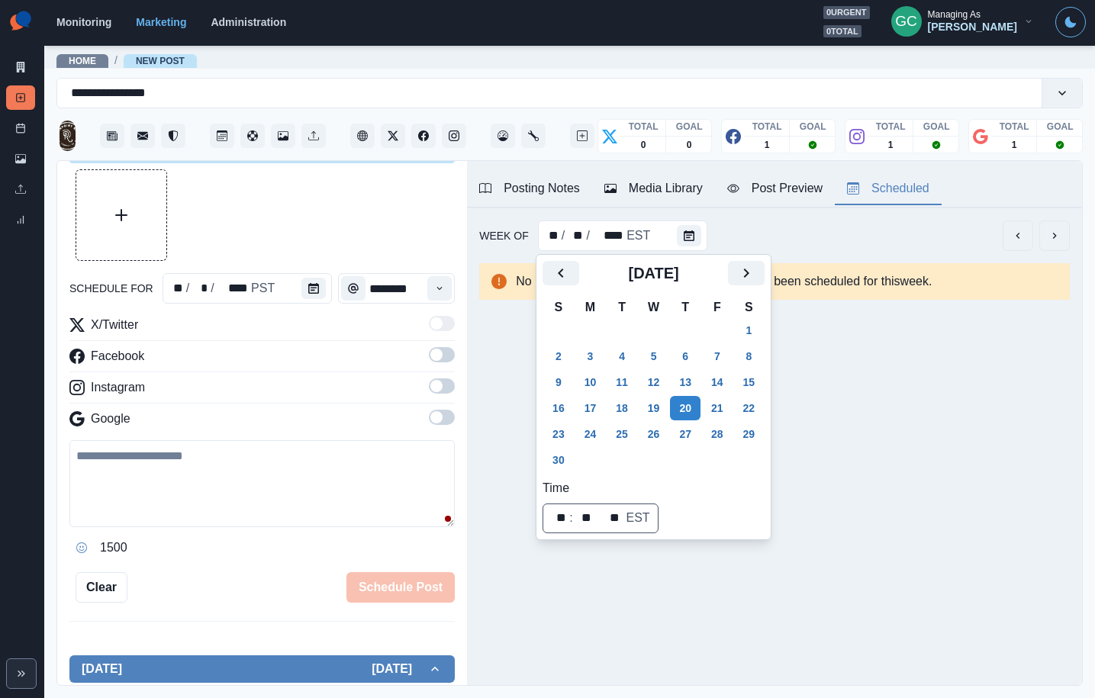
scroll to position [34, 0]
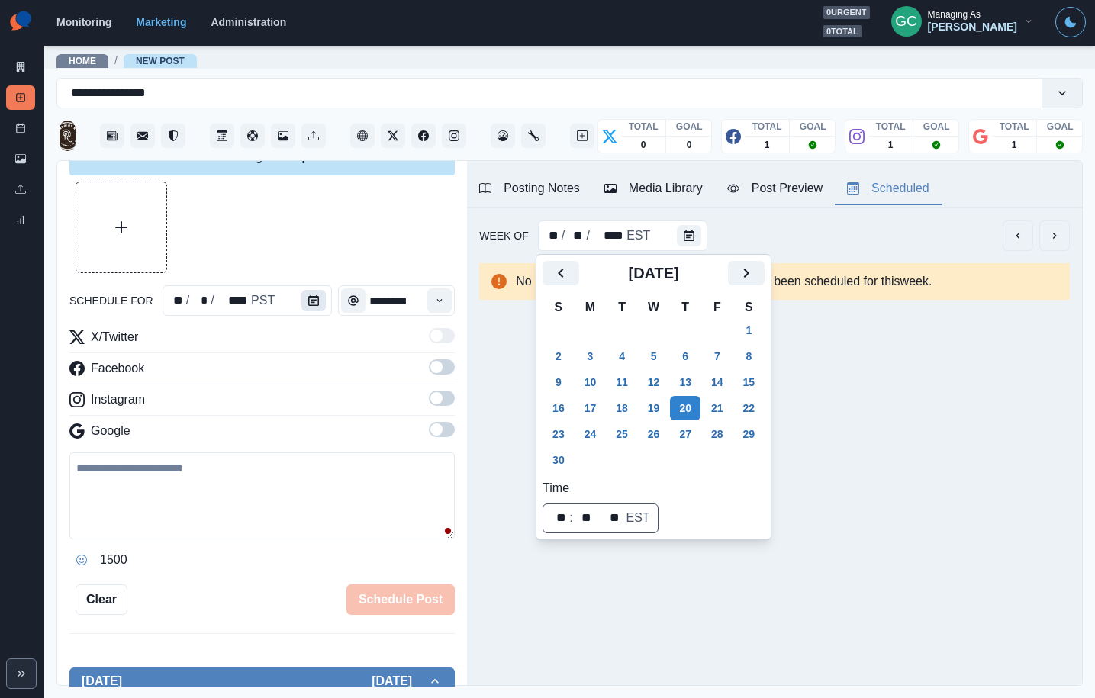
click at [323, 296] on div at bounding box center [316, 300] width 31 height 31
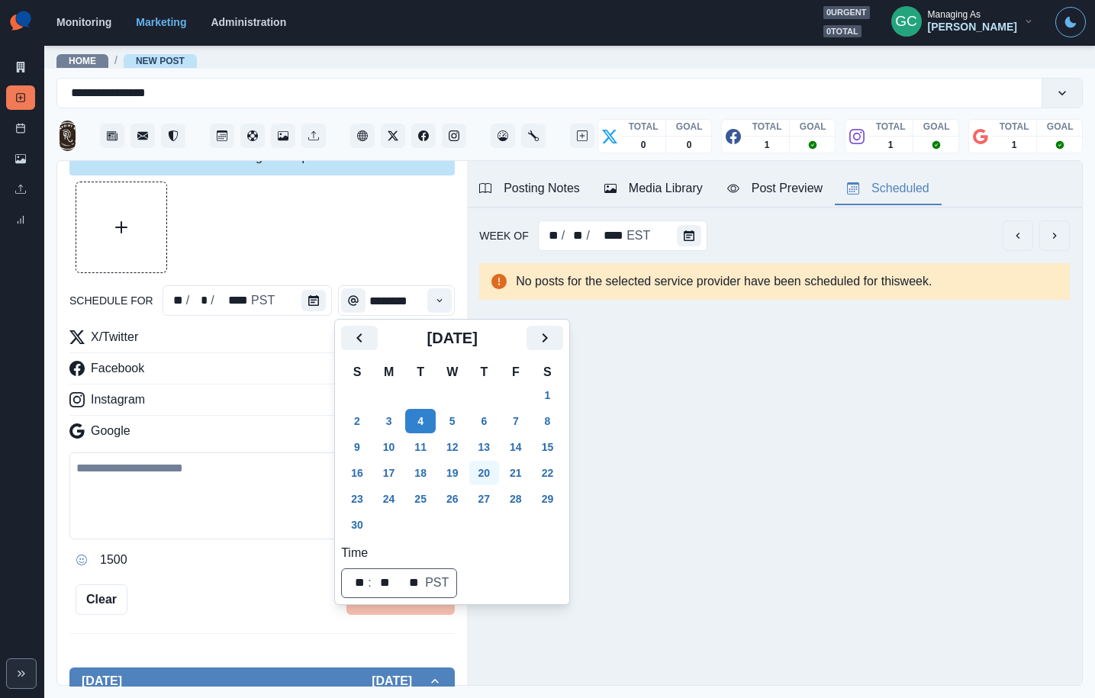
click at [492, 468] on button "20" at bounding box center [484, 473] width 31 height 24
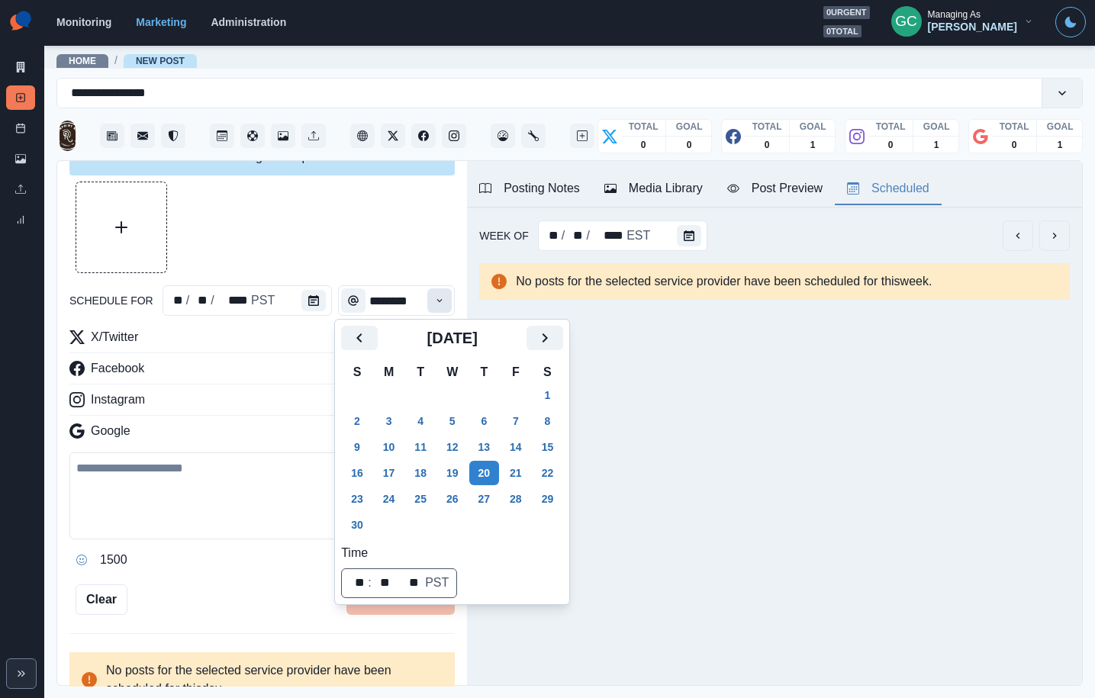
click at [434, 295] on icon "Time" at bounding box center [439, 300] width 11 height 11
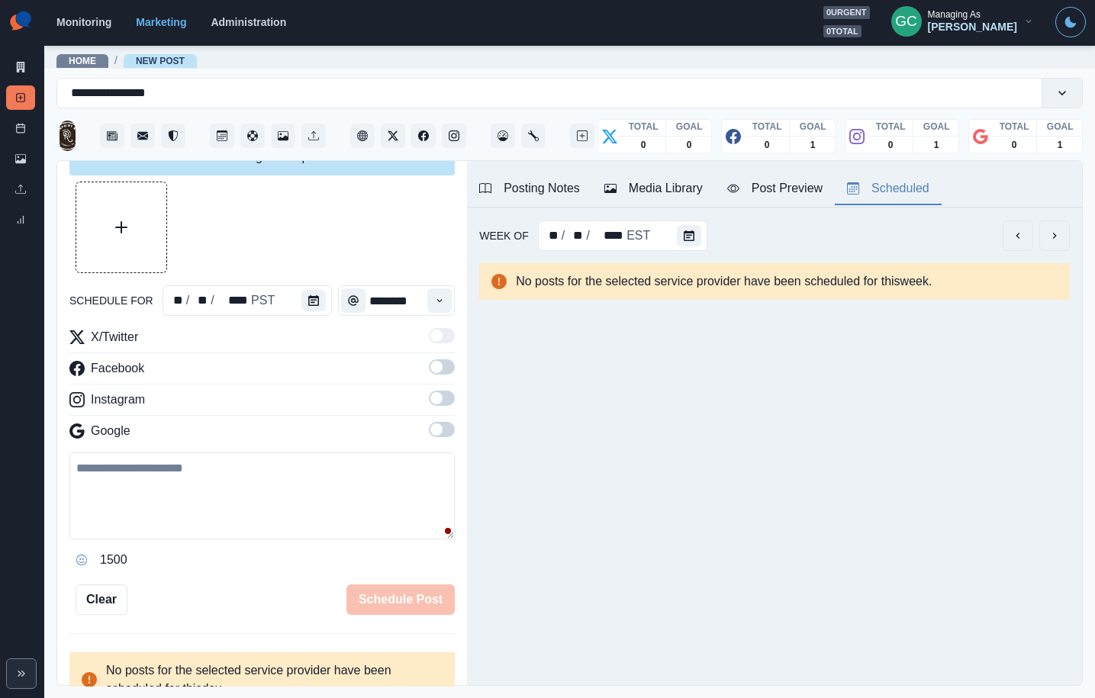
click at [436, 295] on icon "Time" at bounding box center [439, 300] width 11 height 11
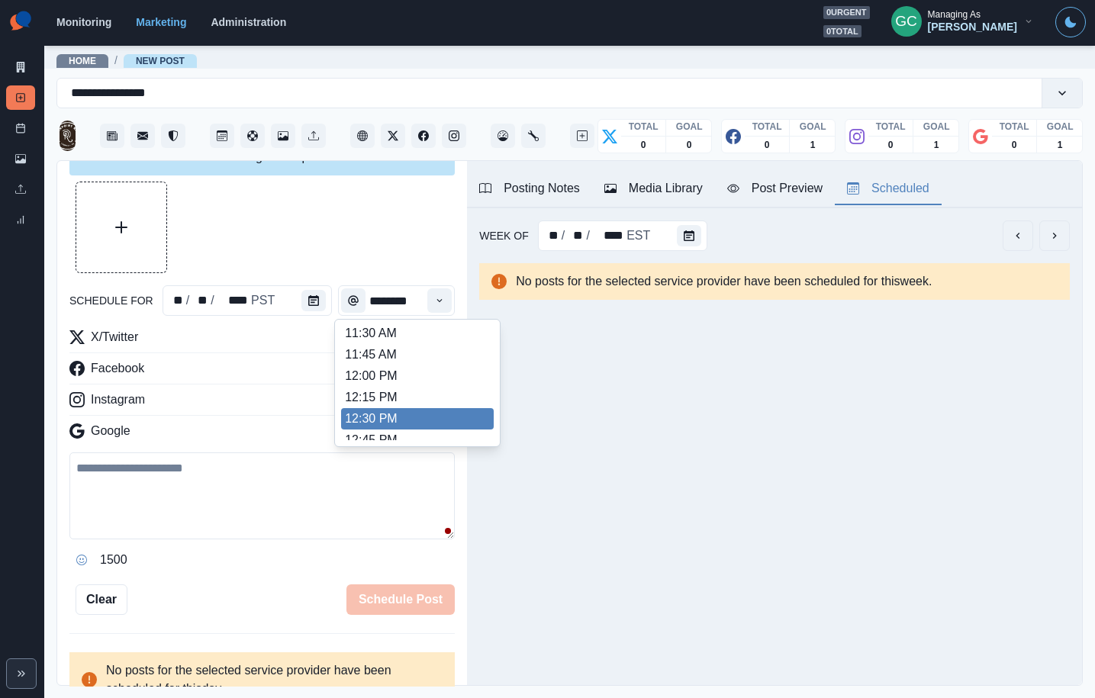
scroll to position [310, 0]
click at [365, 420] on li "12:30 PM" at bounding box center [417, 410] width 153 height 21
type input "********"
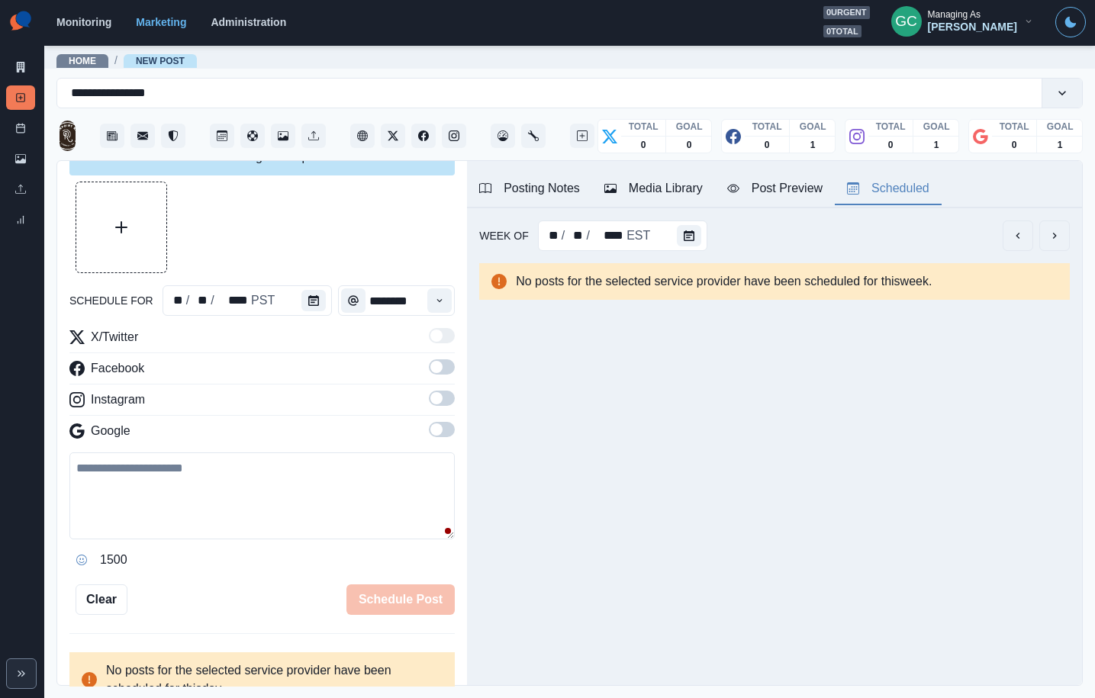
drag, startPoint x: 445, startPoint y: 428, endPoint x: 446, endPoint y: 412, distance: 16.0
click at [445, 426] on span at bounding box center [442, 429] width 26 height 15
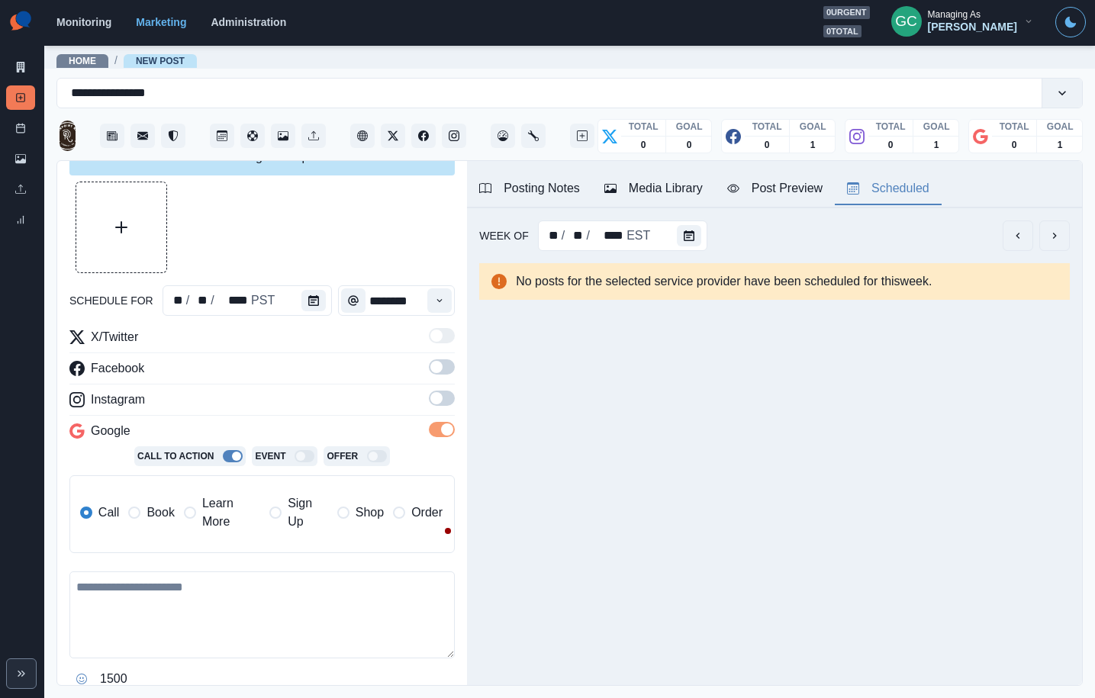
drag, startPoint x: 446, startPoint y: 405, endPoint x: 443, endPoint y: 356, distance: 48.9
click at [446, 404] on span at bounding box center [442, 398] width 26 height 15
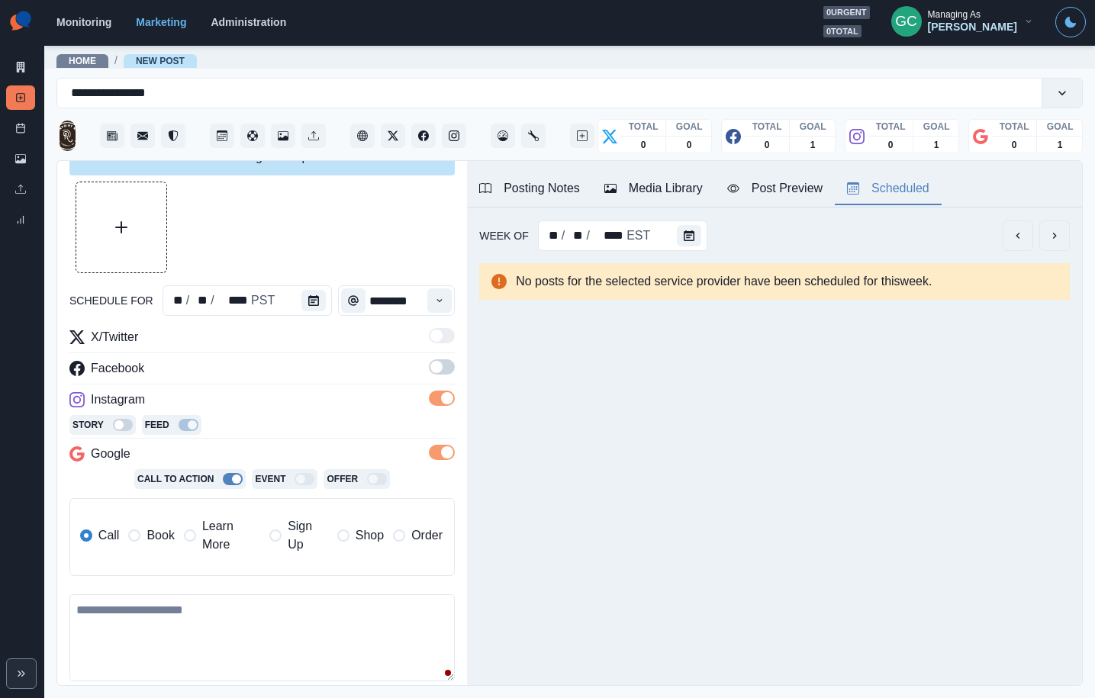
click at [443, 356] on div "X/Twitter Facebook Instagram Story Feed Google Call To Action Event Offer Call …" at bounding box center [261, 458] width 385 height 260
drag, startPoint x: 432, startPoint y: 365, endPoint x: 298, endPoint y: 526, distance: 209.6
click at [432, 365] on span at bounding box center [436, 367] width 12 height 12
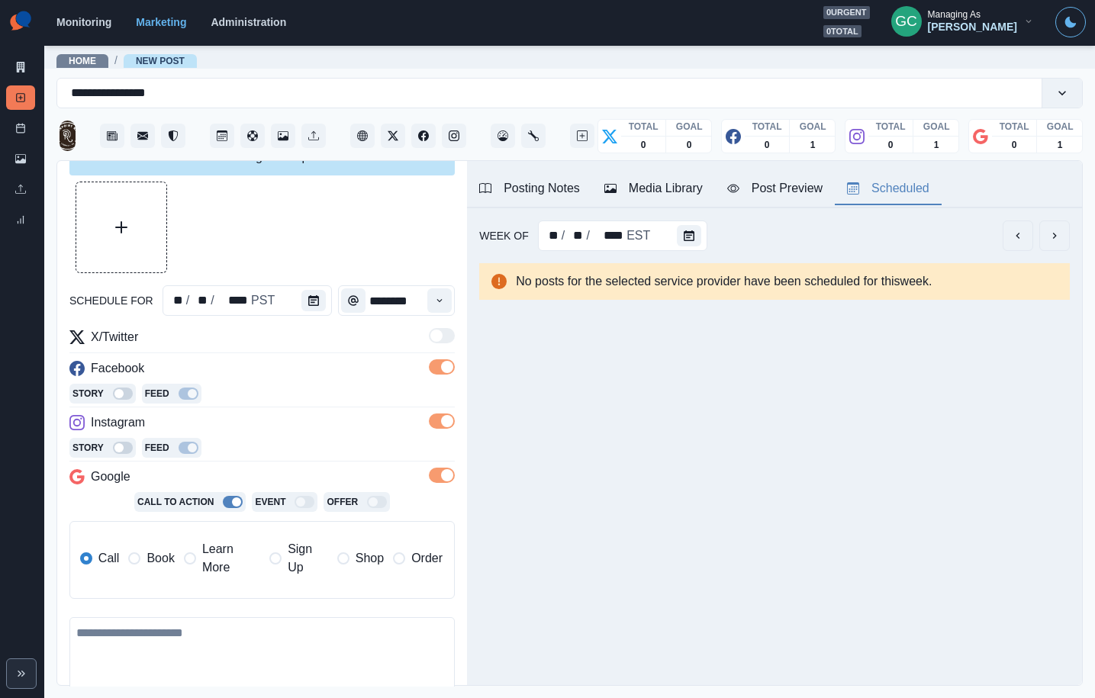
click at [204, 561] on span "Learn More" at bounding box center [231, 558] width 58 height 37
click at [320, 420] on div "Instagram" at bounding box center [261, 425] width 385 height 24
